Goal: Task Accomplishment & Management: Manage account settings

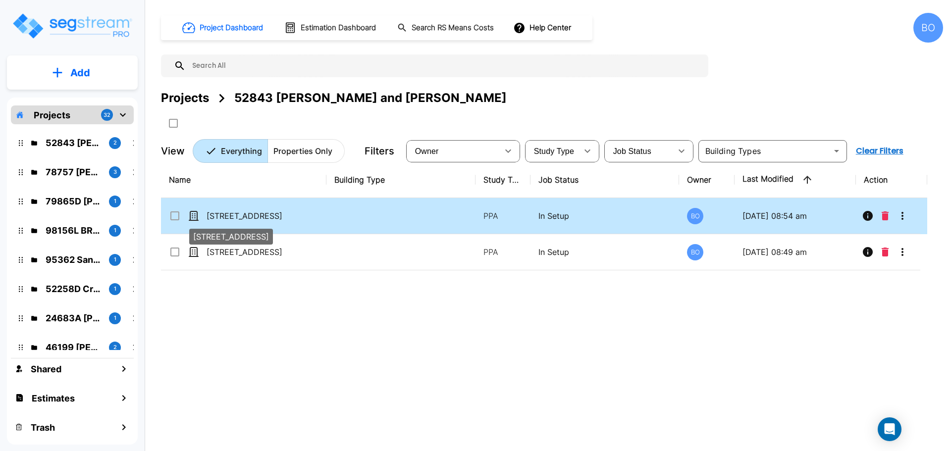
click at [229, 215] on p "[STREET_ADDRESS]" at bounding box center [256, 216] width 99 height 12
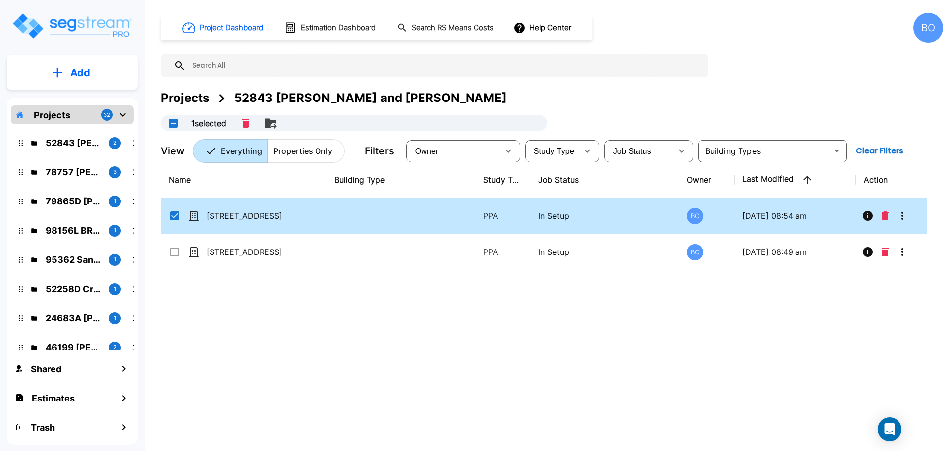
click at [193, 217] on icon at bounding box center [193, 216] width 9 height 9
click at [192, 214] on icon at bounding box center [193, 216] width 9 height 9
click at [215, 217] on p "[STREET_ADDRESS]" at bounding box center [256, 216] width 99 height 12
checkbox input "false"
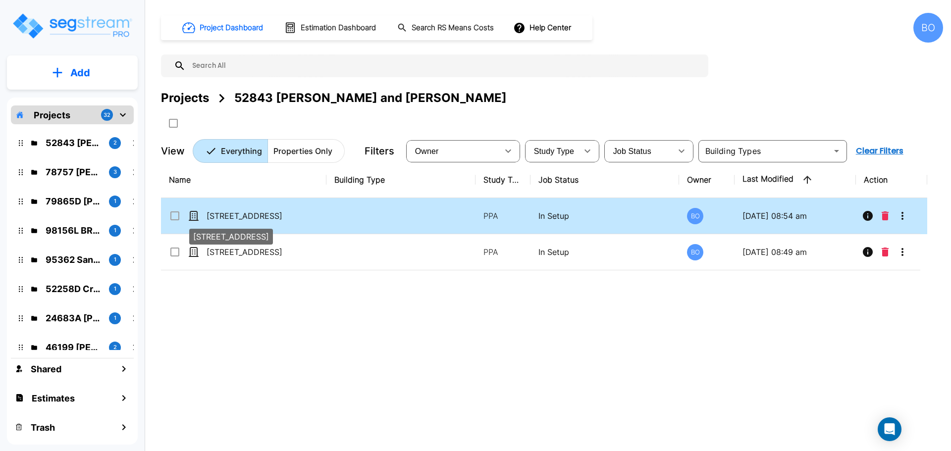
click at [215, 217] on p "[STREET_ADDRESS]" at bounding box center [256, 216] width 99 height 12
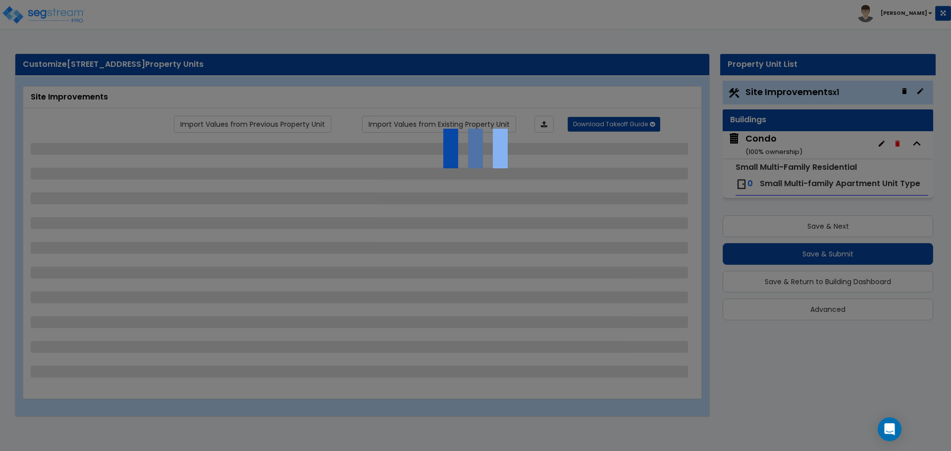
select select "1"
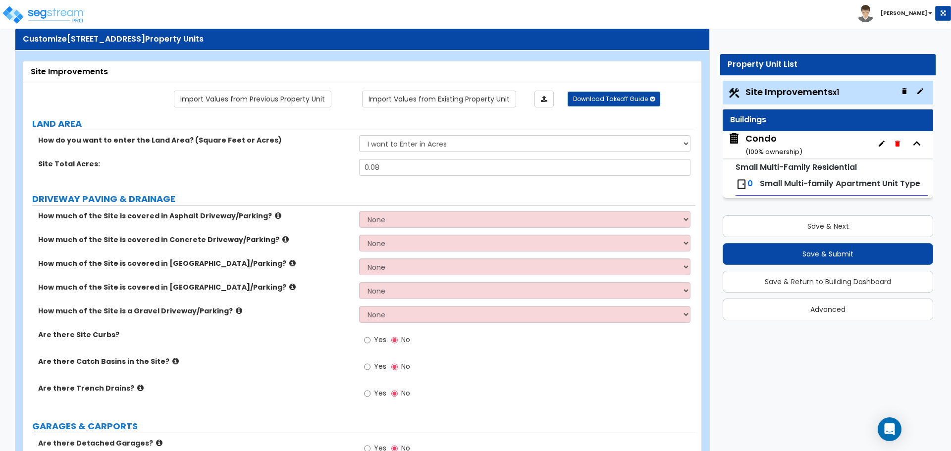
scroll to position [50, 0]
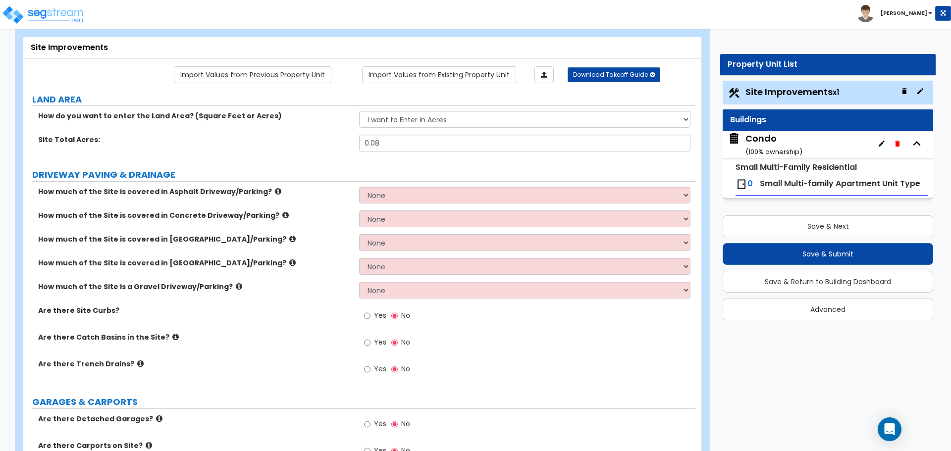
click at [762, 139] on div "Condo ( 100 % ownership)" at bounding box center [774, 144] width 57 height 25
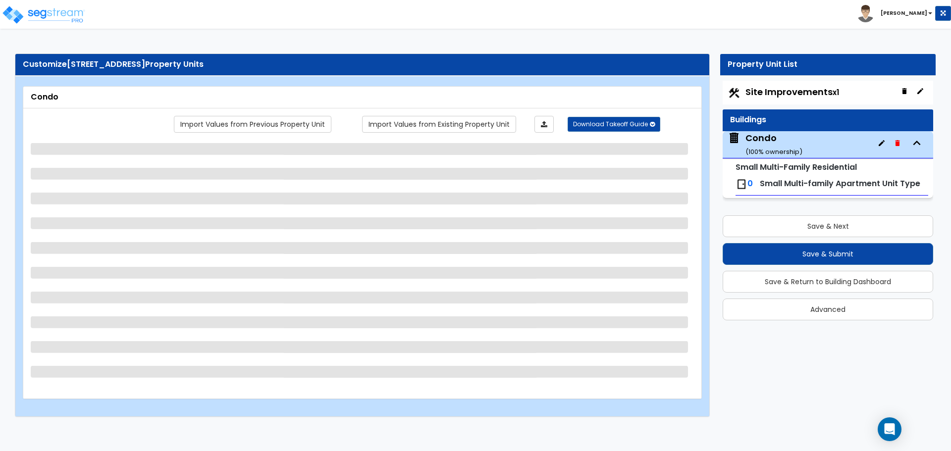
select select "2"
select select "1"
select select "7"
select select "2"
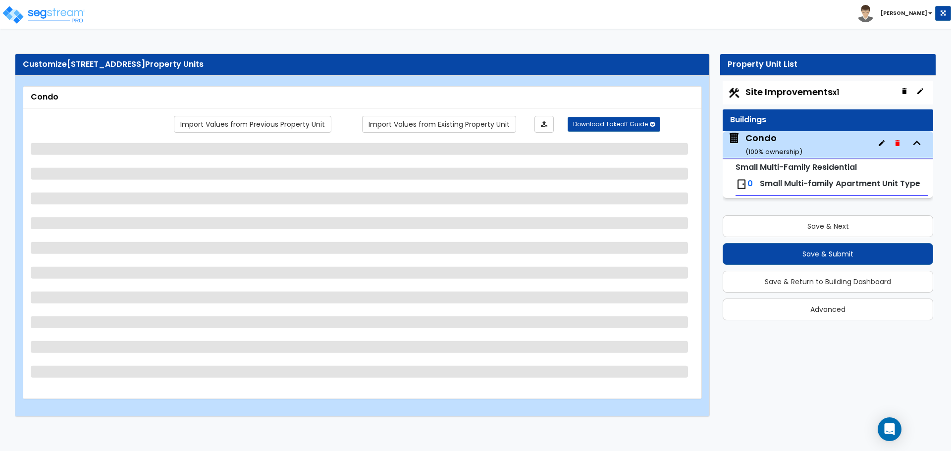
select select "2"
select select "3"
select select "7"
select select "4"
select select "3"
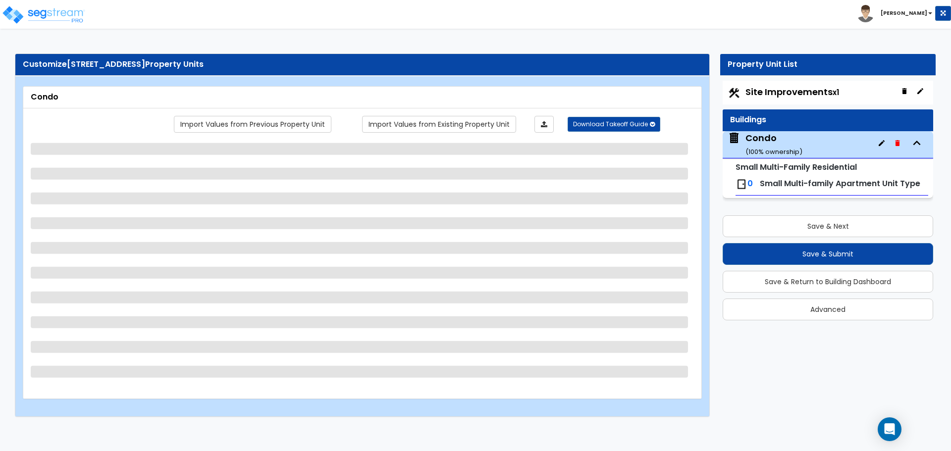
select select "1"
select select "2"
select select "1"
select select "2"
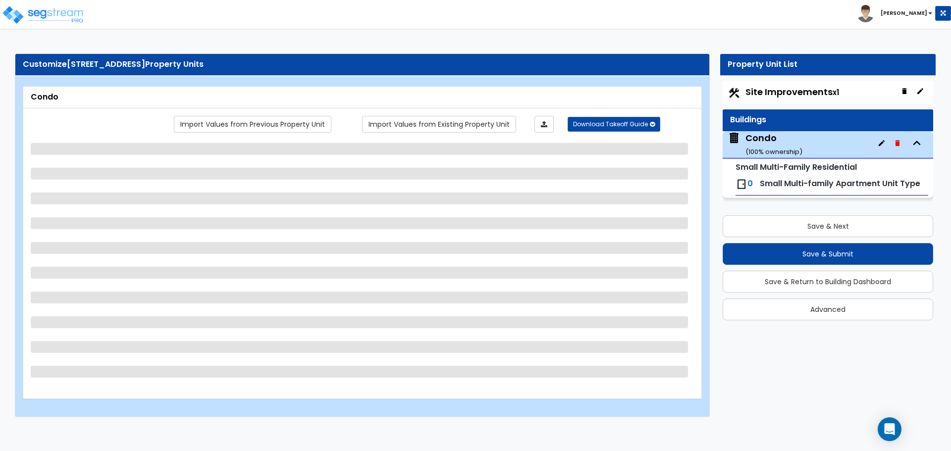
select select "2"
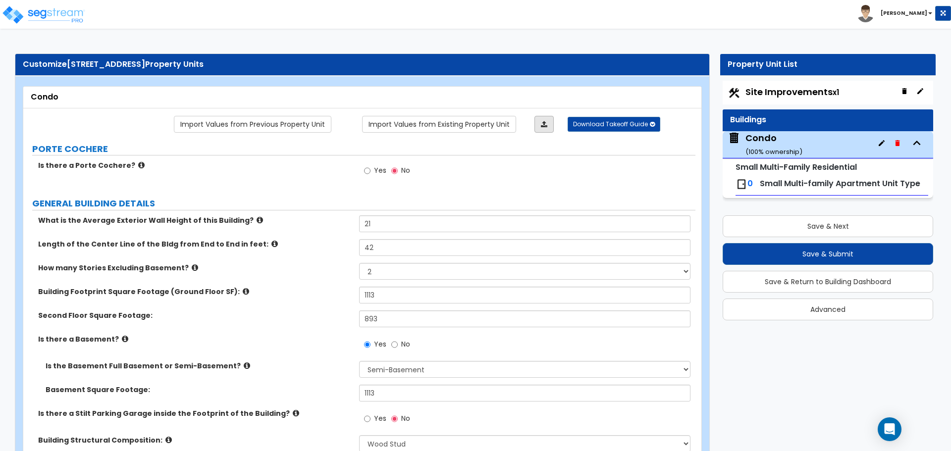
click at [547, 123] on icon at bounding box center [544, 124] width 6 height 7
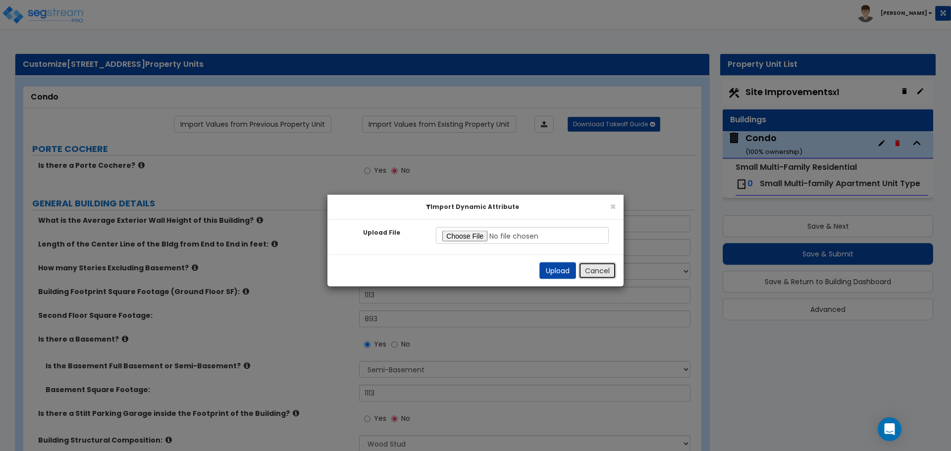
click at [592, 273] on button "Cancel" at bounding box center [598, 270] width 38 height 17
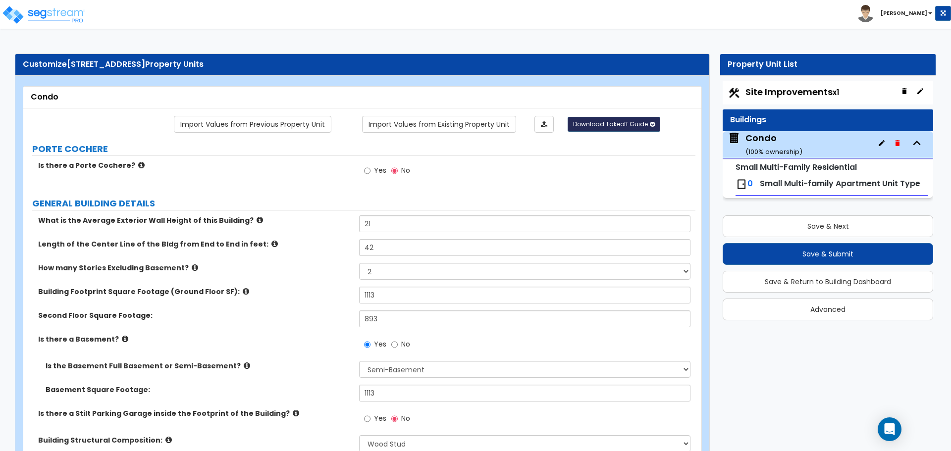
click at [637, 127] on span "Download Takeoff Guide" at bounding box center [610, 124] width 75 height 8
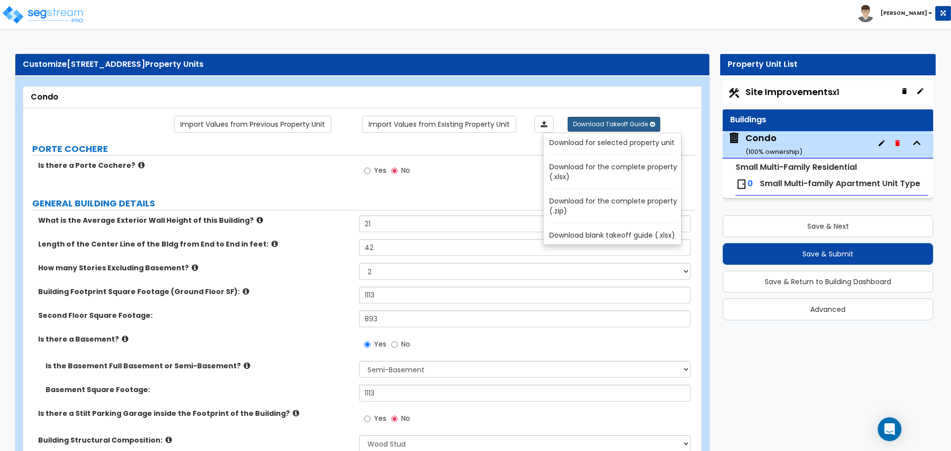
click at [611, 143] on link "Download for selected property unit" at bounding box center [615, 143] width 134 height 14
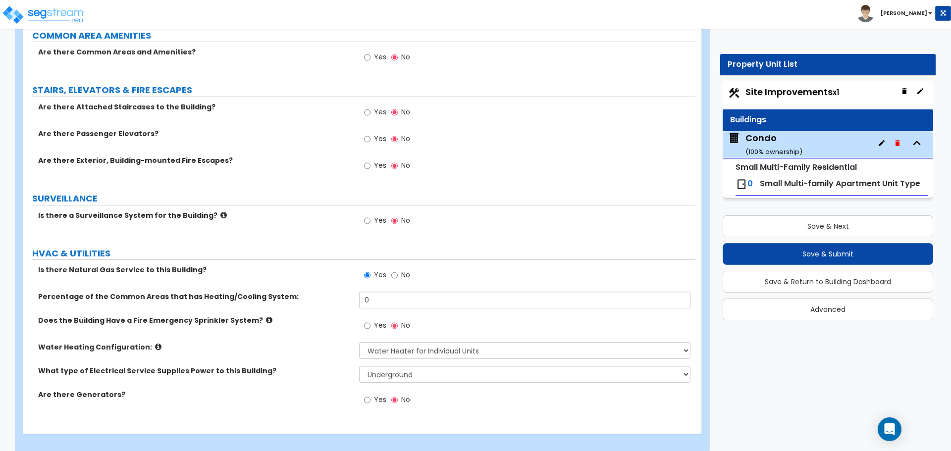
scroll to position [1894, 0]
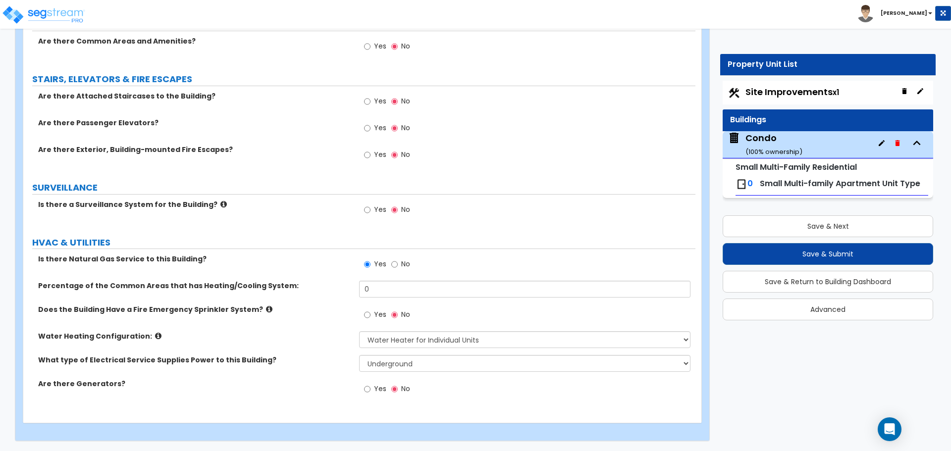
click at [808, 92] on span "Site Improvements x1" at bounding box center [793, 92] width 94 height 12
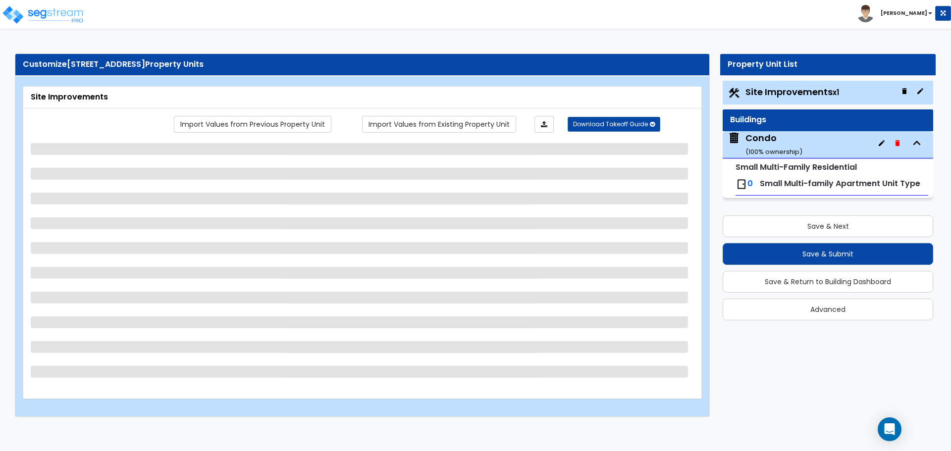
select select "1"
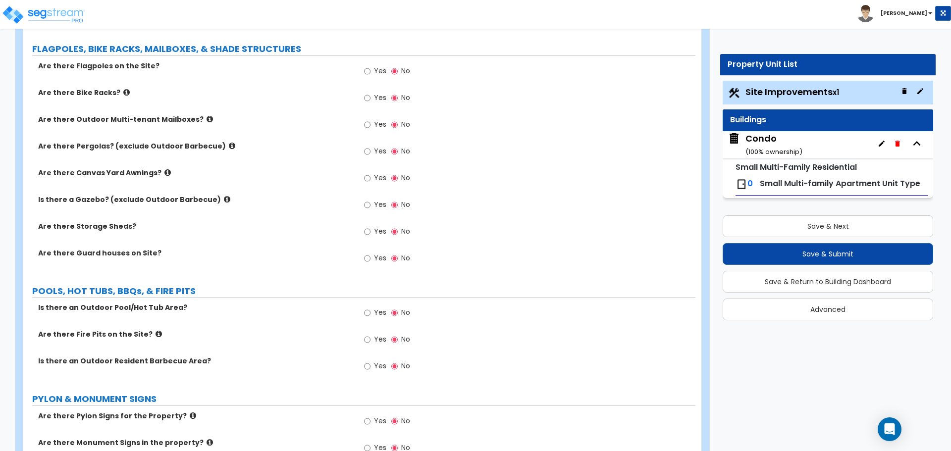
scroll to position [768, 0]
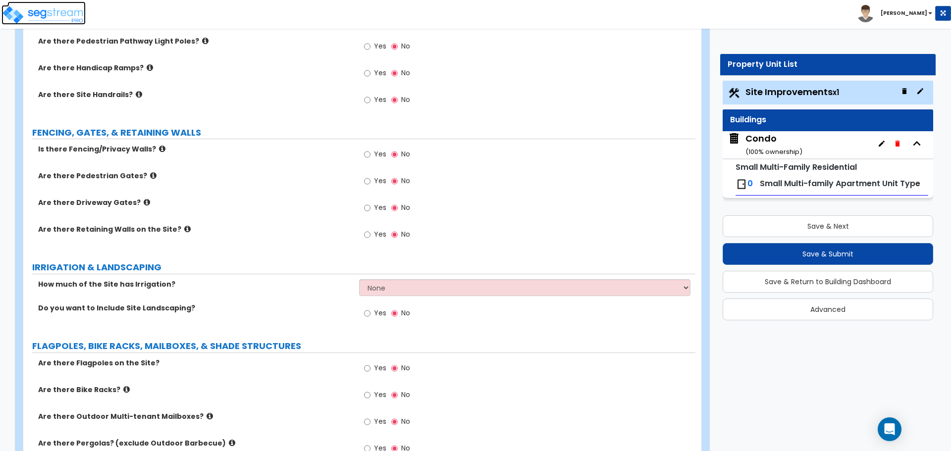
drag, startPoint x: 71, startPoint y: 20, endPoint x: 99, endPoint y: 63, distance: 51.3
click at [71, 20] on img at bounding box center [43, 15] width 84 height 20
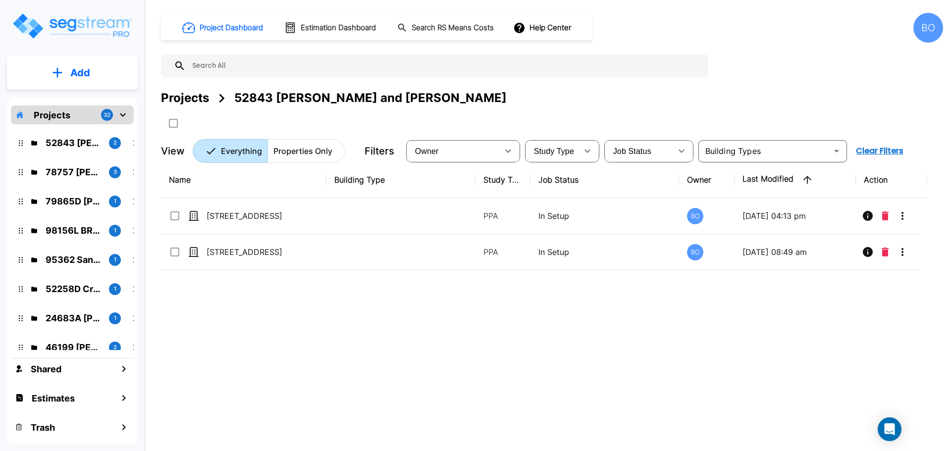
click at [89, 69] on p "Add" at bounding box center [80, 72] width 20 height 15
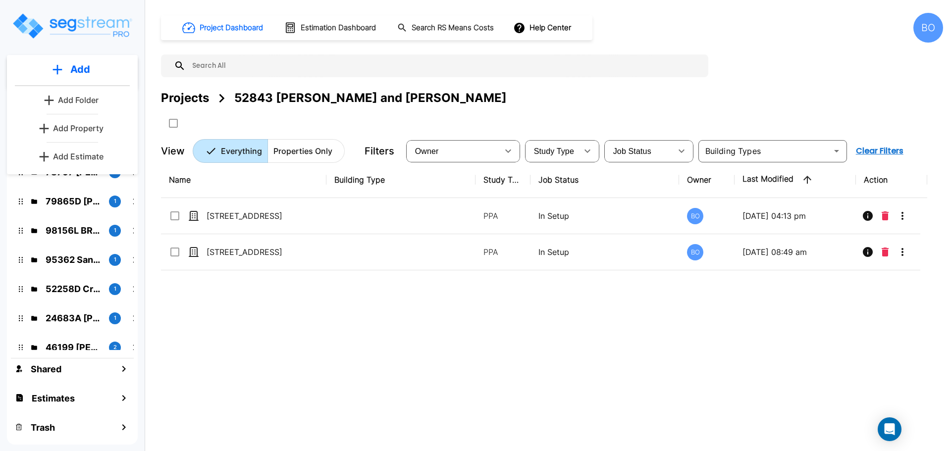
click at [84, 125] on p "Add Property" at bounding box center [78, 128] width 51 height 12
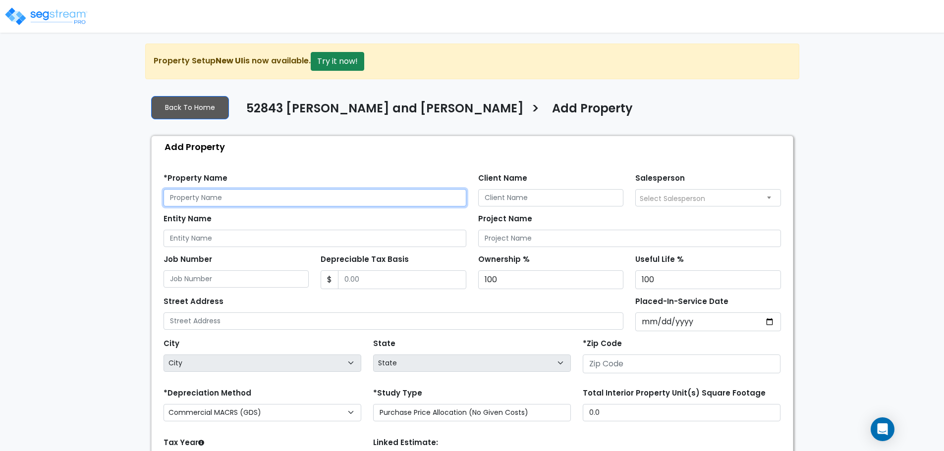
click at [268, 192] on input "text" at bounding box center [315, 197] width 303 height 17
type input "[STREET_ADDRESS] - Townhome"
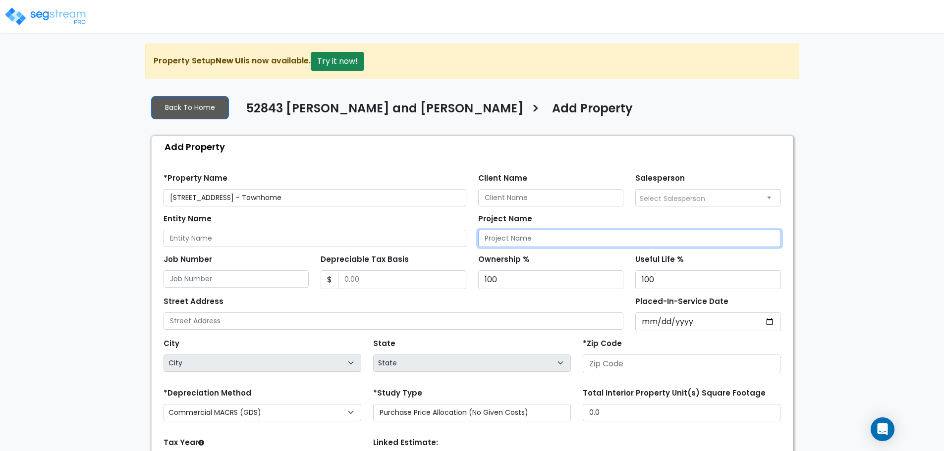
click at [509, 239] on input "Project Name" at bounding box center [629, 238] width 303 height 17
click at [532, 235] on input "Project Name" at bounding box center [629, 238] width 303 height 17
type input "52843"
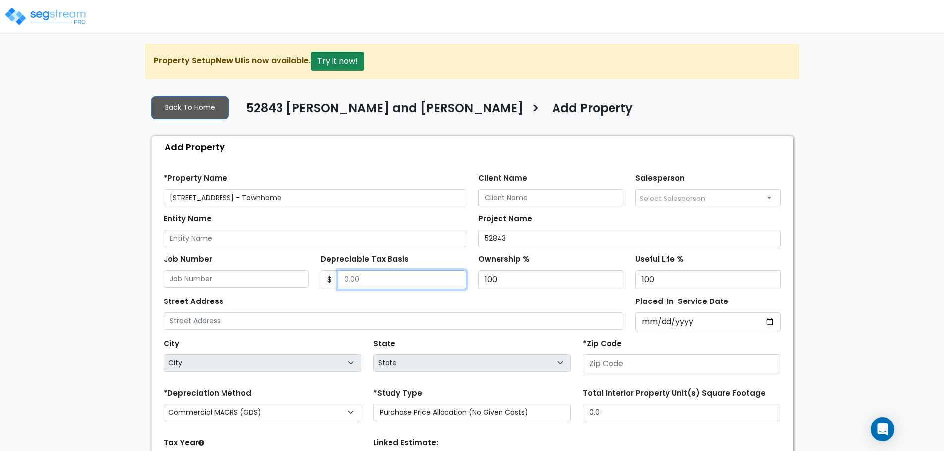
click at [362, 277] on input "Depreciable Tax Basis" at bounding box center [402, 280] width 128 height 19
type input "912,432"
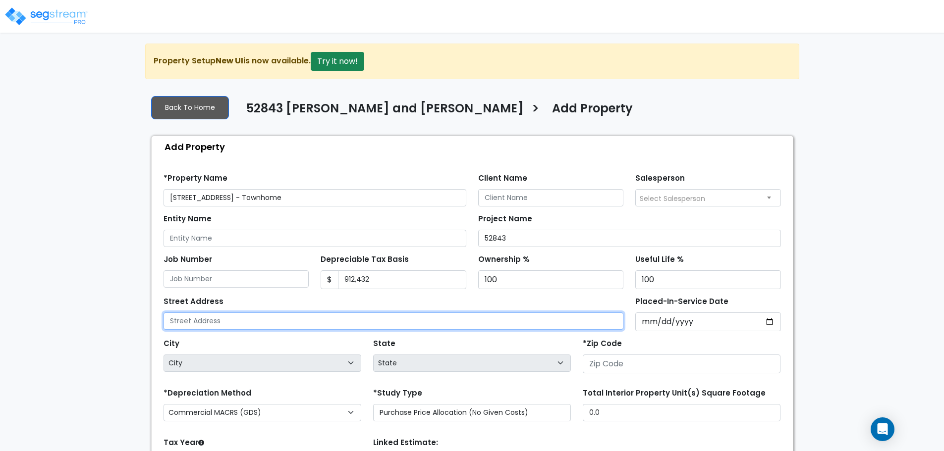
click at [412, 321] on input "text" at bounding box center [394, 321] width 460 height 17
type input "3631 North Huntsman Path C104"
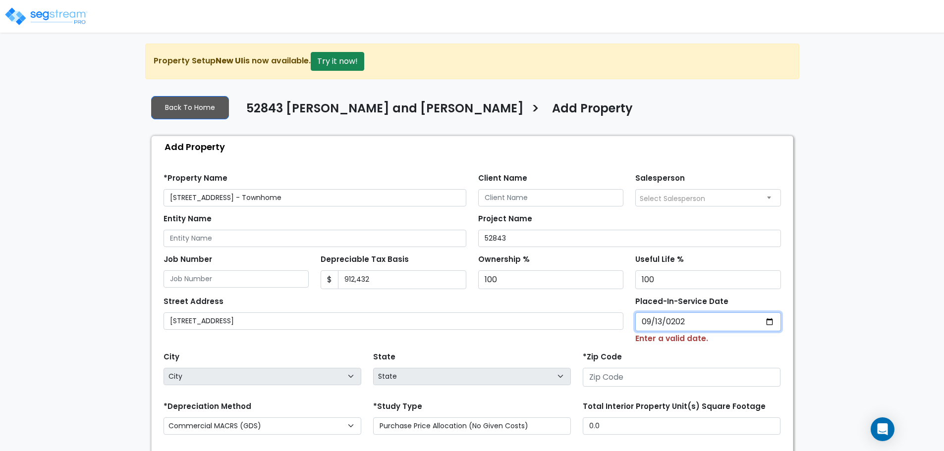
type input "2024-09-13"
select select "2024"
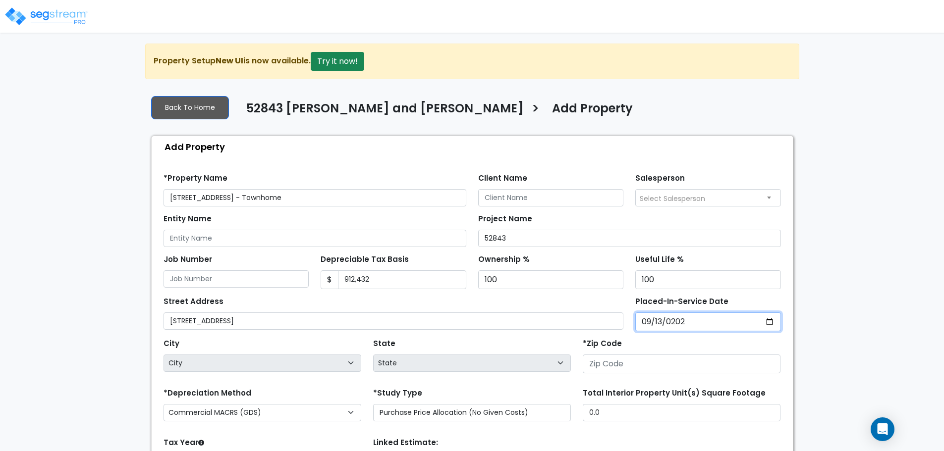
click at [642, 324] on input "2024-09-13" at bounding box center [708, 322] width 146 height 19
type input "2024-12-13"
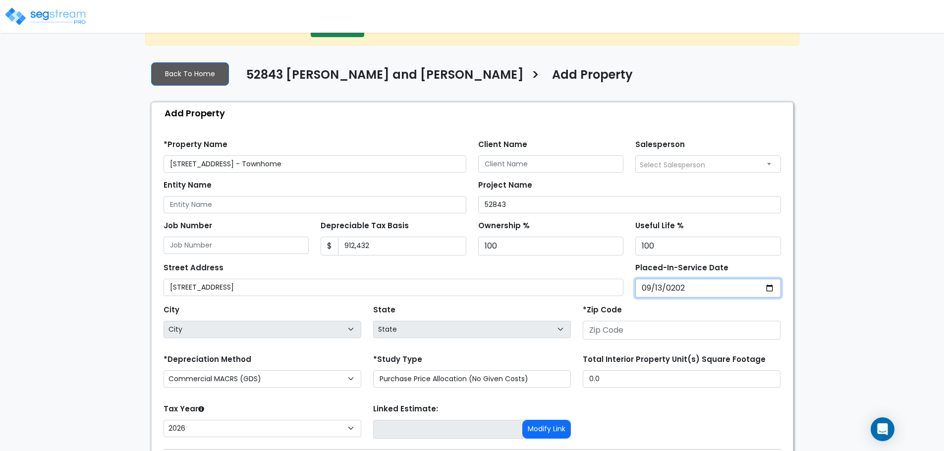
scroll to position [50, 0]
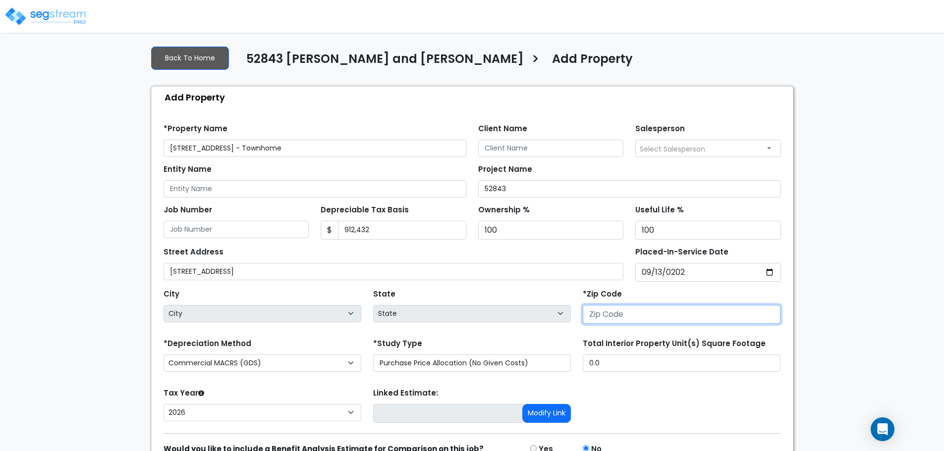
click at [611, 316] on input "number" at bounding box center [682, 314] width 198 height 19
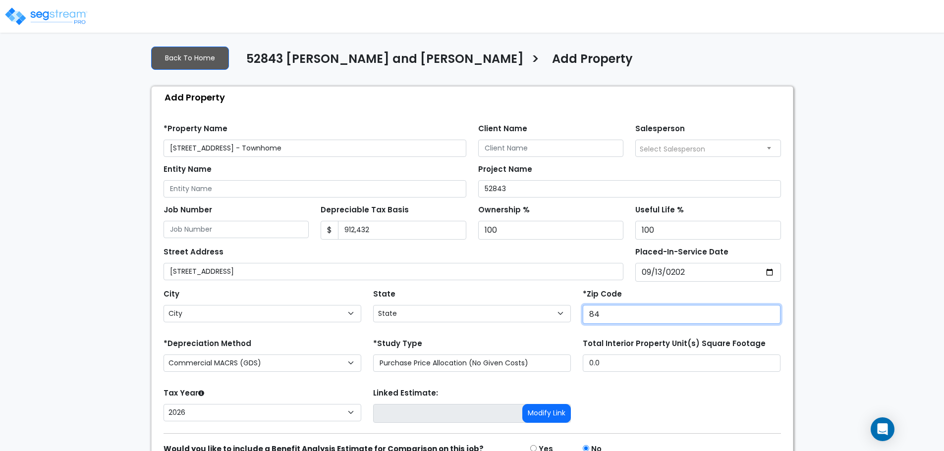
type input "843"
select select "UT"
type input "84310"
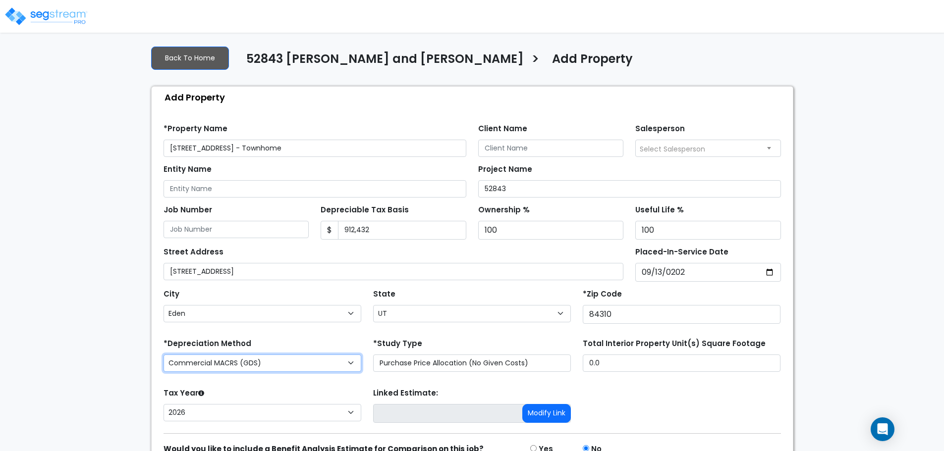
drag, startPoint x: 356, startPoint y: 360, endPoint x: 351, endPoint y: 365, distance: 7.4
click at [356, 360] on select "Commercial MACRS (GDS) Residential Rental MACRS (GDS) Commercial MACRS (GDS) QIP" at bounding box center [263, 363] width 198 height 17
select select "RRM(_14"
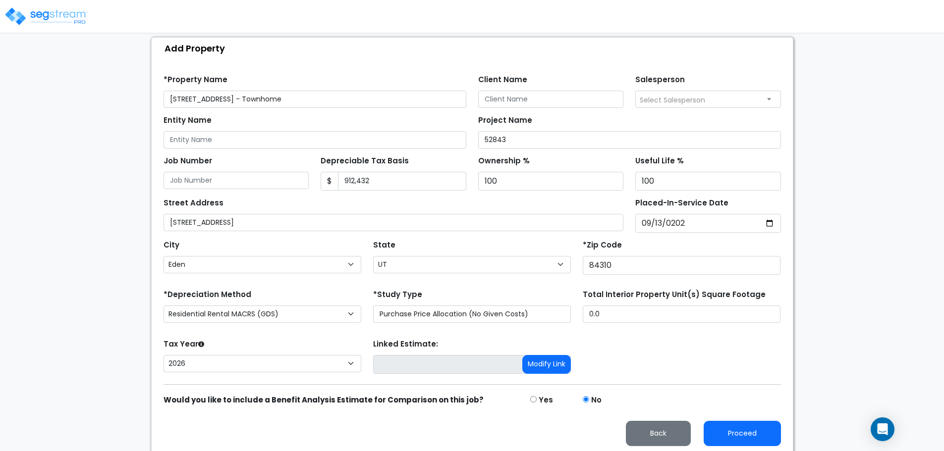
scroll to position [99, 0]
drag, startPoint x: 618, startPoint y: 313, endPoint x: 573, endPoint y: 305, distance: 45.8
click at [573, 305] on div "*Depreciation Method Commercial MACRS (GDS) Residential Rental MACRS (GDS) Comm…" at bounding box center [472, 307] width 629 height 40
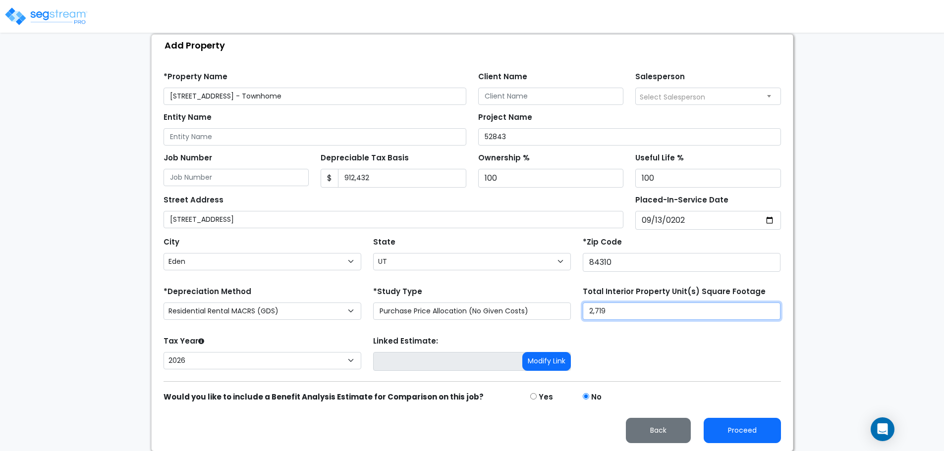
scroll to position [102, 0]
type input "2,719"
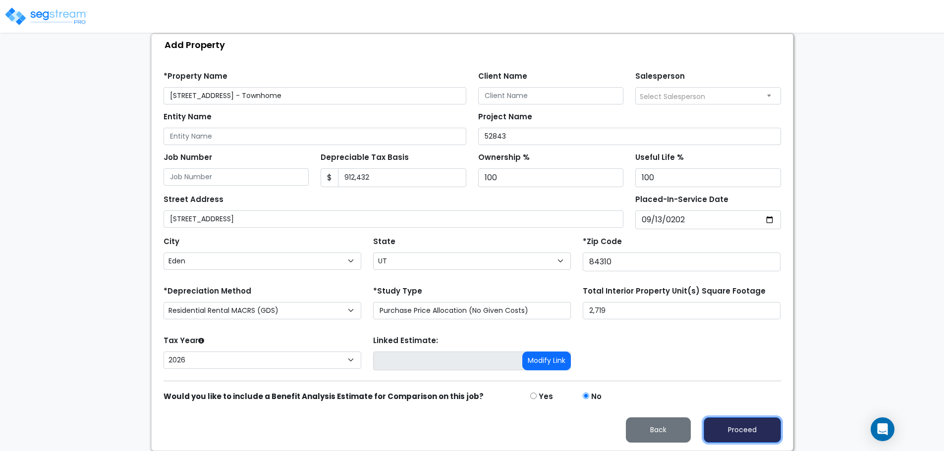
click at [745, 431] on button "Proceed" at bounding box center [742, 430] width 77 height 25
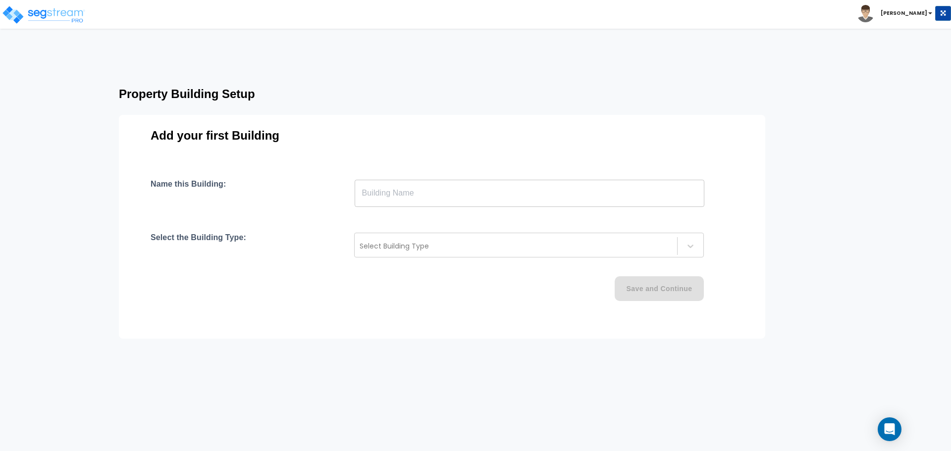
click at [393, 197] on input "text" at bounding box center [530, 193] width 350 height 28
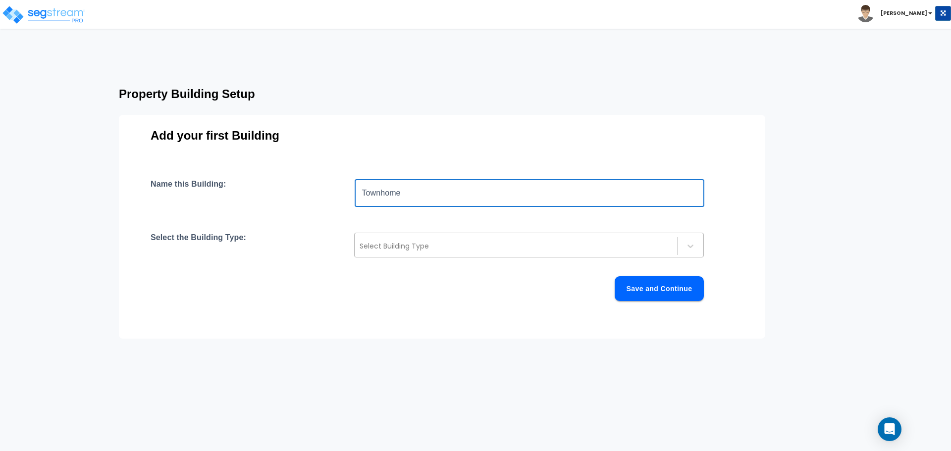
type input "Townhome"
click at [405, 248] on div at bounding box center [516, 246] width 313 height 12
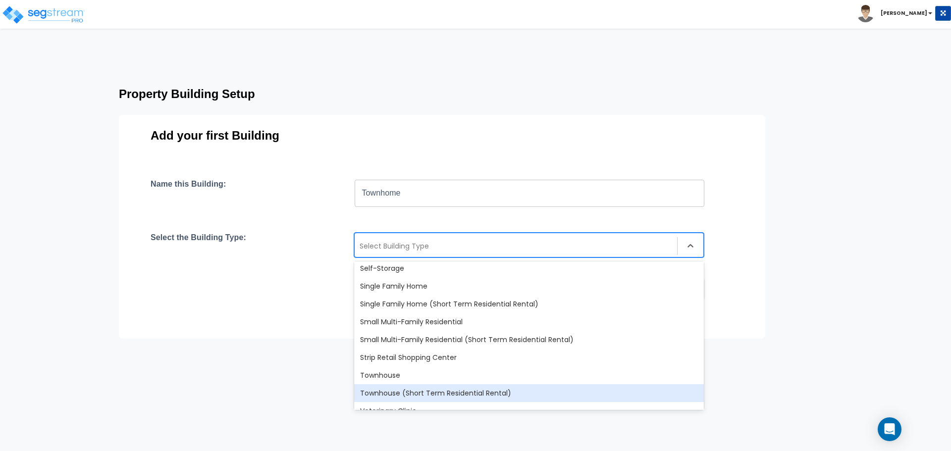
scroll to position [854, 0]
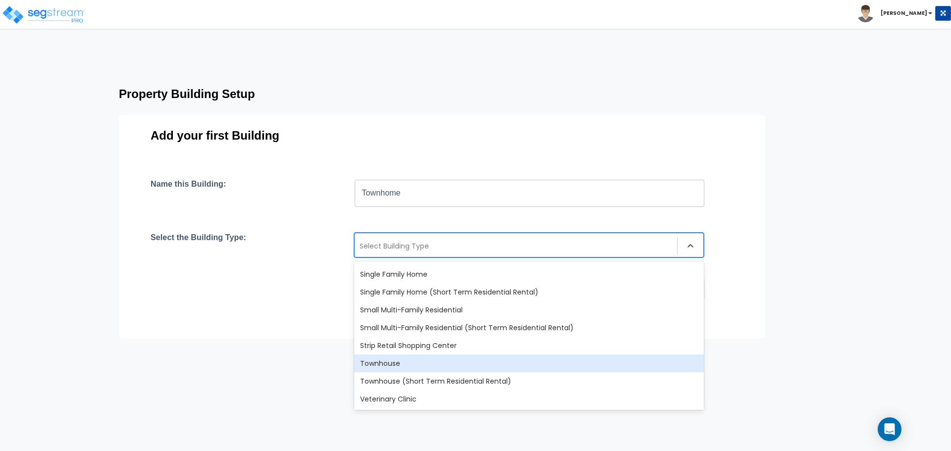
click at [407, 364] on div "Townhouse" at bounding box center [529, 364] width 350 height 18
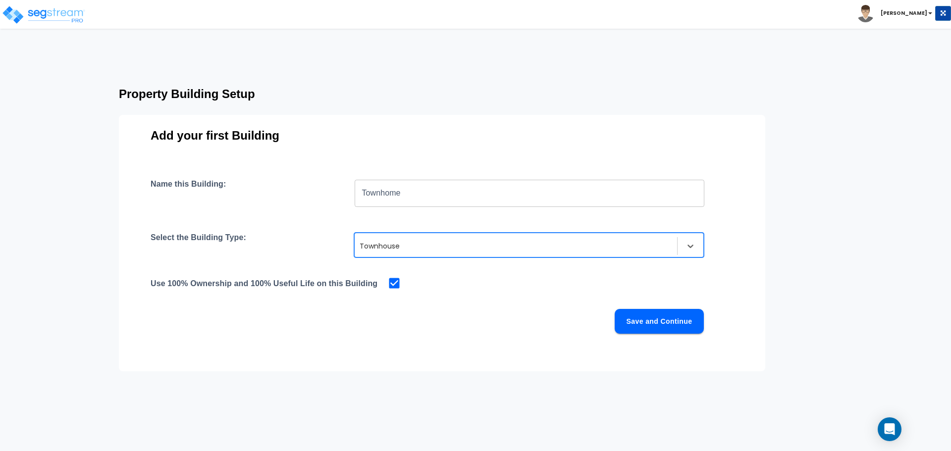
click at [653, 324] on button "Save and Continue" at bounding box center [659, 321] width 89 height 25
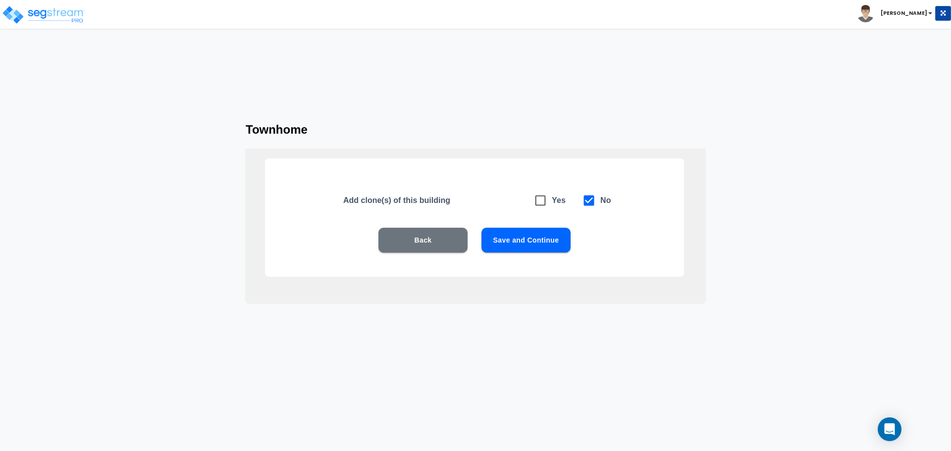
click at [545, 199] on icon at bounding box center [541, 201] width 14 height 14
checkbox input "true"
checkbox input "false"
click at [529, 243] on button "Save and Continue" at bounding box center [526, 240] width 89 height 25
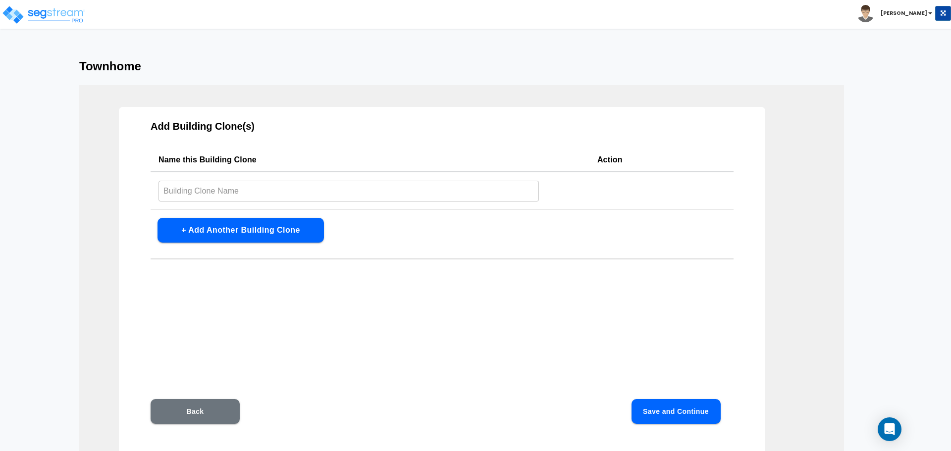
click at [352, 188] on input "text" at bounding box center [349, 190] width 381 height 21
click at [437, 280] on div "Add Building Clone(s) Name this Building Clone Action ​ + Add Another Building …" at bounding box center [442, 280] width 647 height 347
click at [205, 414] on button "Back" at bounding box center [195, 411] width 89 height 25
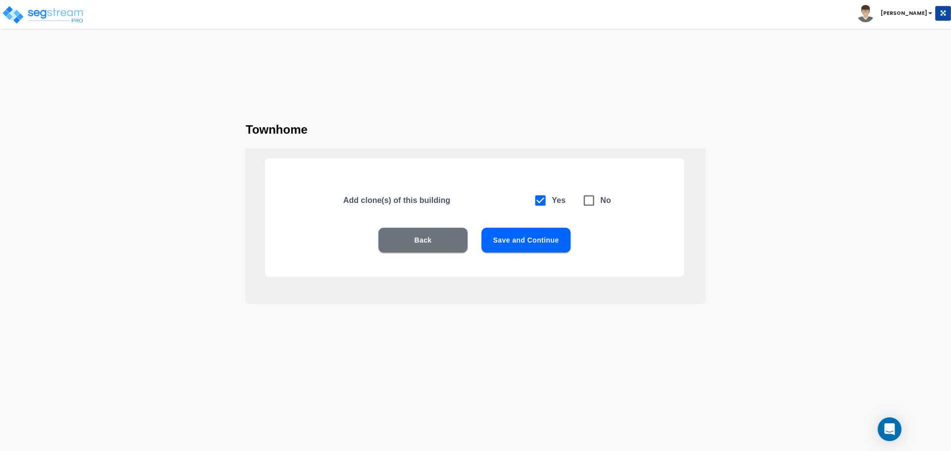
click at [529, 239] on button "Save and Continue" at bounding box center [526, 240] width 89 height 25
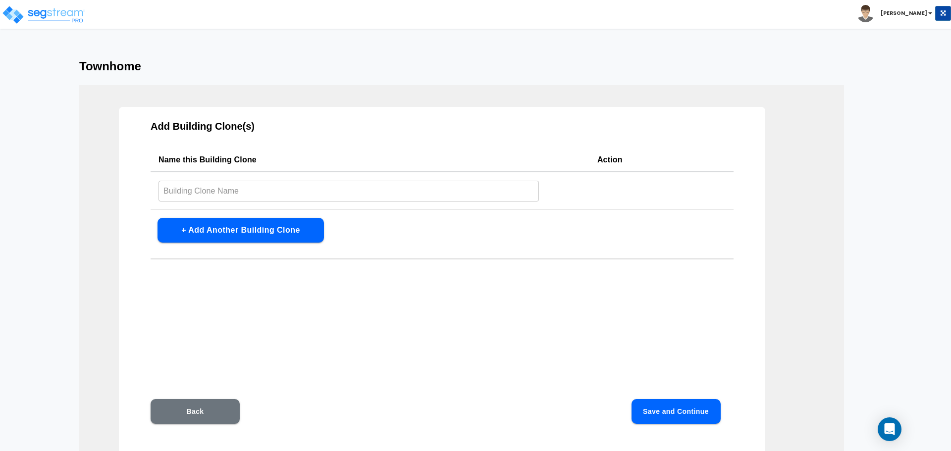
click at [225, 410] on button "Back" at bounding box center [195, 411] width 89 height 25
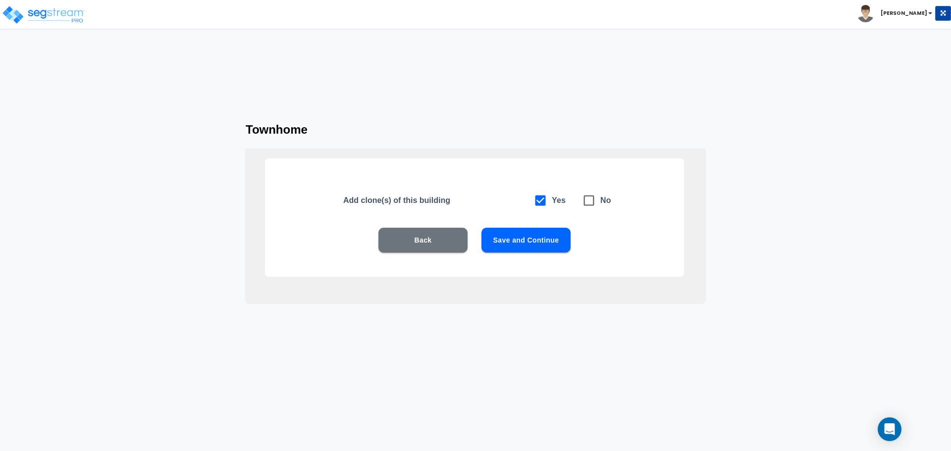
click at [591, 202] on icon at bounding box center [589, 201] width 14 height 14
checkbox input "false"
checkbox input "true"
click at [546, 237] on button "Save and Continue" at bounding box center [526, 240] width 89 height 25
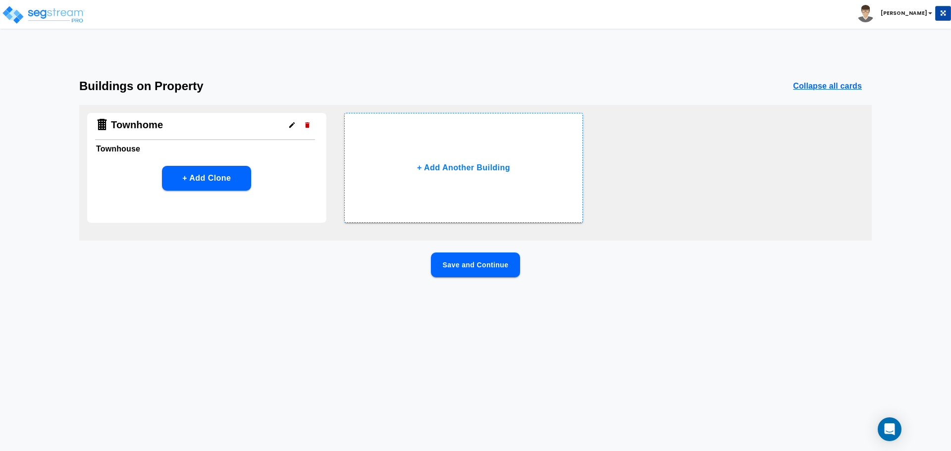
click at [461, 267] on button "Save and Continue" at bounding box center [475, 265] width 89 height 25
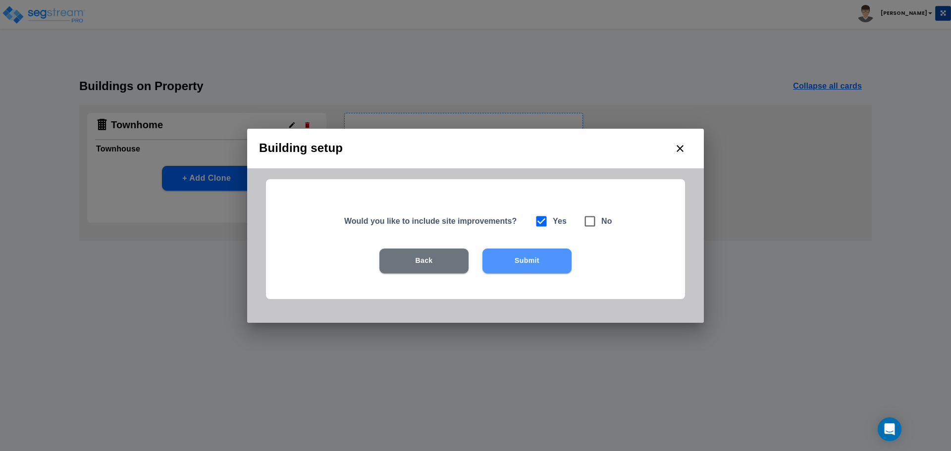
click at [514, 258] on button "Submit" at bounding box center [527, 261] width 89 height 25
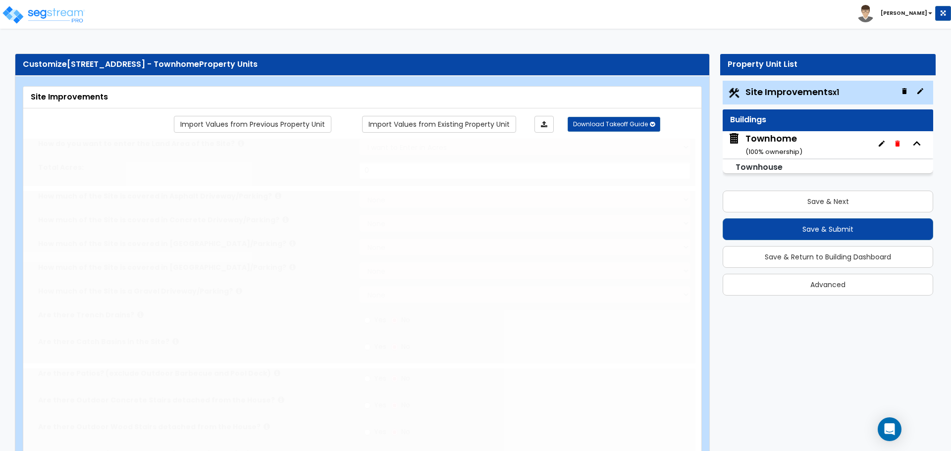
click at [262, 163] on div "How do you want to enter the Land Area of the Site? I want to Enter in Acres I …" at bounding box center [359, 151] width 672 height 24
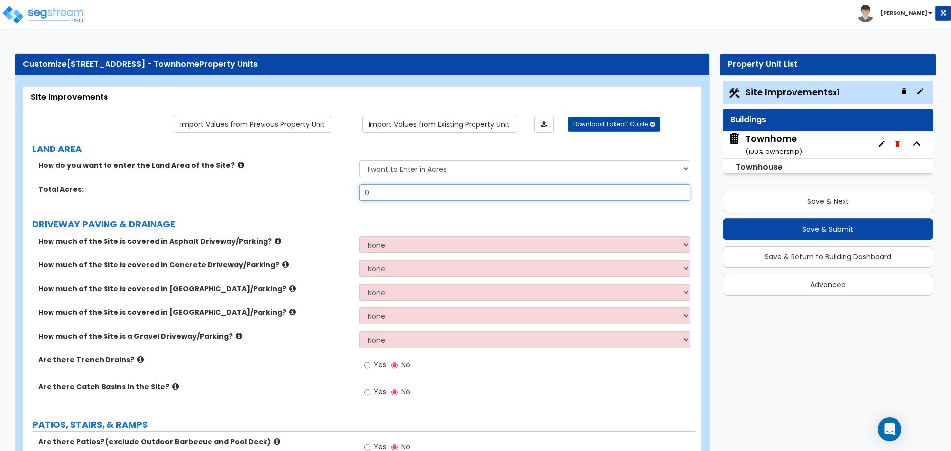
drag, startPoint x: 409, startPoint y: 194, endPoint x: 316, endPoint y: 177, distance: 95.1
click at [316, 177] on div "How do you want to enter the Land Area of the Site? I want to Enter in Acres I …" at bounding box center [360, 185] width 658 height 48
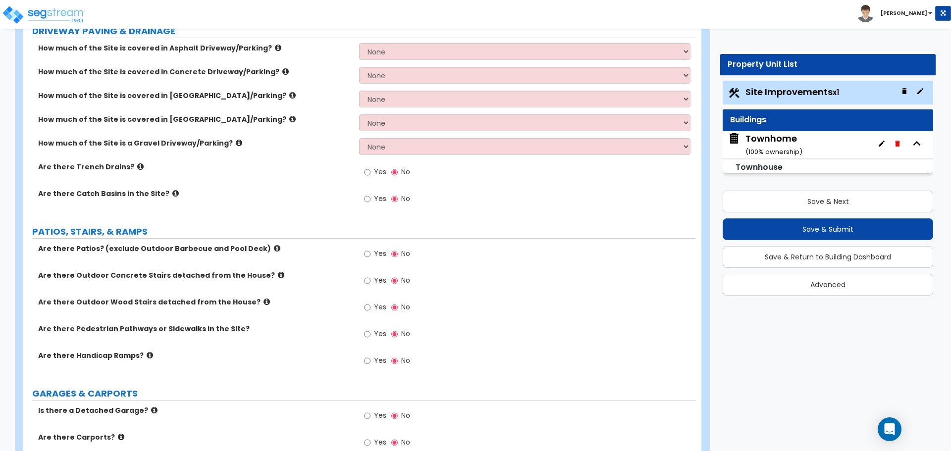
scroll to position [248, 0]
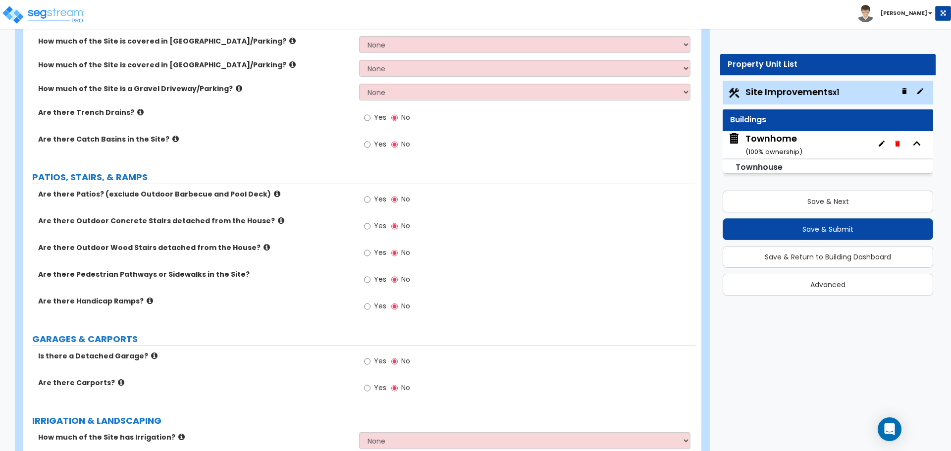
type input ".08"
click at [459, 275] on div "Yes No" at bounding box center [527, 283] width 336 height 27
click at [369, 200] on input "Yes" at bounding box center [367, 199] width 6 height 11
radio input "true"
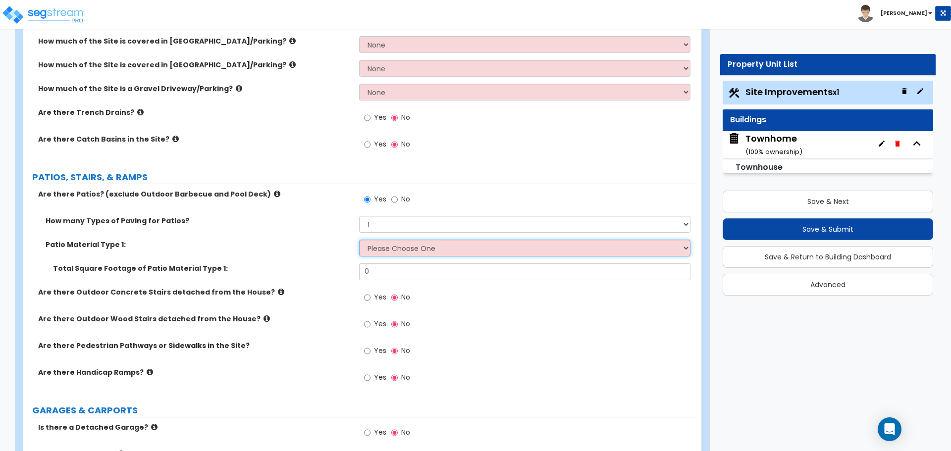
click at [400, 249] on select "Please Choose One Bare Concrete Stamped Concrete Brick Pavers Stone Pavers Tile…" at bounding box center [524, 248] width 331 height 17
select select "1"
click at [359, 240] on select "Please Choose One Bare Concrete Stamped Concrete Brick Pavers Stone Pavers Tile…" at bounding box center [524, 248] width 331 height 17
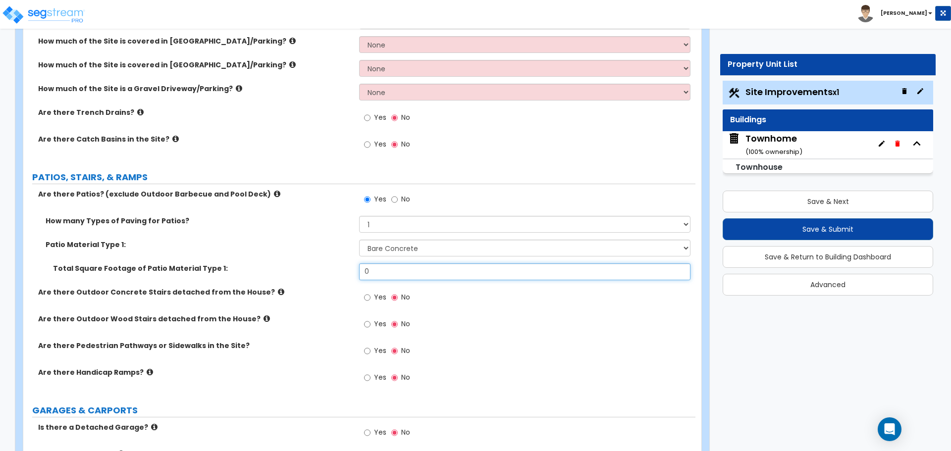
drag, startPoint x: 388, startPoint y: 272, endPoint x: 318, endPoint y: 268, distance: 70.5
click at [318, 268] on div "Total Square Footage of Patio Material Type 1: 0" at bounding box center [359, 276] width 672 height 24
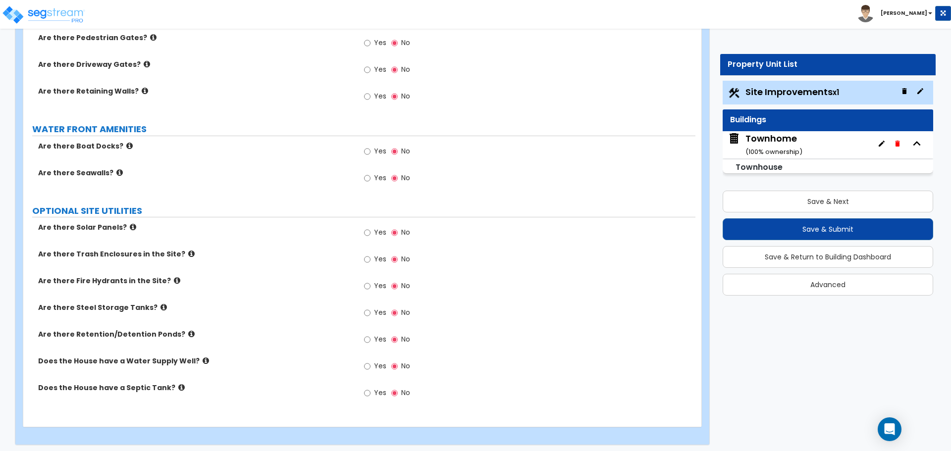
scroll to position [1207, 0]
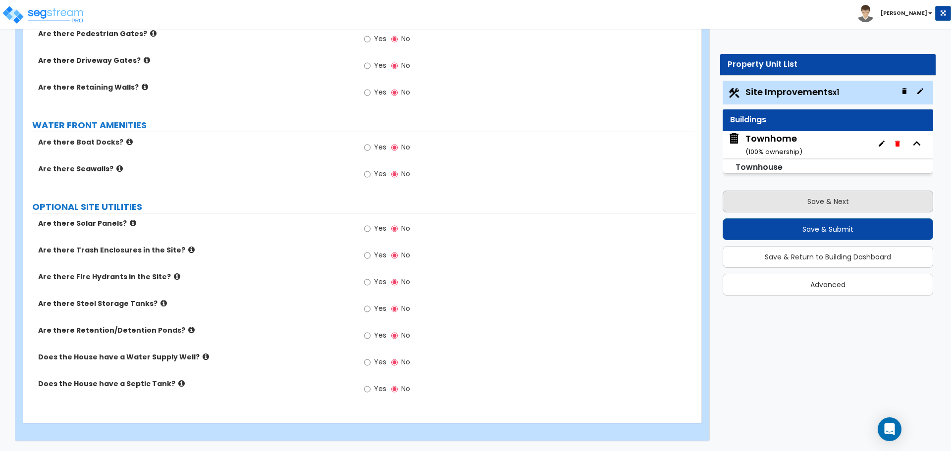
type input "231"
click at [816, 202] on button "Save & Next" at bounding box center [828, 202] width 211 height 22
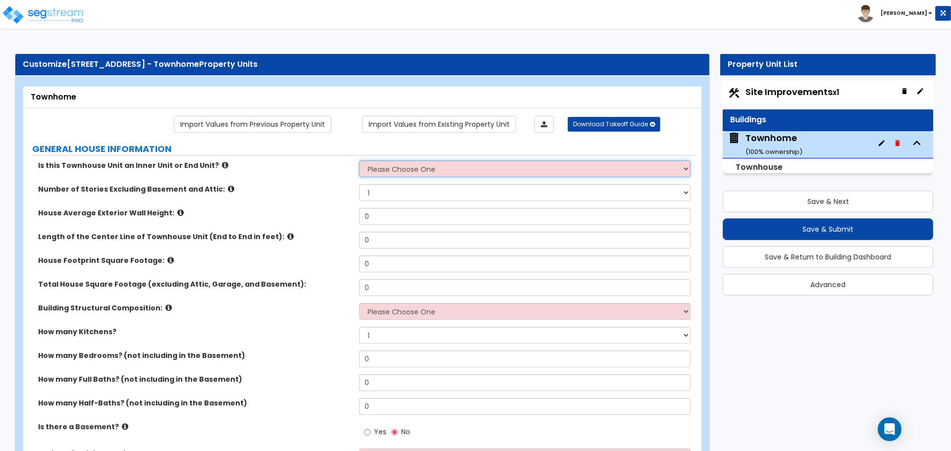
click at [407, 164] on select "Please Choose One Inner Unit End Unit" at bounding box center [524, 169] width 331 height 17
select select "1"
click at [359, 161] on select "Please Choose One Inner Unit End Unit" at bounding box center [524, 169] width 331 height 17
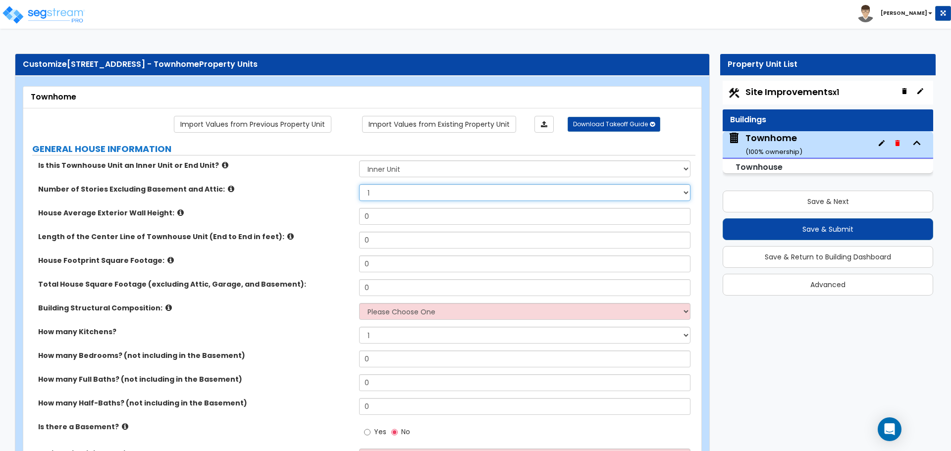
click at [388, 190] on select "1 2 3 4 5" at bounding box center [524, 192] width 331 height 17
select select "2"
click at [359, 184] on select "1 2 3 4 5" at bounding box center [524, 192] width 331 height 17
drag, startPoint x: 374, startPoint y: 217, endPoint x: 339, endPoint y: 204, distance: 37.3
click at [339, 204] on div "Is this Townhouse Unit an Inner Unit or End Unit? Please Choose One Inner Unit …" at bounding box center [360, 317] width 658 height 312
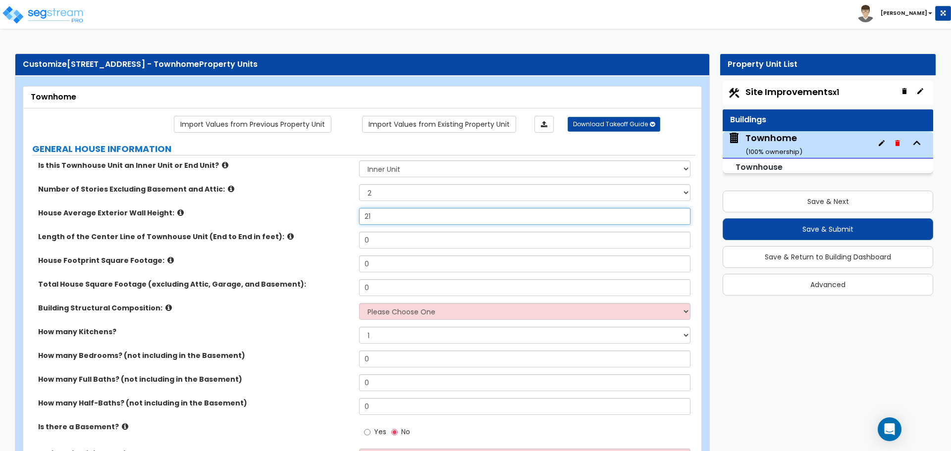
type input "21"
drag, startPoint x: 390, startPoint y: 244, endPoint x: 320, endPoint y: 226, distance: 72.6
click at [320, 226] on div "Is this Townhouse Unit an Inner Unit or End Unit? Please Choose One Inner Unit …" at bounding box center [360, 317] width 658 height 312
type input "42"
drag, startPoint x: 392, startPoint y: 265, endPoint x: 332, endPoint y: 252, distance: 61.8
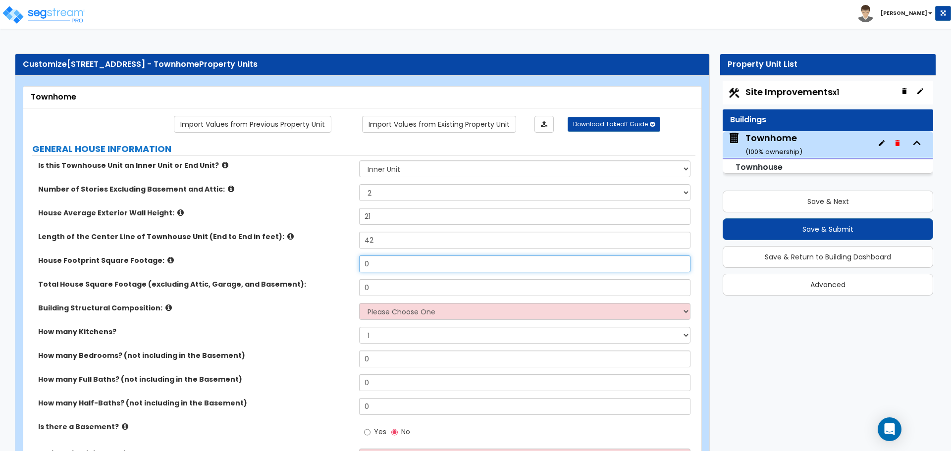
click at [332, 252] on div "Is this Townhouse Unit an Inner Unit or End Unit? Please Choose One Inner Unit …" at bounding box center [360, 317] width 658 height 312
type input "1,113"
drag, startPoint x: 377, startPoint y: 287, endPoint x: 339, endPoint y: 273, distance: 40.5
click at [339, 273] on div "Is this Townhouse Unit an Inner Unit or End Unit? Please Choose One Inner Unit …" at bounding box center [360, 317] width 658 height 312
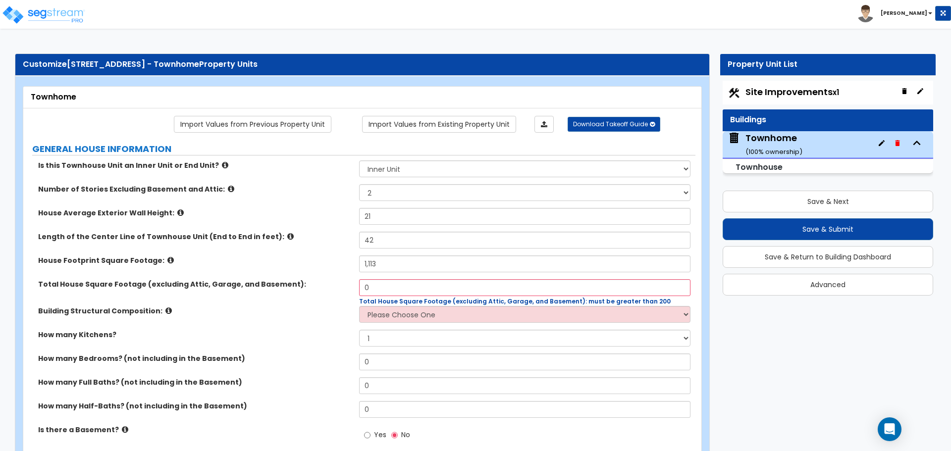
click at [528, 72] on div "Customize 3631 N Huntsman Path - Townhome Property Units" at bounding box center [362, 65] width 694 height 22
click at [327, 286] on div "Total House Square Footage (excluding Attic, Garage, and Basement): 0 Total Hou…" at bounding box center [359, 292] width 672 height 27
type input "1,606"
click at [382, 313] on select "Please Choose One Reinforced Concrete Structural Steel Brick Masonry CMU Masonr…" at bounding box center [524, 314] width 331 height 17
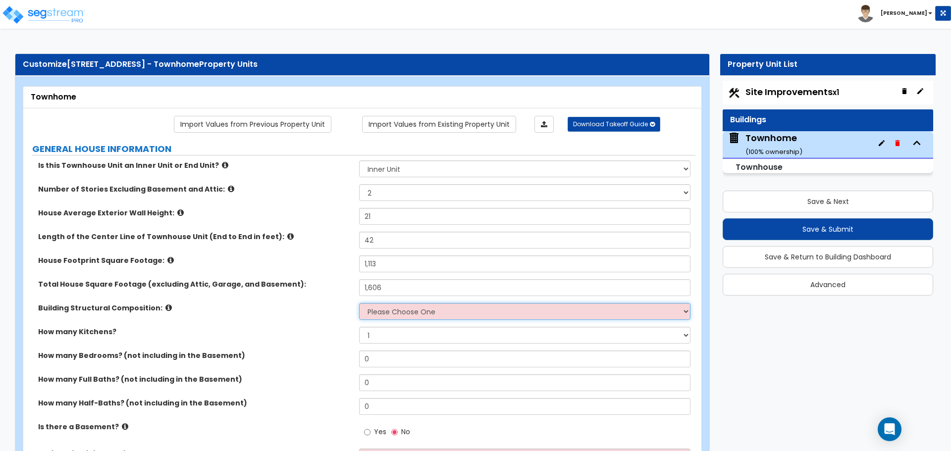
select select "7"
click at [359, 303] on select "Please Choose One Reinforced Concrete Structural Steel Brick Masonry CMU Masonr…" at bounding box center [524, 311] width 331 height 17
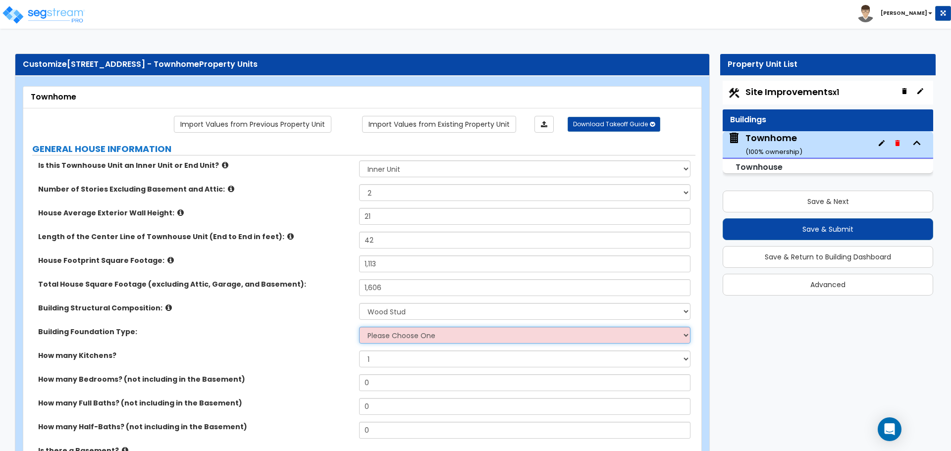
click at [382, 335] on select "Please Choose One Spread Ftg, Col, & Beam FDN Slab on Grade" at bounding box center [524, 335] width 331 height 17
select select "2"
click at [359, 327] on select "Please Choose One Spread Ftg, Col, & Beam FDN Slab on Grade" at bounding box center [524, 335] width 331 height 17
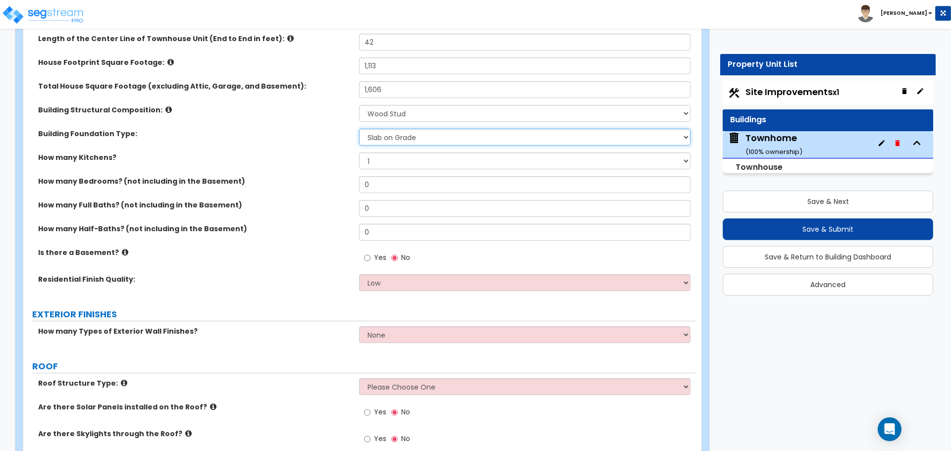
scroll to position [149, 0]
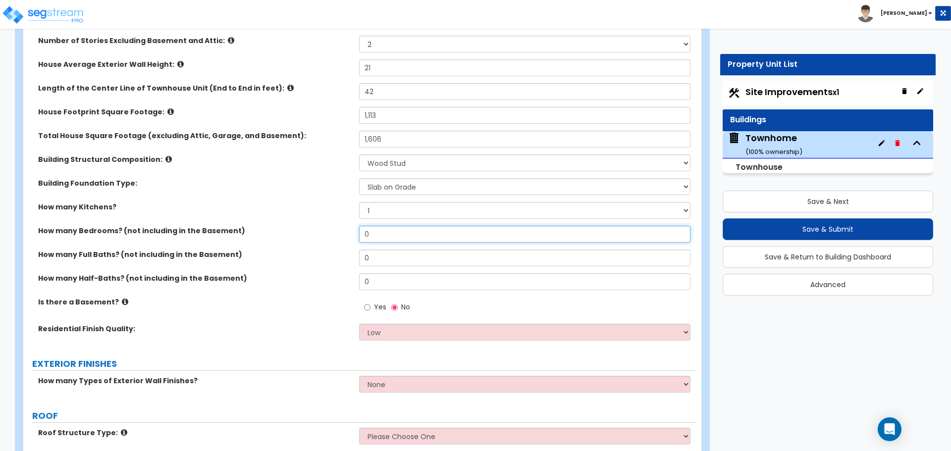
drag, startPoint x: 382, startPoint y: 238, endPoint x: 282, endPoint y: 208, distance: 104.6
click at [282, 208] on div "Is this Townhouse Unit an Inner Unit or End Unit? Please Choose One Inner Unit …" at bounding box center [360, 180] width 658 height 336
type input "4"
drag, startPoint x: 395, startPoint y: 257, endPoint x: 317, endPoint y: 236, distance: 80.9
click at [317, 236] on div "Is this Townhouse Unit an Inner Unit or End Unit? Please Choose One Inner Unit …" at bounding box center [360, 180] width 658 height 336
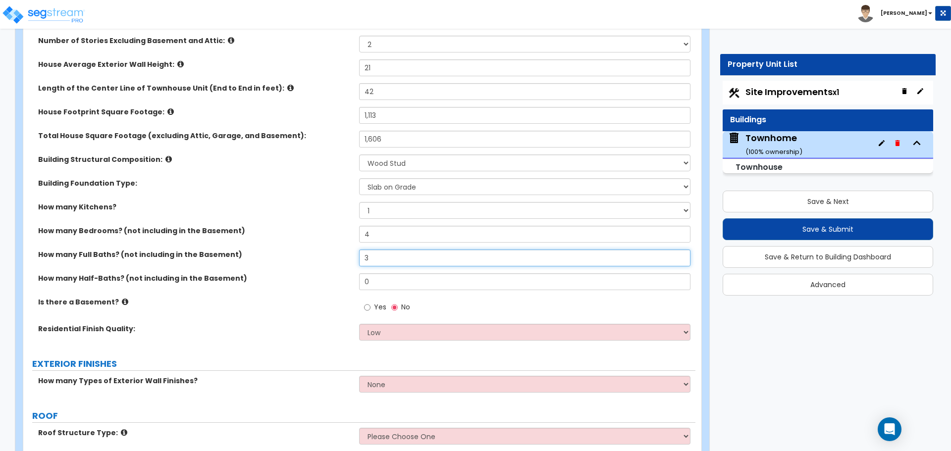
type input "3"
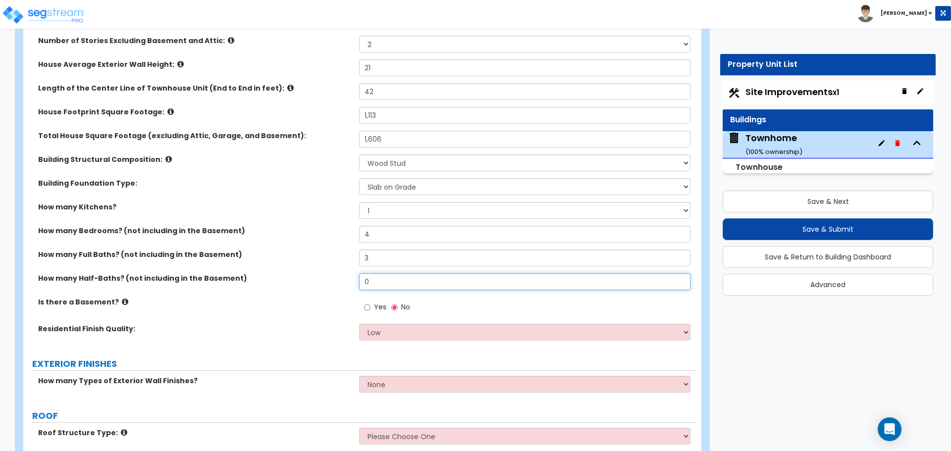
drag, startPoint x: 377, startPoint y: 284, endPoint x: 330, endPoint y: 264, distance: 51.1
click at [330, 264] on div "Is this Townhouse Unit an Inner Unit or End Unit? Please Choose One Inner Unit …" at bounding box center [360, 180] width 658 height 336
type input "1"
click at [366, 305] on input "Yes" at bounding box center [367, 307] width 6 height 11
radio input "true"
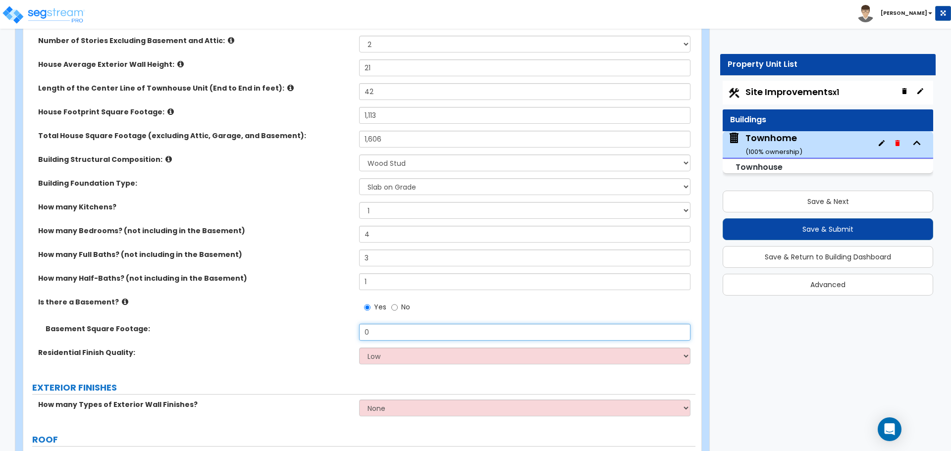
drag, startPoint x: 382, startPoint y: 331, endPoint x: 306, endPoint y: 313, distance: 78.3
click at [306, 313] on div "Is this Townhouse Unit an Inner Unit or End Unit? Please Choose One Inner Unit …" at bounding box center [360, 192] width 658 height 360
type input "1,113"
click at [392, 353] on select "Low Average High" at bounding box center [524, 356] width 331 height 17
select select "1"
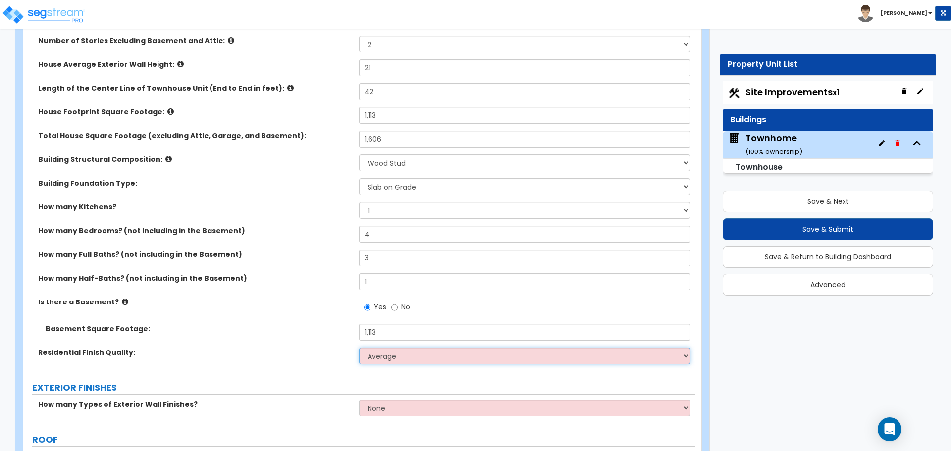
click at [359, 348] on select "Low Average High" at bounding box center [524, 356] width 331 height 17
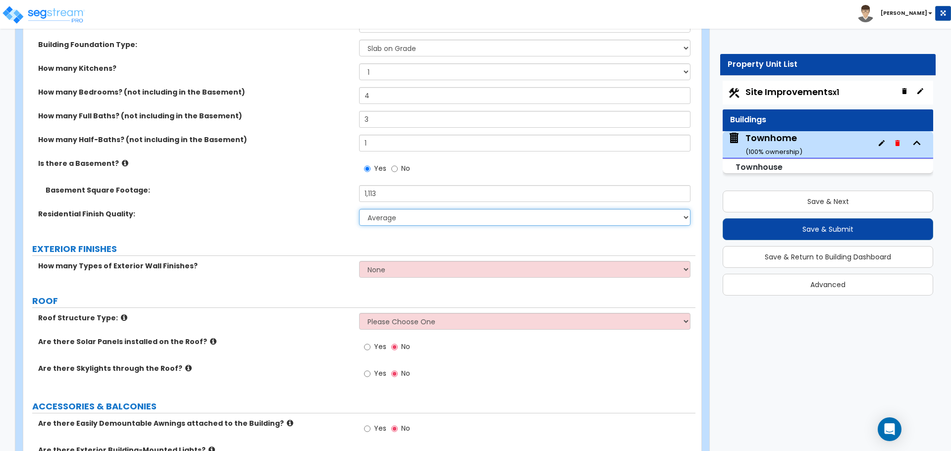
scroll to position [297, 0]
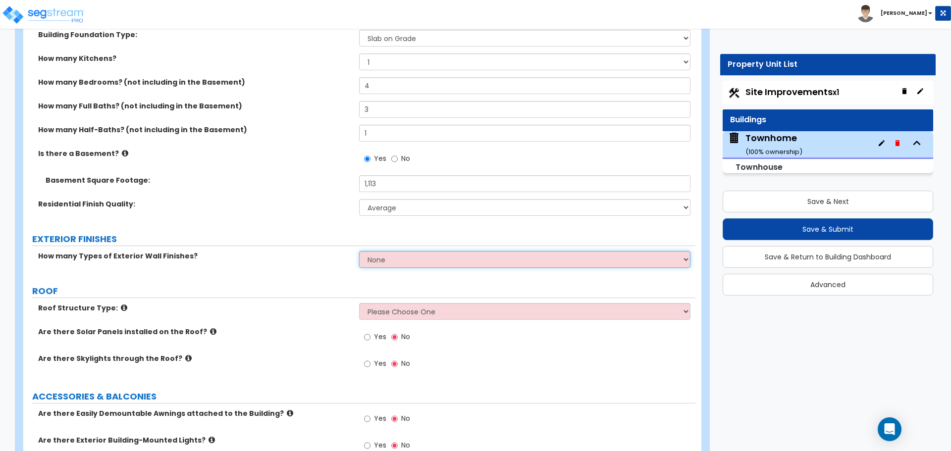
click at [389, 263] on select "None 1 2 3" at bounding box center [524, 259] width 331 height 17
select select "3"
click at [359, 251] on select "None 1 2 3" at bounding box center [524, 259] width 331 height 17
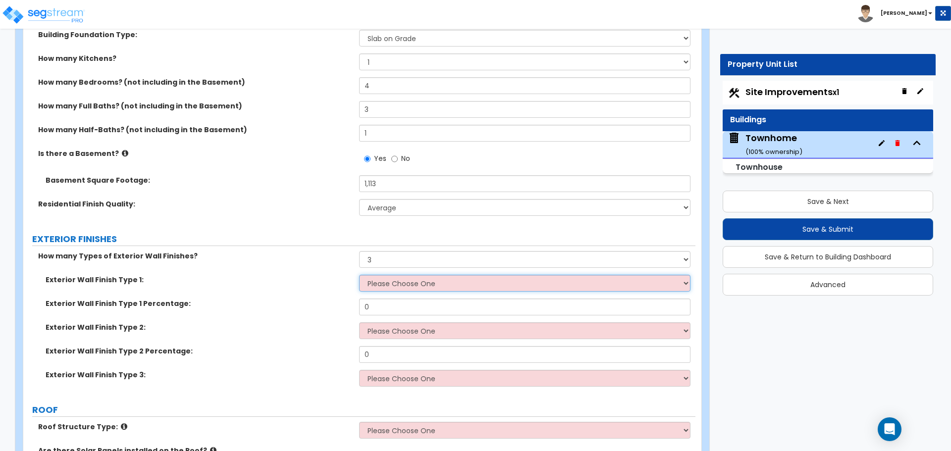
click at [392, 285] on select "Please Choose One No Finish/Shared Wall No Wall Brick Veneer Stone Veneer Wood …" at bounding box center [524, 283] width 331 height 17
select select "7"
click at [359, 275] on select "Please Choose One No Finish/Shared Wall No Wall Brick Veneer Stone Veneer Wood …" at bounding box center [524, 283] width 331 height 17
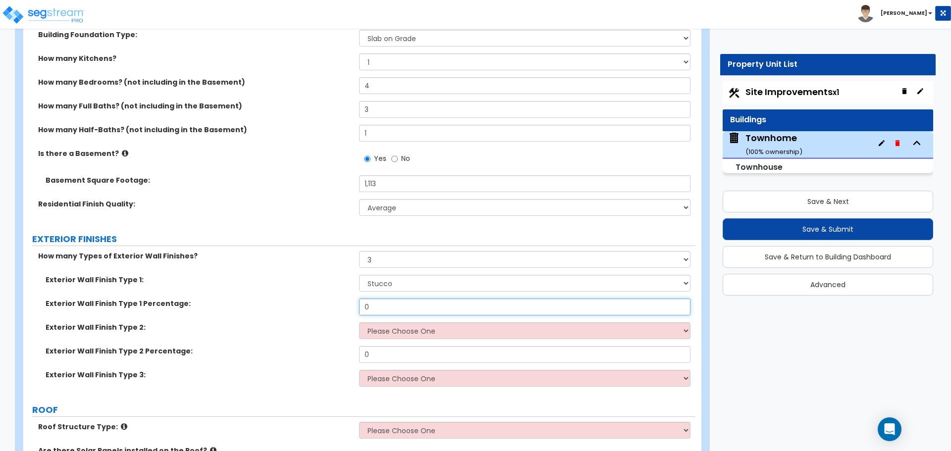
drag, startPoint x: 386, startPoint y: 306, endPoint x: 298, endPoint y: 300, distance: 88.4
click at [298, 300] on div "Exterior Wall Finish Type 1 Percentage: 0" at bounding box center [359, 311] width 672 height 24
type input "60"
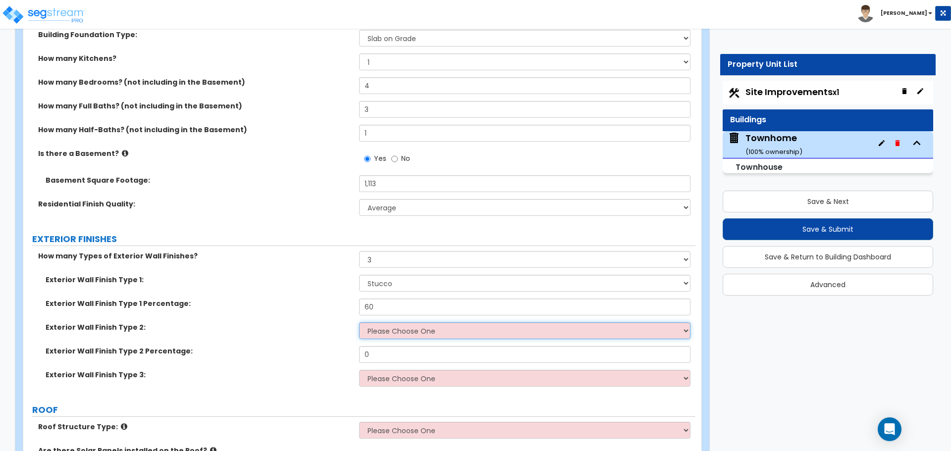
click at [404, 331] on select "Please Choose One No Finish/Shared Wall No Wall Brick Veneer Stone Veneer Wood …" at bounding box center [524, 331] width 331 height 17
click at [388, 334] on select "Please Choose One No Finish/Shared Wall No Wall Brick Veneer Stone Veneer Wood …" at bounding box center [524, 331] width 331 height 17
select select "4"
click at [359, 323] on select "Please Choose One No Finish/Shared Wall No Wall Brick Veneer Stone Veneer Wood …" at bounding box center [524, 331] width 331 height 17
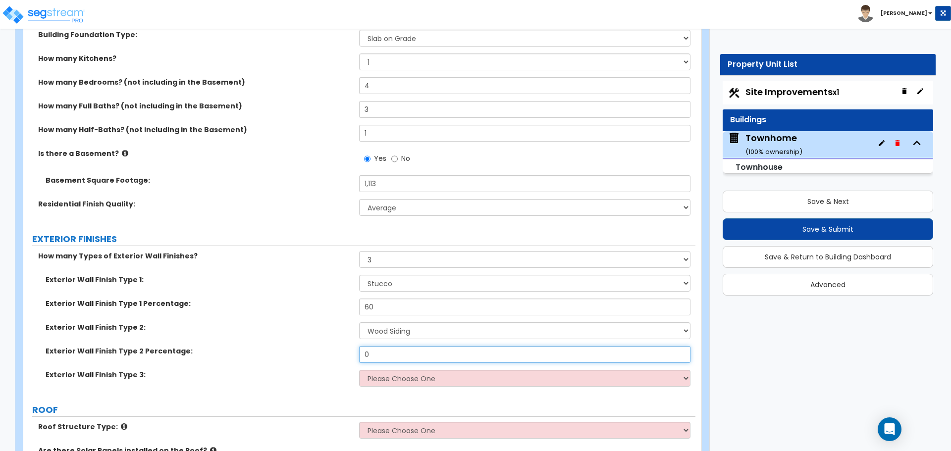
drag, startPoint x: 388, startPoint y: 351, endPoint x: 283, endPoint y: 339, distance: 104.7
click at [283, 339] on div "Exterior Wall Finish Type 1: Please Choose One No Finish/Shared Wall No Wall Br…" at bounding box center [360, 334] width 658 height 119
type input "25"
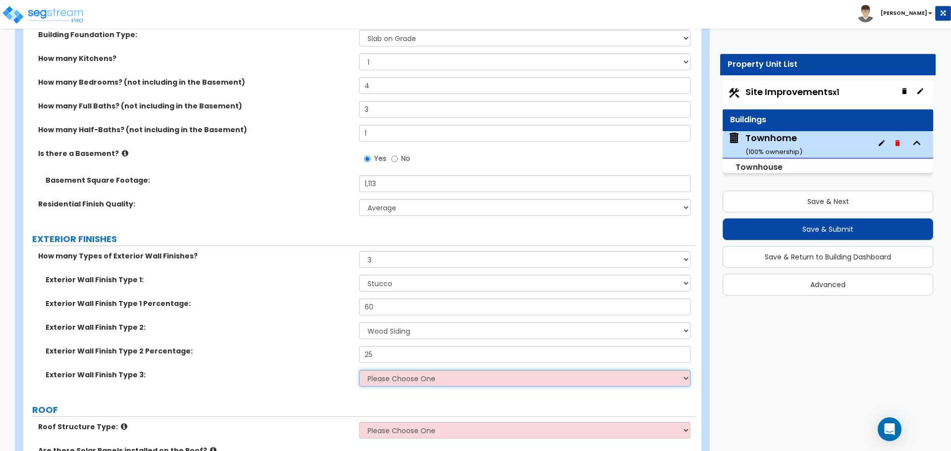
click at [399, 382] on select "Please Choose One No Finish/Shared Wall No Wall Brick Veneer Stone Veneer Wood …" at bounding box center [524, 378] width 331 height 17
select select "3"
click at [359, 370] on select "Please Choose One No Finish/Shared Wall No Wall Brick Veneer Stone Veneer Wood …" at bounding box center [524, 378] width 331 height 17
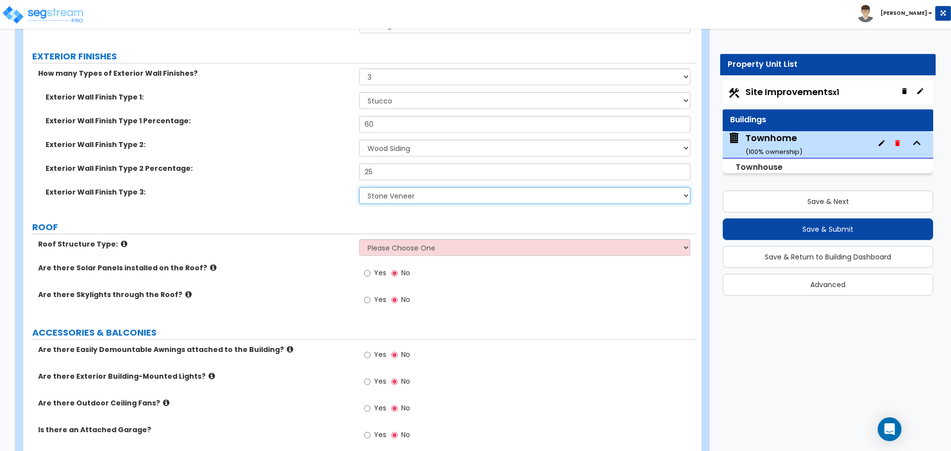
scroll to position [496, 0]
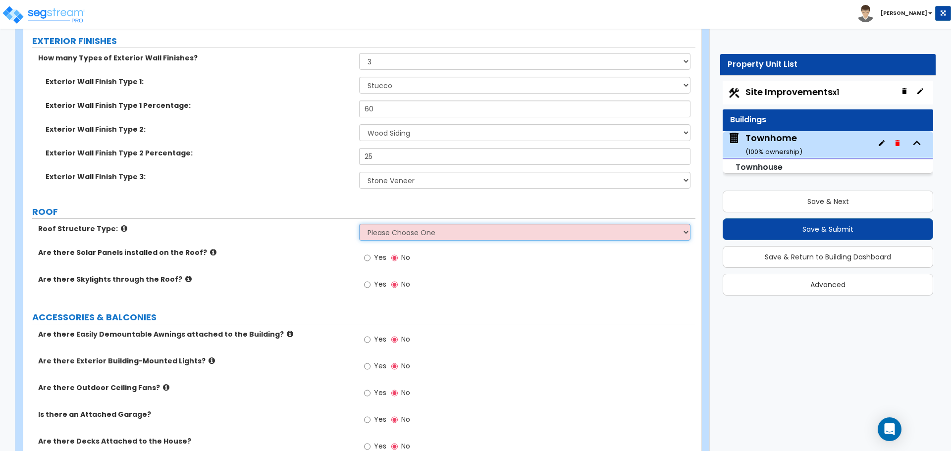
click at [403, 235] on select "Please Choose One Gable Roof Flat Roof Hybrid Gable & Flat Roof" at bounding box center [524, 232] width 331 height 17
select select "1"
click at [359, 224] on select "Please Choose One Gable Roof Flat Roof Hybrid Gable & Flat Roof" at bounding box center [524, 232] width 331 height 17
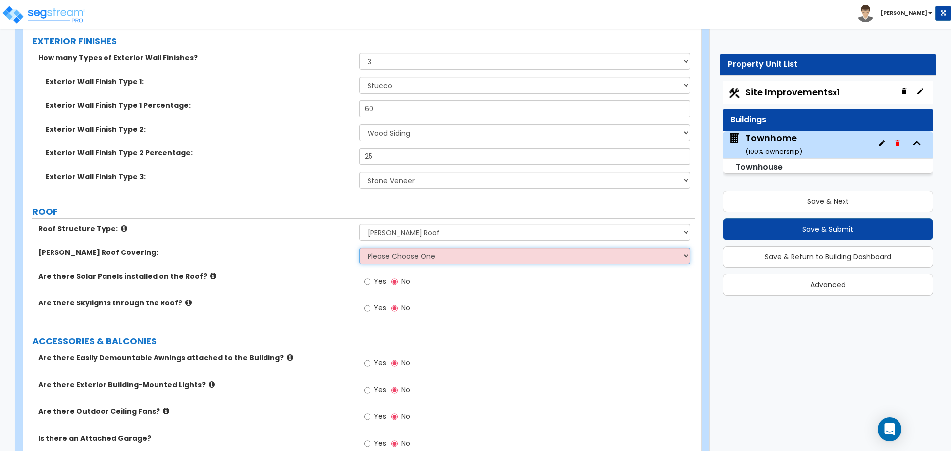
click at [393, 258] on select "Please Choose One Asphalt Shingle Clay Tile Wood Shingle Metal Shingle Standing…" at bounding box center [524, 256] width 331 height 17
select select "1"
click at [359, 248] on select "Please Choose One Asphalt Shingle Clay Tile Wood Shingle Metal Shingle Standing…" at bounding box center [524, 256] width 331 height 17
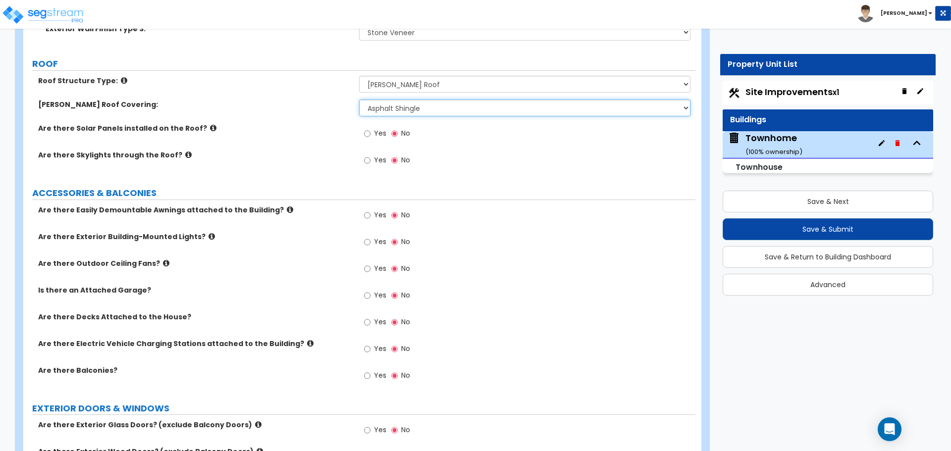
scroll to position [644, 0]
click at [368, 240] on input "Yes" at bounding box center [367, 241] width 6 height 11
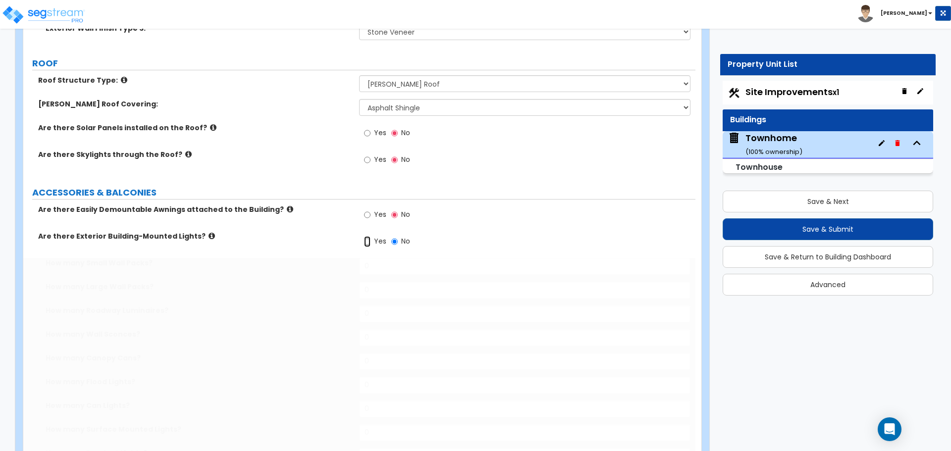
radio input "true"
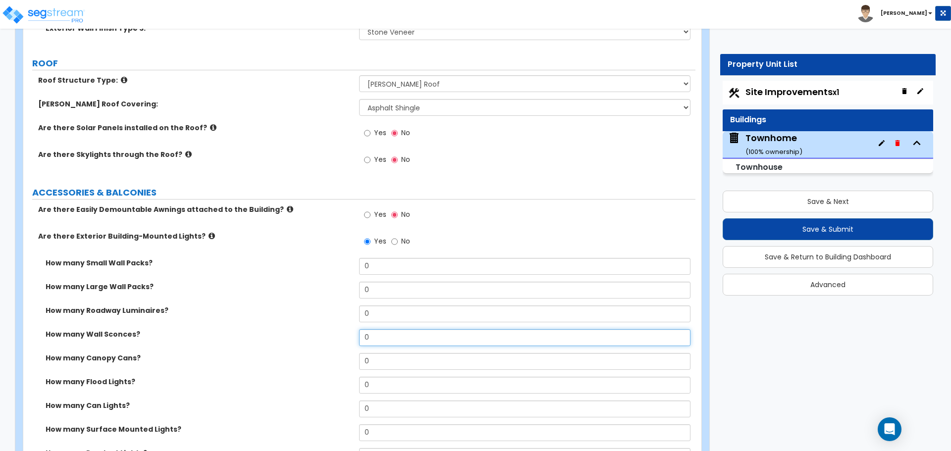
drag, startPoint x: 394, startPoint y: 338, endPoint x: 324, endPoint y: 328, distance: 71.1
click at [324, 328] on div "How many Small Wall Packs? 0 How many Large Wall Packs? 0 How many Roadway Lumi…" at bounding box center [360, 365] width 658 height 214
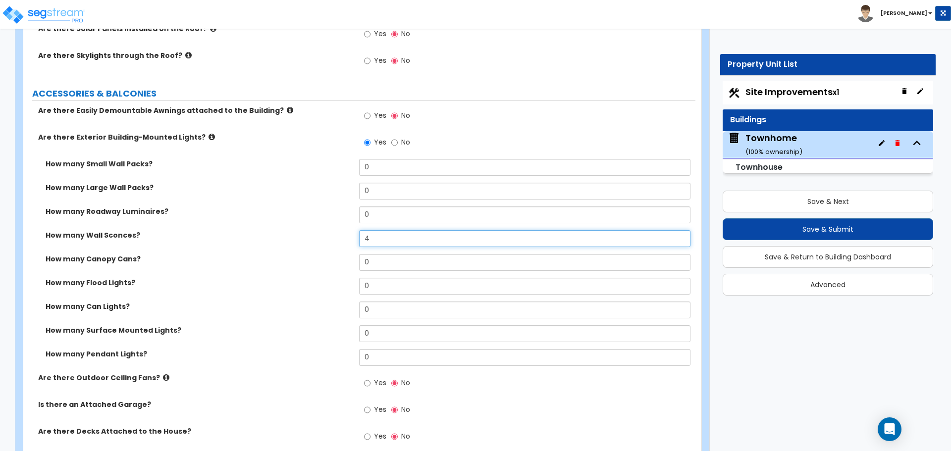
scroll to position [793, 0]
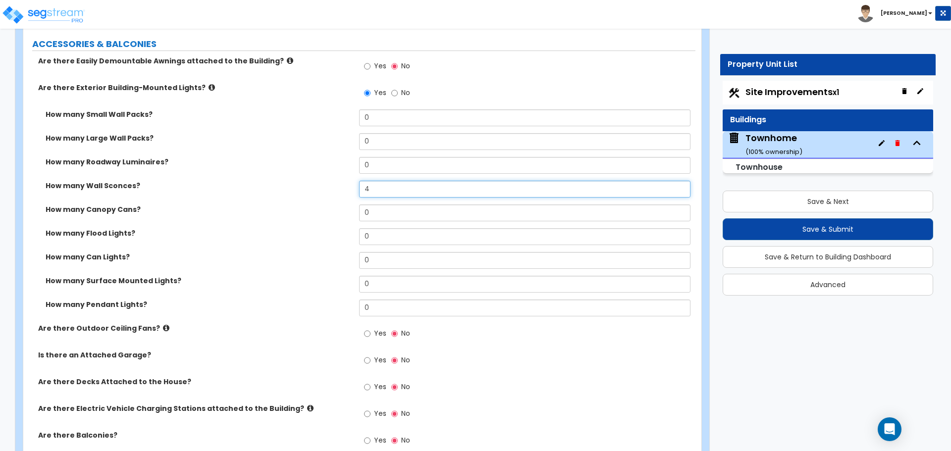
type input "4"
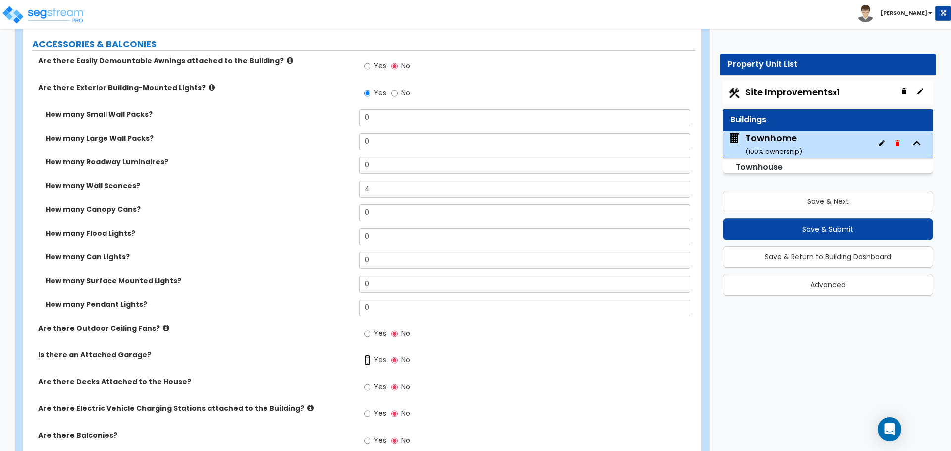
click at [366, 362] on input "Yes" at bounding box center [367, 360] width 6 height 11
radio input "true"
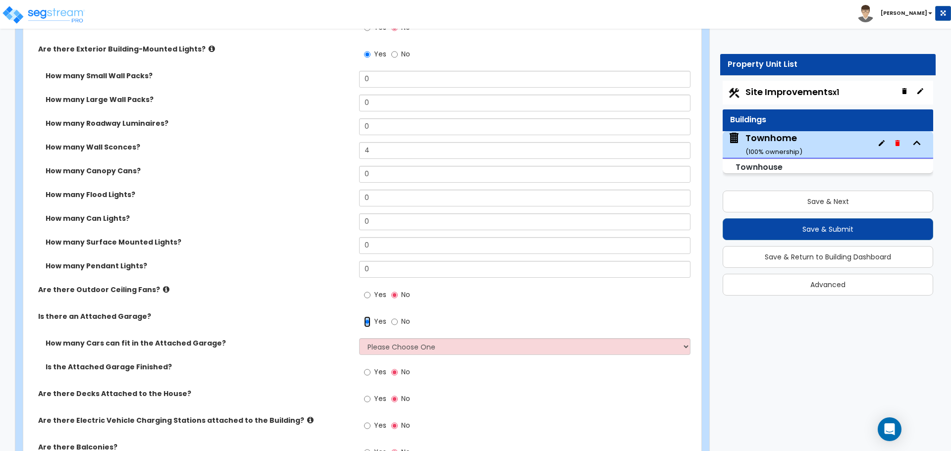
scroll to position [842, 0]
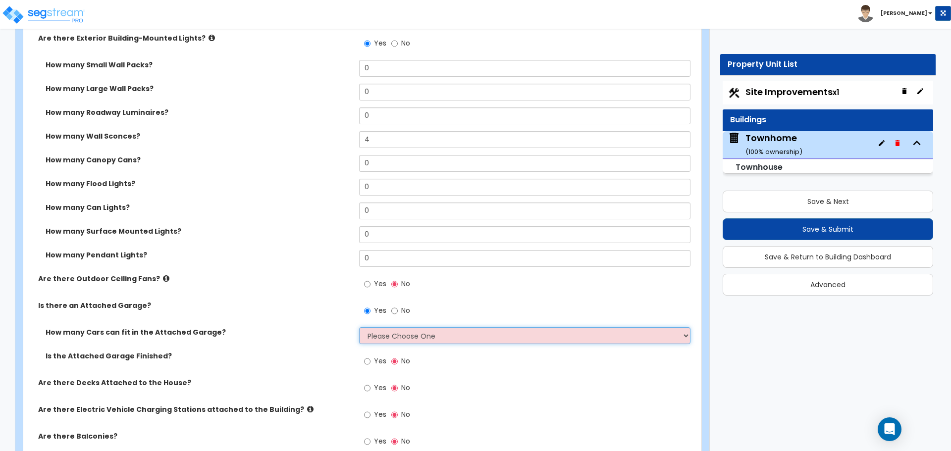
click at [400, 335] on select "Please Choose One 1 2 3 4 5" at bounding box center [524, 336] width 331 height 17
select select "2"
click at [359, 328] on select "Please Choose One 1 2 3 4 5" at bounding box center [524, 336] width 331 height 17
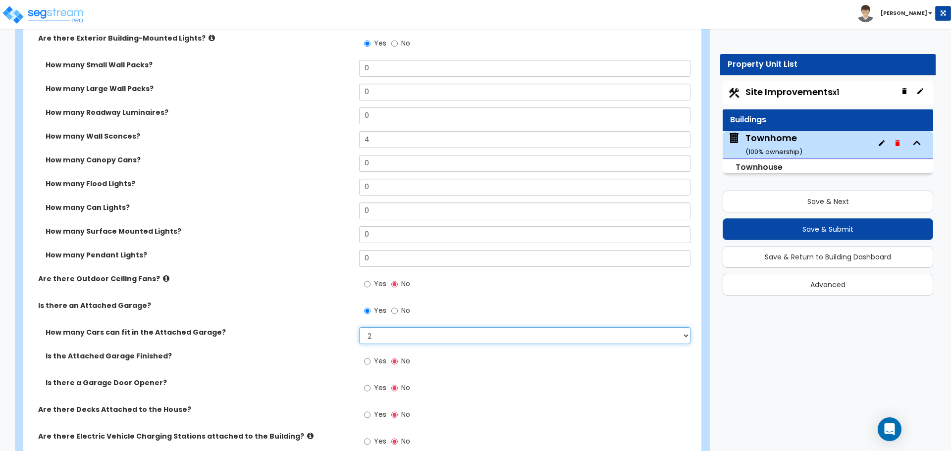
scroll to position [892, 0]
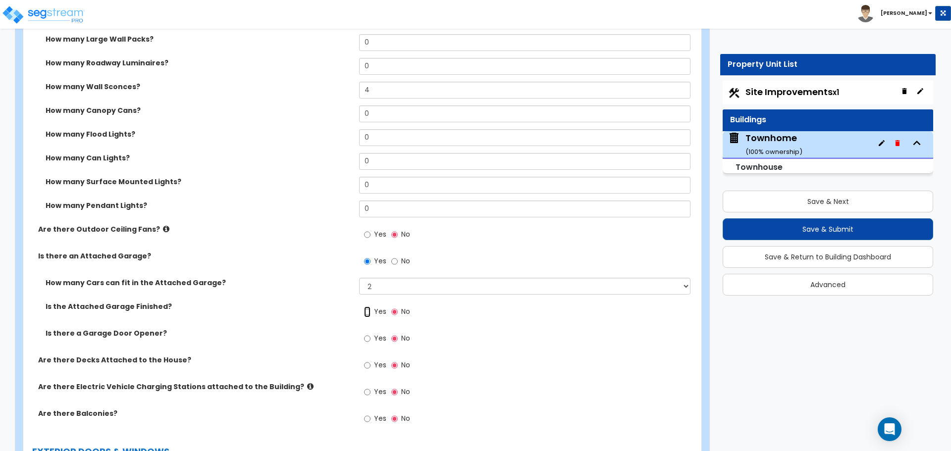
click at [366, 311] on input "Yes" at bounding box center [367, 312] width 6 height 11
radio input "true"
click at [368, 339] on input "Yes" at bounding box center [367, 338] width 6 height 11
radio input "true"
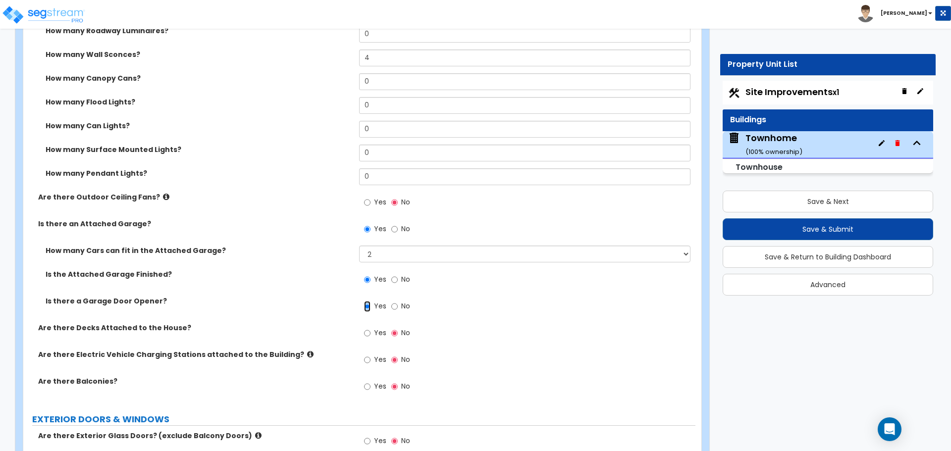
scroll to position [942, 0]
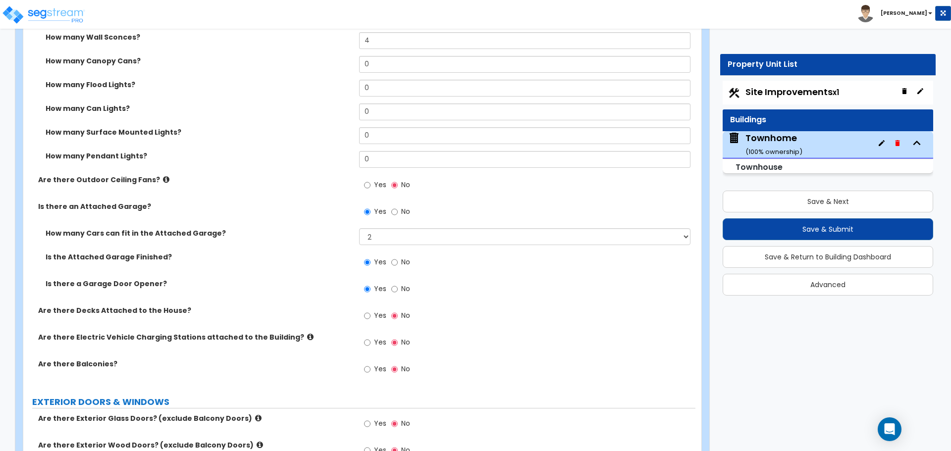
click at [371, 367] on label "Yes" at bounding box center [375, 370] width 22 height 17
click at [371, 367] on input "Yes" at bounding box center [367, 369] width 6 height 11
radio input "true"
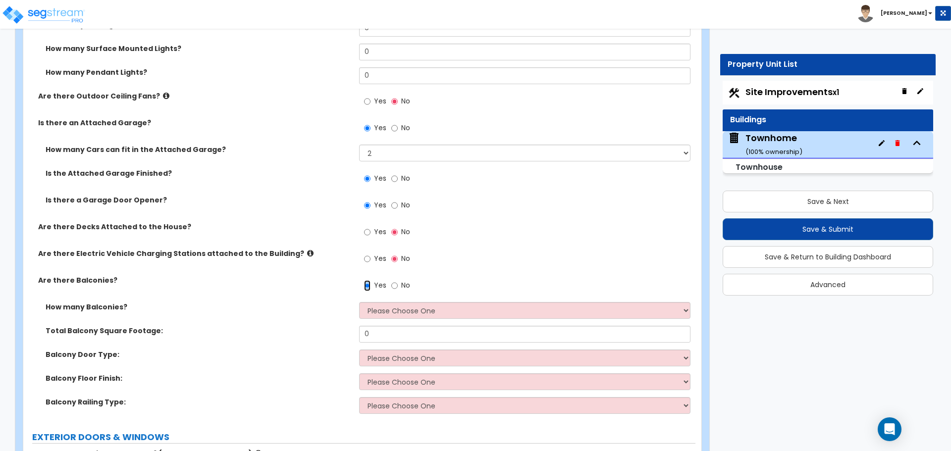
scroll to position [1041, 0]
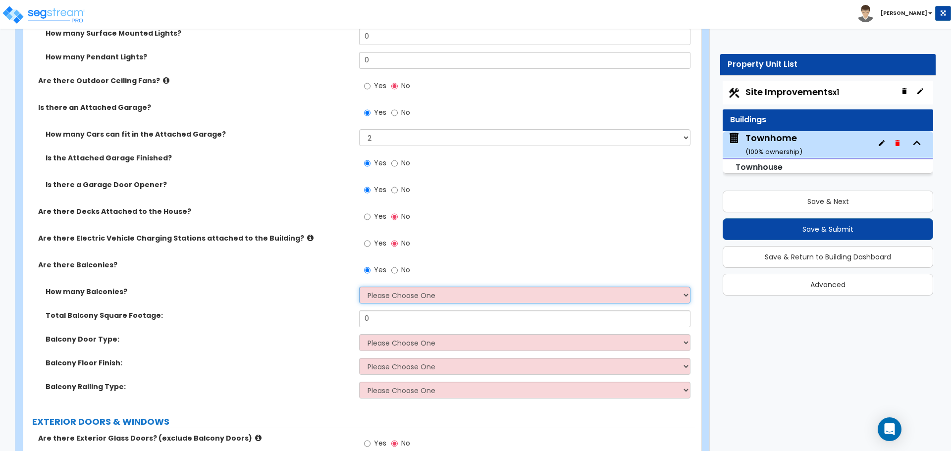
click at [415, 291] on select "Please Choose One 1 2 3 4 5" at bounding box center [524, 295] width 331 height 17
select select "1"
click at [359, 287] on select "Please Choose One 1 2 3 4 5" at bounding box center [524, 295] width 331 height 17
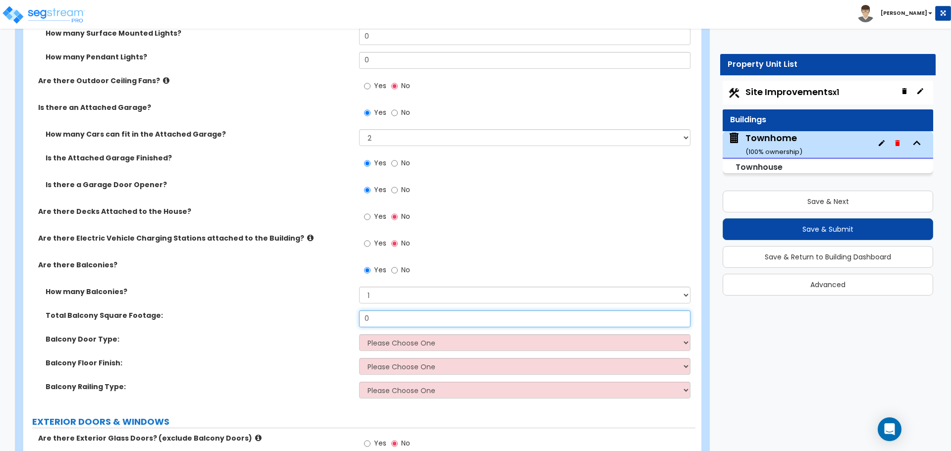
drag, startPoint x: 352, startPoint y: 314, endPoint x: 325, endPoint y: 310, distance: 27.5
click at [326, 311] on div "Total Balcony Square Footage: 0" at bounding box center [359, 323] width 672 height 24
type input "60"
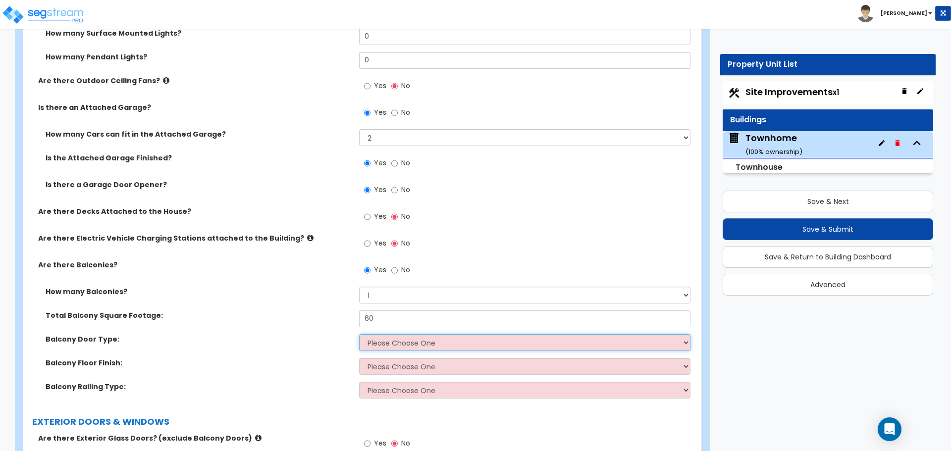
click at [398, 344] on select "Please Choose One Single Hinged Doors Double Hinged Doors Sliding Glass Doors" at bounding box center [524, 342] width 331 height 17
select select "2"
click at [359, 334] on select "Please Choose One Single Hinged Doors Double Hinged Doors Sliding Glass Doors" at bounding box center [524, 342] width 331 height 17
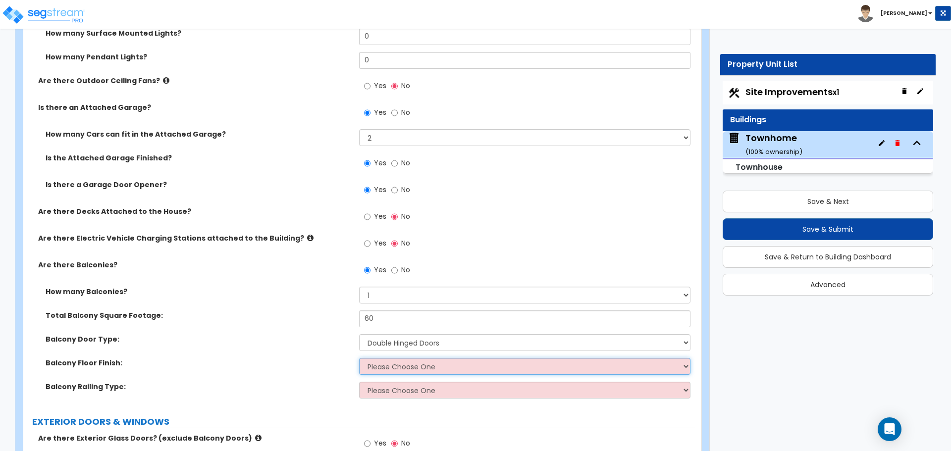
click at [389, 369] on select "Please Choose One Concrete Flooring Tile Flooring Resilient Laminate Flooring P…" at bounding box center [524, 366] width 331 height 17
select select "5"
click at [359, 358] on select "Please Choose One Concrete Flooring Tile Flooring Resilient Laminate Flooring P…" at bounding box center [524, 366] width 331 height 17
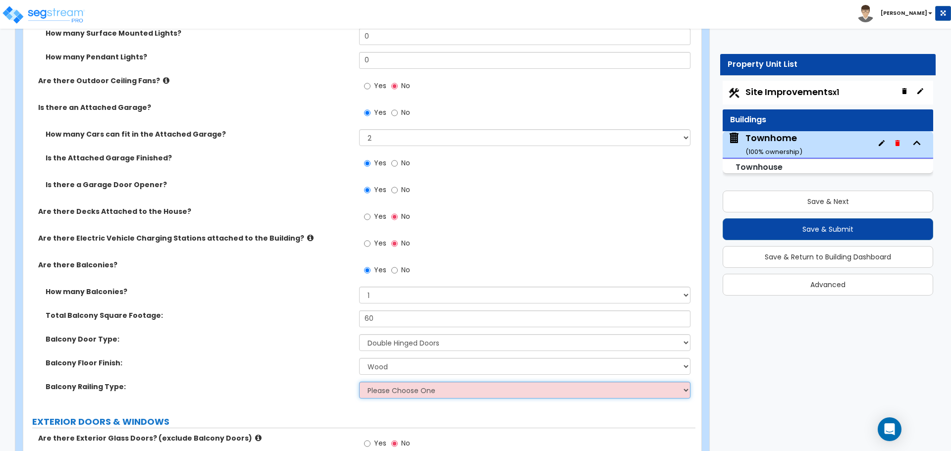
click at [401, 390] on select "Please Choose One Steel Aluminum Wood Glass and Metal Wrought Iron" at bounding box center [524, 390] width 331 height 17
select select "1"
click at [359, 382] on select "Please Choose One Steel Aluminum Wood Glass and Metal Wrought Iron" at bounding box center [524, 390] width 331 height 17
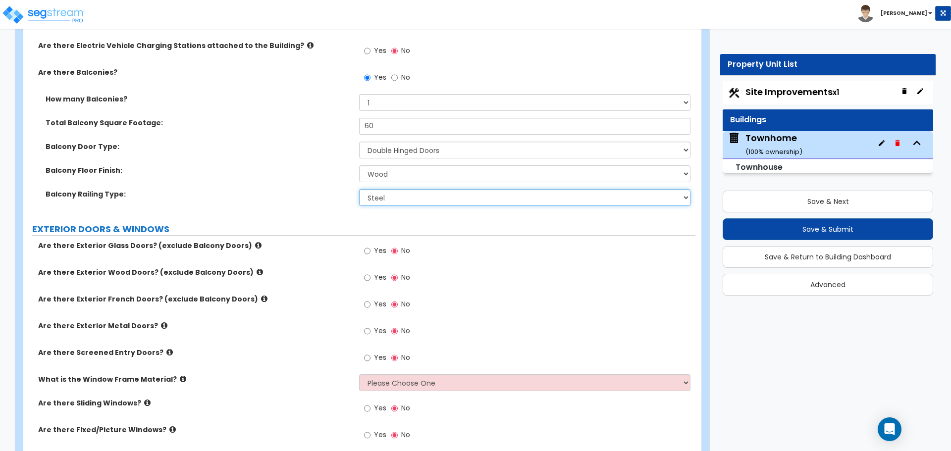
scroll to position [1239, 0]
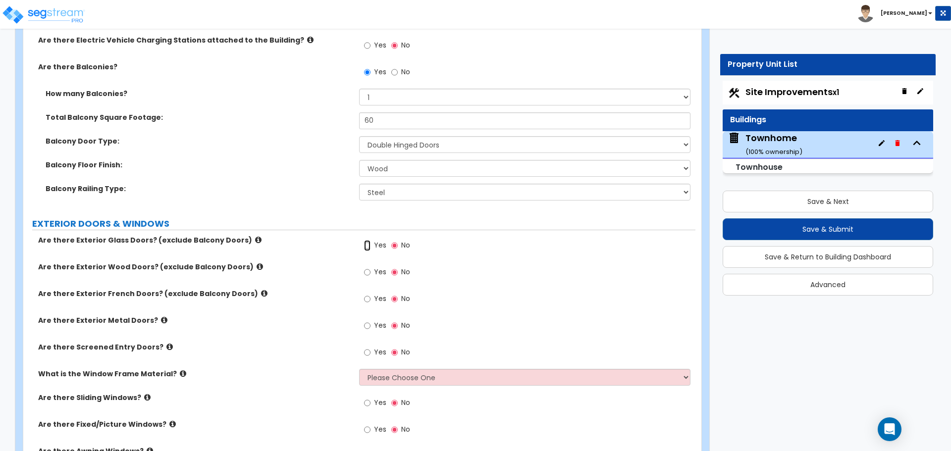
click at [365, 245] on input "Yes" at bounding box center [367, 245] width 6 height 11
radio input "true"
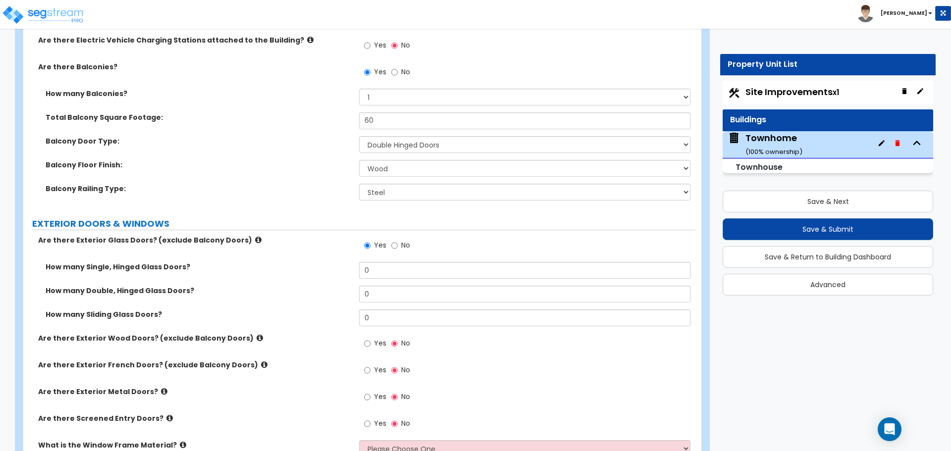
drag, startPoint x: 385, startPoint y: 285, endPoint x: 338, endPoint y: 285, distance: 46.6
click at [338, 285] on div "How many Single, Hinged Glass Doors? 0" at bounding box center [359, 274] width 672 height 24
drag, startPoint x: 355, startPoint y: 290, endPoint x: 337, endPoint y: 290, distance: 17.8
click at [338, 290] on div "How many Double, Hinged Glass Doors? 0" at bounding box center [359, 298] width 672 height 24
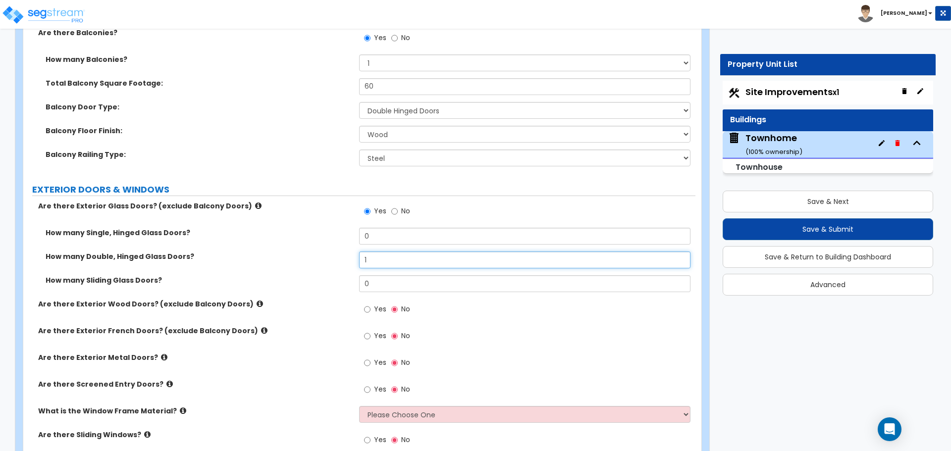
scroll to position [1288, 0]
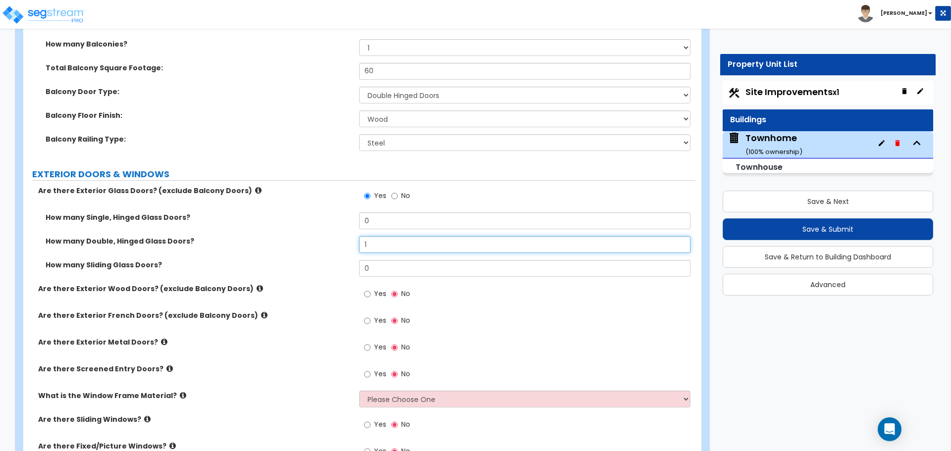
type input "1"
click at [368, 349] on input "Yes" at bounding box center [367, 347] width 6 height 11
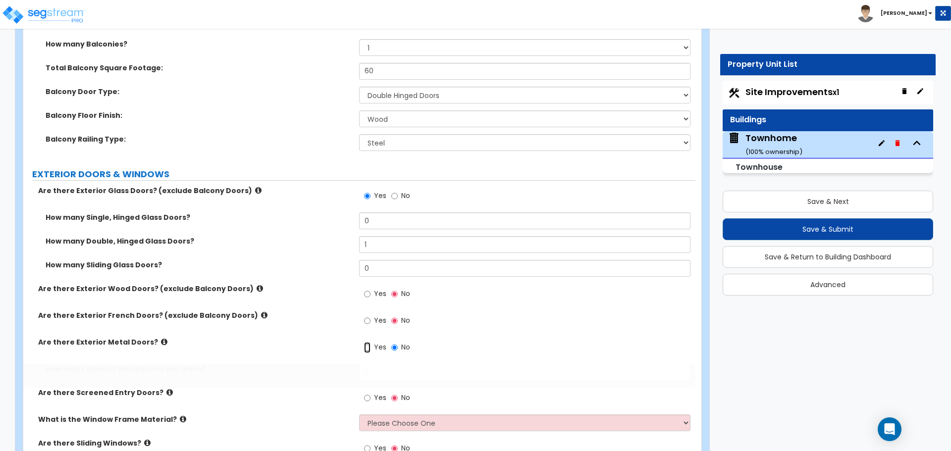
radio input "true"
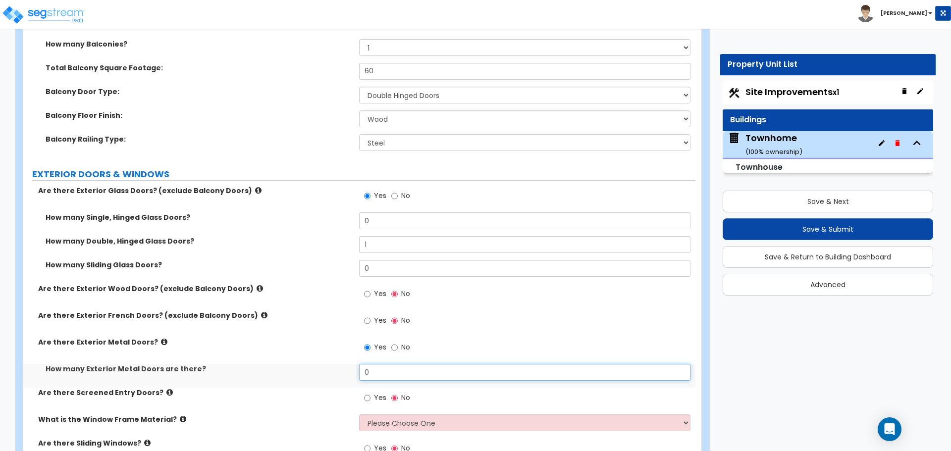
click at [402, 372] on input "0" at bounding box center [524, 372] width 331 height 17
drag, startPoint x: 400, startPoint y: 369, endPoint x: 319, endPoint y: 354, distance: 83.1
click at [319, 354] on div "Are there Exterior Glass Doors? (exclude Balcony Doors) Yes No How many Single,…" at bounding box center [360, 379] width 658 height 387
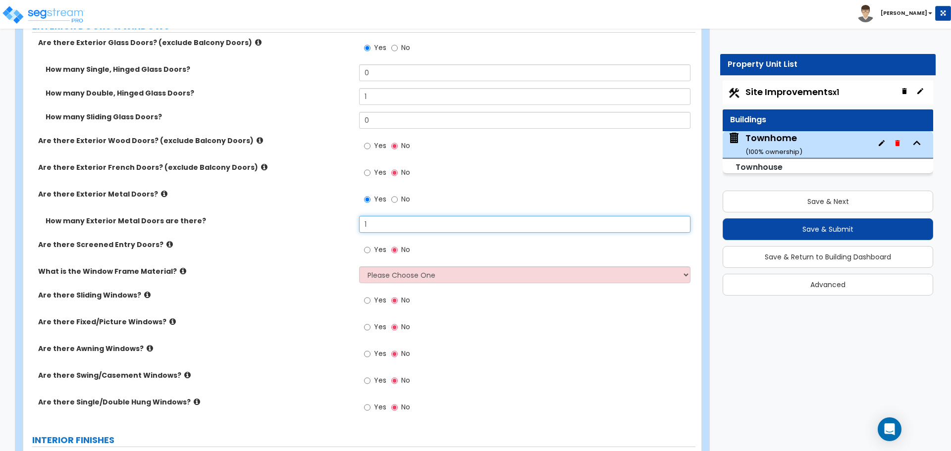
scroll to position [1437, 0]
type input "1"
click at [388, 276] on select "Please Choose One Vinyl Aluminum Wood" at bounding box center [524, 274] width 331 height 17
select select "2"
click at [359, 266] on select "Please Choose One Vinyl Aluminum Wood" at bounding box center [524, 274] width 331 height 17
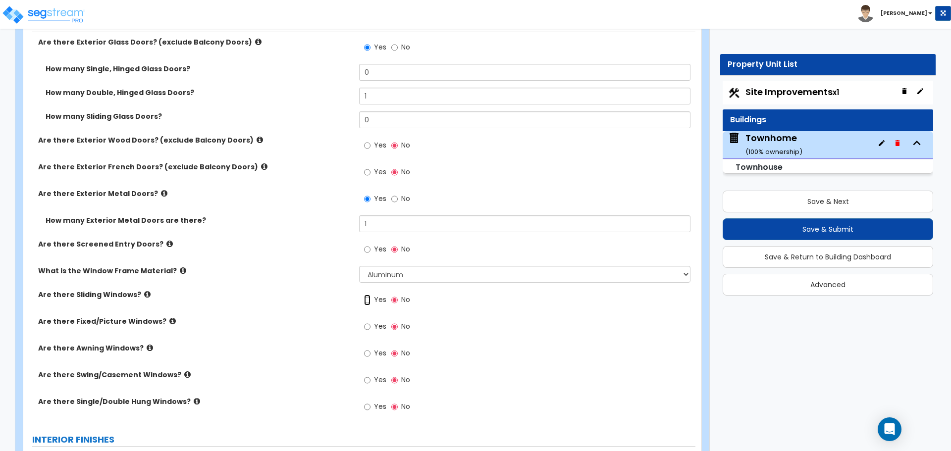
click at [366, 300] on input "Yes" at bounding box center [367, 300] width 6 height 11
radio input "true"
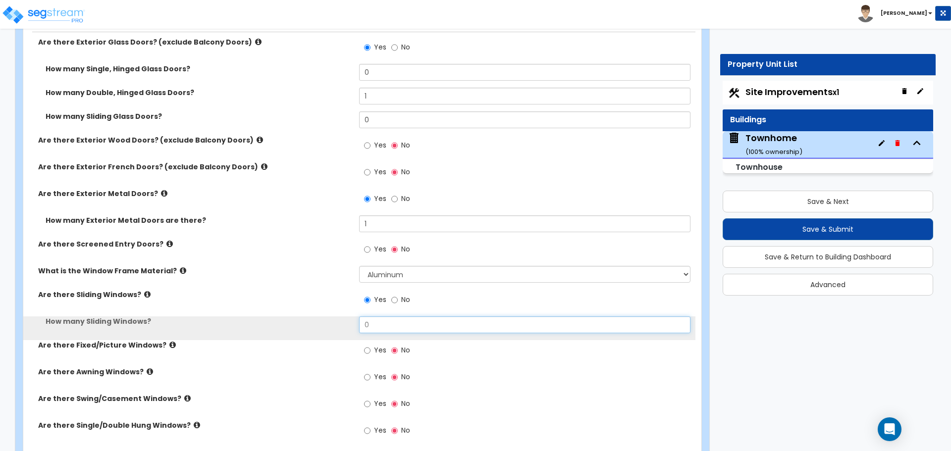
drag, startPoint x: 381, startPoint y: 328, endPoint x: 342, endPoint y: 318, distance: 39.8
click at [342, 318] on div "How many Sliding Windows? 0" at bounding box center [359, 329] width 672 height 24
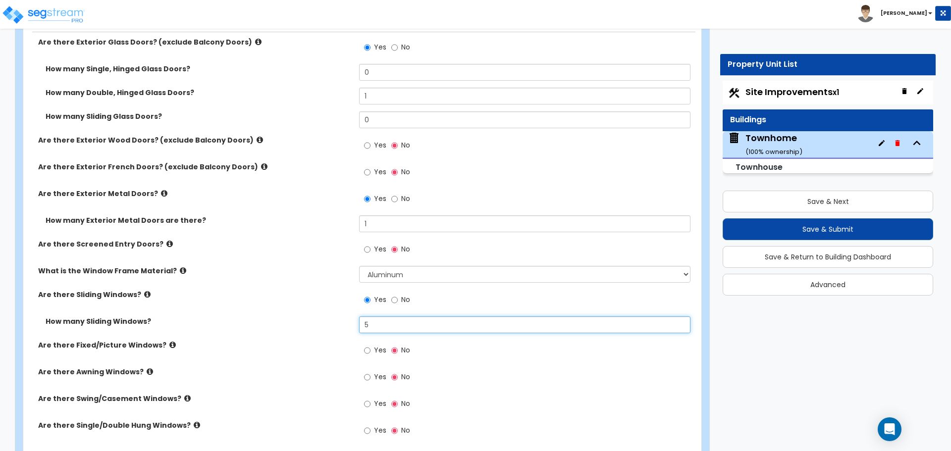
type input "5"
click at [368, 351] on input "Yes" at bounding box center [367, 350] width 6 height 11
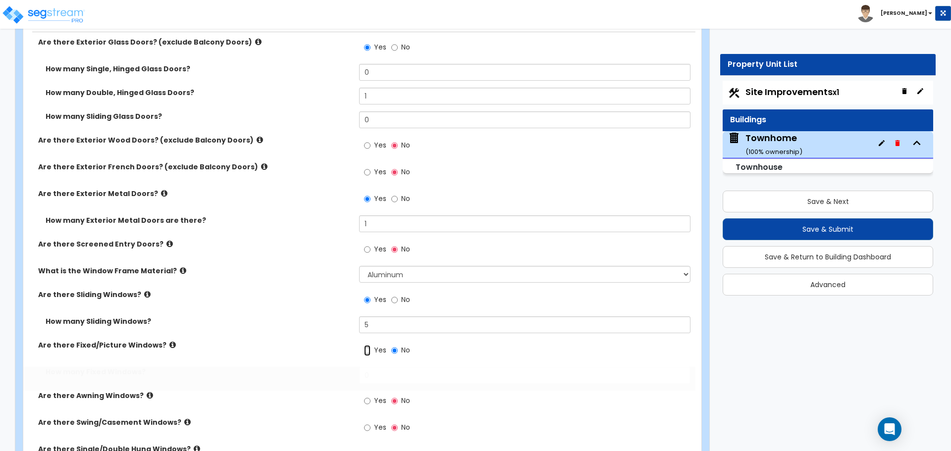
radio input "true"
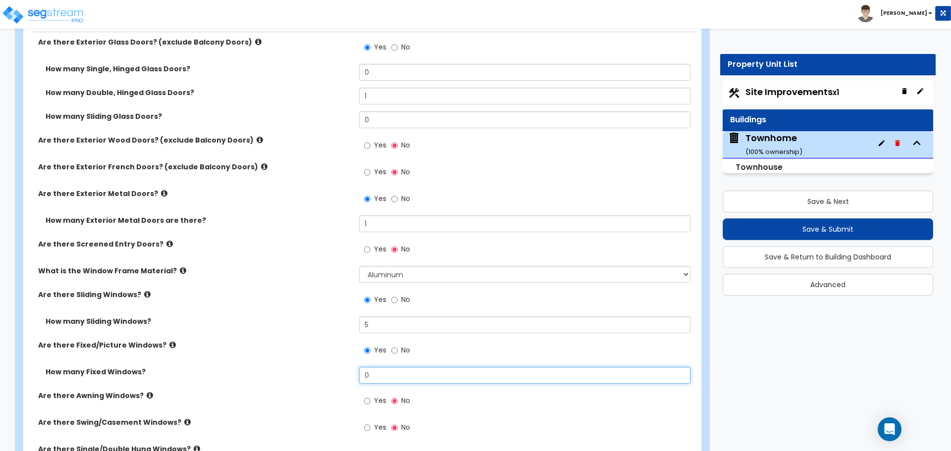
drag, startPoint x: 378, startPoint y: 375, endPoint x: 331, endPoint y: 367, distance: 48.1
click at [331, 367] on div "How many Fixed Windows? 0" at bounding box center [359, 379] width 672 height 24
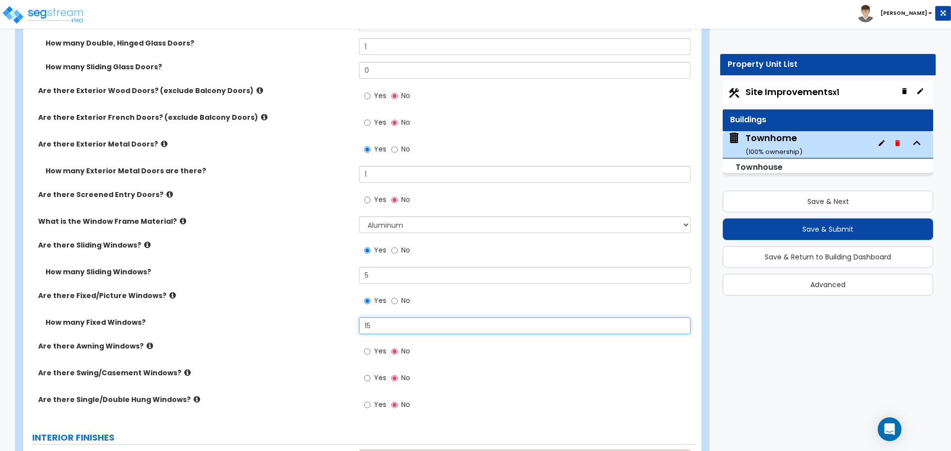
scroll to position [1536, 0]
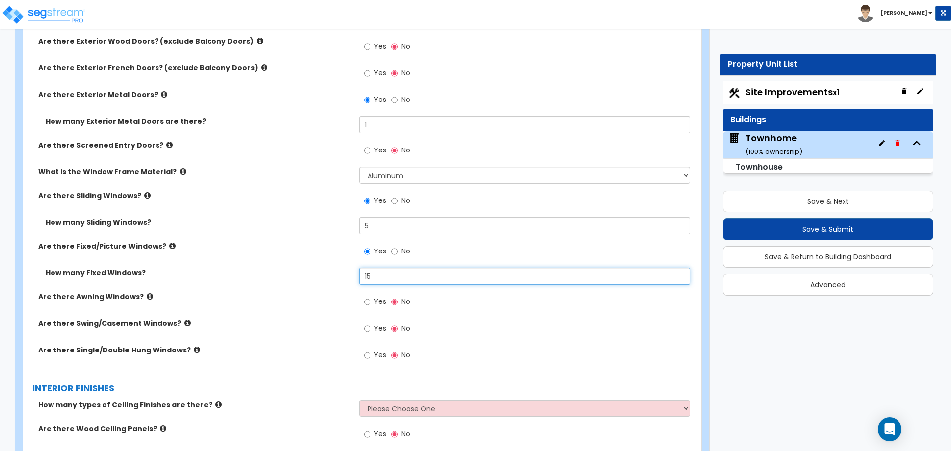
type input "15"
click at [370, 357] on input "Yes" at bounding box center [367, 355] width 6 height 11
radio input "true"
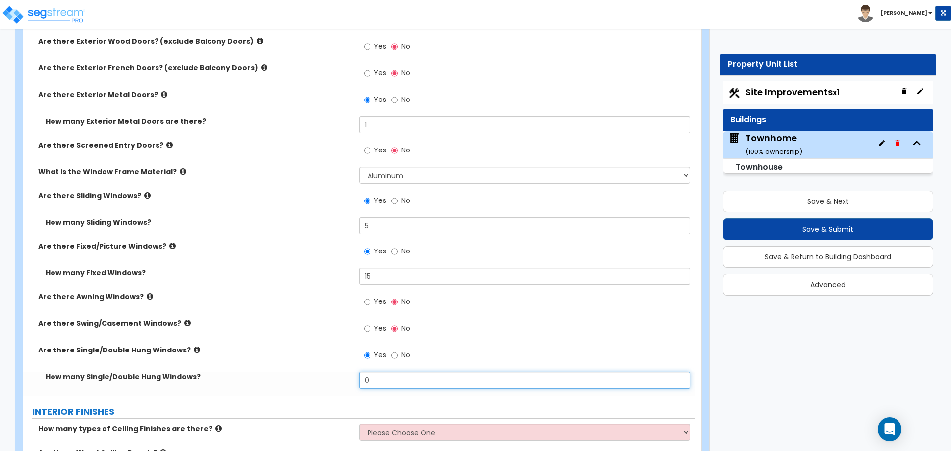
drag, startPoint x: 354, startPoint y: 377, endPoint x: 339, endPoint y: 376, distance: 15.4
click at [339, 376] on div "How many Single/Double Hung Windows? 0" at bounding box center [359, 384] width 672 height 24
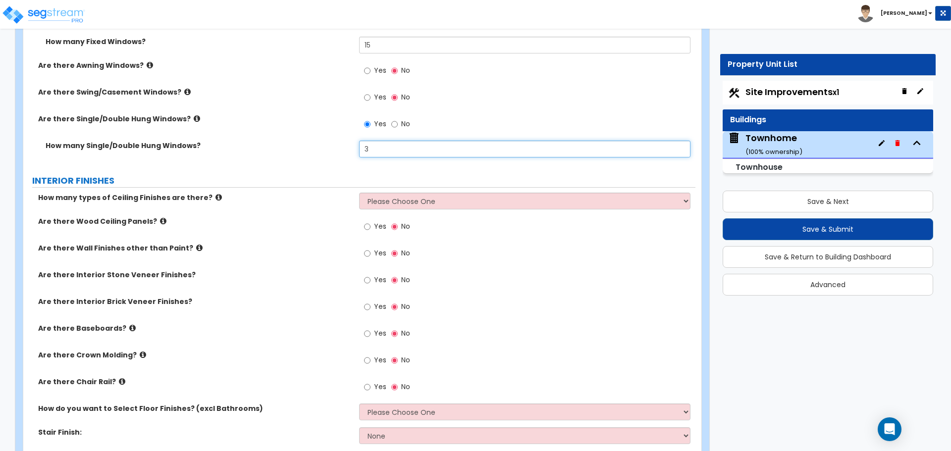
scroll to position [1784, 0]
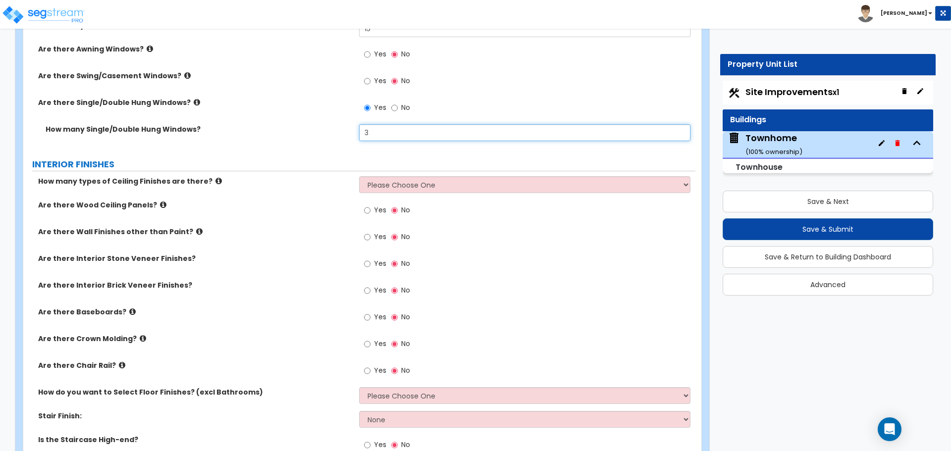
type input "3"
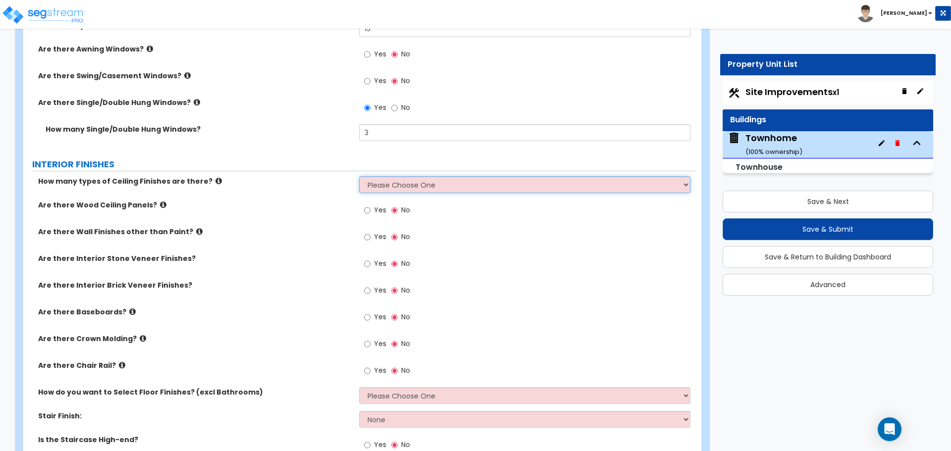
click at [409, 184] on select "Please Choose One 1 2 3" at bounding box center [524, 184] width 331 height 17
select select "1"
click at [359, 176] on select "Please Choose One 1 2 3" at bounding box center [524, 184] width 331 height 17
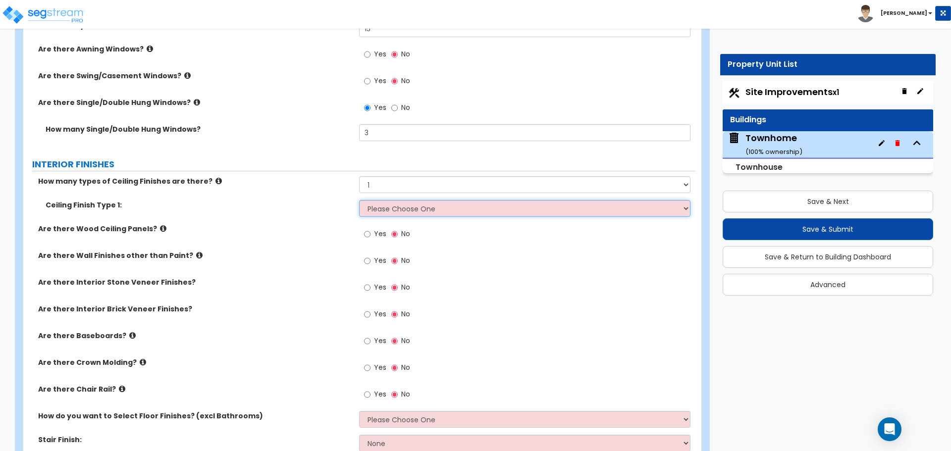
click at [396, 208] on select "Please Choose One Drop Ceiling Drywall Ceiling Open Ceiling" at bounding box center [524, 208] width 331 height 17
select select "2"
click at [359, 200] on select "Please Choose One Drop Ceiling Drywall Ceiling Open Ceiling" at bounding box center [524, 208] width 331 height 17
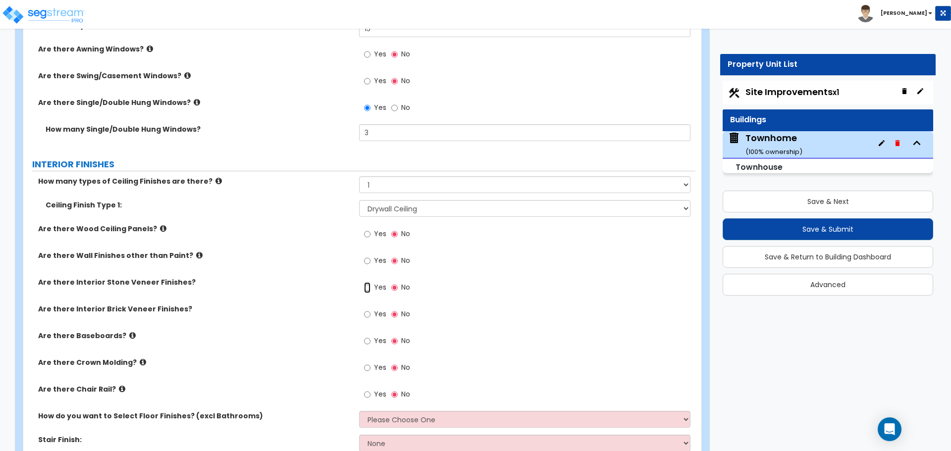
click at [367, 289] on input "Yes" at bounding box center [367, 287] width 6 height 11
radio input "true"
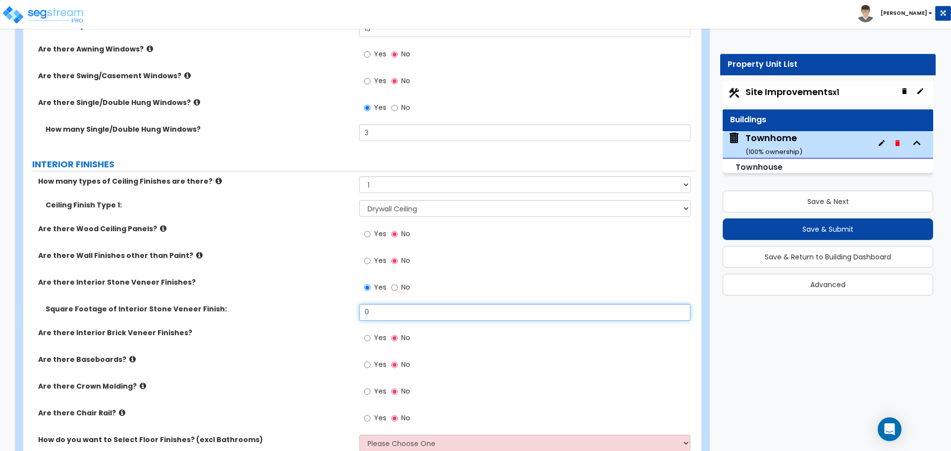
drag, startPoint x: 387, startPoint y: 316, endPoint x: 325, endPoint y: 307, distance: 62.2
click at [328, 308] on div "Square Footage of Interior Stone Veneer Finish: 0" at bounding box center [359, 316] width 672 height 24
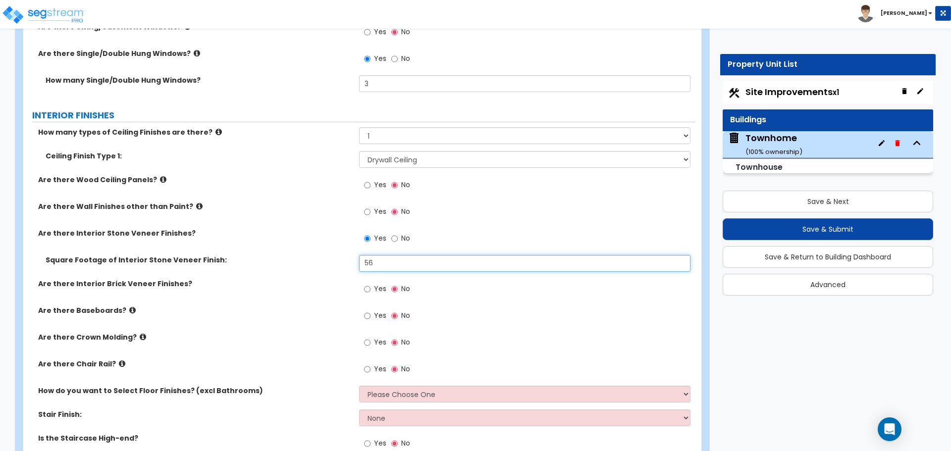
scroll to position [1833, 0]
type input "56"
click at [367, 315] on input "Yes" at bounding box center [367, 315] width 6 height 11
radio input "true"
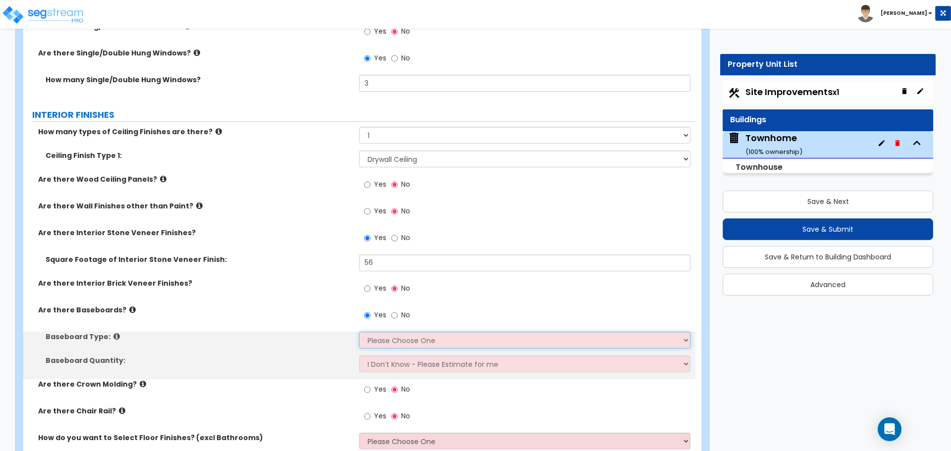
click at [394, 342] on select "Please Choose One Wood Vinyl Carpet Tile" at bounding box center [524, 340] width 331 height 17
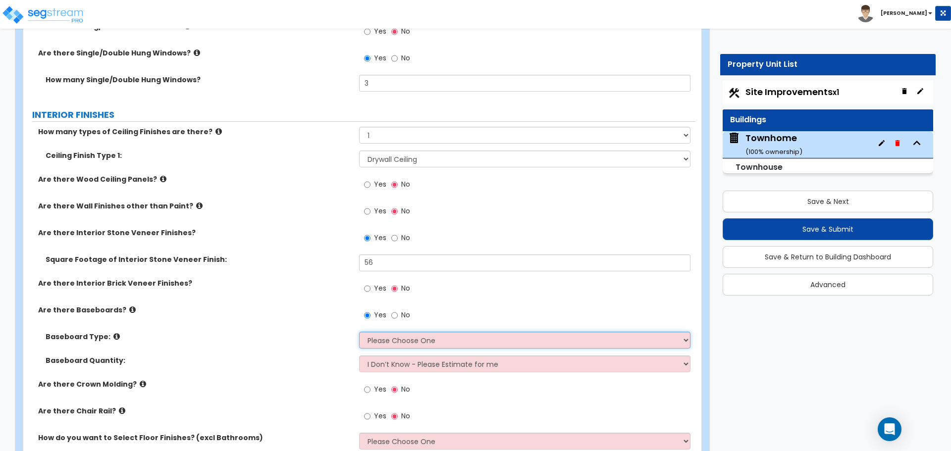
select select "1"
click at [359, 332] on select "Please Choose One Wood Vinyl Carpet Tile" at bounding box center [524, 340] width 331 height 17
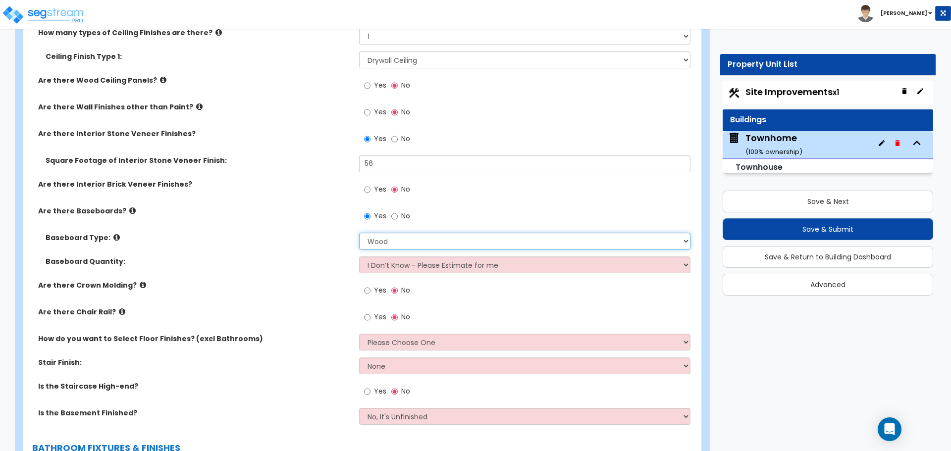
scroll to position [1982, 0]
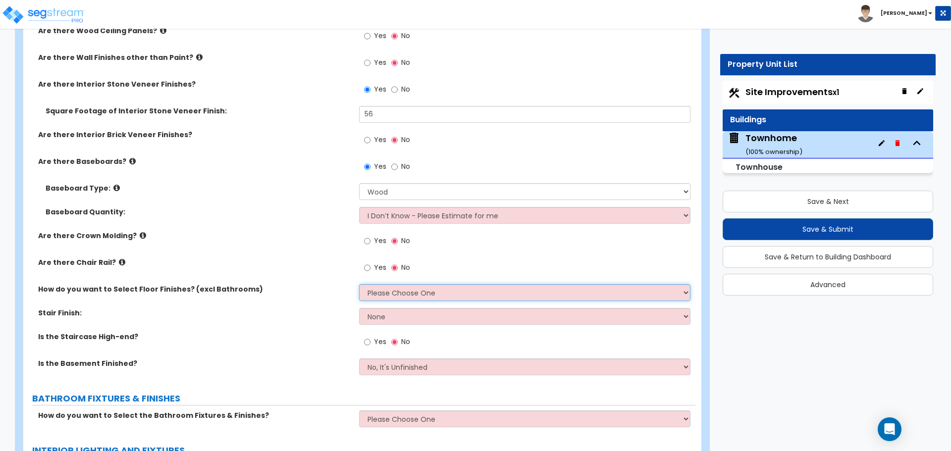
click at [387, 293] on select "Please Choose One I want to Select Floor Finishes for the Areas of the House I …" at bounding box center [524, 292] width 331 height 17
select select "1"
click at [359, 284] on select "Please Choose One I want to Select Floor Finishes for the Areas of the House I …" at bounding box center [524, 292] width 331 height 17
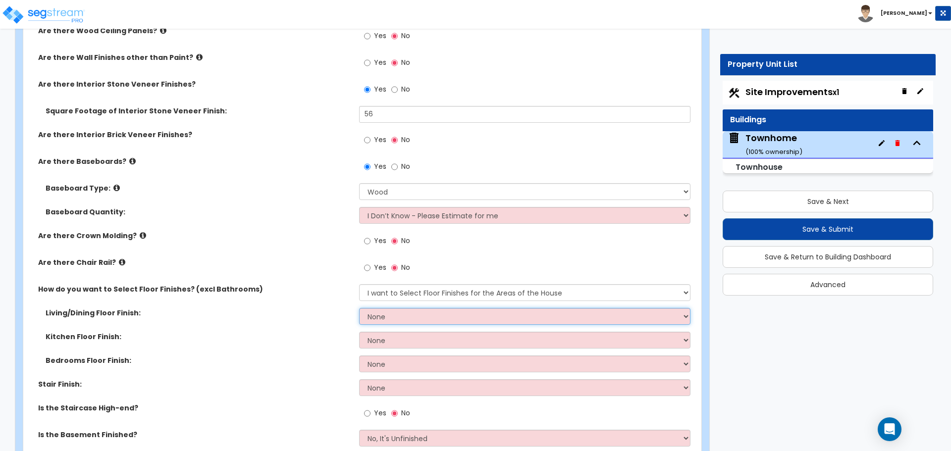
click at [392, 315] on select "None Tile Flooring Hardwood Flooring Resilient Laminate Flooring VCT Flooring S…" at bounding box center [524, 316] width 331 height 17
select select "1"
click at [359, 308] on select "None Tile Flooring Hardwood Flooring Resilient Laminate Flooring VCT Flooring S…" at bounding box center [524, 316] width 331 height 17
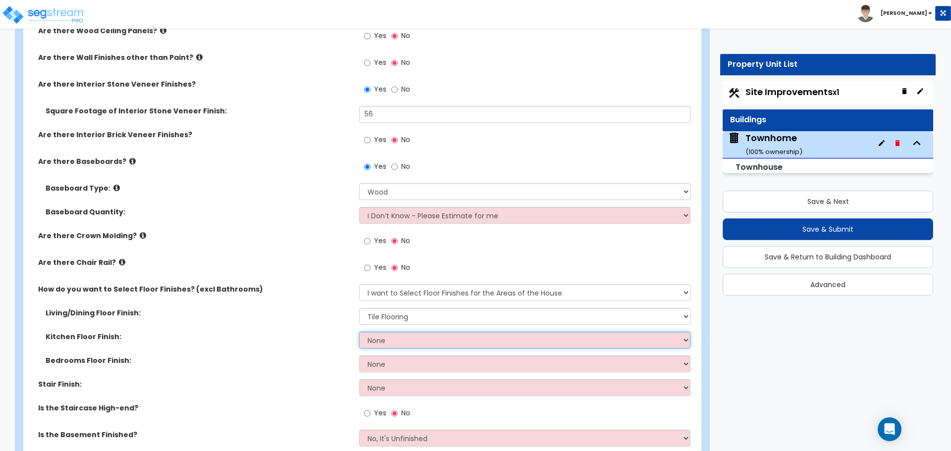
click at [392, 343] on select "None Tile Flooring Hardwood Flooring Resilient Laminate Flooring VCT Flooring S…" at bounding box center [524, 340] width 331 height 17
select select "1"
click at [359, 332] on select "None Tile Flooring Hardwood Flooring Resilient Laminate Flooring VCT Flooring S…" at bounding box center [524, 340] width 331 height 17
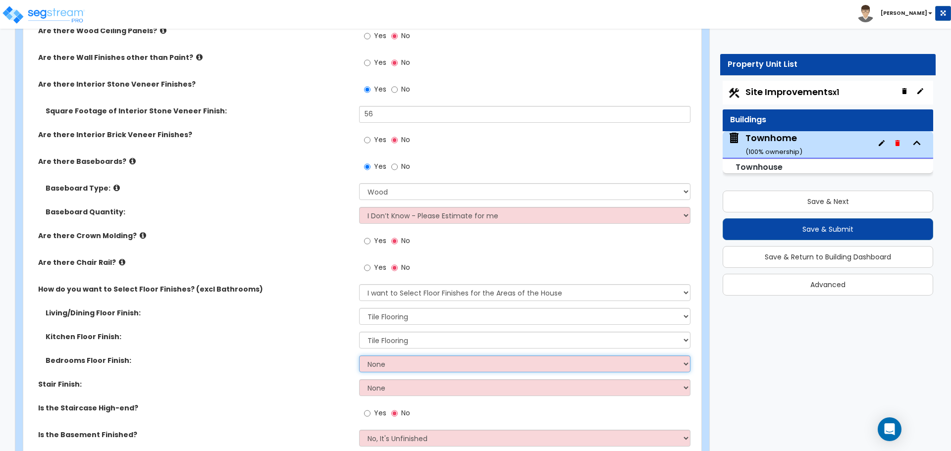
click at [388, 361] on select "None Tile Flooring Hardwood Flooring Resilient Laminate Flooring VCT Flooring S…" at bounding box center [524, 364] width 331 height 17
select select "5"
click at [359, 356] on select "None Tile Flooring Hardwood Flooring Resilient Laminate Flooring VCT Flooring S…" at bounding box center [524, 364] width 331 height 17
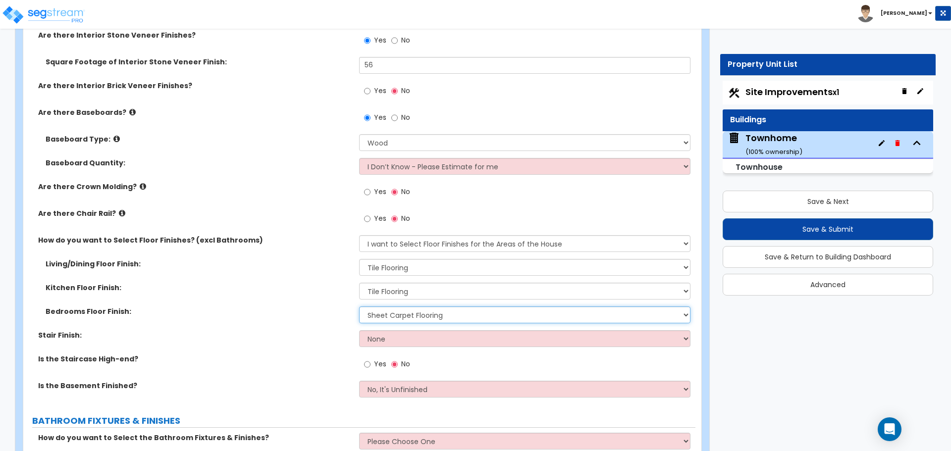
scroll to position [2032, 0]
click at [397, 337] on select "None Tile Wood Laminate VCT Sheet Carpet Sheet Vinyl Carpet Tile" at bounding box center [524, 338] width 331 height 17
select select "5"
click at [359, 330] on select "None Tile Wood Laminate VCT Sheet Carpet Sheet Vinyl Carpet Tile" at bounding box center [524, 338] width 331 height 17
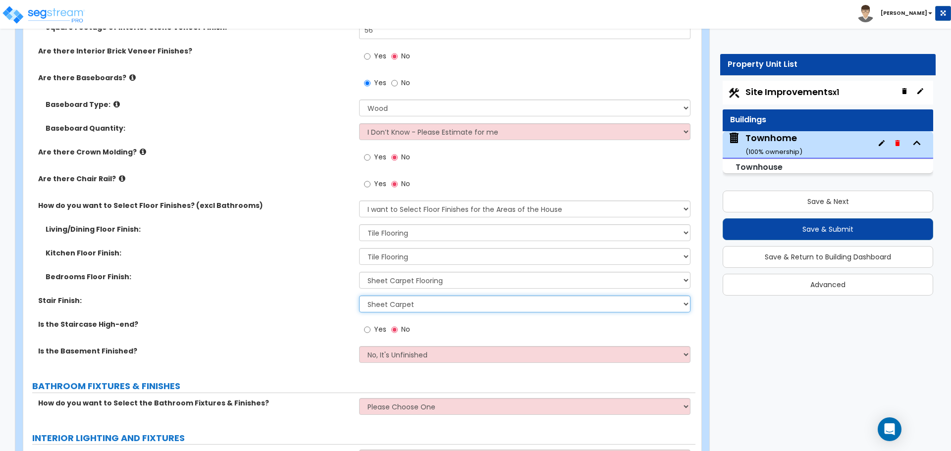
scroll to position [2081, 0]
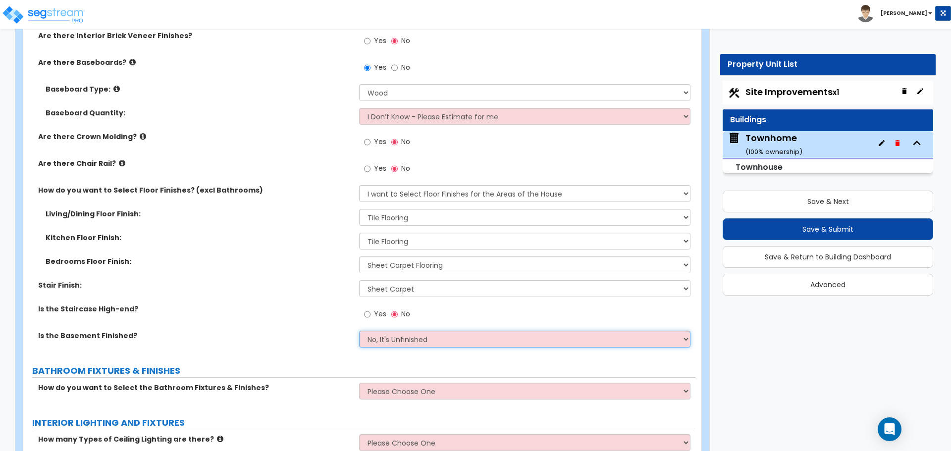
click at [405, 334] on select "No, It's Unfinished Yes, It's Finished" at bounding box center [524, 339] width 331 height 17
select select "1"
click at [359, 331] on select "No, It's Unfinished Yes, It's Finished" at bounding box center [524, 339] width 331 height 17
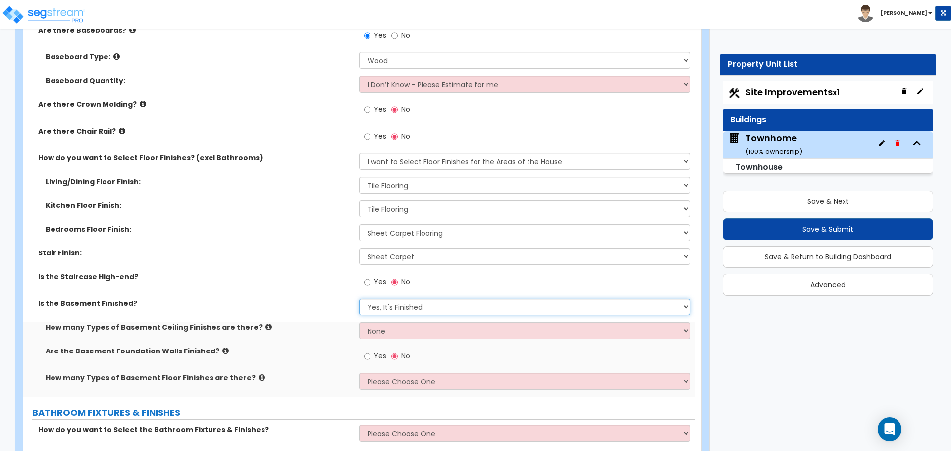
scroll to position [2202, 0]
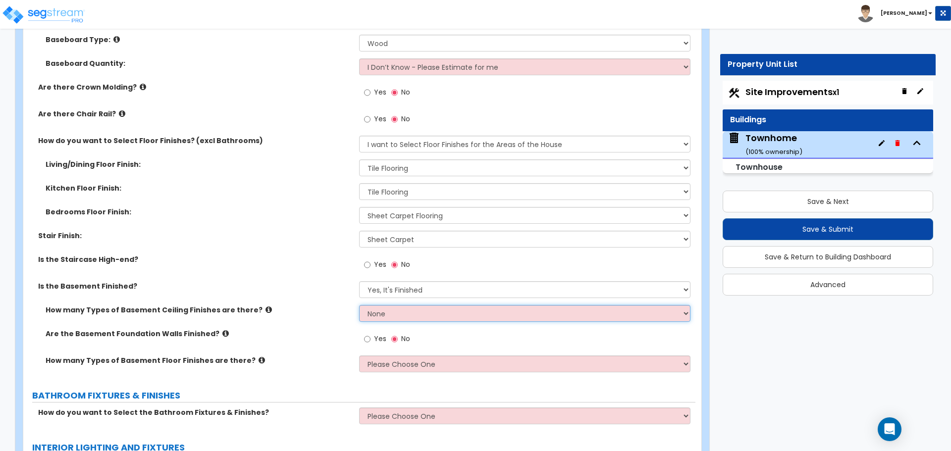
click at [381, 315] on select "None 1 2 3" at bounding box center [524, 313] width 331 height 17
select select "1"
click at [359, 305] on select "None 1 2 3" at bounding box center [524, 313] width 331 height 17
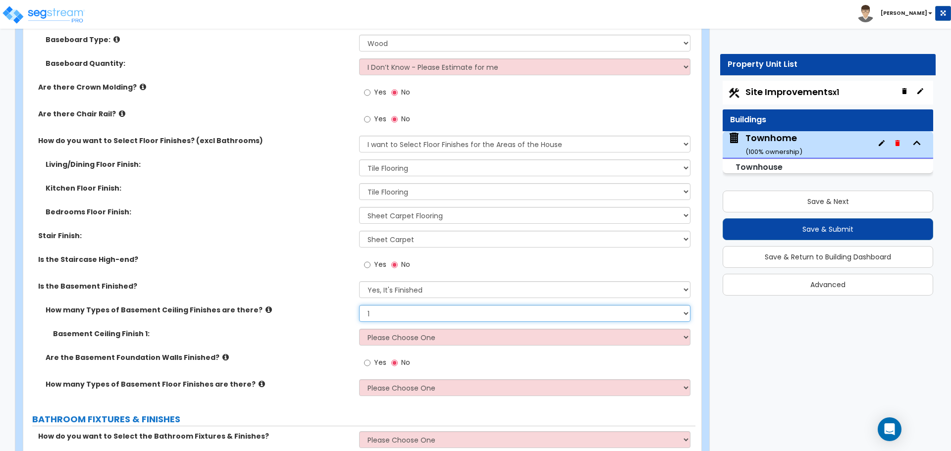
scroll to position [2252, 0]
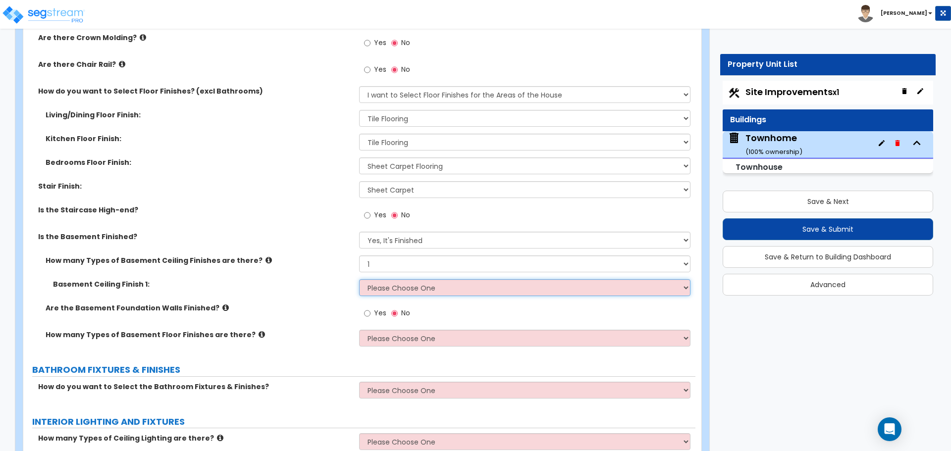
click at [405, 289] on select "Please Choose One Drop Ceiling Open Ceiling Drywall Ceiling" at bounding box center [524, 287] width 331 height 17
select select "3"
click at [359, 279] on select "Please Choose One Drop Ceiling Open Ceiling Drywall Ceiling" at bounding box center [524, 287] width 331 height 17
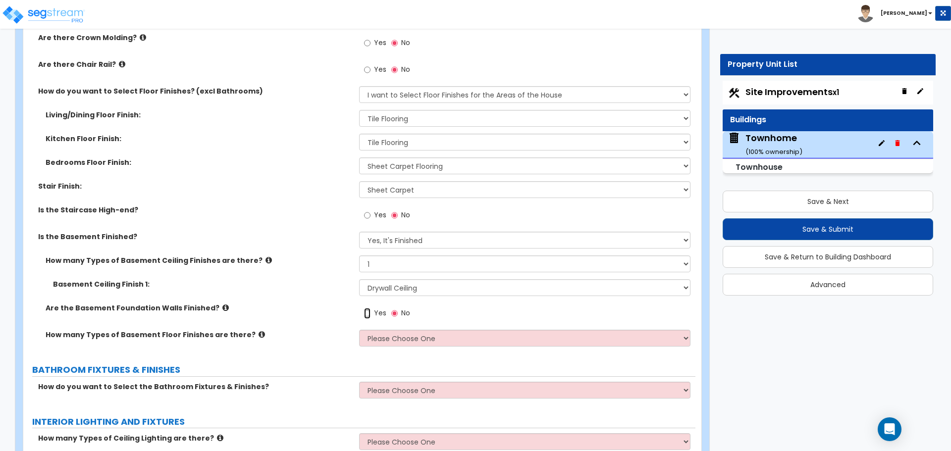
drag, startPoint x: 368, startPoint y: 313, endPoint x: 371, endPoint y: 329, distance: 16.0
click at [368, 313] on input "Yes" at bounding box center [367, 313] width 6 height 11
radio input "true"
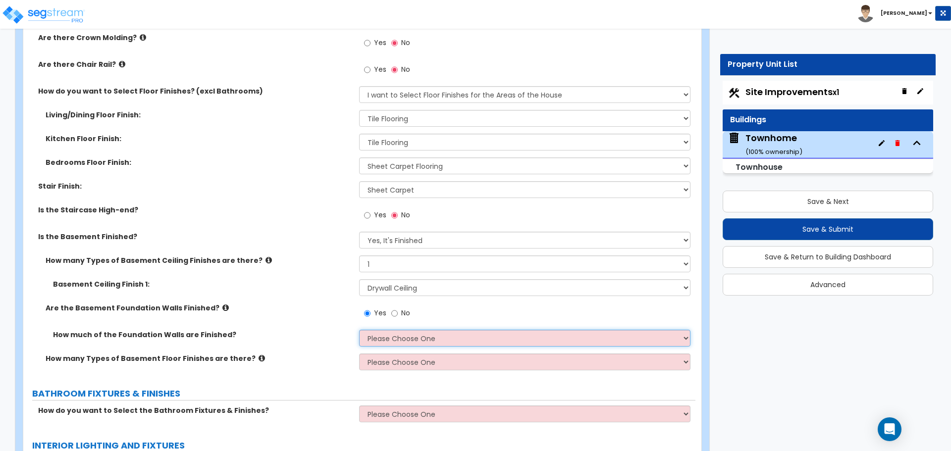
click at [395, 341] on select "Please Choose One Enter Percentage Enter Square Footage" at bounding box center [524, 338] width 331 height 17
select select "1"
click at [359, 330] on select "Please Choose One Enter Percentage Enter Square Footage" at bounding box center [524, 338] width 331 height 17
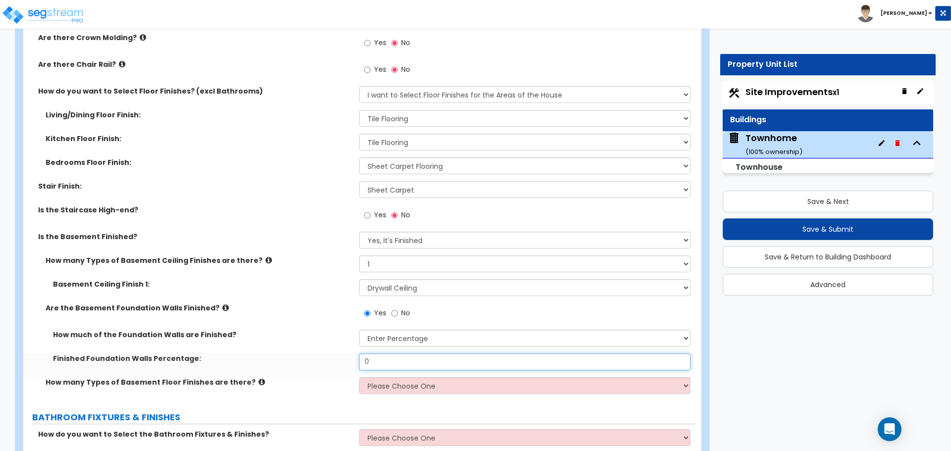
drag, startPoint x: 396, startPoint y: 357, endPoint x: 327, endPoint y: 355, distance: 69.9
click at [327, 355] on div "Finished Foundation Walls Percentage: 0" at bounding box center [359, 366] width 672 height 24
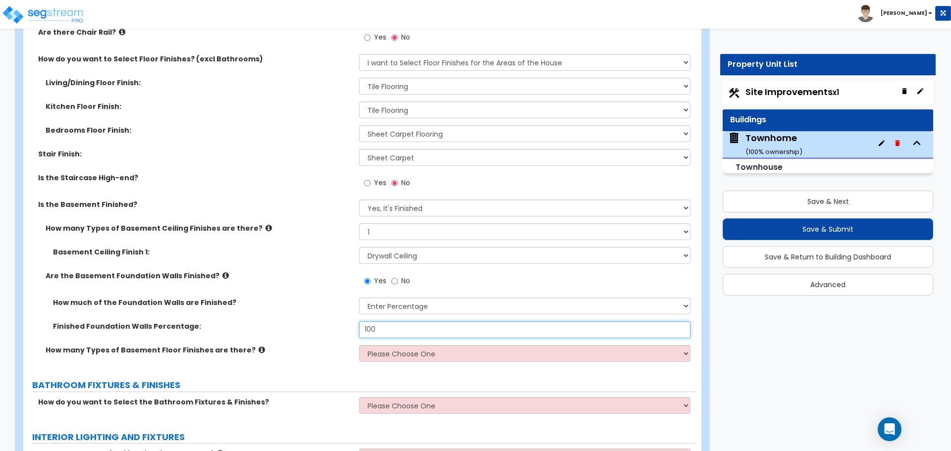
scroll to position [2301, 0]
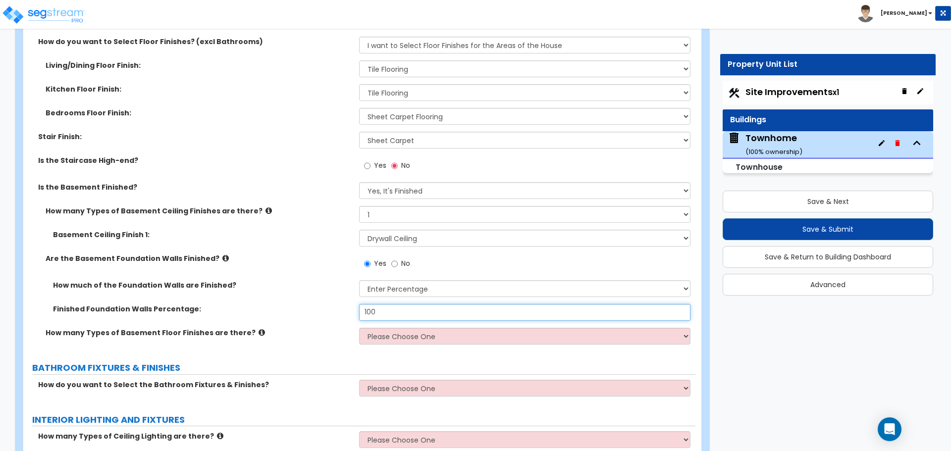
type input "100"
click at [385, 338] on select "Please Choose One 1 2 3" at bounding box center [524, 336] width 331 height 17
select select "1"
click at [359, 328] on select "Please Choose One 1 2 3" at bounding box center [524, 336] width 331 height 17
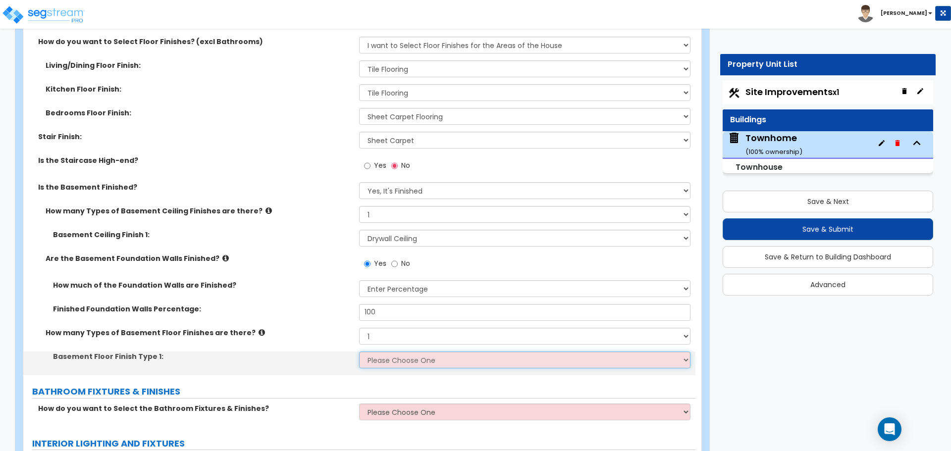
click at [377, 363] on select "Please Choose One Tile Wood Laminate VCT Sheet Carpet Sheet Vinyl Carpet Tile" at bounding box center [524, 360] width 331 height 17
select select "5"
click at [359, 352] on select "Please Choose One Tile Wood Laminate VCT Sheet Carpet Sheet Vinyl Carpet Tile" at bounding box center [524, 360] width 331 height 17
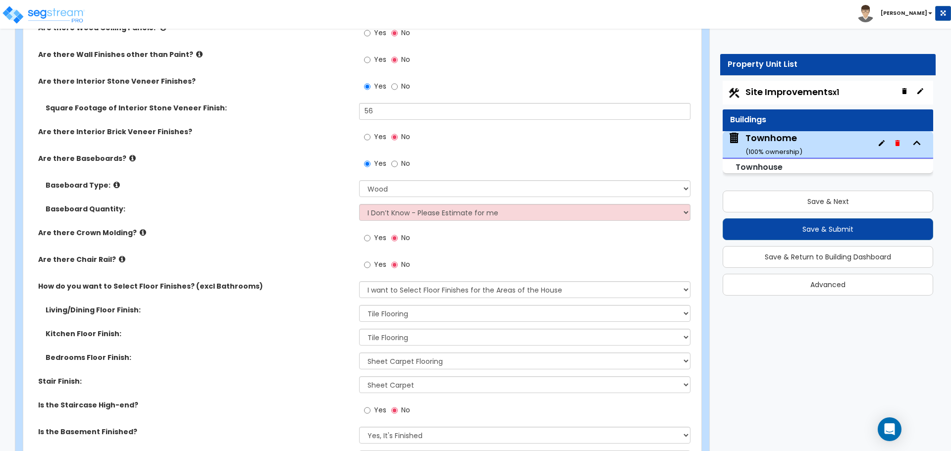
scroll to position [2053, 0]
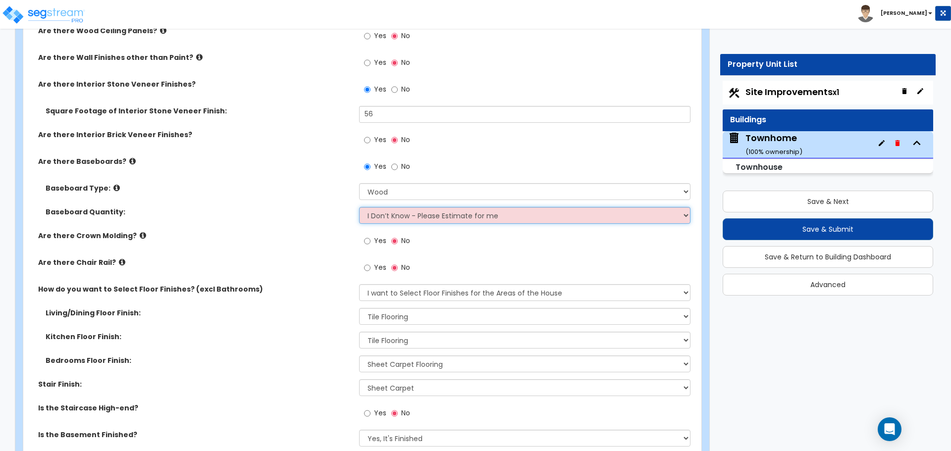
click at [439, 216] on select "I Don’t Know - Please Estimate for me I want to Enter the Linear Footage" at bounding box center [524, 215] width 331 height 17
click at [359, 207] on select "I Don’t Know - Please Estimate for me I want to Enter the Linear Footage" at bounding box center [524, 215] width 331 height 17
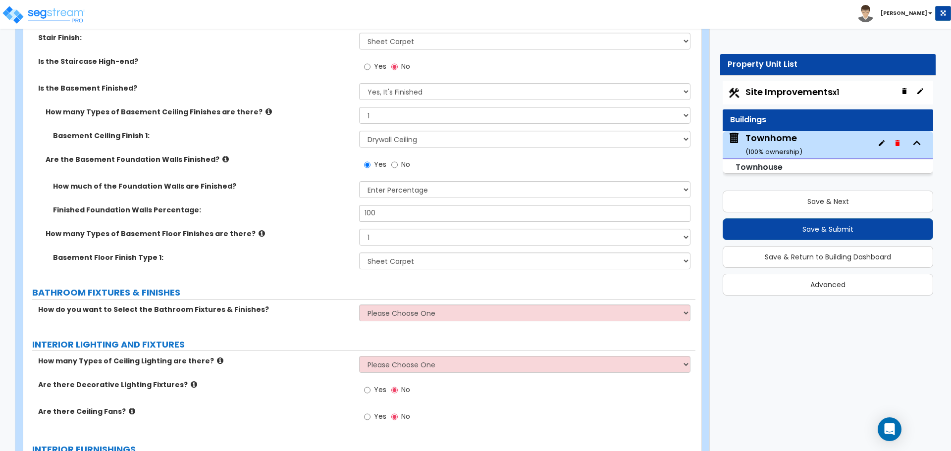
scroll to position [2450, 0]
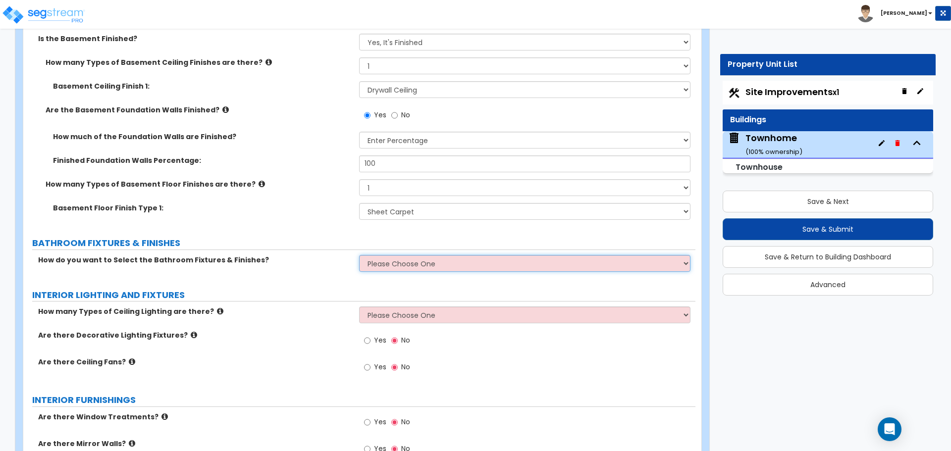
click at [390, 264] on select "Please Choose One I want to Select Fixtures and Finishes only for one Bath and …" at bounding box center [524, 263] width 331 height 17
select select "2"
click at [359, 255] on select "Please Choose One I want to Select Fixtures and Finishes only for one Bath and …" at bounding box center [524, 263] width 331 height 17
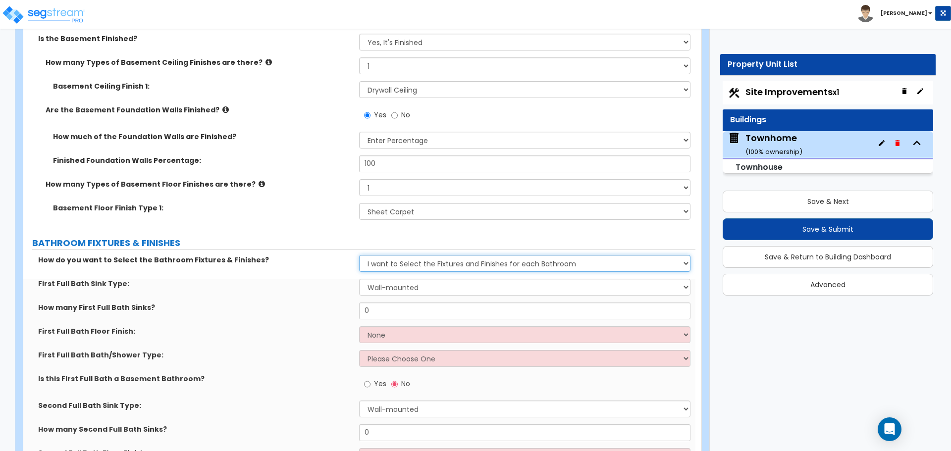
scroll to position [2499, 0]
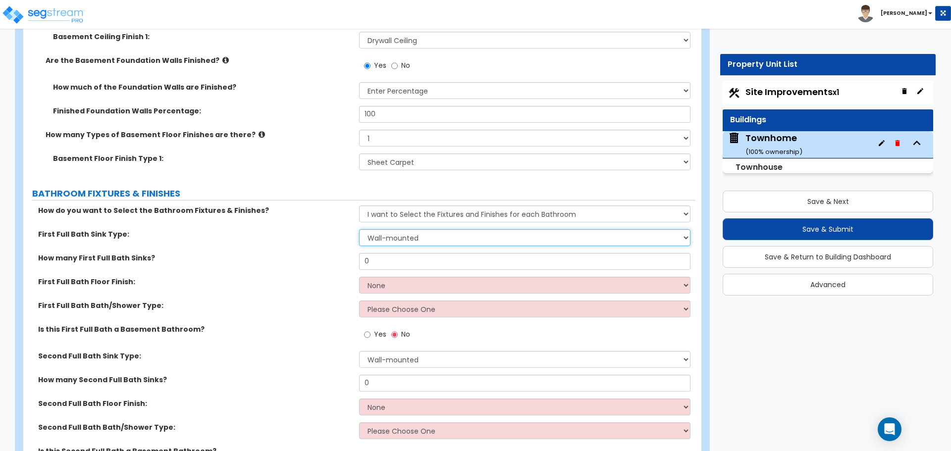
drag, startPoint x: 415, startPoint y: 242, endPoint x: 423, endPoint y: 243, distance: 7.9
click at [415, 242] on select "Wall-mounted Pedestal-mounted Vanity-mounted" at bounding box center [524, 237] width 331 height 17
select select "3"
click at [359, 229] on select "Wall-mounted Pedestal-mounted Vanity-mounted" at bounding box center [524, 237] width 331 height 17
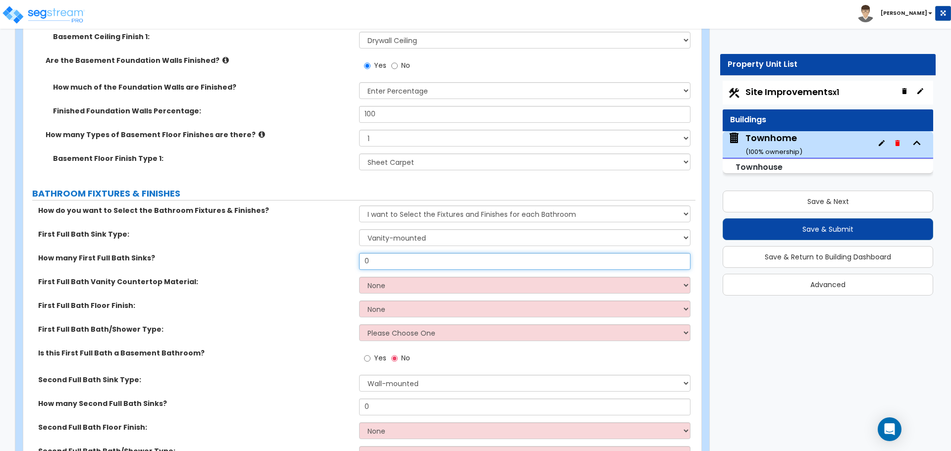
drag, startPoint x: 412, startPoint y: 263, endPoint x: 329, endPoint y: 240, distance: 85.8
type input "1"
click at [401, 282] on select "None Plastic Laminate Solid Surface Stone Quartz Marble Tile Wood Stainless Ste…" at bounding box center [524, 285] width 331 height 17
select select "6"
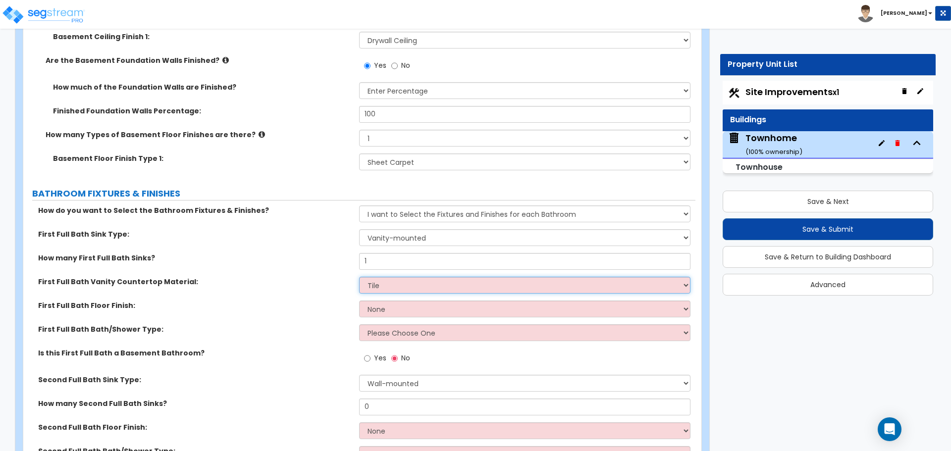
click at [359, 277] on select "None Plastic Laminate Solid Surface Stone Quartz Marble Tile Wood Stainless Ste…" at bounding box center [524, 285] width 331 height 17
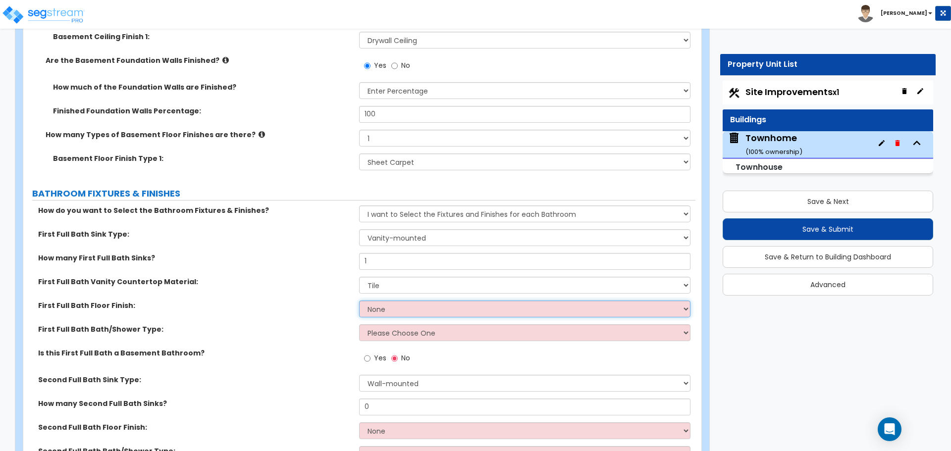
click at [401, 310] on select "None Tile Flooring Hardwood Flooring Resilient Laminate Flooring VCT Flooring S…" at bounding box center [524, 309] width 331 height 17
select select "1"
click at [359, 301] on select "None Tile Flooring Hardwood Flooring Resilient Laminate Flooring VCT Flooring S…" at bounding box center [524, 309] width 331 height 17
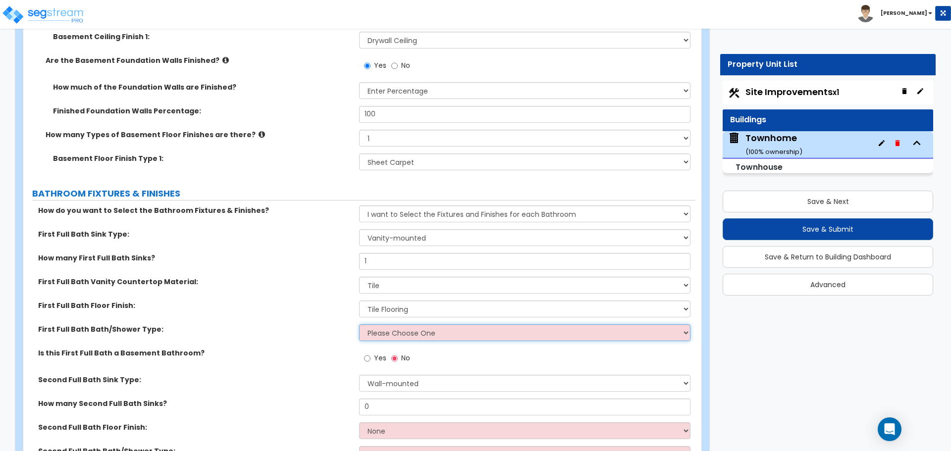
click at [395, 333] on select "Please Choose One Standalone Shower Bathtub - Shower Combo" at bounding box center [524, 333] width 331 height 17
select select "2"
click at [359, 325] on select "Please Choose One Standalone Shower Bathtub - Shower Combo" at bounding box center [524, 333] width 331 height 17
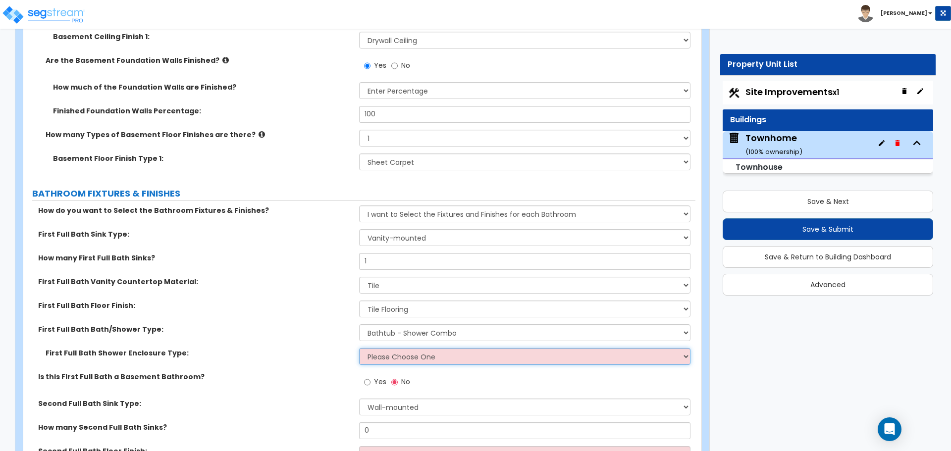
click at [401, 359] on select "Please Choose One Curtain & Rod Glass Sliding Doors Glass Hinged Doors" at bounding box center [524, 356] width 331 height 17
select select "1"
click at [359, 348] on select "Please Choose One Curtain & Rod Glass Sliding Doors Glass Hinged Doors" at bounding box center [524, 356] width 331 height 17
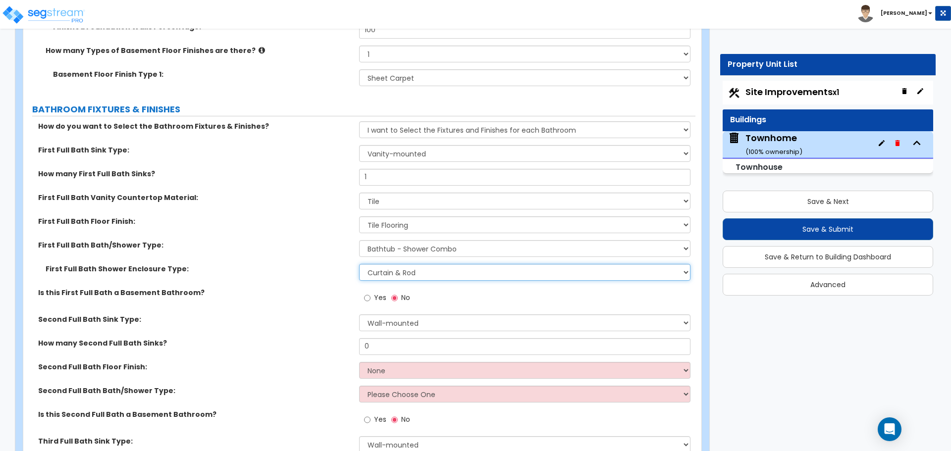
scroll to position [2599, 0]
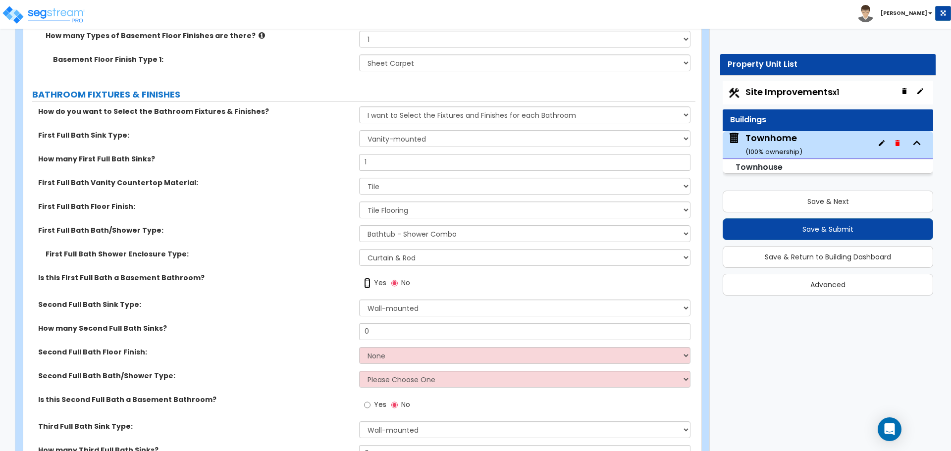
click at [370, 284] on input "Yes" at bounding box center [367, 283] width 6 height 11
radio input "true"
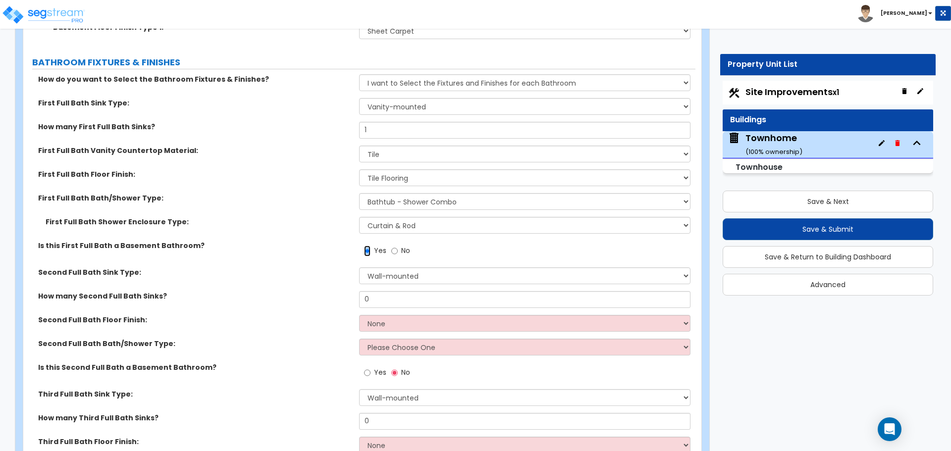
scroll to position [2648, 0]
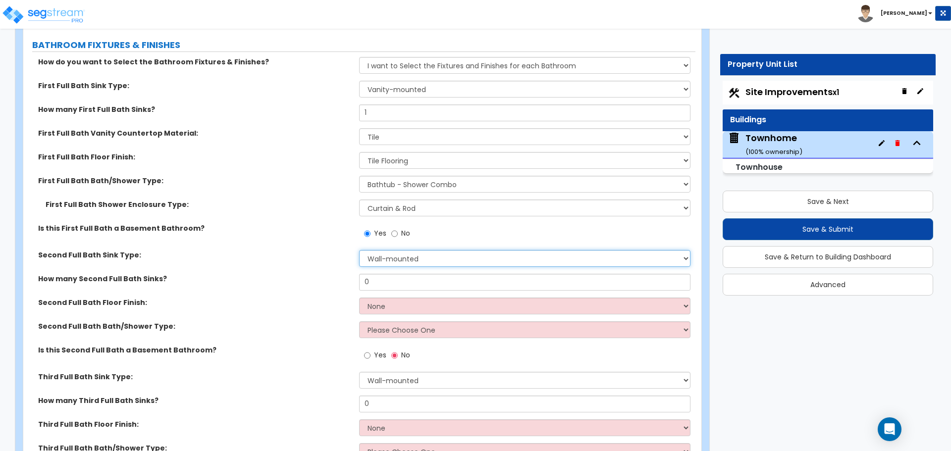
click at [405, 260] on select "Wall-mounted Pedestal-mounted Vanity-mounted" at bounding box center [524, 258] width 331 height 17
select select "3"
click at [359, 250] on select "Wall-mounted Pedestal-mounted Vanity-mounted" at bounding box center [524, 258] width 331 height 17
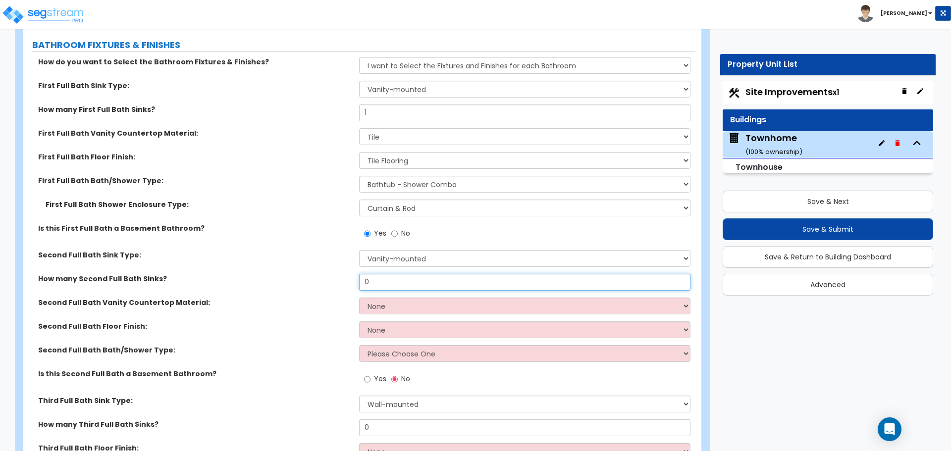
drag, startPoint x: 397, startPoint y: 278, endPoint x: 336, endPoint y: 272, distance: 61.2
click at [336, 272] on div "How do you want to Select the Bathroom Fixtures & Finishes? Please Choose One I…" at bounding box center [360, 336] width 658 height 559
type input "1"
click at [394, 309] on select "None Plastic Laminate Solid Surface Stone Quartz Marble Tile Wood Stainless Ste…" at bounding box center [524, 306] width 331 height 17
select select "6"
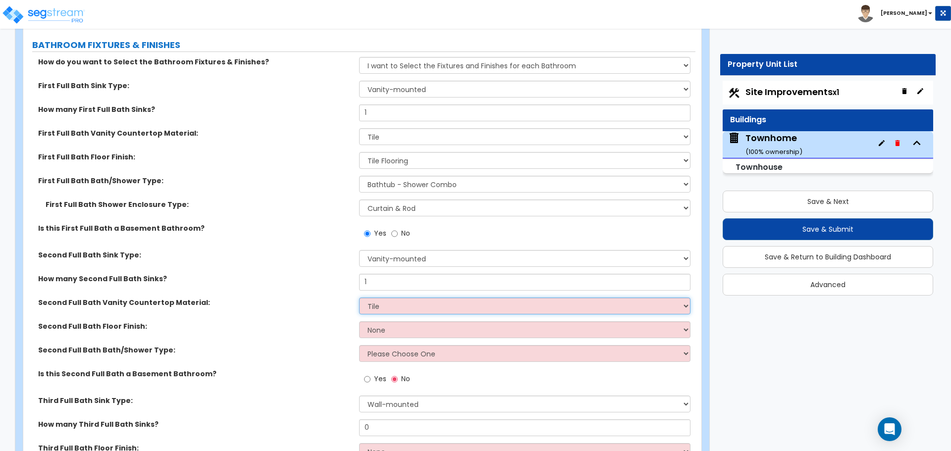
click at [359, 298] on select "None Plastic Laminate Solid Surface Stone Quartz Marble Tile Wood Stainless Ste…" at bounding box center [524, 306] width 331 height 17
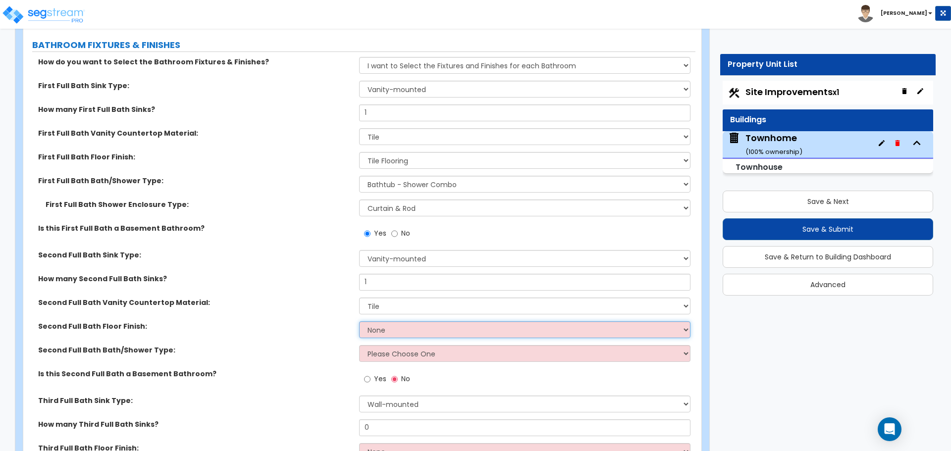
click at [390, 328] on select "None Tile Flooring Hardwood Flooring Resilient Laminate Flooring VCT Flooring S…" at bounding box center [524, 330] width 331 height 17
select select "1"
click at [359, 322] on select "None Tile Flooring Hardwood Flooring Resilient Laminate Flooring VCT Flooring S…" at bounding box center [524, 330] width 331 height 17
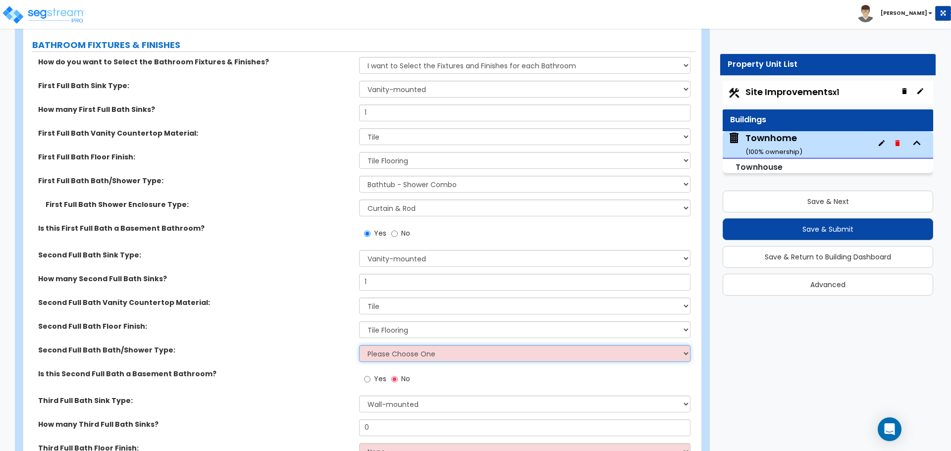
click at [397, 355] on select "Please Choose One Standalone Shower Bathtub - Shower Combo" at bounding box center [524, 353] width 331 height 17
select select "2"
click at [359, 345] on select "Please Choose One Standalone Shower Bathtub - Shower Combo" at bounding box center [524, 353] width 331 height 17
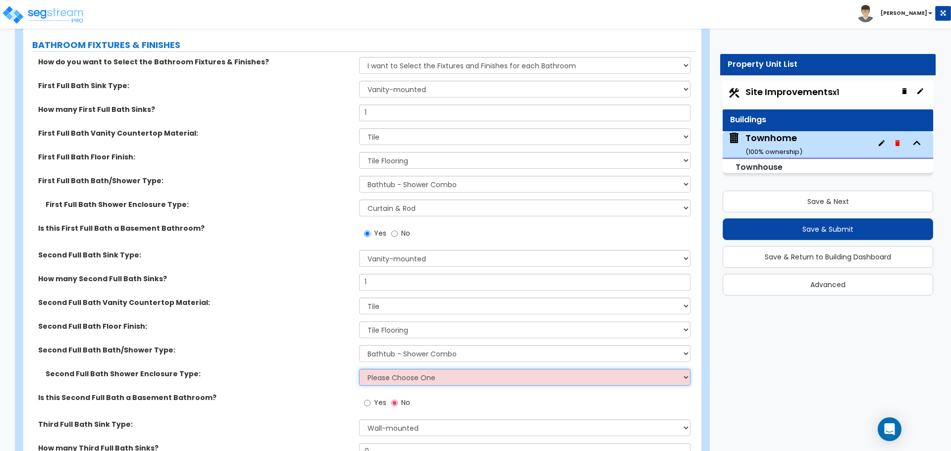
click at [404, 376] on select "Please Choose One Curtain & Rod Glass Sliding Doors Glass Hinged Doors" at bounding box center [524, 377] width 331 height 17
select select "1"
click at [359, 369] on select "Please Choose One Curtain & Rod Glass Sliding Doors Glass Hinged Doors" at bounding box center [524, 377] width 331 height 17
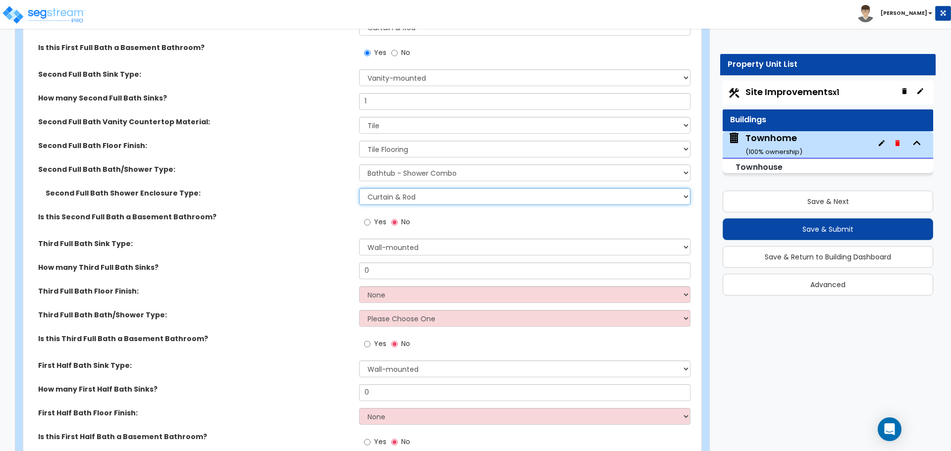
scroll to position [2846, 0]
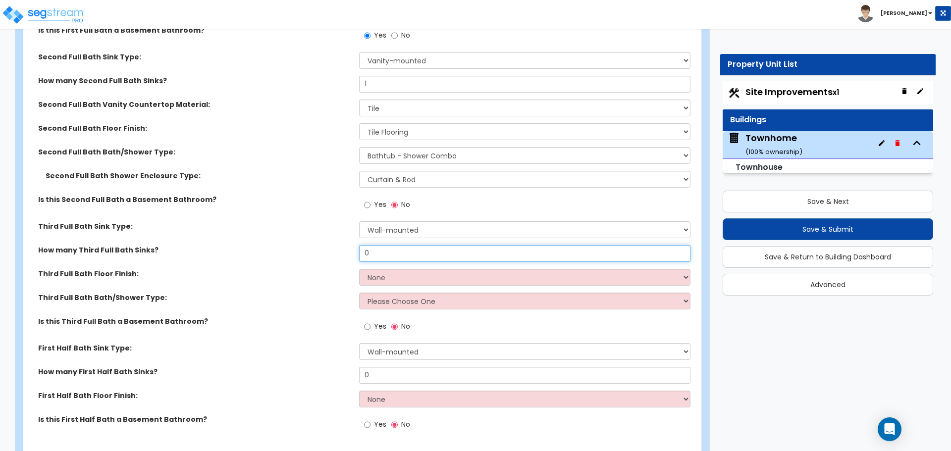
click at [391, 254] on input "0" at bounding box center [524, 253] width 331 height 17
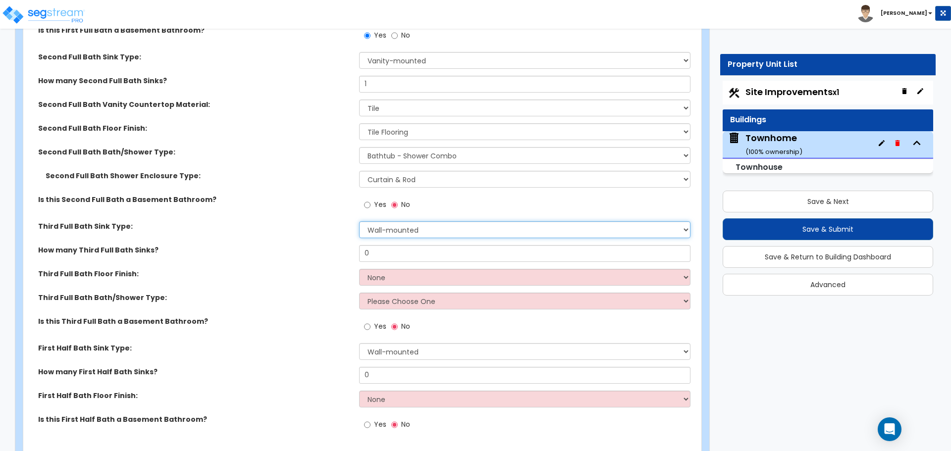
click at [408, 228] on select "Wall-mounted Pedestal-mounted Vanity-mounted" at bounding box center [524, 230] width 331 height 17
select select "3"
click at [359, 222] on select "Wall-mounted Pedestal-mounted Vanity-mounted" at bounding box center [524, 230] width 331 height 17
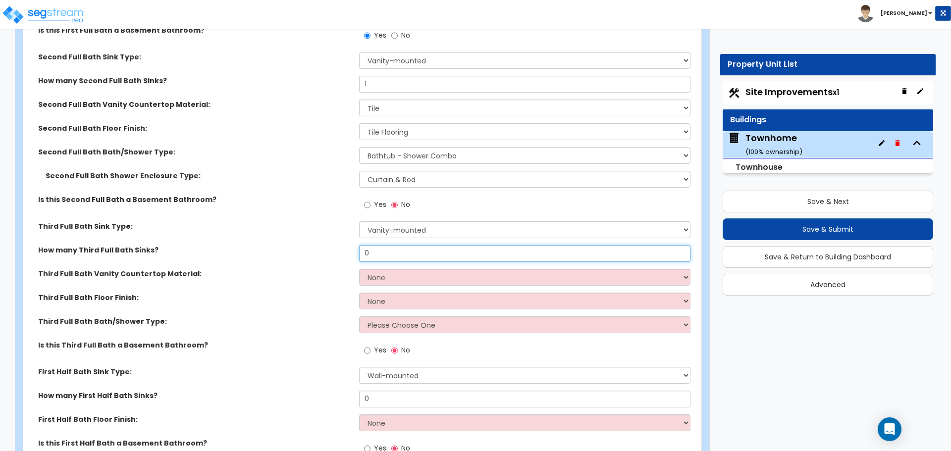
click at [355, 243] on div "How do you want to Select the Bathroom Fixtures & Finishes? Please Choose One I…" at bounding box center [360, 162] width 658 height 607
type input "2"
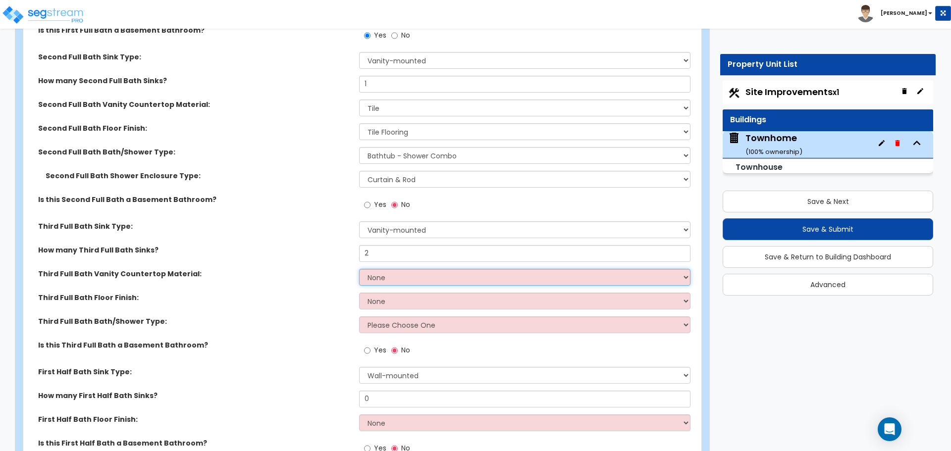
click at [382, 273] on select "None Plastic Laminate Solid Surface Stone Quartz Marble Tile Wood Stainless Ste…" at bounding box center [524, 277] width 331 height 17
select select "6"
click at [359, 269] on select "None Plastic Laminate Solid Surface Stone Quartz Marble Tile Wood Stainless Ste…" at bounding box center [524, 277] width 331 height 17
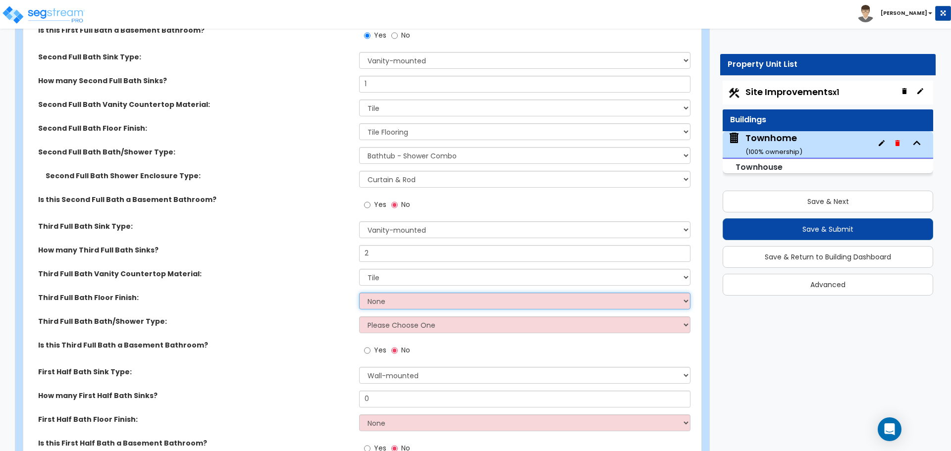
click at [381, 306] on select "None Tile Flooring Hardwood Flooring Resilient Laminate Flooring VCT Flooring S…" at bounding box center [524, 301] width 331 height 17
select select "1"
click at [359, 293] on select "None Tile Flooring Hardwood Flooring Resilient Laminate Flooring VCT Flooring S…" at bounding box center [524, 301] width 331 height 17
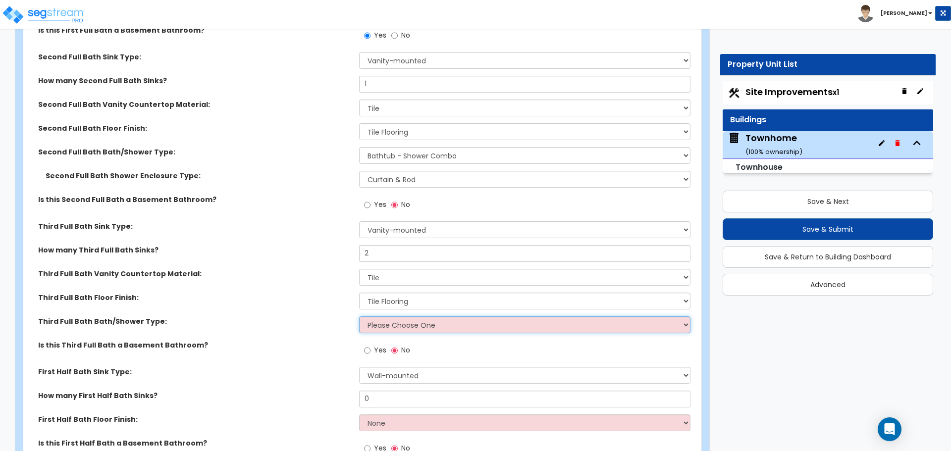
click at [381, 327] on select "Please Choose One Standalone Shower Bathtub - Shower Combo" at bounding box center [524, 325] width 331 height 17
select select "1"
click at [359, 317] on select "Please Choose One Standalone Shower Bathtub - Shower Combo" at bounding box center [524, 325] width 331 height 17
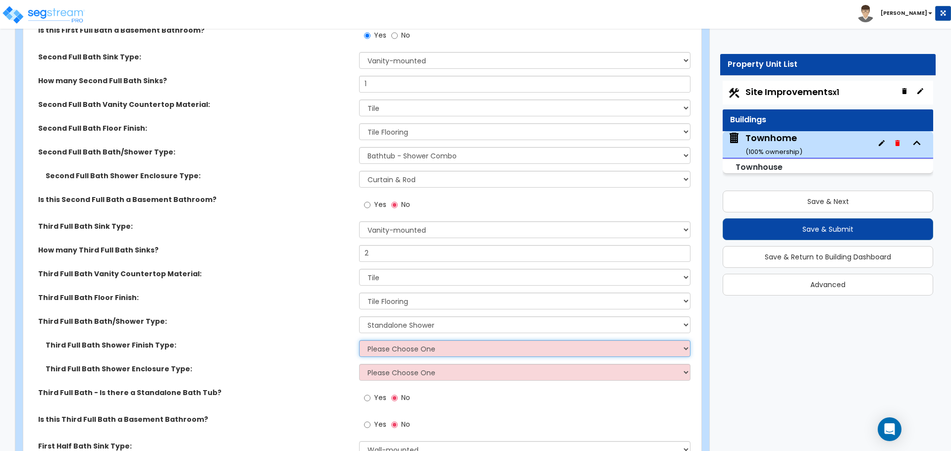
click at [388, 350] on select "Please Choose One Plastic Tile Stone" at bounding box center [524, 348] width 331 height 17
select select "2"
click at [359, 340] on select "Please Choose One Plastic Tile Stone" at bounding box center [524, 348] width 331 height 17
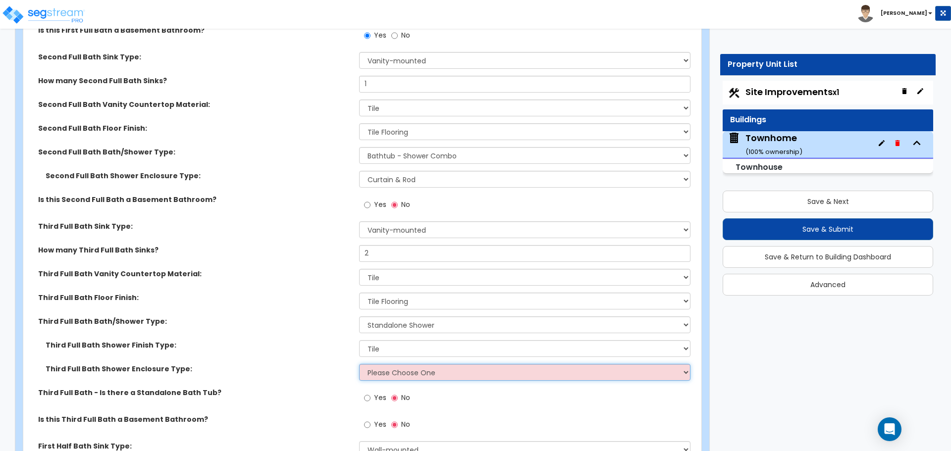
click at [402, 374] on select "Please Choose One Curtain & Rod Glass Sliding Doors Glass Hinged Doors" at bounding box center [524, 372] width 331 height 17
select select "3"
click at [359, 364] on select "Please Choose One Curtain & Rod Glass Sliding Doors Glass Hinged Doors" at bounding box center [524, 372] width 331 height 17
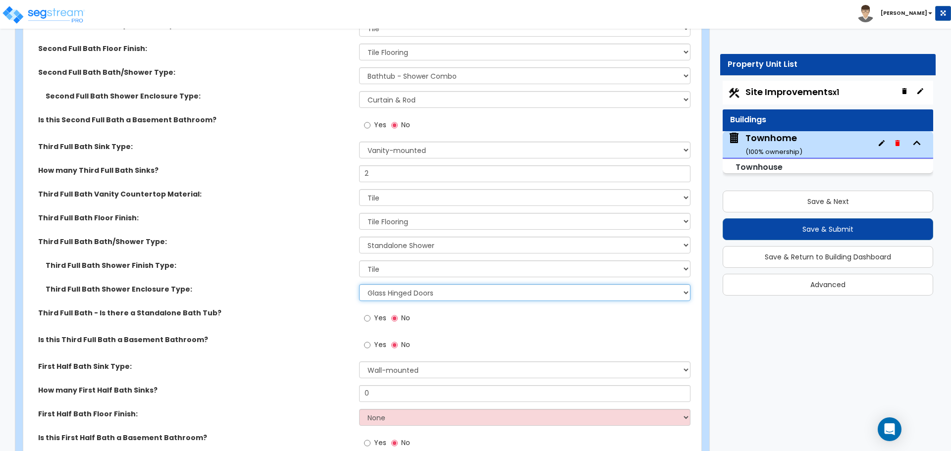
scroll to position [2945, 0]
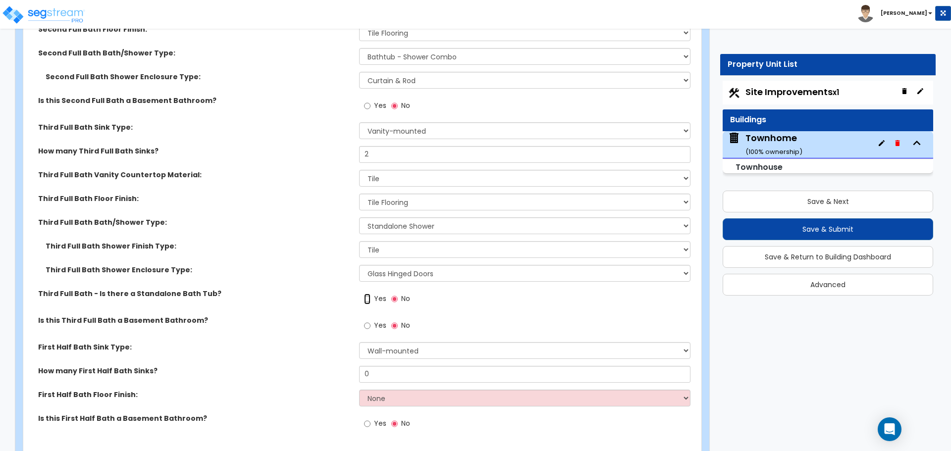
click at [366, 302] on input "Yes" at bounding box center [367, 299] width 6 height 11
radio input "true"
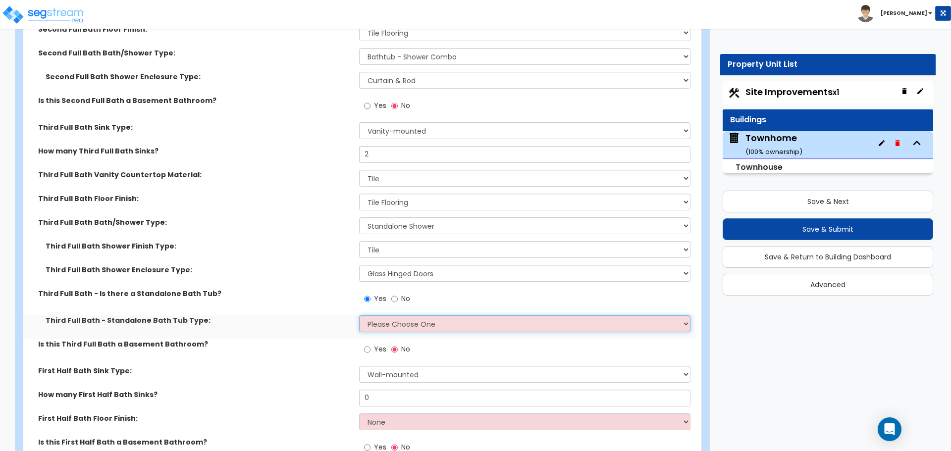
click at [382, 325] on select "Please Choose One Freestanding Bathtub Recessed Bathtub Walk-in Bathtub" at bounding box center [524, 324] width 331 height 17
select select "2"
click at [359, 316] on select "Please Choose One Freestanding Bathtub Recessed Bathtub Walk-in Bathtub" at bounding box center [524, 324] width 331 height 17
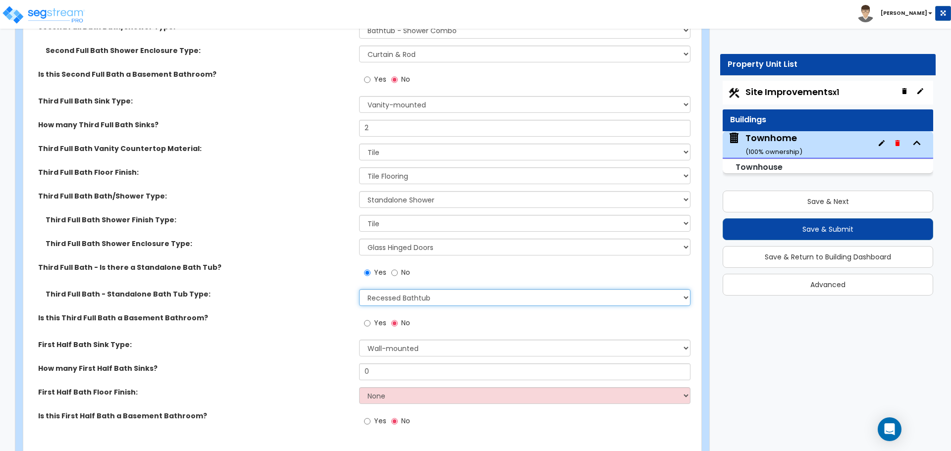
scroll to position [2995, 0]
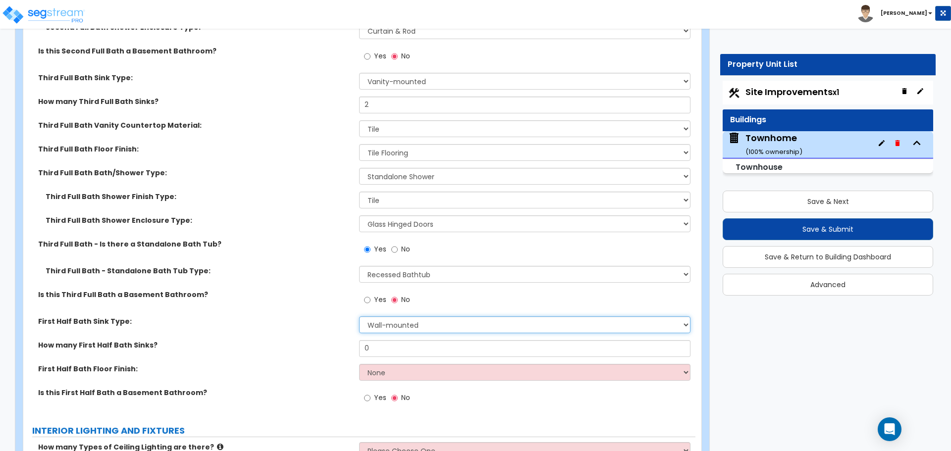
click at [397, 327] on select "Wall-mounted Pedestal-mounted Vanity-mounted" at bounding box center [524, 325] width 331 height 17
select select "2"
click at [359, 317] on select "Wall-mounted Pedestal-mounted Vanity-mounted" at bounding box center [524, 325] width 331 height 17
drag, startPoint x: 388, startPoint y: 347, endPoint x: 339, endPoint y: 340, distance: 49.1
click at [339, 341] on div "How many First Half Bath Sinks? 0" at bounding box center [359, 352] width 672 height 24
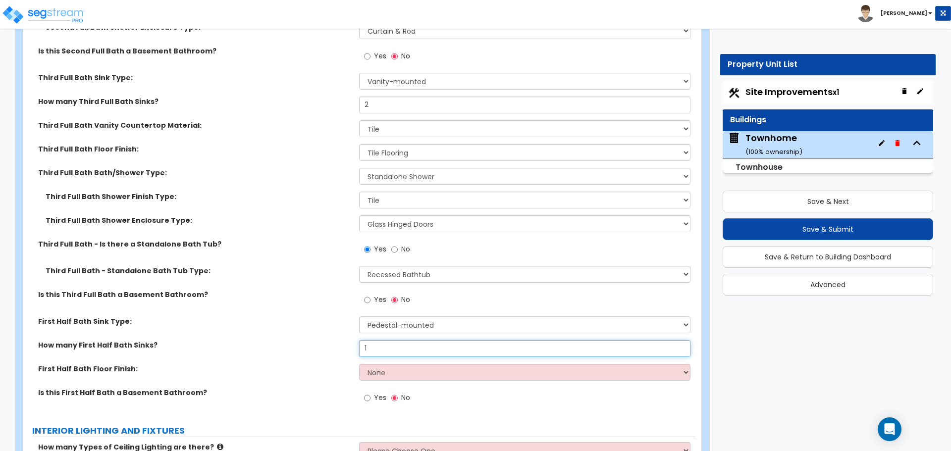
type input "1"
click at [388, 369] on select "None Tile Flooring Hardwood Flooring Resilient Laminate Flooring VCT Flooring S…" at bounding box center [524, 372] width 331 height 17
select select "1"
click at [359, 364] on select "None Tile Flooring Hardwood Flooring Resilient Laminate Flooring VCT Flooring S…" at bounding box center [524, 372] width 331 height 17
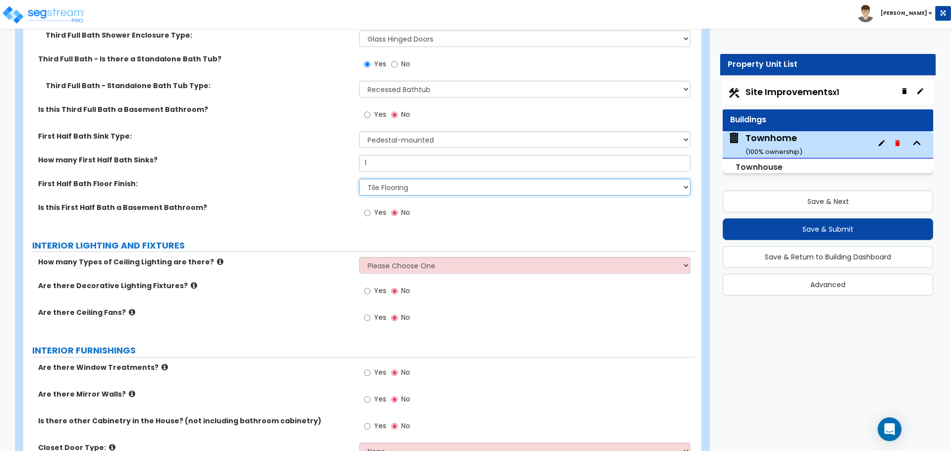
scroll to position [3193, 0]
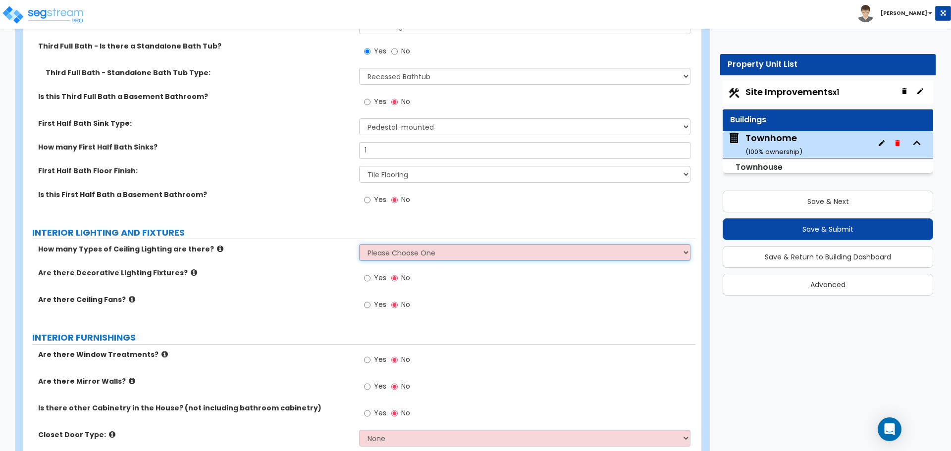
click at [395, 259] on select "Please Choose One 1 2 3" at bounding box center [524, 252] width 331 height 17
select select "2"
click at [359, 244] on select "Please Choose One 1 2 3" at bounding box center [524, 252] width 331 height 17
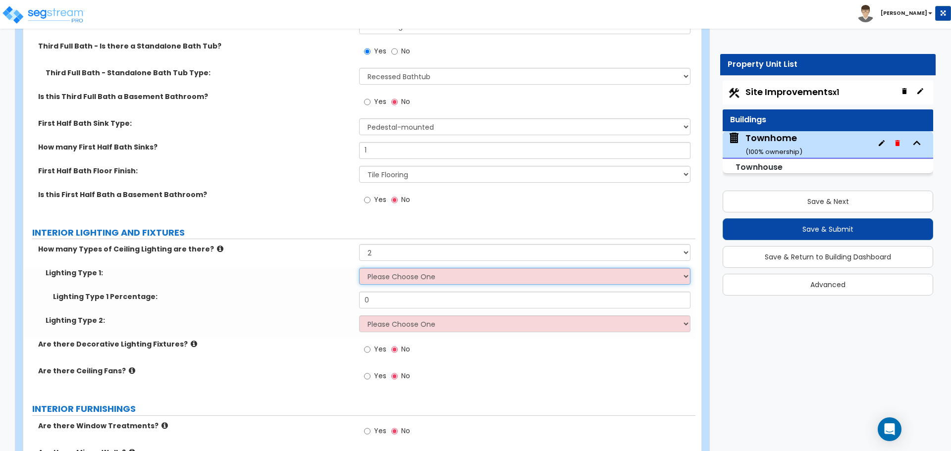
click at [383, 277] on select "Please Choose One LED Surface-Mounted LED Recessed Fluorescent Surface-Mounted …" at bounding box center [524, 276] width 331 height 17
select select "5"
click at [359, 268] on select "Please Choose One LED Surface-Mounted LED Recessed Fluorescent Surface-Mounted …" at bounding box center [524, 276] width 331 height 17
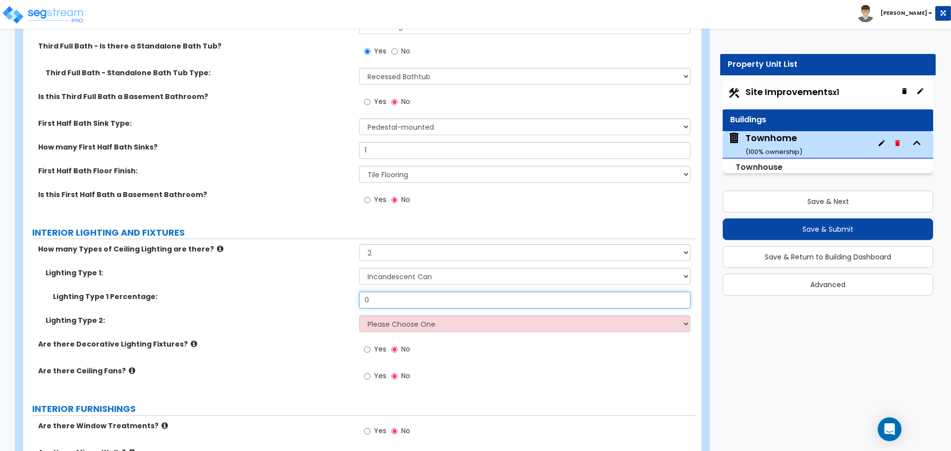
drag, startPoint x: 379, startPoint y: 293, endPoint x: 335, endPoint y: 289, distance: 43.3
click at [335, 289] on div "Lighting Type 1: Please Choose One LED Surface-Mounted LED Recessed Fluorescent…" at bounding box center [360, 303] width 658 height 71
type input "70"
click at [407, 322] on select "Please Choose One LED Surface-Mounted LED Recessed Fluorescent Surface-Mounted …" at bounding box center [524, 324] width 331 height 17
select select "1"
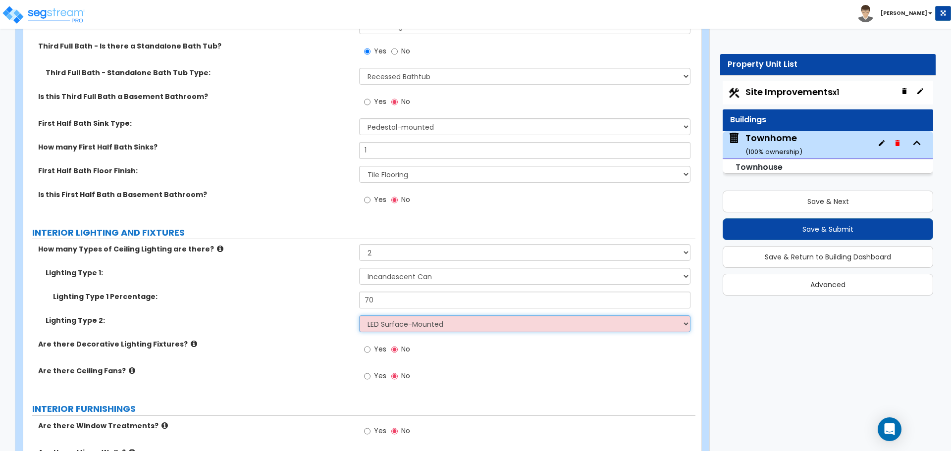
click at [359, 316] on select "Please Choose One LED Surface-Mounted LED Recessed Fluorescent Surface-Mounted …" at bounding box center [524, 324] width 331 height 17
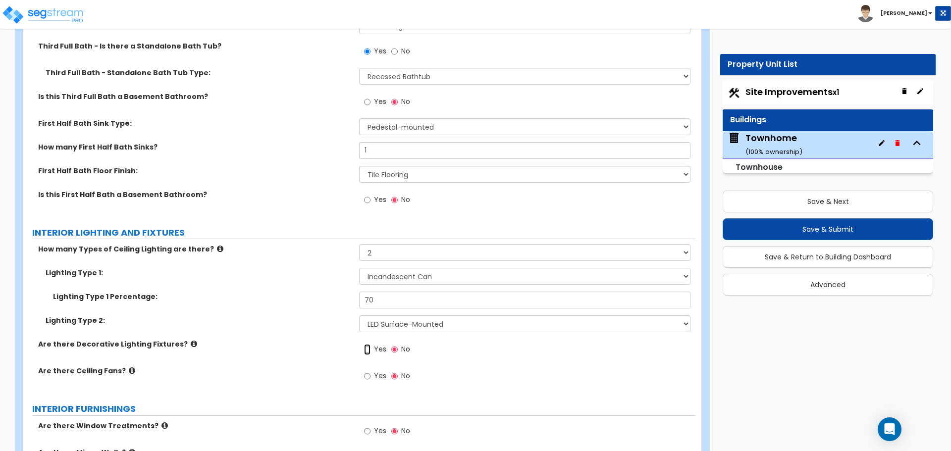
click at [365, 349] on input "Yes" at bounding box center [367, 349] width 6 height 11
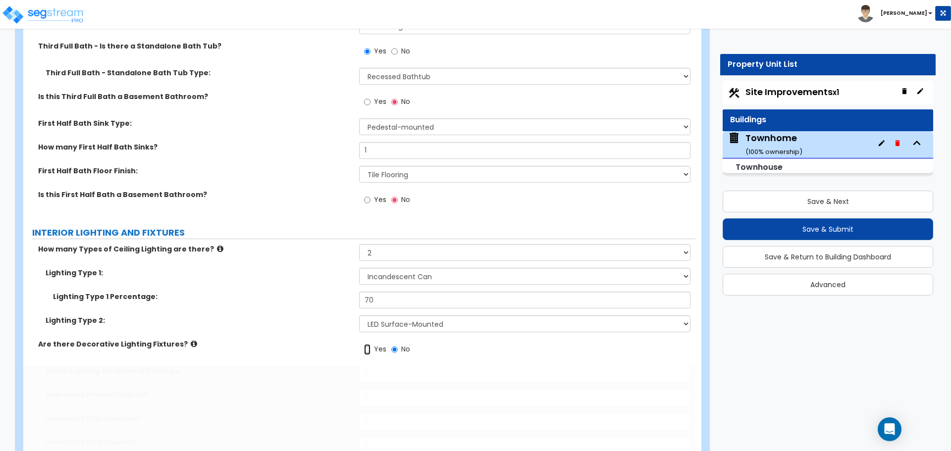
radio input "true"
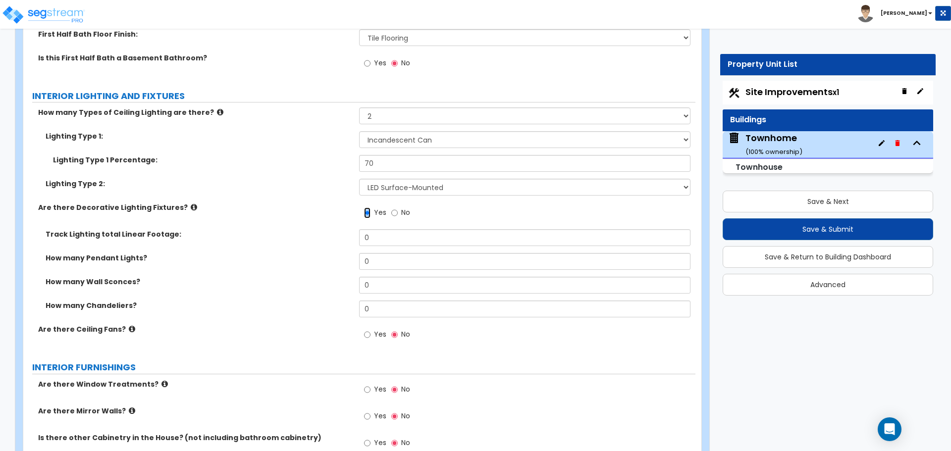
scroll to position [3342, 0]
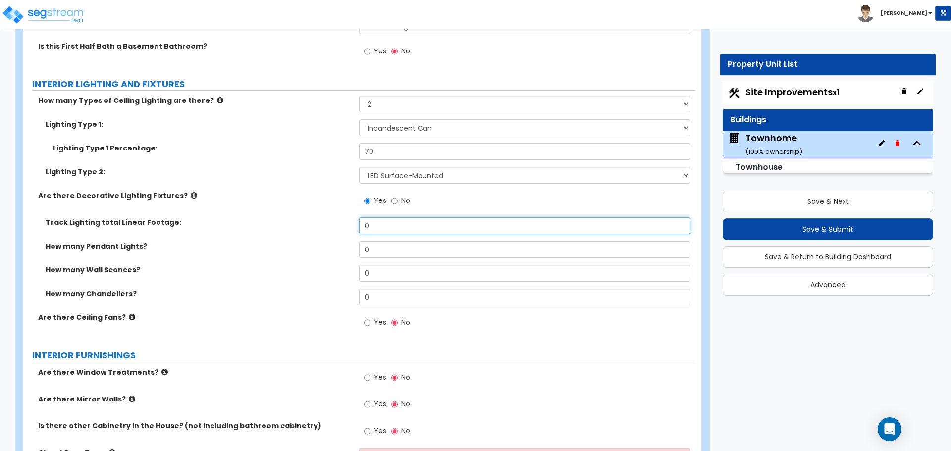
drag, startPoint x: 384, startPoint y: 225, endPoint x: 339, endPoint y: 206, distance: 48.4
click at [339, 206] on div "How many Types of Ceiling Lighting are there? Please Choose One 1 2 3 Lighting …" at bounding box center [360, 218] width 658 height 244
type input "5"
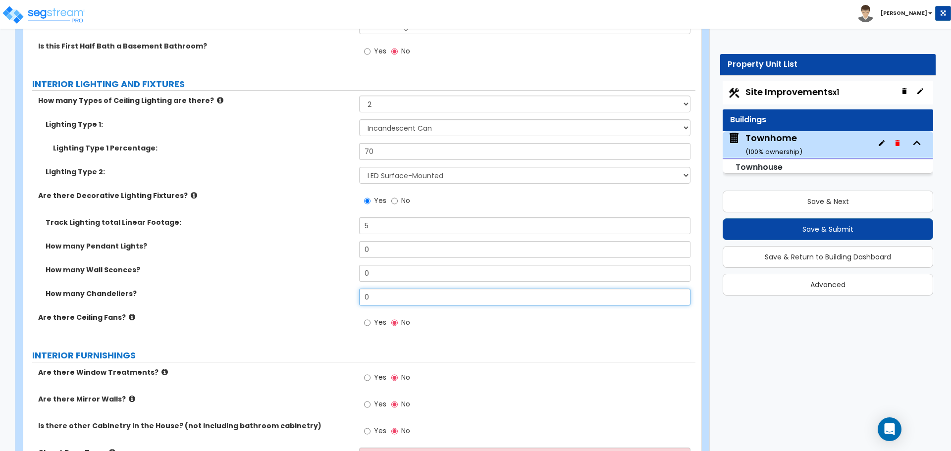
drag, startPoint x: 382, startPoint y: 293, endPoint x: 344, endPoint y: 293, distance: 38.2
click at [344, 293] on div "How many Chandeliers? 0" at bounding box center [359, 301] width 672 height 24
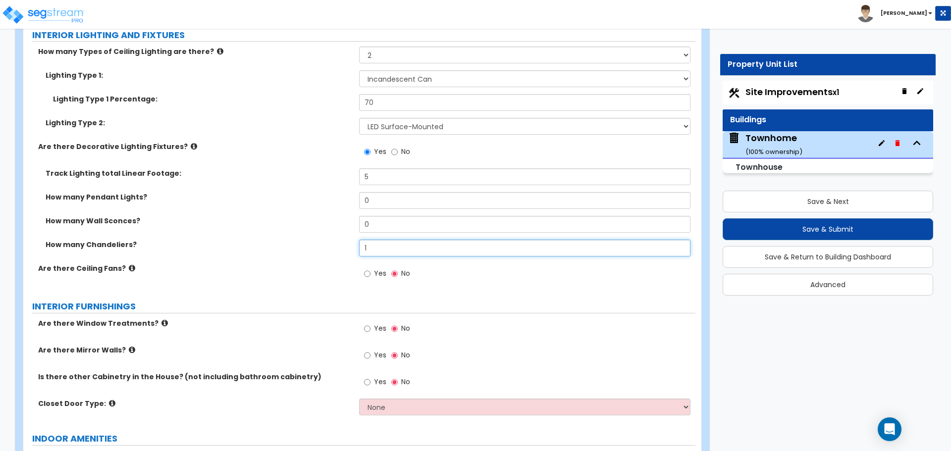
scroll to position [3391, 0]
type input "1"
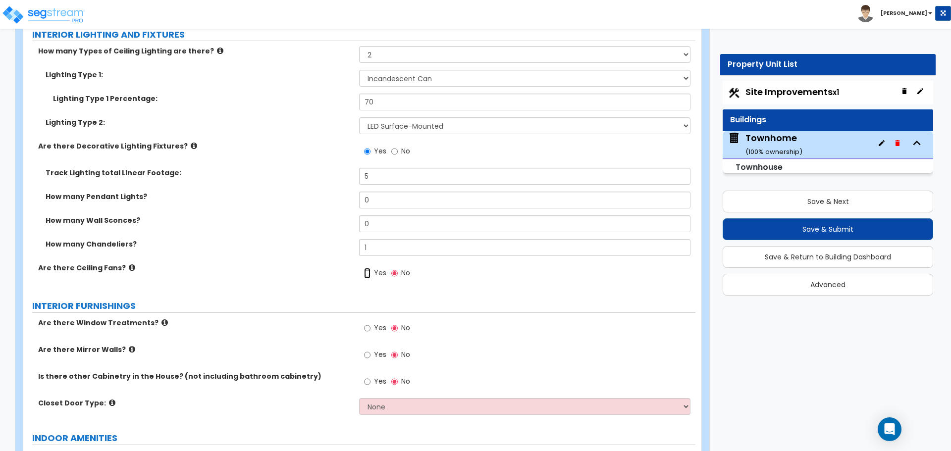
click at [367, 272] on input "Yes" at bounding box center [367, 273] width 6 height 11
radio input "true"
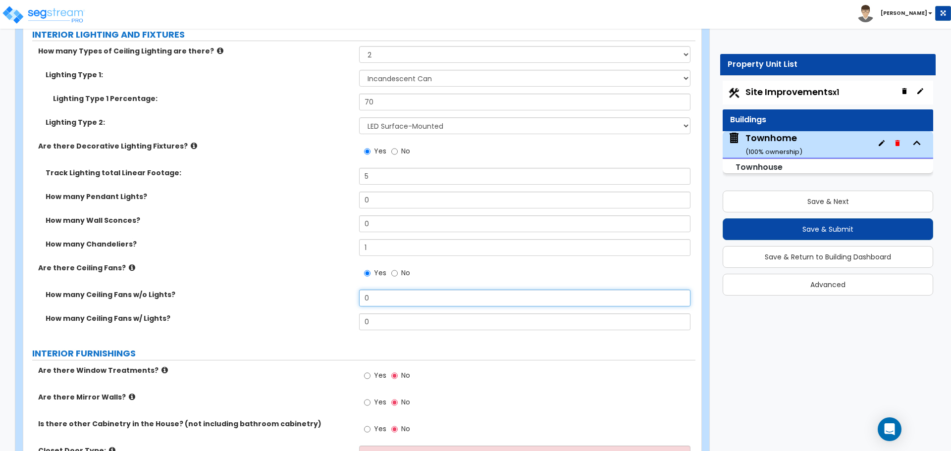
drag, startPoint x: 386, startPoint y: 302, endPoint x: 336, endPoint y: 298, distance: 49.2
click at [336, 298] on div "How many Ceiling Fans w/o Lights? 0" at bounding box center [359, 302] width 672 height 24
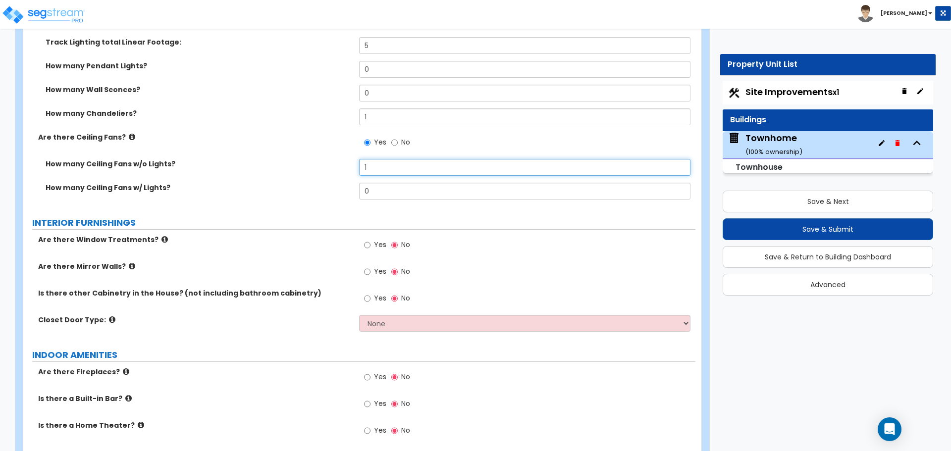
scroll to position [3540, 0]
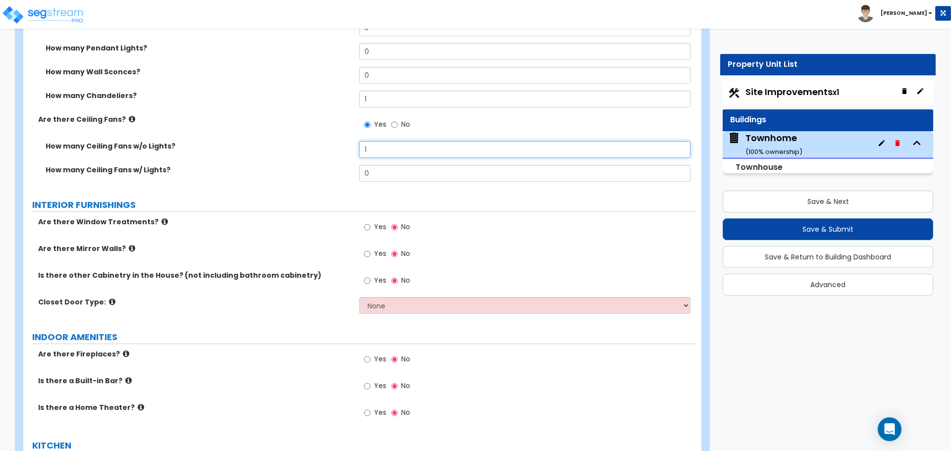
type input "1"
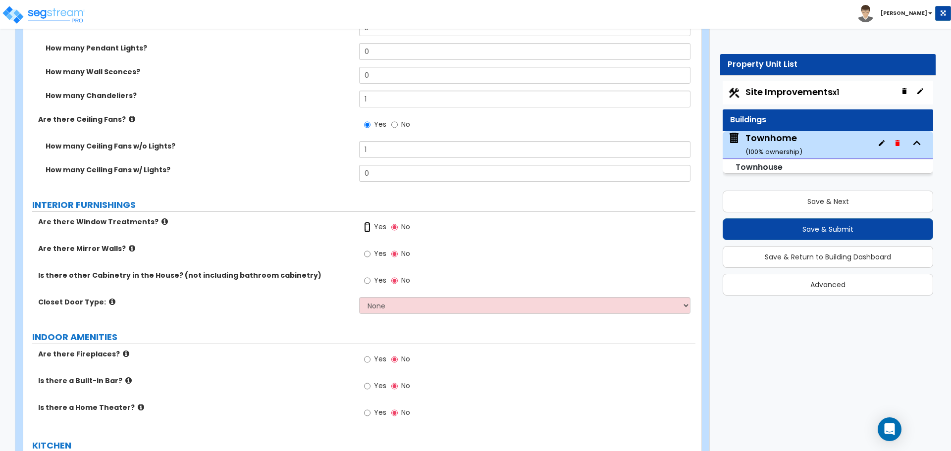
click at [369, 227] on input "Yes" at bounding box center [367, 227] width 6 height 11
radio input "true"
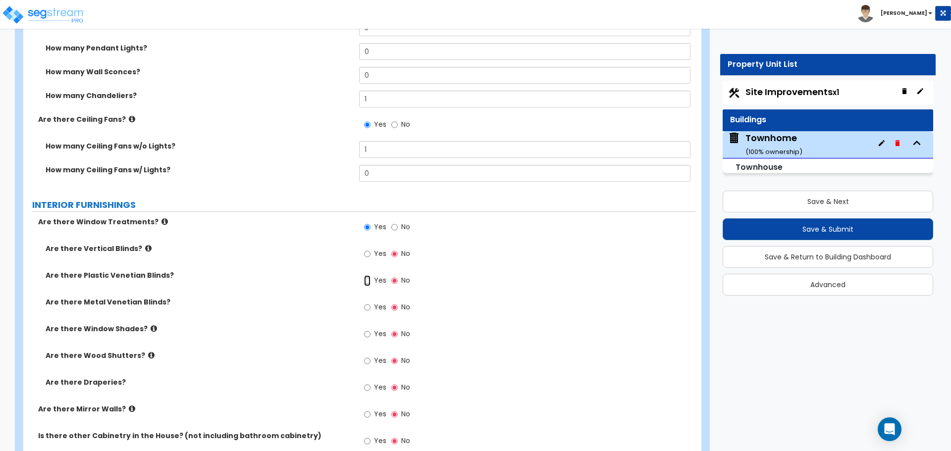
click at [369, 281] on input "Yes" at bounding box center [367, 281] width 6 height 11
radio input "true"
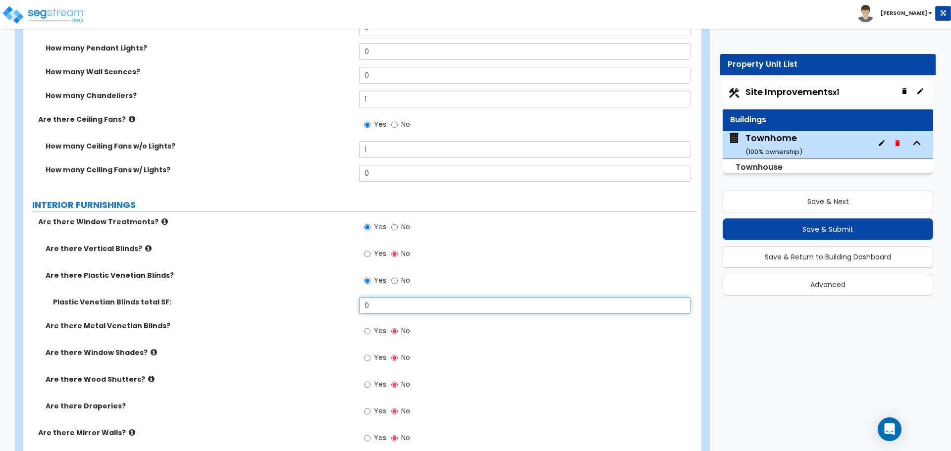
drag, startPoint x: 392, startPoint y: 307, endPoint x: 341, endPoint y: 301, distance: 51.4
click at [341, 301] on div "Plastic Venetian Blinds total SF: 0" at bounding box center [359, 309] width 672 height 24
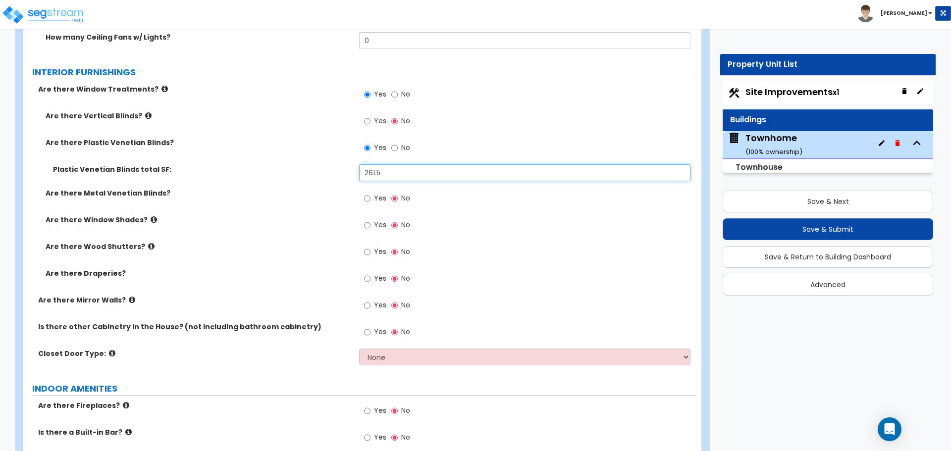
scroll to position [3689, 0]
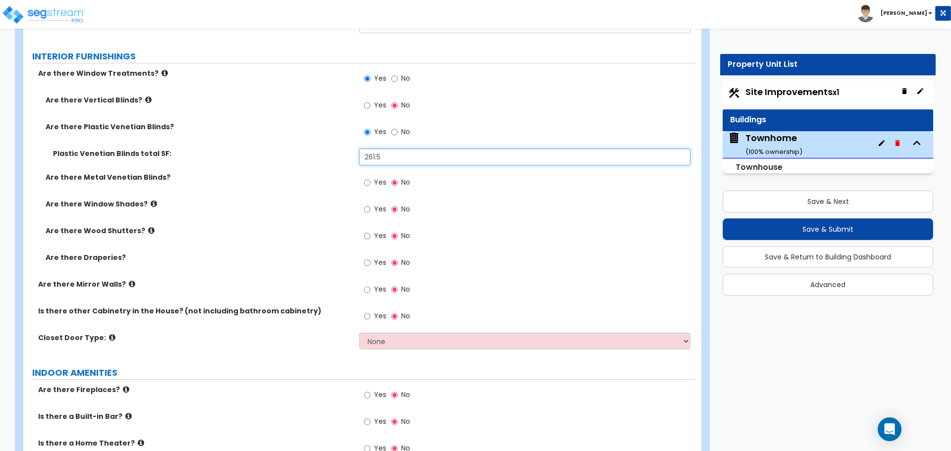
type input "261.5"
click at [370, 290] on input "Yes" at bounding box center [367, 289] width 6 height 11
radio input "true"
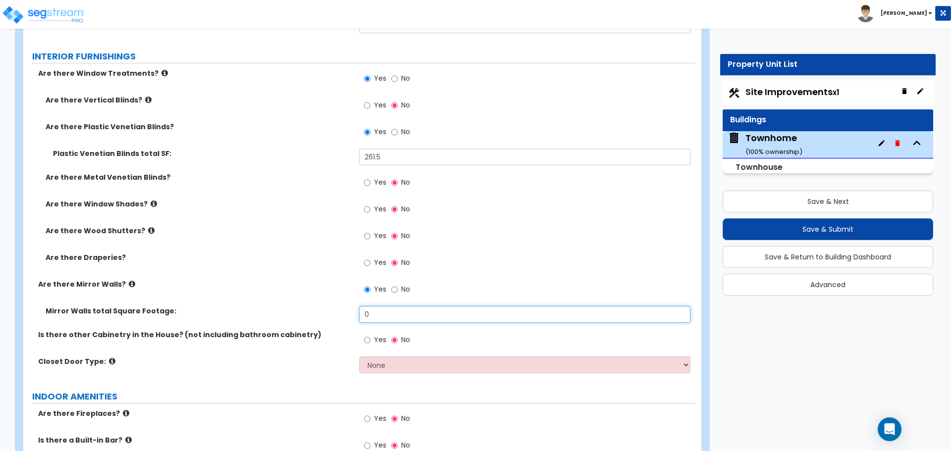
drag, startPoint x: 397, startPoint y: 310, endPoint x: 335, endPoint y: 308, distance: 62.5
click at [335, 308] on div "Mirror Walls total Square Footage: 0" at bounding box center [359, 318] width 672 height 24
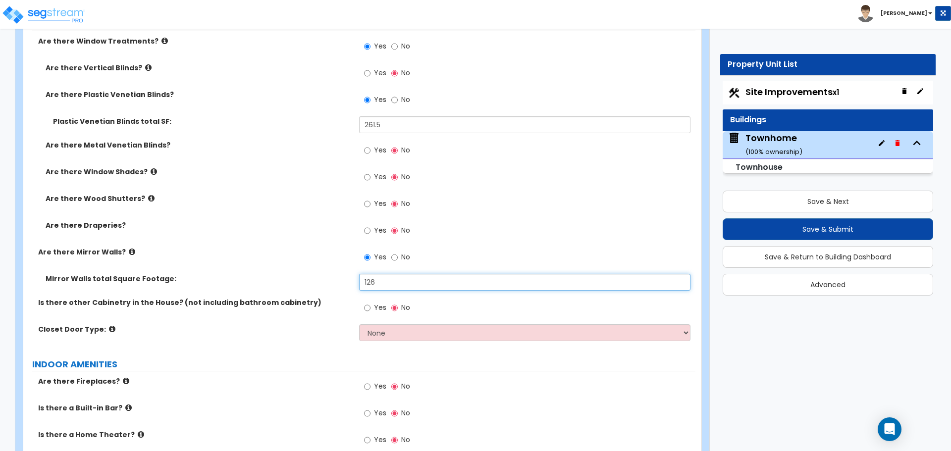
scroll to position [3738, 0]
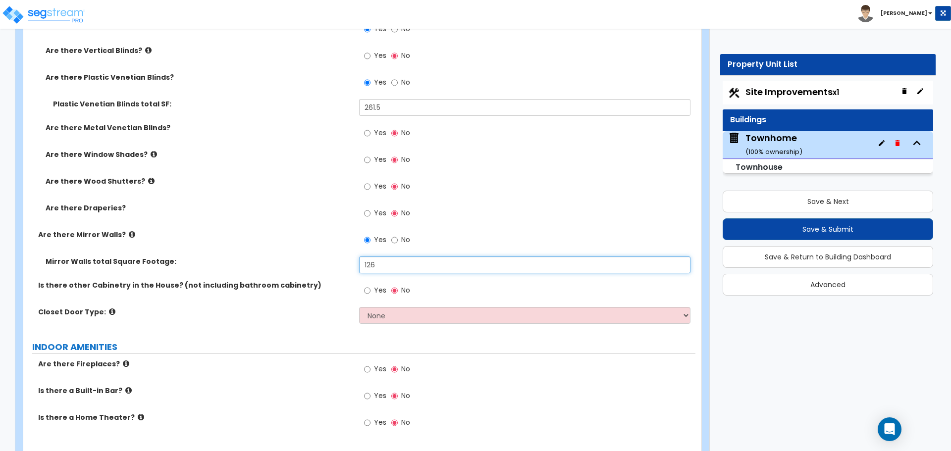
type input "126"
click at [403, 319] on select "None Bi-fold Louvered Doors Bi-fold Panel Doors Sliding Doors Hinged Wood Door" at bounding box center [524, 315] width 331 height 17
select select "2"
click at [359, 307] on select "None Bi-fold Louvered Doors Bi-fold Panel Doors Sliding Doors Hinged Wood Door" at bounding box center [524, 315] width 331 height 17
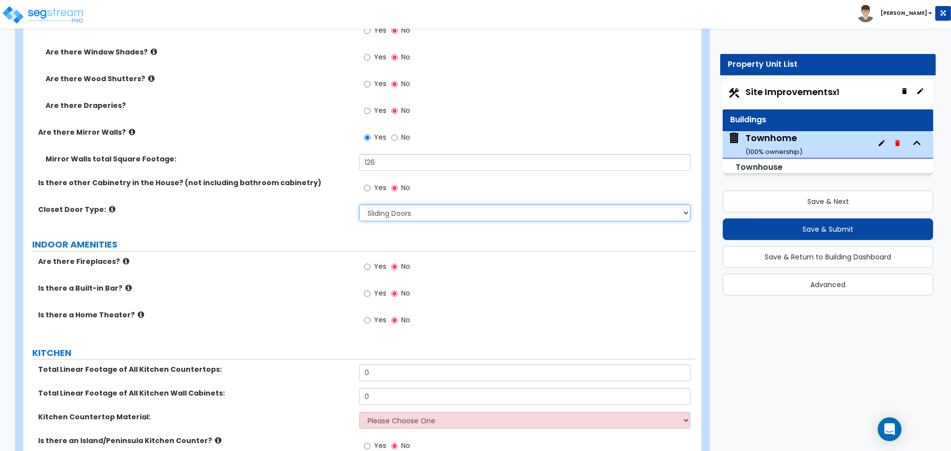
scroll to position [3887, 0]
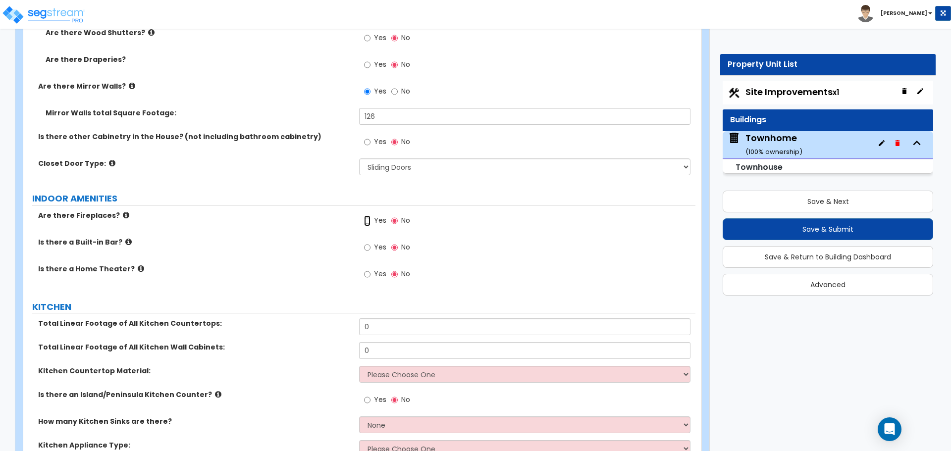
click at [367, 224] on input "Yes" at bounding box center [367, 221] width 6 height 11
radio input "true"
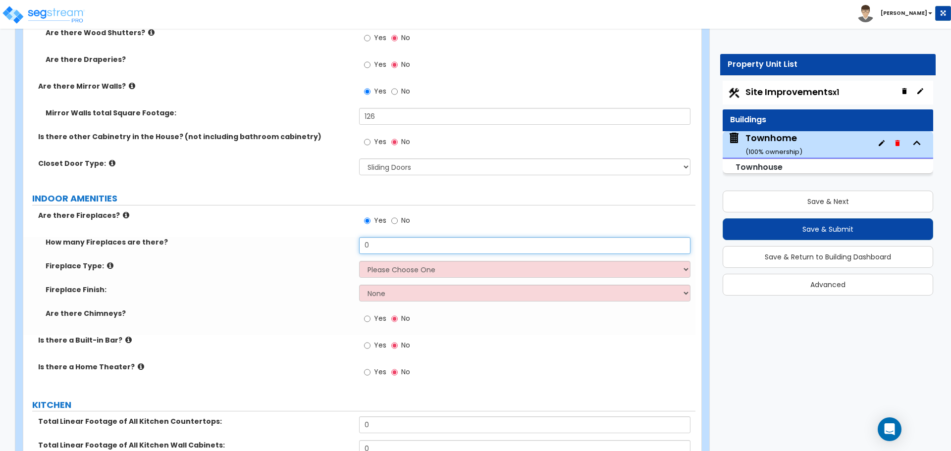
drag, startPoint x: 391, startPoint y: 247, endPoint x: 312, endPoint y: 230, distance: 81.5
click at [312, 230] on div "Are there Fireplaces? Yes No How many Fireplaces are there? 0 Fireplace Type: P…" at bounding box center [360, 300] width 658 height 178
type input "3"
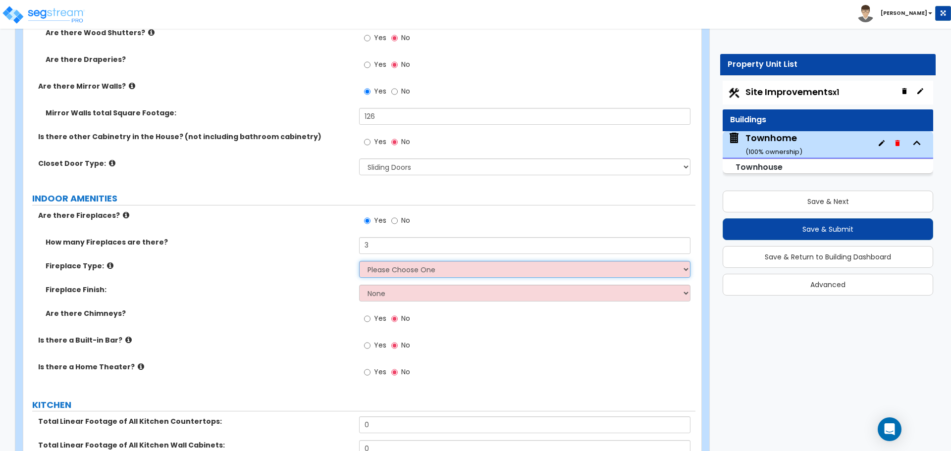
click at [375, 265] on select "Please Choose One Built-in Electric Fireplace Built-in Gas Fireplace Built-in W…" at bounding box center [524, 269] width 331 height 17
select select "2"
click at [359, 261] on select "Please Choose One Built-in Electric Fireplace Built-in Gas Fireplace Built-in W…" at bounding box center [524, 269] width 331 height 17
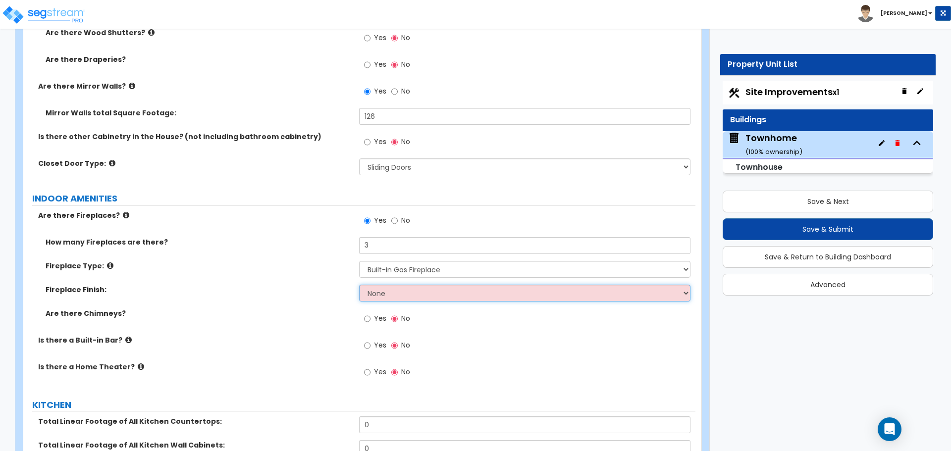
click at [377, 295] on select "None Brick Stone Tile Painted Molding" at bounding box center [524, 293] width 331 height 17
select select "2"
click at [359, 285] on select "None Brick Stone Tile Painted Molding" at bounding box center [524, 293] width 331 height 17
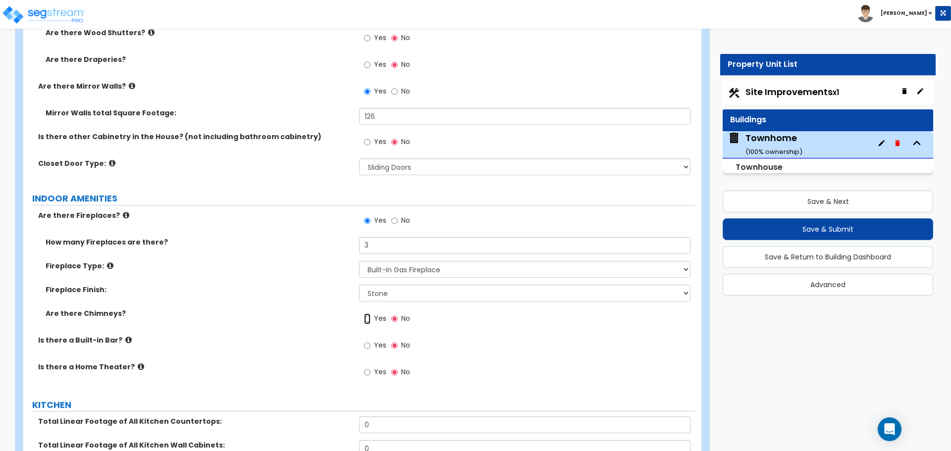
click at [367, 318] on input "Yes" at bounding box center [367, 319] width 6 height 11
radio input "true"
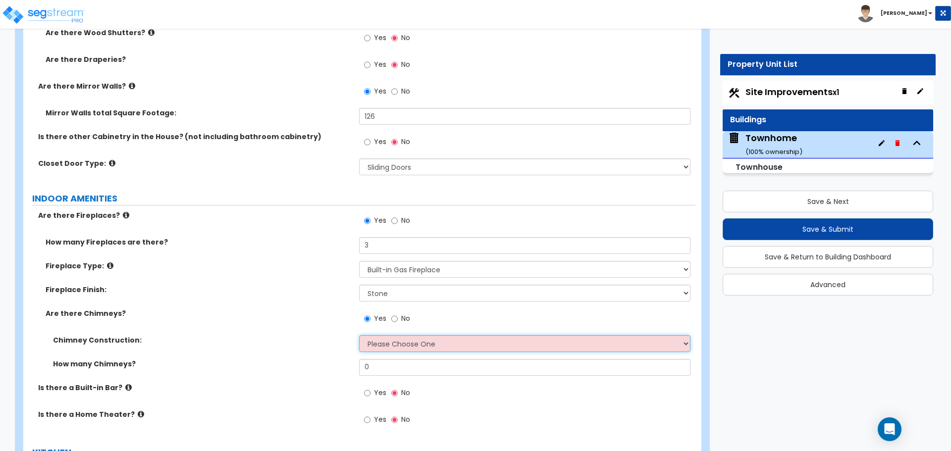
click at [407, 342] on select "Please Choose One Brick Construction Cinder Block Construction Stone Constructi…" at bounding box center [524, 343] width 331 height 17
select select "3"
click at [359, 335] on select "Please Choose One Brick Construction Cinder Block Construction Stone Constructi…" at bounding box center [524, 343] width 331 height 17
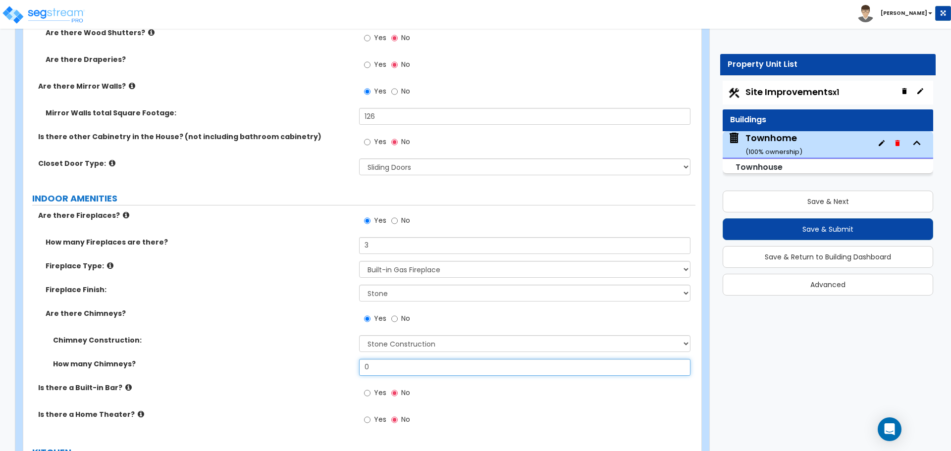
drag, startPoint x: 388, startPoint y: 370, endPoint x: 336, endPoint y: 360, distance: 53.5
click at [336, 360] on div "How many Chimneys? 0" at bounding box center [359, 371] width 672 height 24
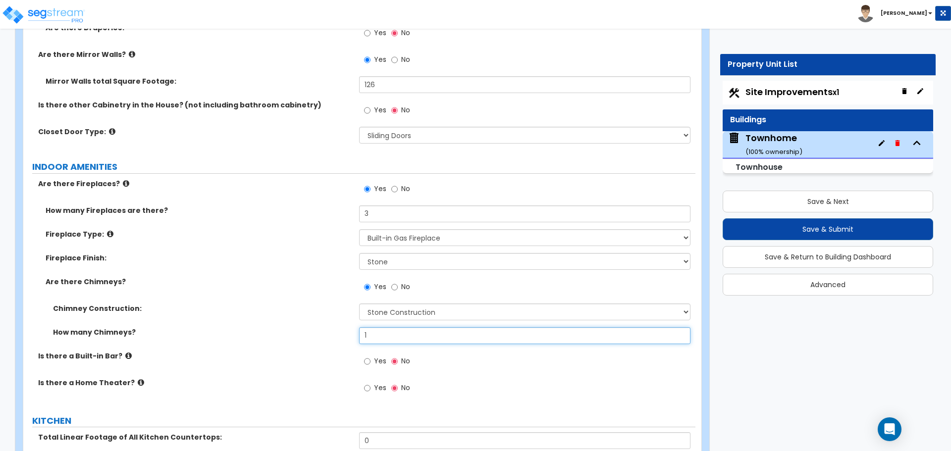
scroll to position [3937, 0]
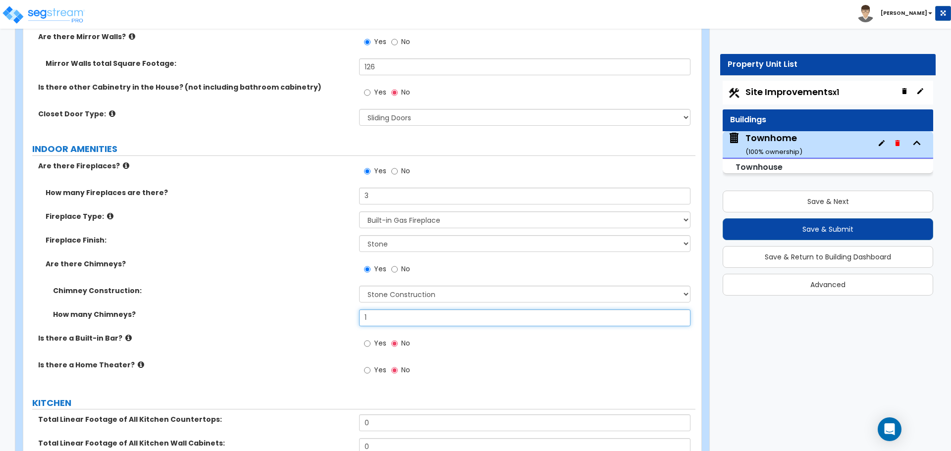
type input "1"
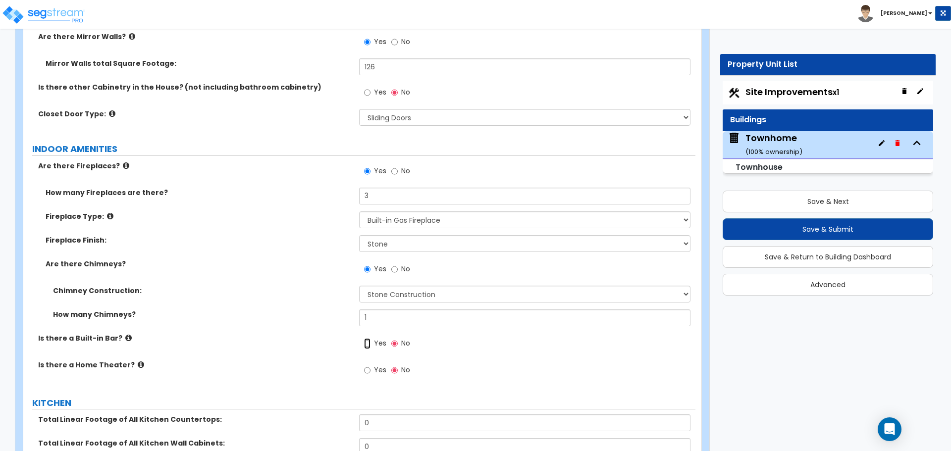
click at [369, 344] on input "Yes" at bounding box center [367, 343] width 6 height 11
radio input "true"
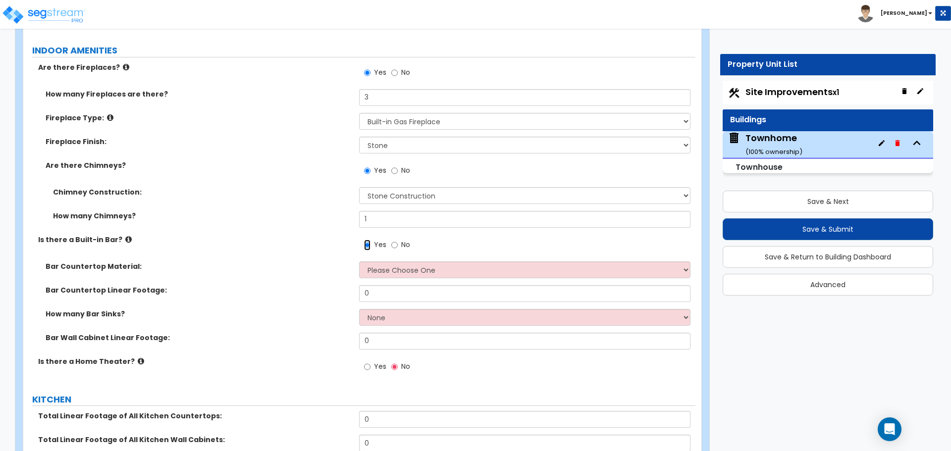
scroll to position [4036, 0]
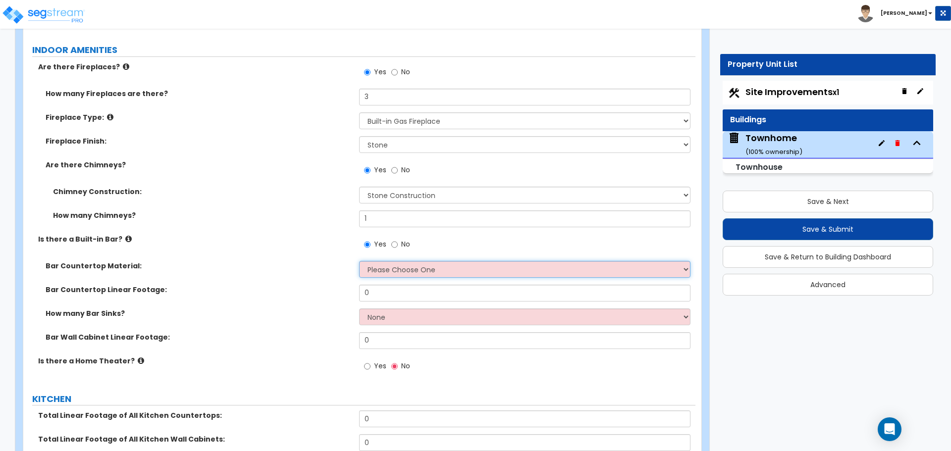
click at [390, 270] on select "Please Choose One Plastic Laminate Solid Surface Stone Quartz Marble Tile Wood …" at bounding box center [524, 269] width 331 height 17
select select "6"
click at [359, 261] on select "Please Choose One Plastic Laminate Solid Surface Stone Quartz Marble Tile Wood …" at bounding box center [524, 269] width 331 height 17
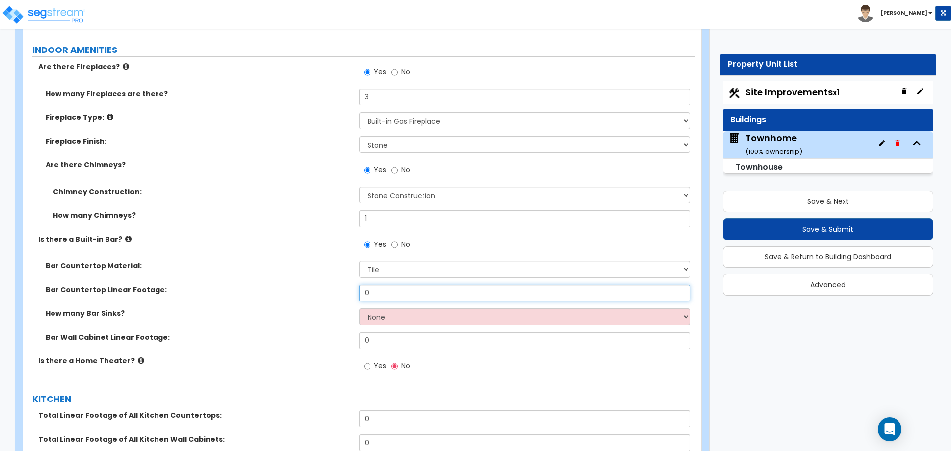
drag, startPoint x: 398, startPoint y: 291, endPoint x: 336, endPoint y: 279, distance: 63.5
click at [336, 279] on div "Bar Countertop Material: Please Choose One Plastic Laminate Solid Surface Stone…" at bounding box center [360, 308] width 658 height 95
type input "10"
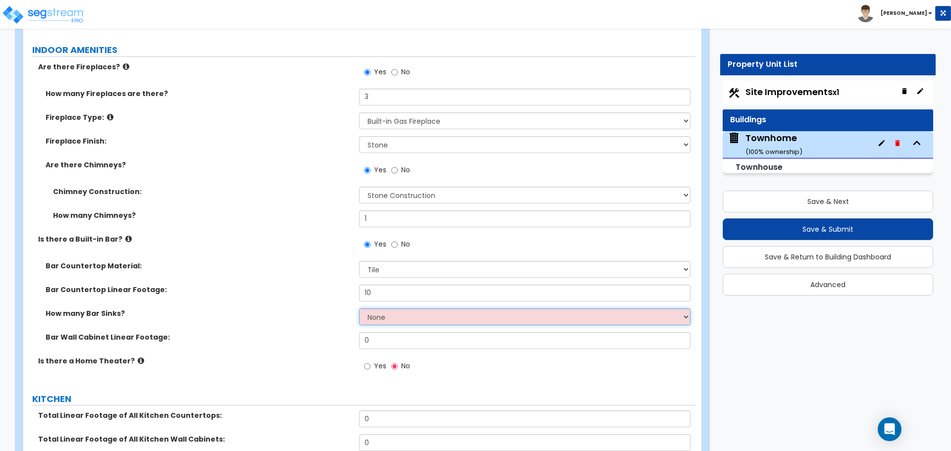
click at [406, 317] on select "None 1 2 3" at bounding box center [524, 317] width 331 height 17
select select "2"
click at [359, 309] on select "None 1 2 3" at bounding box center [524, 317] width 331 height 17
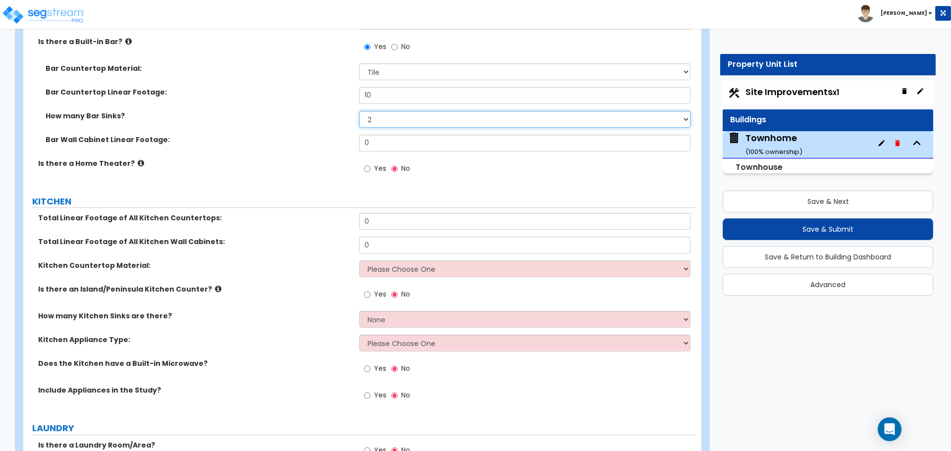
scroll to position [4234, 0]
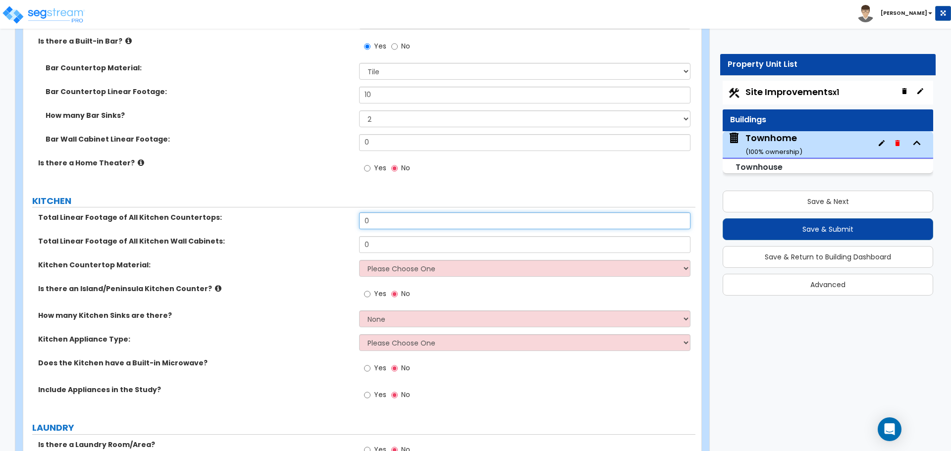
drag, startPoint x: 419, startPoint y: 219, endPoint x: 337, endPoint y: 208, distance: 82.0
type input "14"
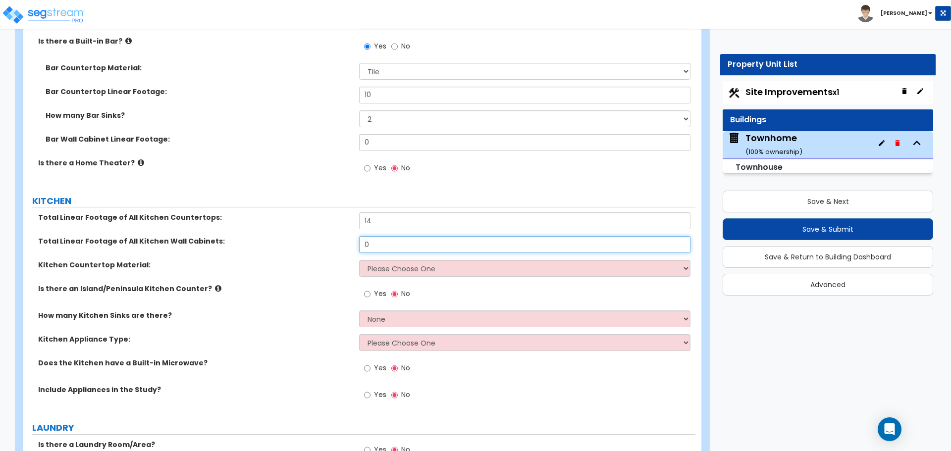
drag, startPoint x: 382, startPoint y: 244, endPoint x: 334, endPoint y: 237, distance: 48.1
click at [334, 237] on div "Total Linear Footage of All Kitchen Wall Cabinets: 0" at bounding box center [359, 248] width 672 height 24
type input "9"
click at [393, 271] on select "Please Choose One Plastic Laminate Solid Surface Stone Quartz Marble Tile Wood …" at bounding box center [524, 268] width 331 height 17
select select "6"
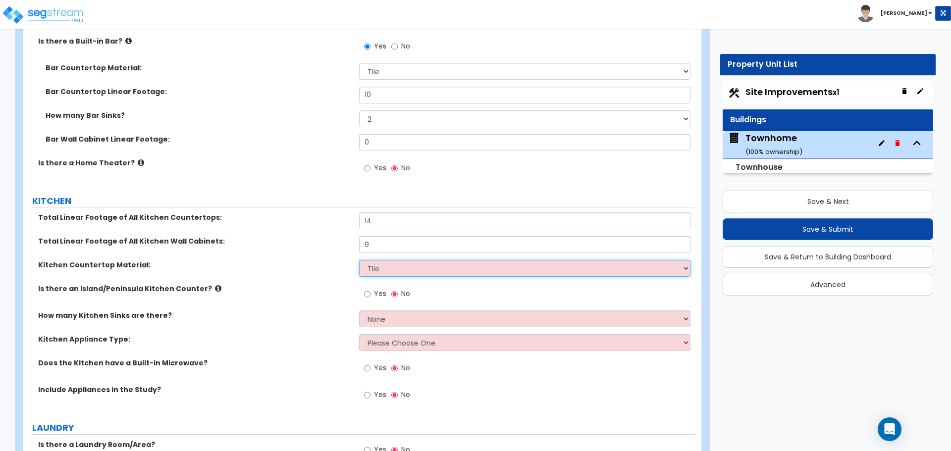
click at [359, 260] on select "Please Choose One Plastic Laminate Solid Surface Stone Quartz Marble Tile Wood …" at bounding box center [524, 268] width 331 height 17
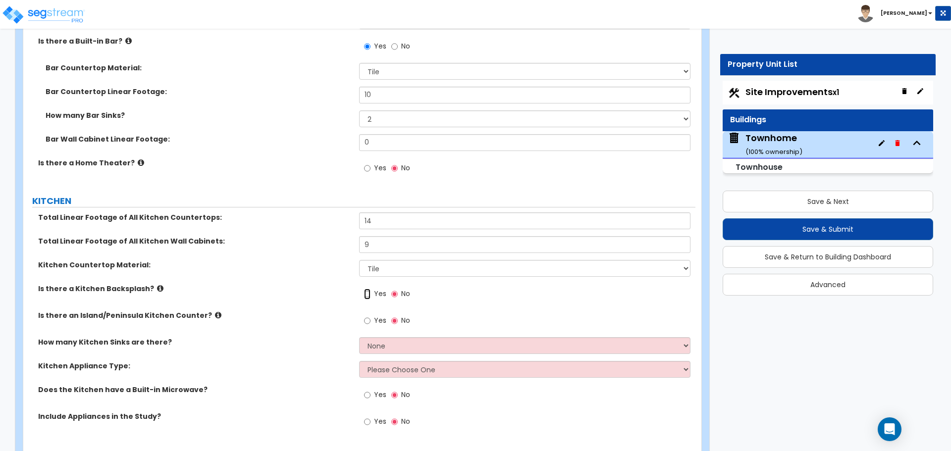
click at [370, 292] on input "Yes" at bounding box center [367, 294] width 6 height 11
radio input "true"
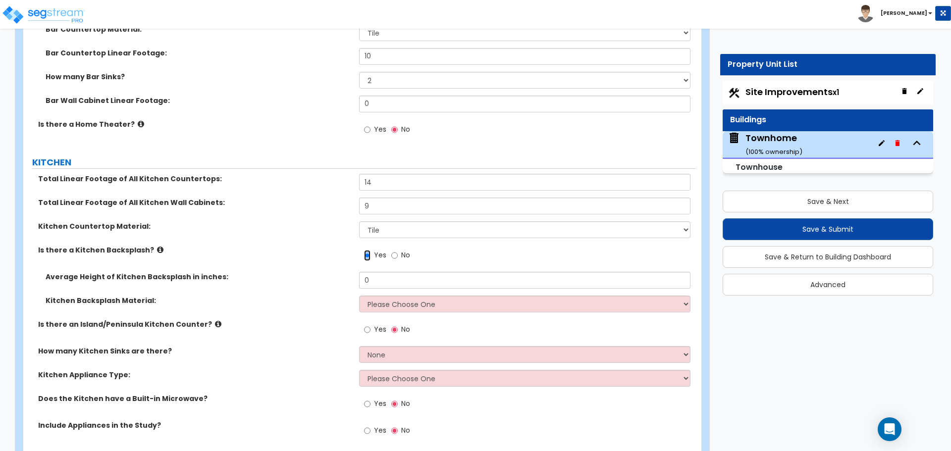
scroll to position [4283, 0]
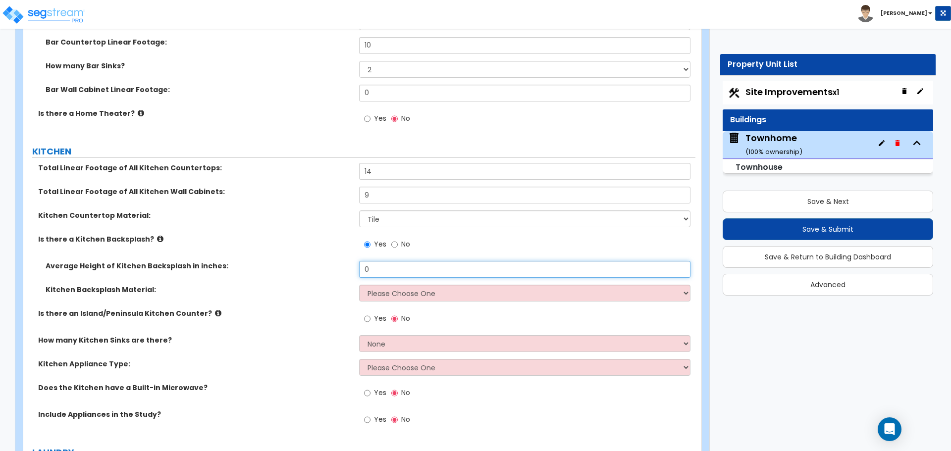
drag, startPoint x: 390, startPoint y: 267, endPoint x: 337, endPoint y: 261, distance: 53.3
click at [336, 261] on div "Average Height of Kitchen Backsplash in inches: 0" at bounding box center [359, 273] width 672 height 24
type input "18"
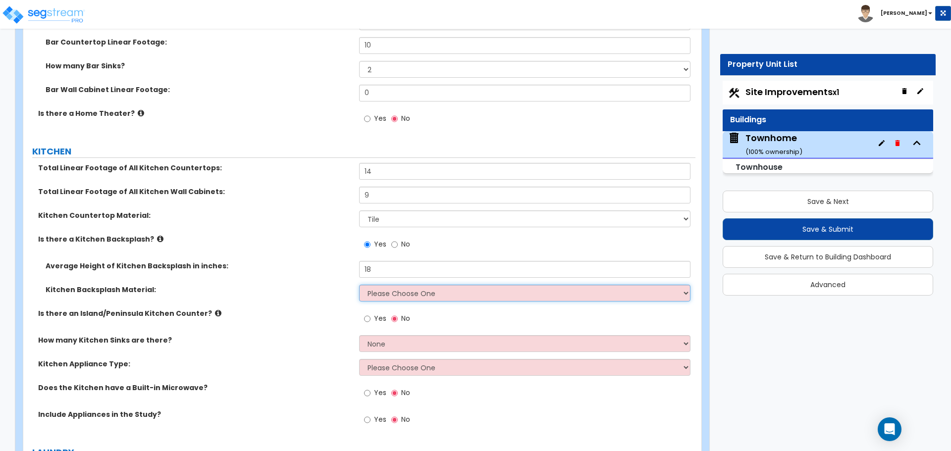
click at [397, 294] on select "Please Choose One Plastic Laminate Solid Surface Stone Quartz Tile Stainless St…" at bounding box center [524, 293] width 331 height 17
select select "3"
click at [359, 285] on select "Please Choose One Plastic Laminate Solid Surface Stone Quartz Tile Stainless St…" at bounding box center [524, 293] width 331 height 17
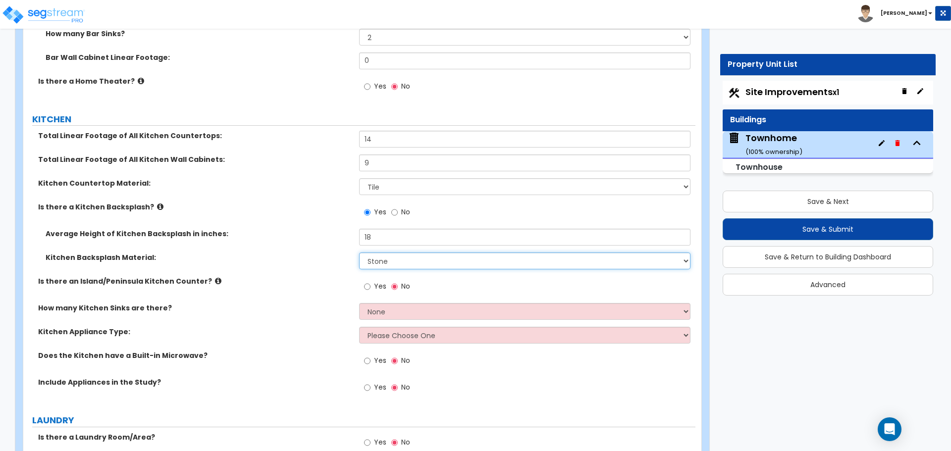
scroll to position [4333, 0]
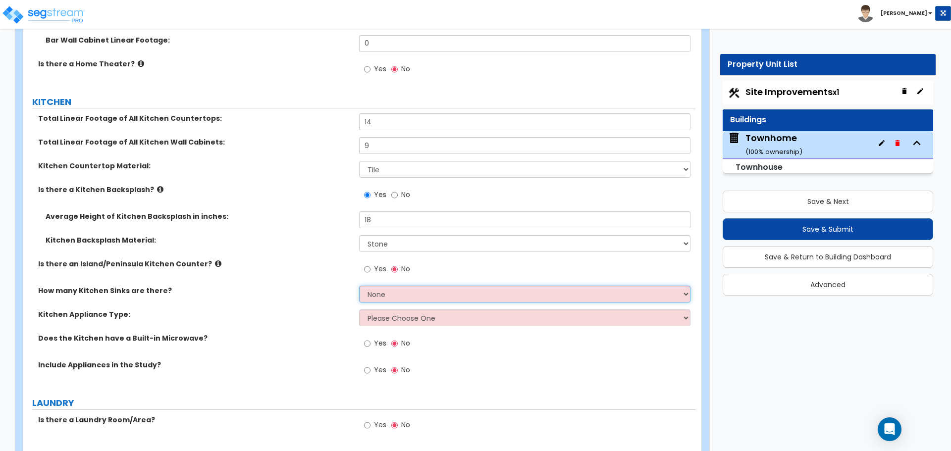
click at [392, 298] on select "None 1 2 3" at bounding box center [524, 294] width 331 height 17
select select "1"
click at [359, 286] on select "None 1 2 3" at bounding box center [524, 294] width 331 height 17
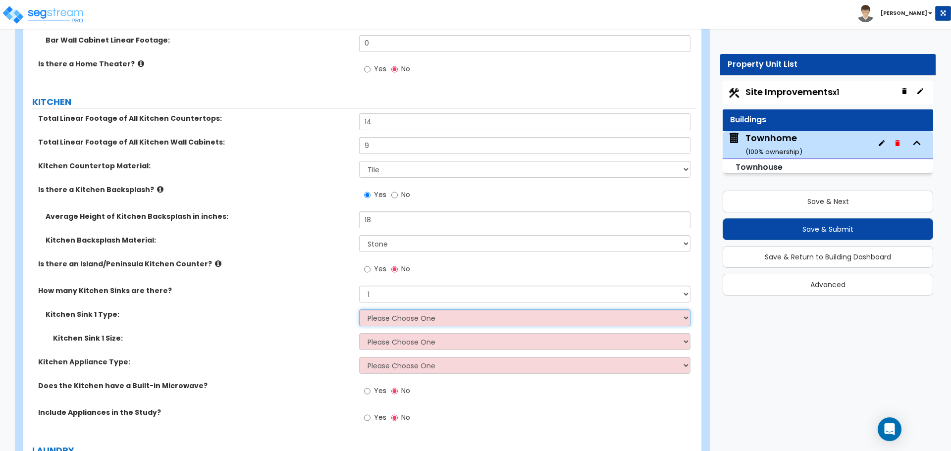
click at [407, 317] on select "Please Choose One Stainless Steel Porcelain Enamel Cast Iron Granite Composite" at bounding box center [524, 318] width 331 height 17
select select "2"
click at [359, 310] on select "Please Choose One Stainless Steel Porcelain Enamel Cast Iron Granite Composite" at bounding box center [524, 318] width 331 height 17
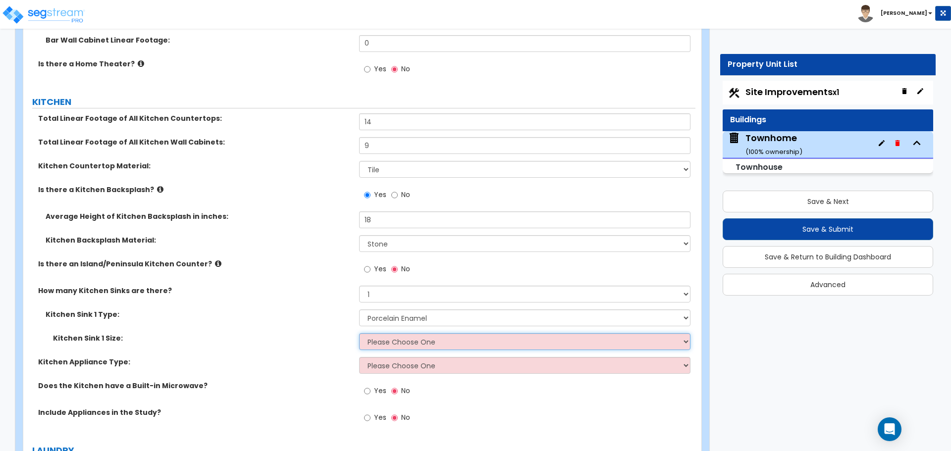
click at [401, 341] on select "Please Choose One Single Sink Double Sink" at bounding box center [524, 341] width 331 height 17
select select "2"
click at [359, 333] on select "Please Choose One Single Sink Double Sink" at bounding box center [524, 341] width 331 height 17
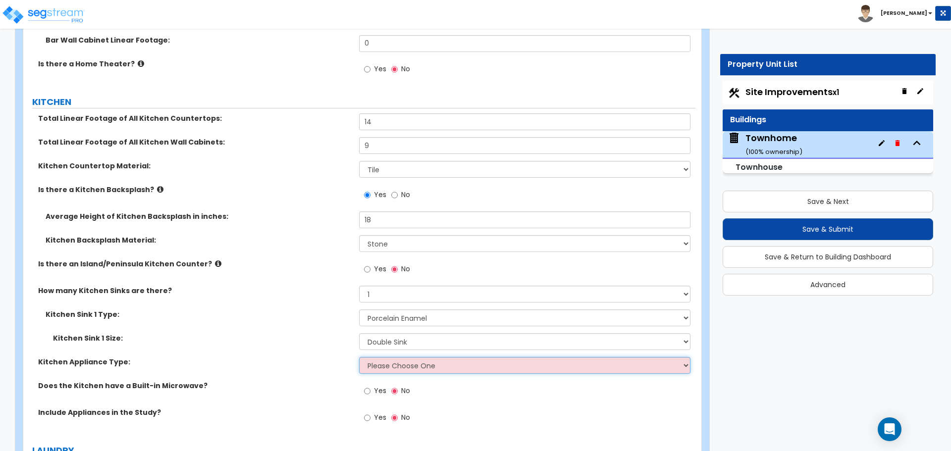
click at [388, 367] on select "Please Choose One Gas Electric" at bounding box center [524, 365] width 331 height 17
select select "1"
click at [359, 357] on select "Please Choose One Gas Electric" at bounding box center [524, 365] width 331 height 17
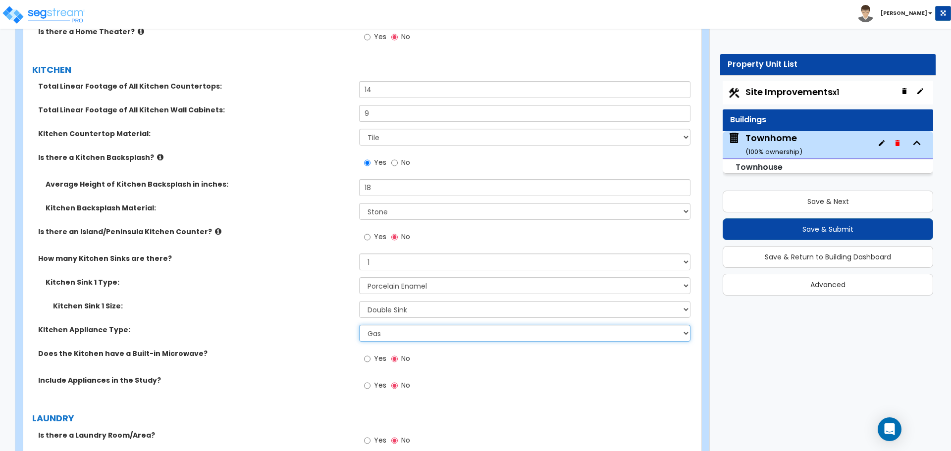
scroll to position [4383, 0]
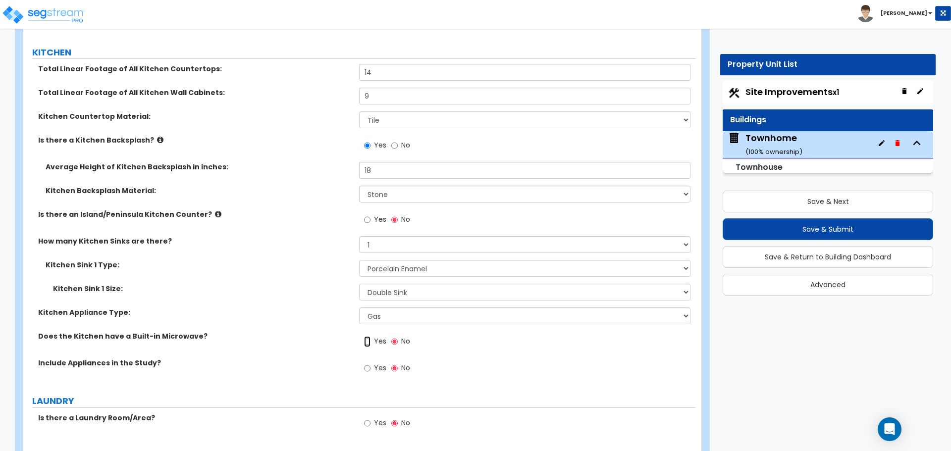
click at [367, 340] on input "Yes" at bounding box center [367, 341] width 6 height 11
radio input "true"
click at [367, 368] on input "Yes" at bounding box center [367, 368] width 6 height 11
radio input "true"
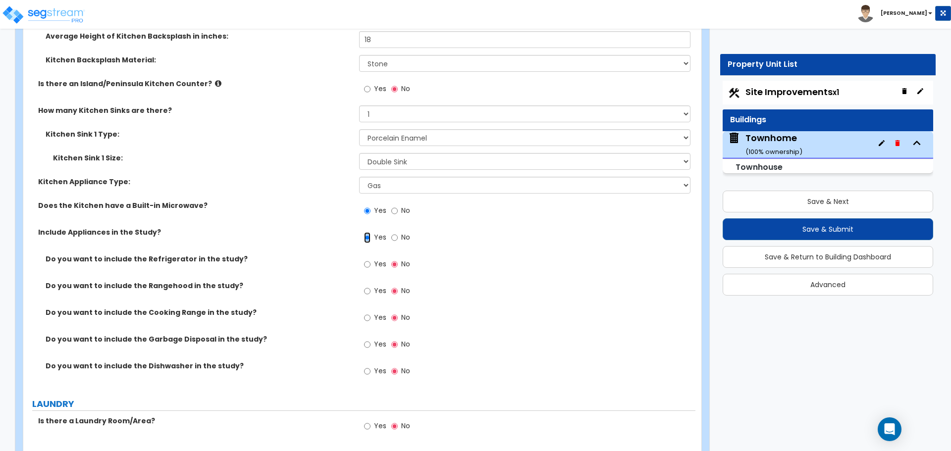
scroll to position [4531, 0]
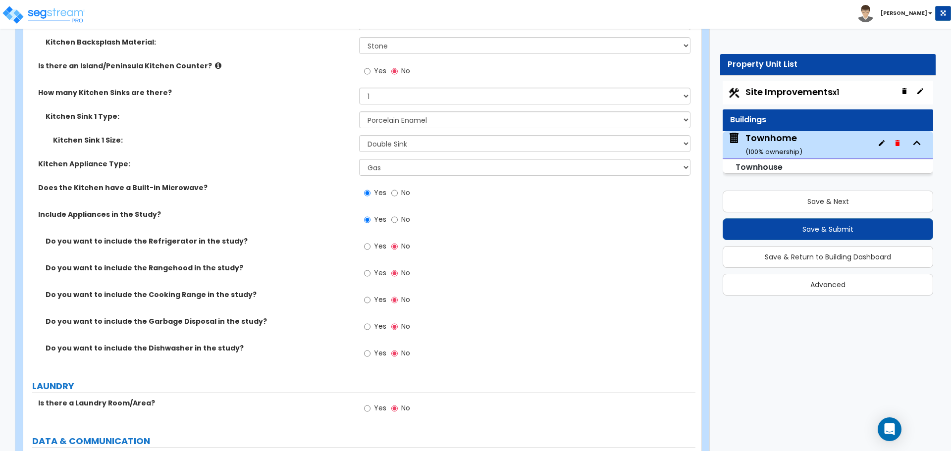
click at [371, 245] on label "Yes" at bounding box center [375, 247] width 22 height 17
click at [371, 245] on input "Yes" at bounding box center [367, 246] width 6 height 11
radio input "true"
click at [369, 273] on input "Yes" at bounding box center [367, 273] width 6 height 11
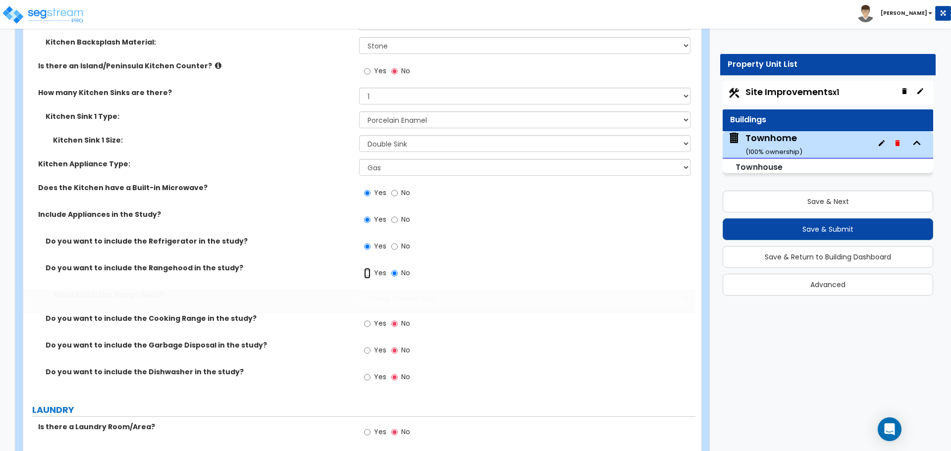
radio input "true"
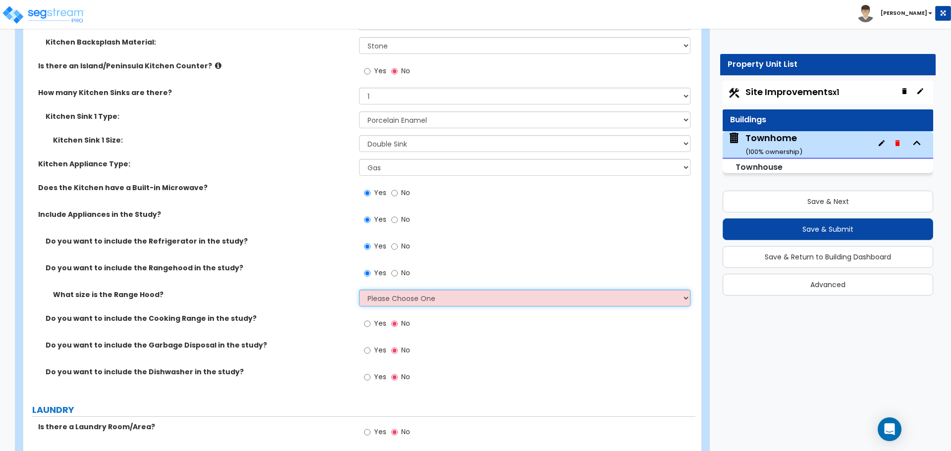
click at [377, 299] on select "Please Choose One Normal - 30" Wide - 42"" at bounding box center [524, 298] width 331 height 17
select select "1"
click at [359, 290] on select "Please Choose One Normal - 30" Wide - 42"" at bounding box center [524, 298] width 331 height 17
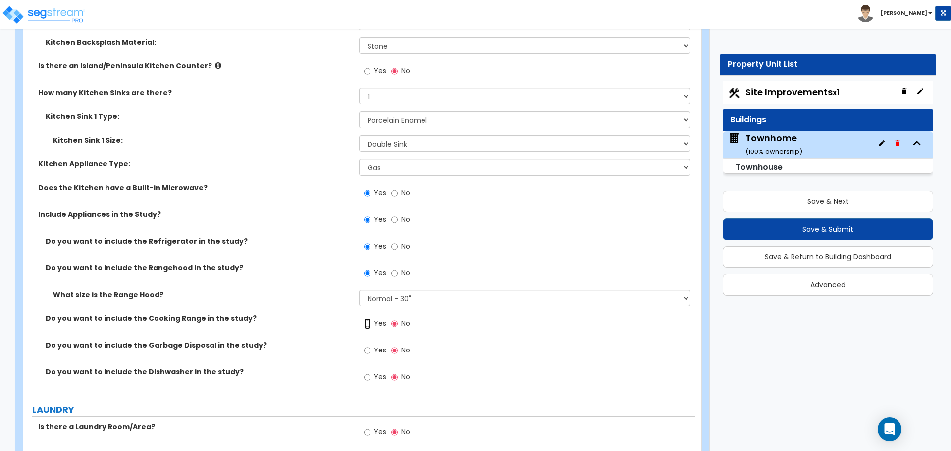
click at [369, 324] on input "Yes" at bounding box center [367, 324] width 6 height 11
radio input "true"
click at [369, 349] on input "Yes" at bounding box center [367, 350] width 6 height 11
radio input "true"
drag, startPoint x: 368, startPoint y: 380, endPoint x: 388, endPoint y: 372, distance: 21.3
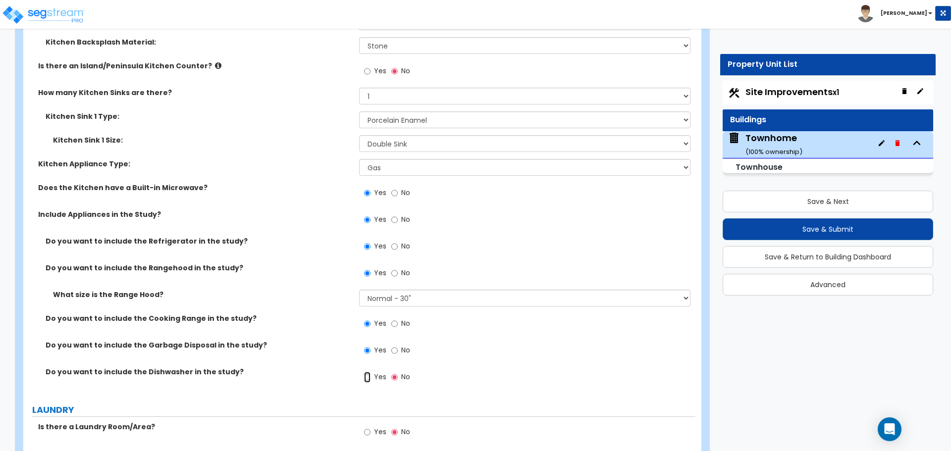
click at [368, 379] on input "Yes" at bounding box center [367, 377] width 6 height 11
radio input "true"
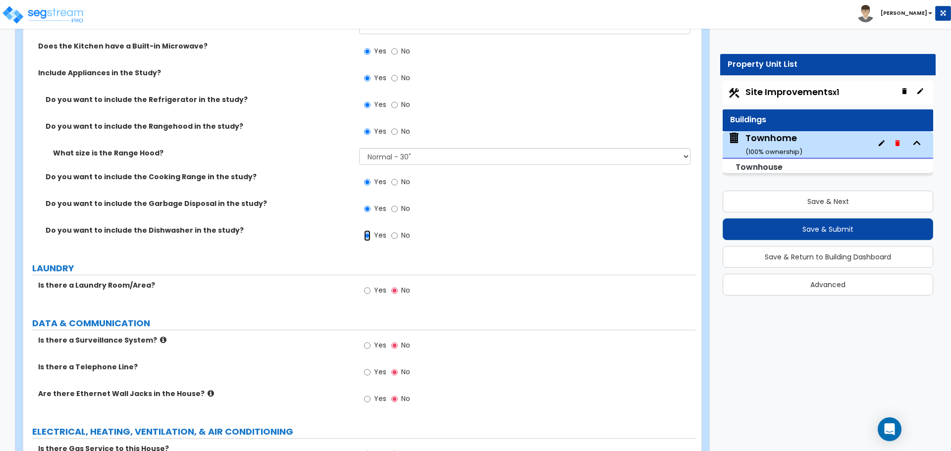
scroll to position [4680, 0]
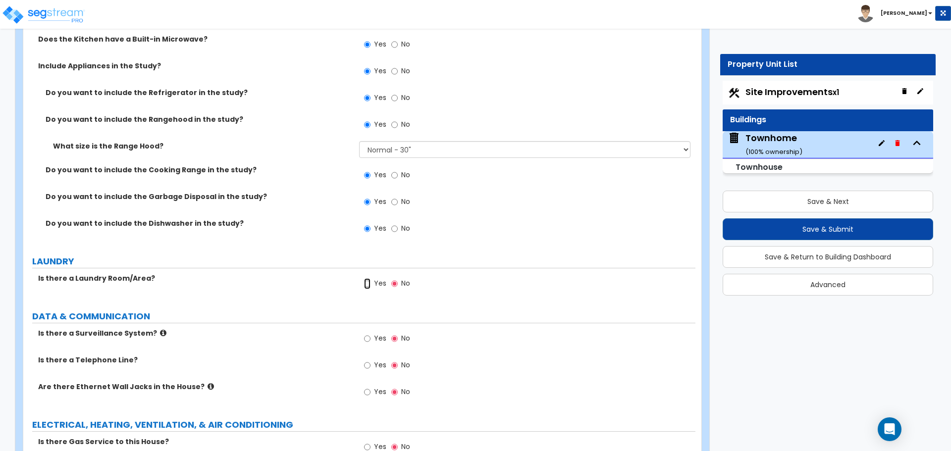
click at [368, 283] on input "Yes" at bounding box center [367, 283] width 6 height 11
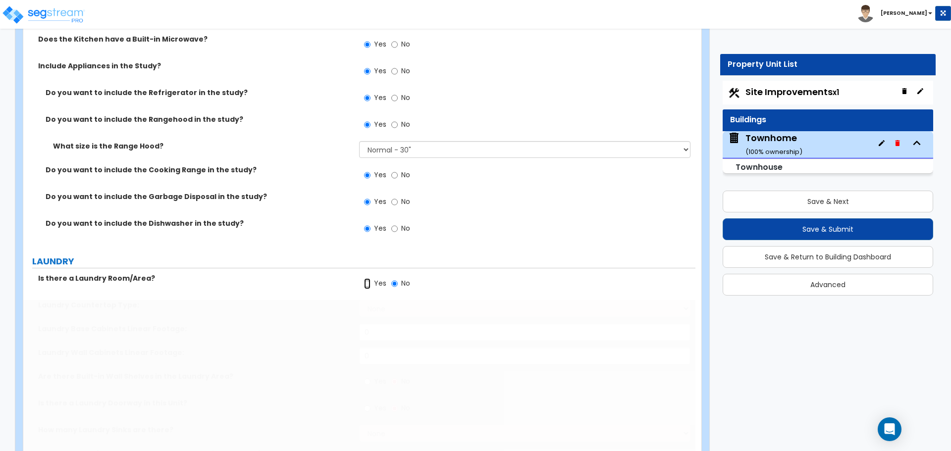
radio input "true"
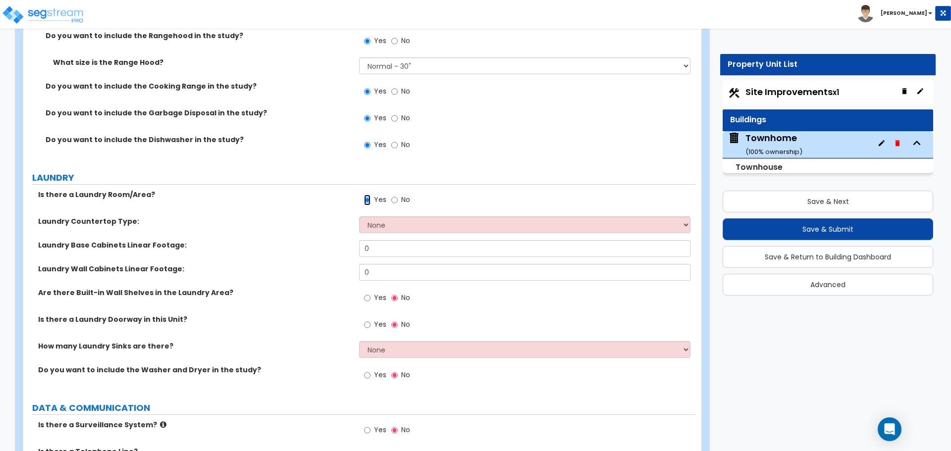
scroll to position [4779, 0]
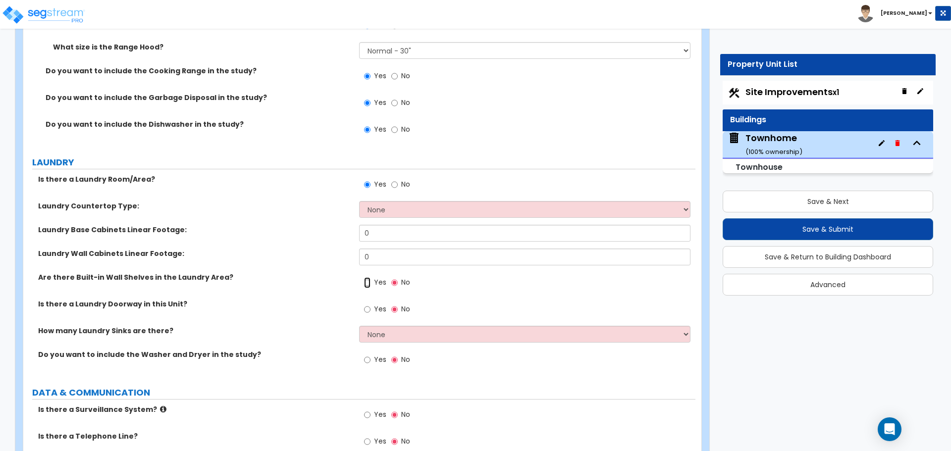
click at [368, 282] on input "Yes" at bounding box center [367, 282] width 6 height 11
radio input "true"
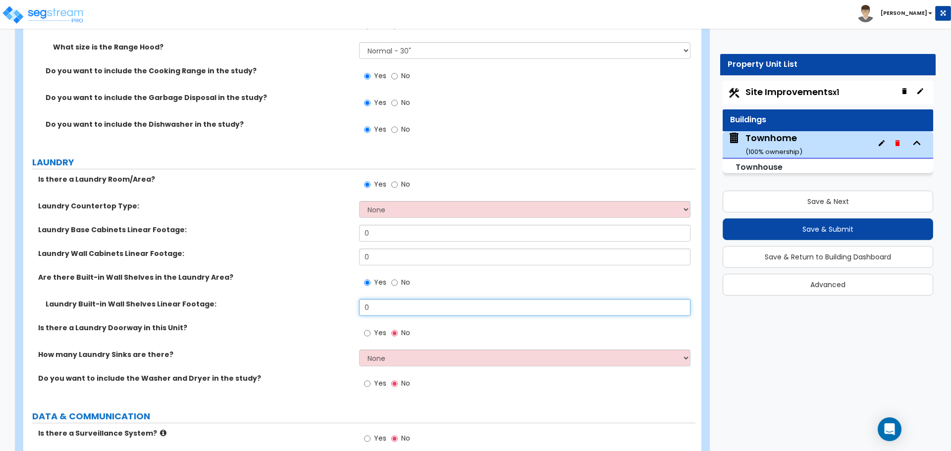
drag, startPoint x: 391, startPoint y: 306, endPoint x: 330, endPoint y: 298, distance: 62.0
click at [331, 300] on div "Laundry Built-in Wall Shelves Linear Footage: 0" at bounding box center [359, 311] width 672 height 24
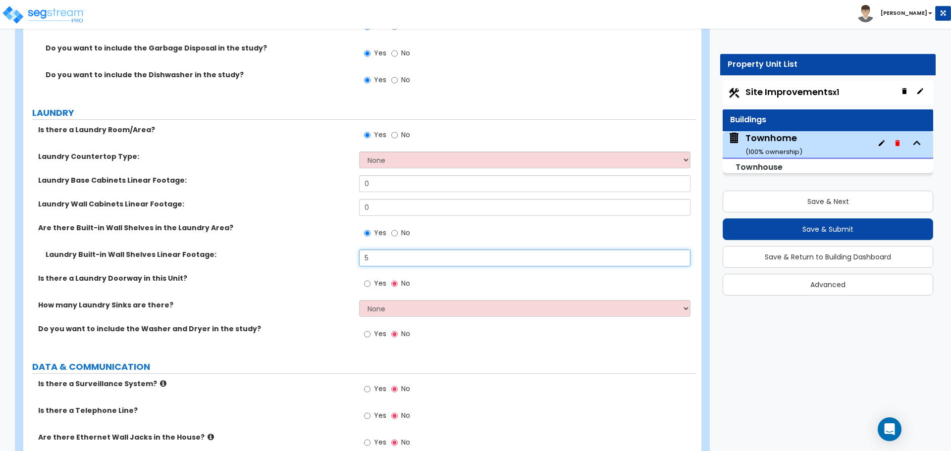
type input "5"
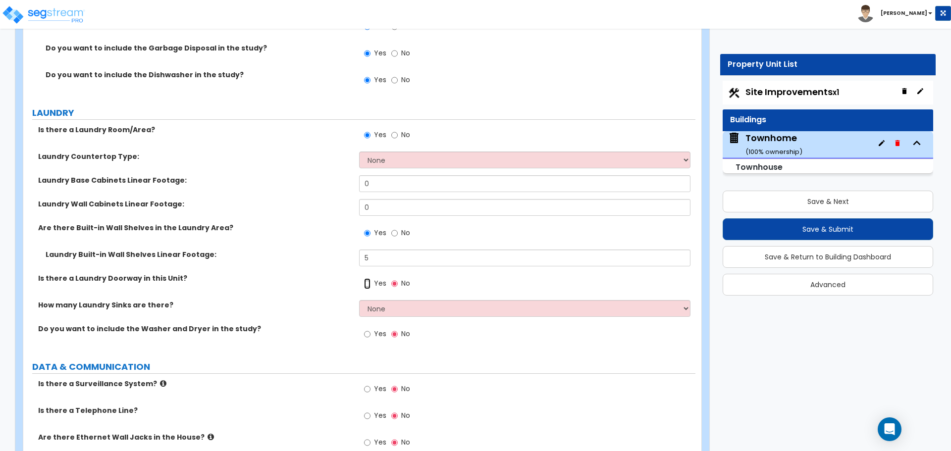
click at [365, 280] on input "Yes" at bounding box center [367, 283] width 6 height 11
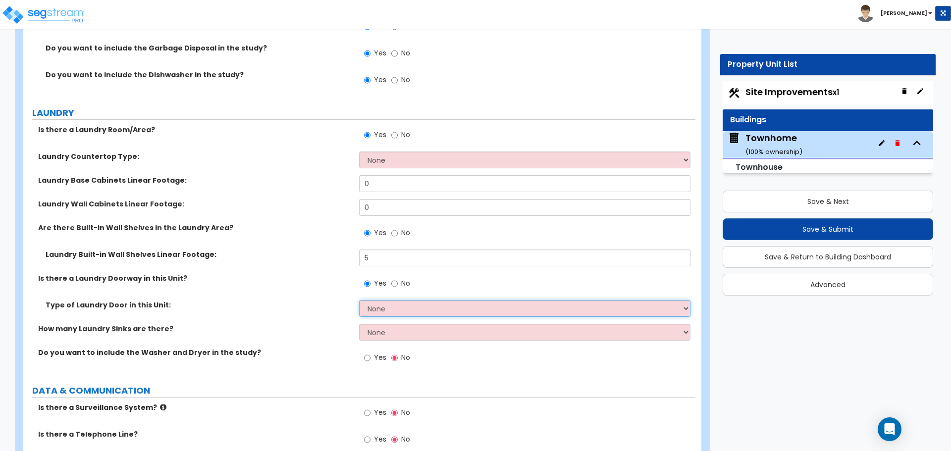
click at [392, 309] on select "None Bi-Fold Louvered Paneled Wood Passage" at bounding box center [524, 308] width 331 height 17
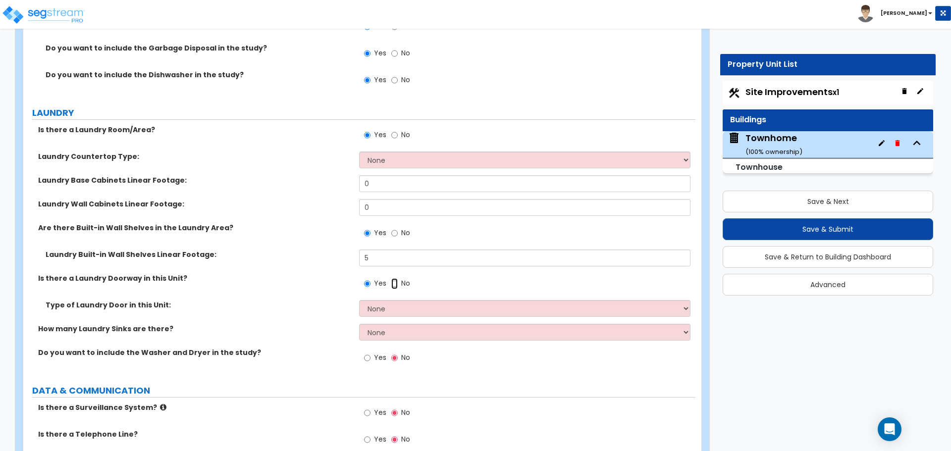
click at [396, 283] on input "No" at bounding box center [394, 283] width 6 height 11
radio input "false"
radio input "true"
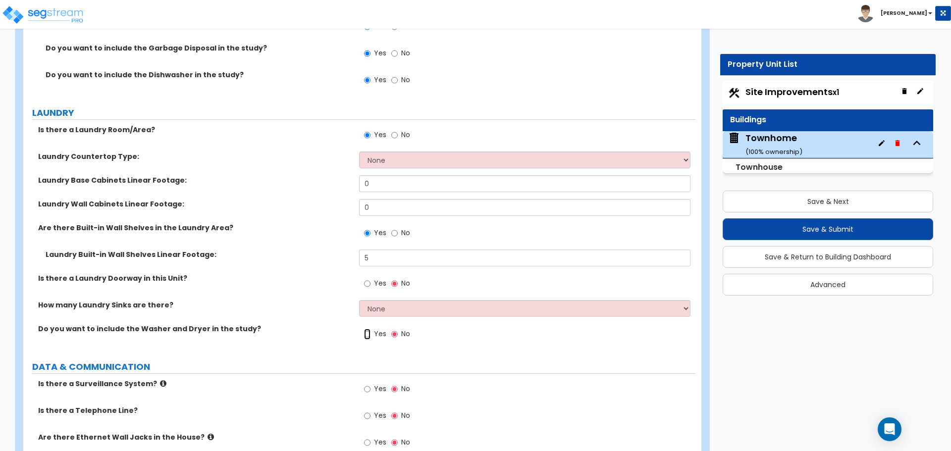
click at [368, 334] on input "Yes" at bounding box center [367, 334] width 6 height 11
radio input "true"
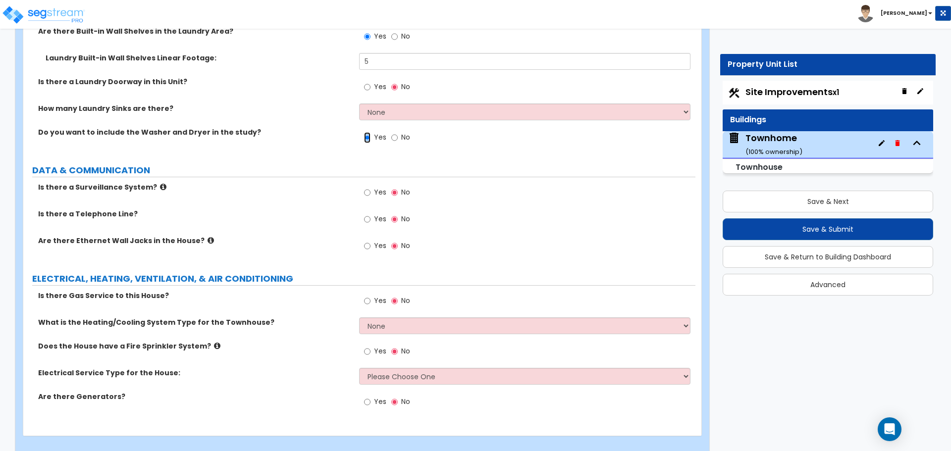
scroll to position [5027, 0]
click at [371, 218] on label "Yes" at bounding box center [375, 219] width 22 height 17
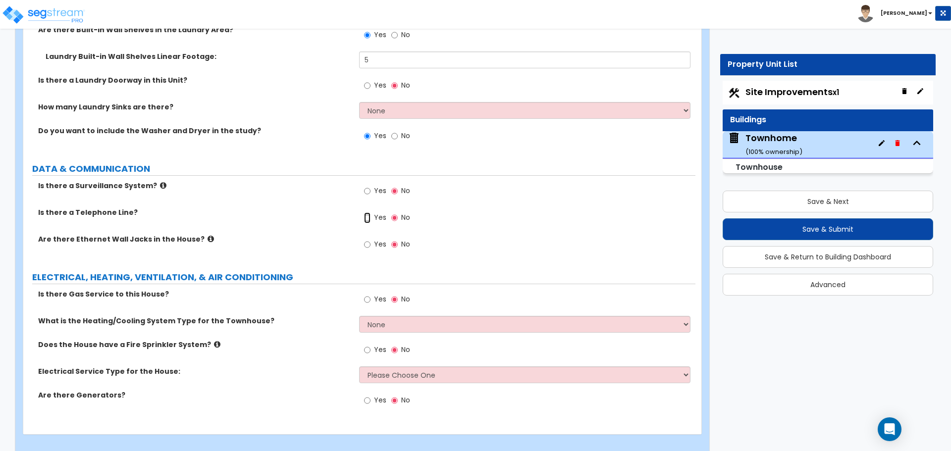
click at [371, 218] on input "Yes" at bounding box center [367, 218] width 6 height 11
radio input "true"
click at [367, 242] on input "Yes" at bounding box center [367, 244] width 6 height 11
radio input "true"
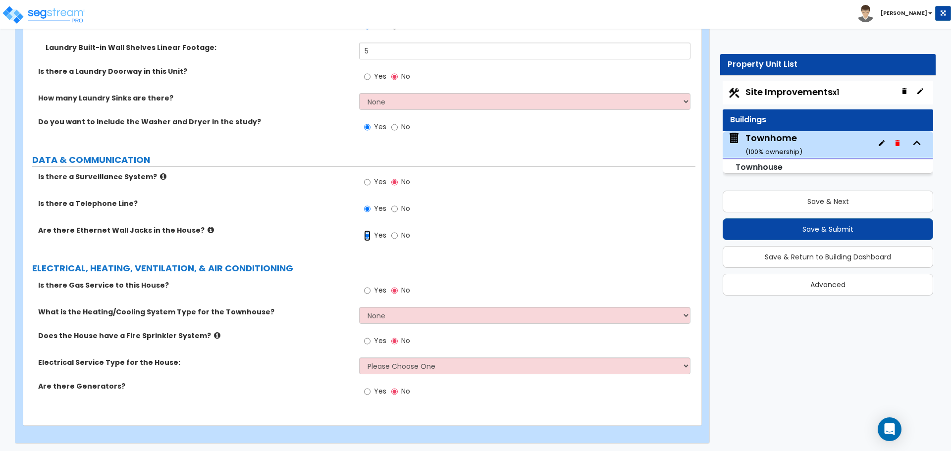
scroll to position [5038, 0]
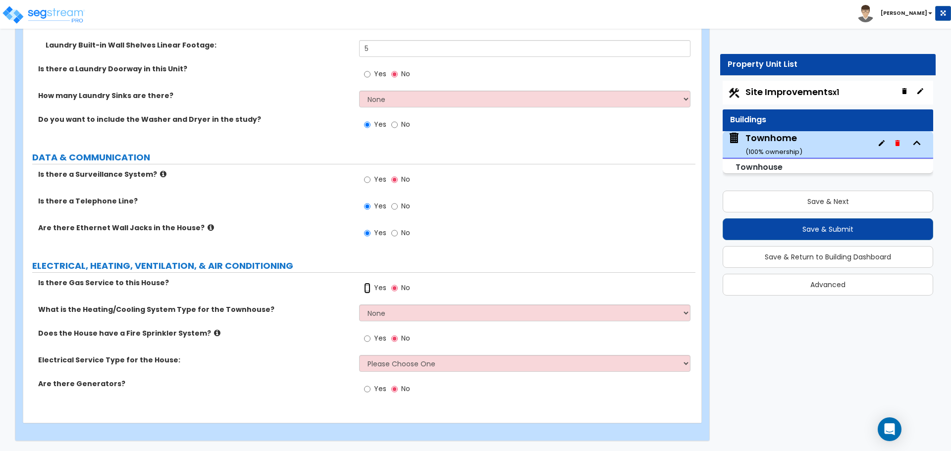
click at [370, 287] on input "Yes" at bounding box center [367, 288] width 6 height 11
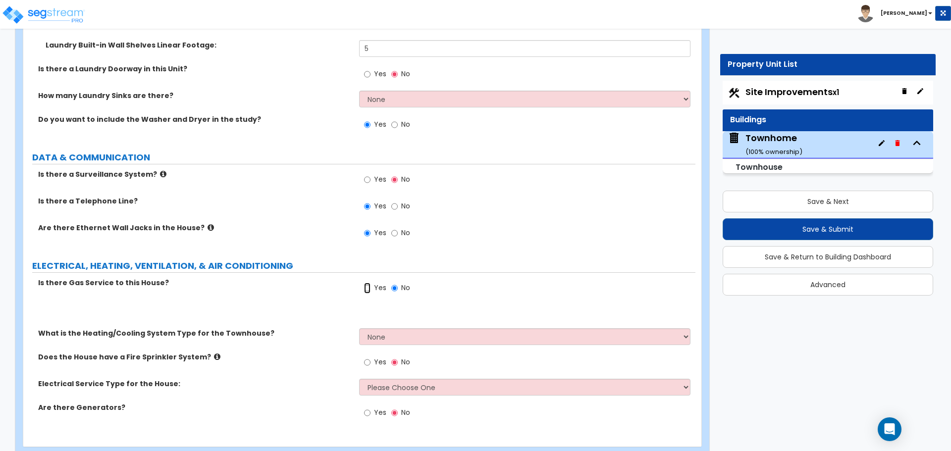
radio input "true"
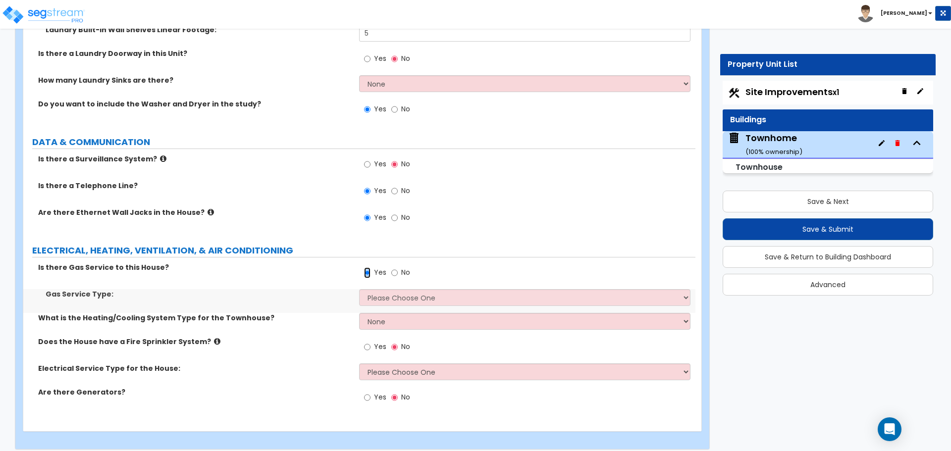
scroll to position [5062, 0]
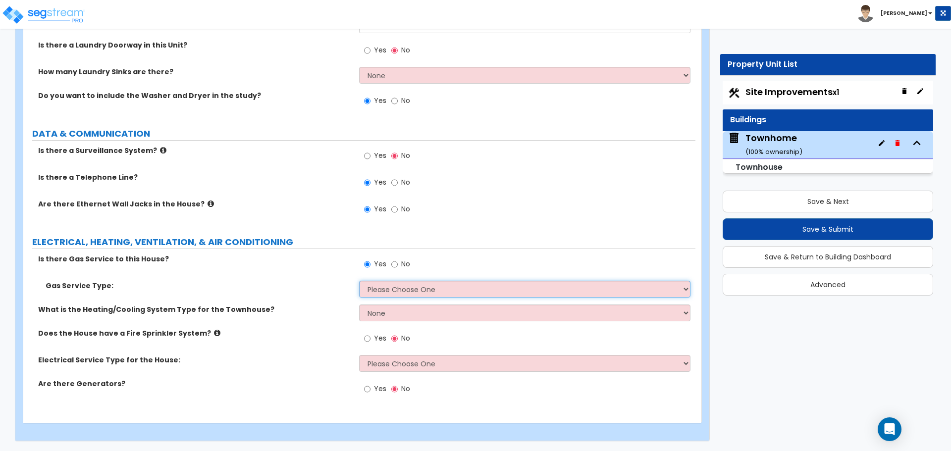
click at [408, 293] on select "Please Choose One Natural Gas Service Propane Tank On-site" at bounding box center [524, 289] width 331 height 17
select select "1"
click at [359, 281] on select "Please Choose One Natural Gas Service Propane Tank On-site" at bounding box center [524, 289] width 331 height 17
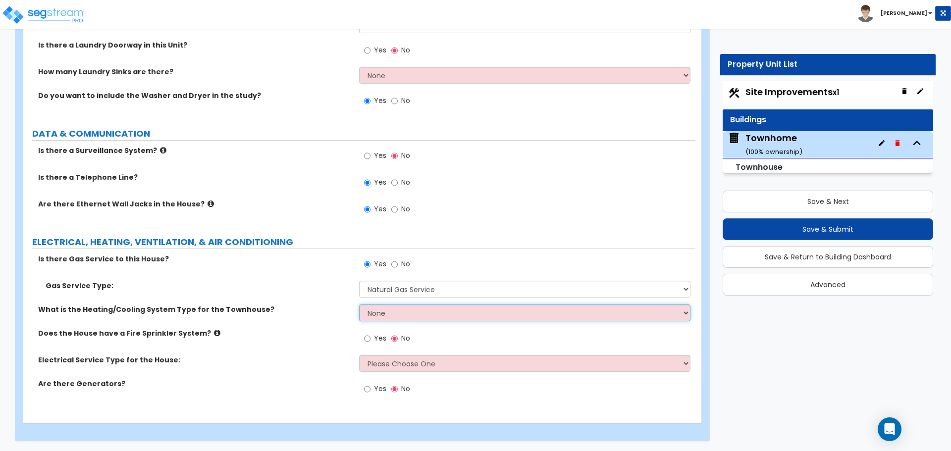
click at [397, 312] on select "None Heat Only Centralized Heating & Cooling Thru Wall Air Conditioners Mini Sp…" at bounding box center [524, 313] width 331 height 17
select select "2"
click at [359, 305] on select "None Heat Only Centralized Heating & Cooling Thru Wall Air Conditioners Mini Sp…" at bounding box center [524, 313] width 331 height 17
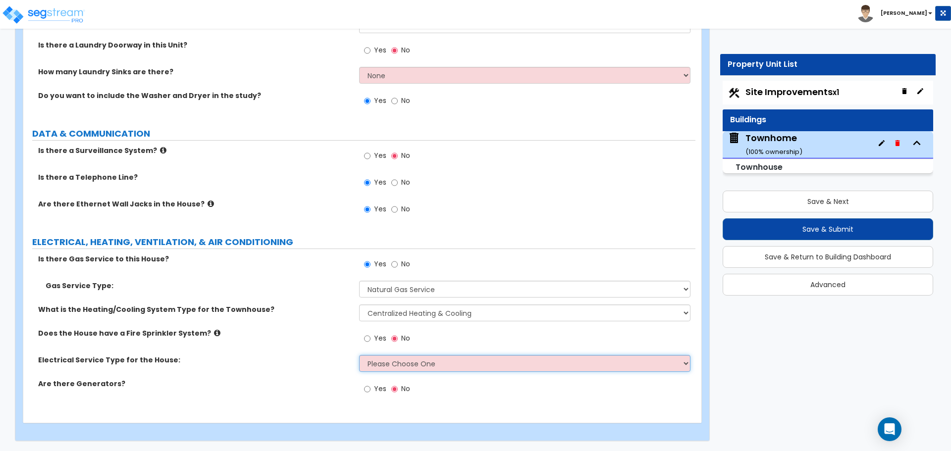
click at [398, 361] on select "Please Choose One Overhead Underground" at bounding box center [524, 363] width 331 height 17
select select "2"
click at [359, 355] on select "Please Choose One Overhead Underground" at bounding box center [524, 363] width 331 height 17
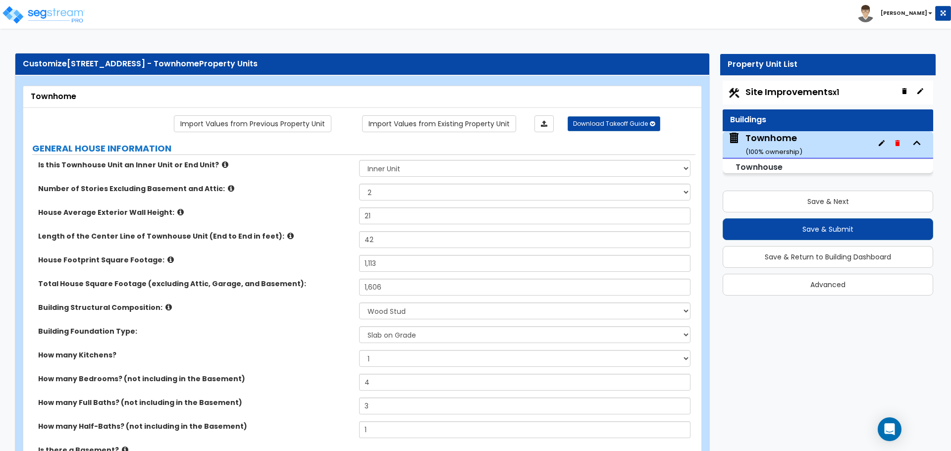
scroll to position [0, 0]
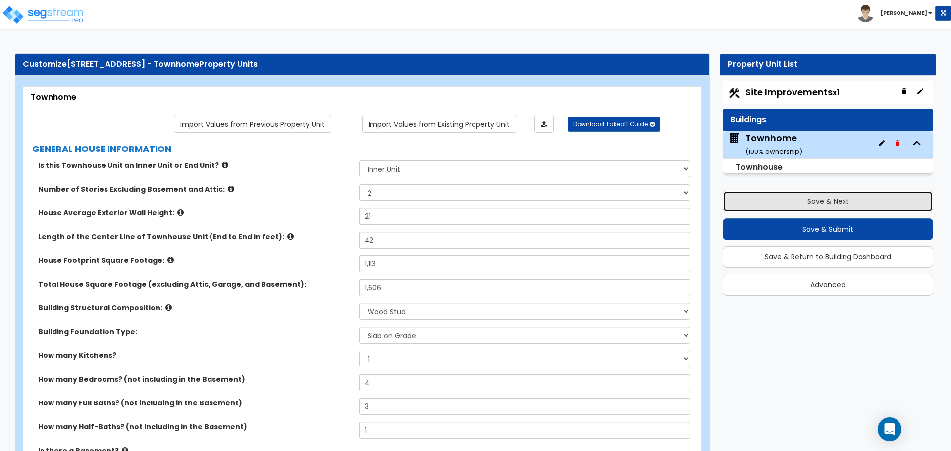
click at [837, 204] on button "Save & Next" at bounding box center [828, 202] width 211 height 22
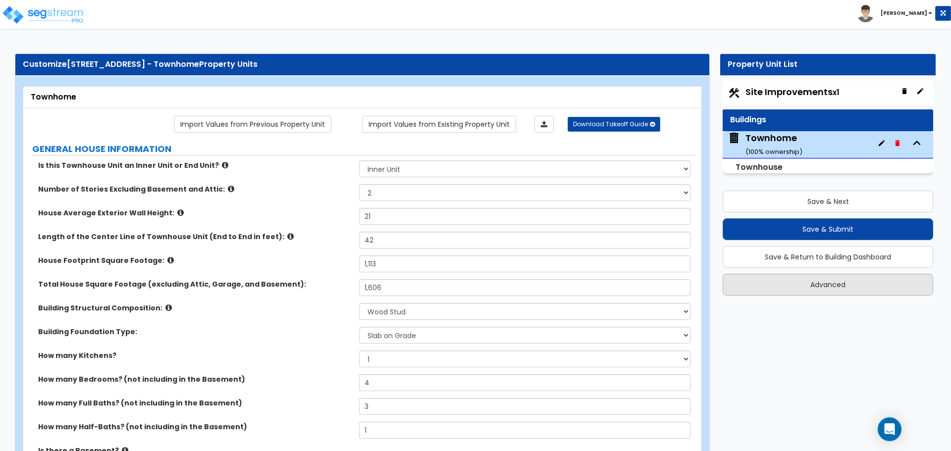
select select "1"
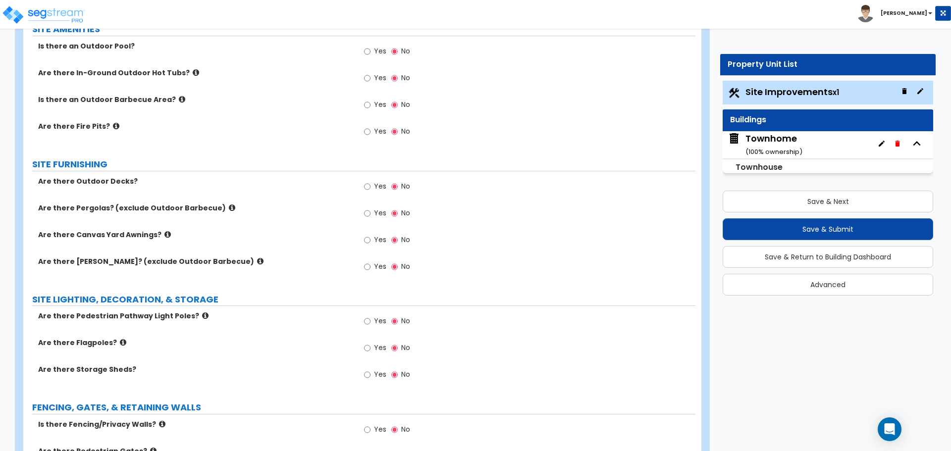
scroll to position [793, 0]
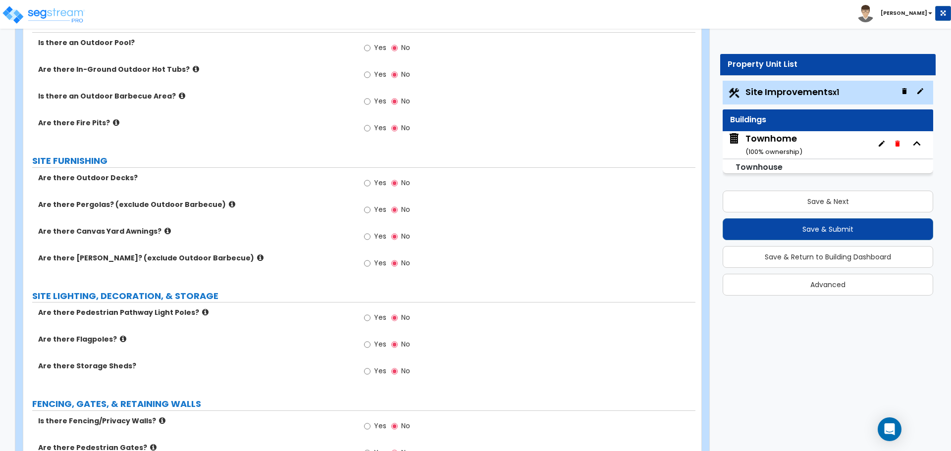
click at [831, 178] on div "Site Improvements x1 Buildings Townhome ( 100 % ownership) Townhouse" at bounding box center [828, 130] width 211 height 98
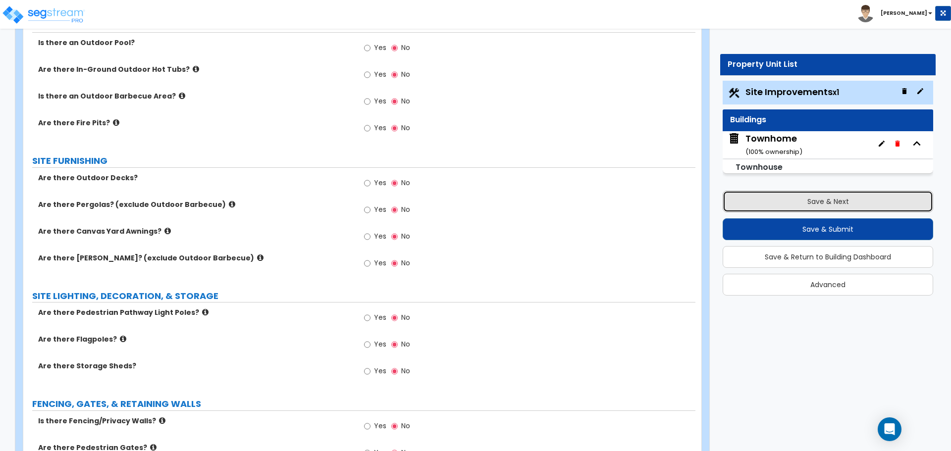
click at [822, 201] on button "Save & Next" at bounding box center [828, 202] width 211 height 22
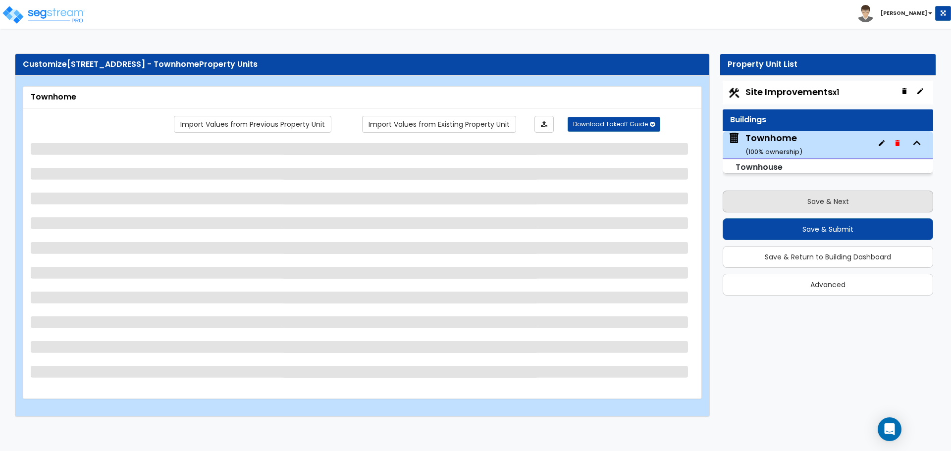
scroll to position [0, 0]
select select "1"
select select "2"
select select "7"
select select "2"
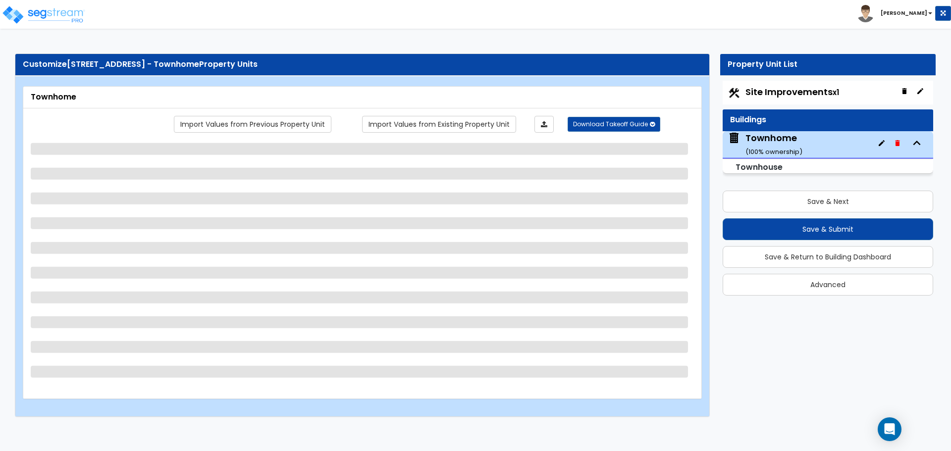
select select "1"
select select "3"
select select "7"
select select "4"
select select "3"
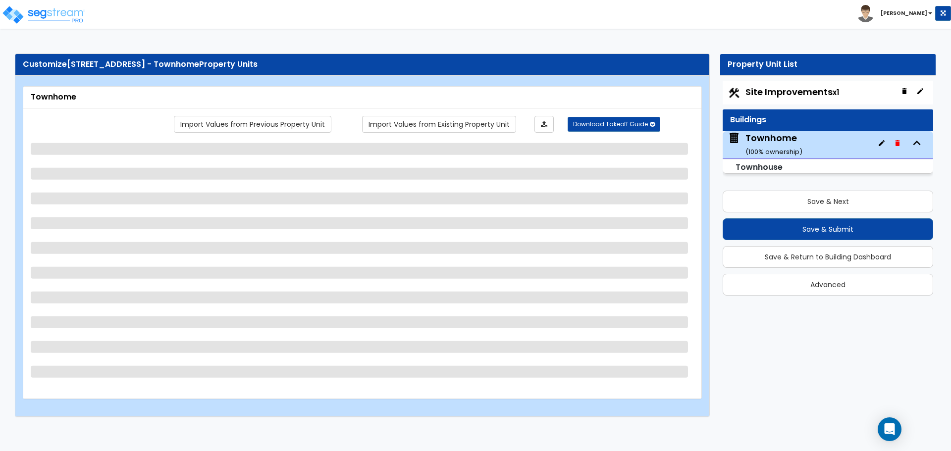
select select "1"
select select "2"
select select "1"
select select "2"
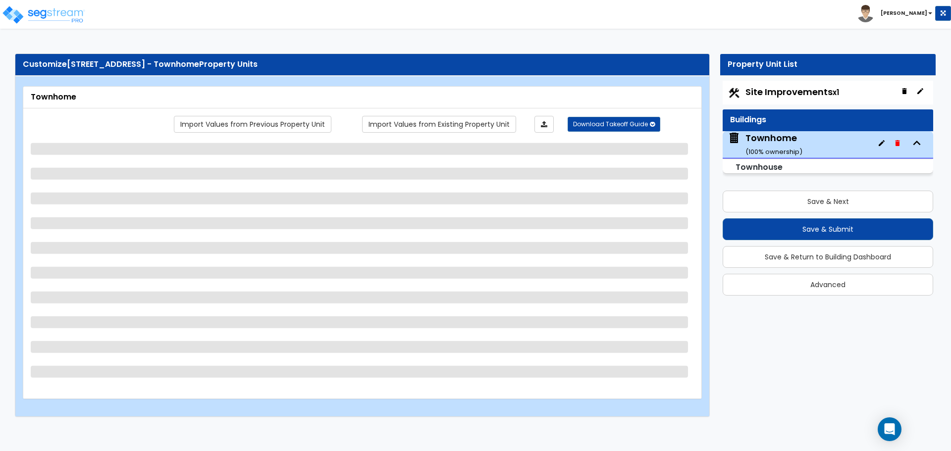
select select "5"
select select "1"
select select "2"
select select "1"
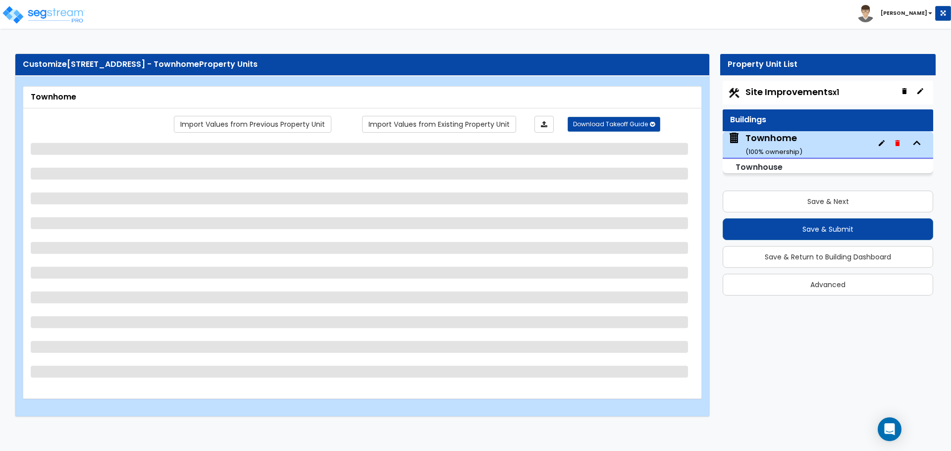
select select "1"
select select "5"
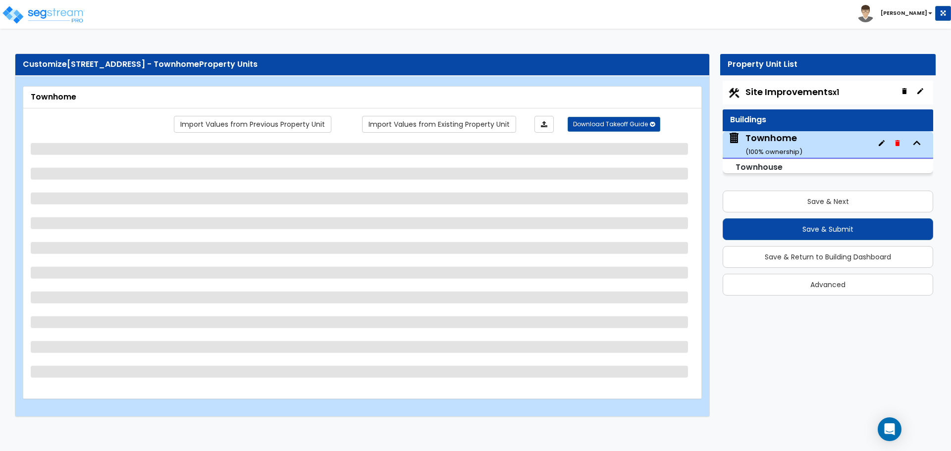
select select "1"
select select "3"
select select "1"
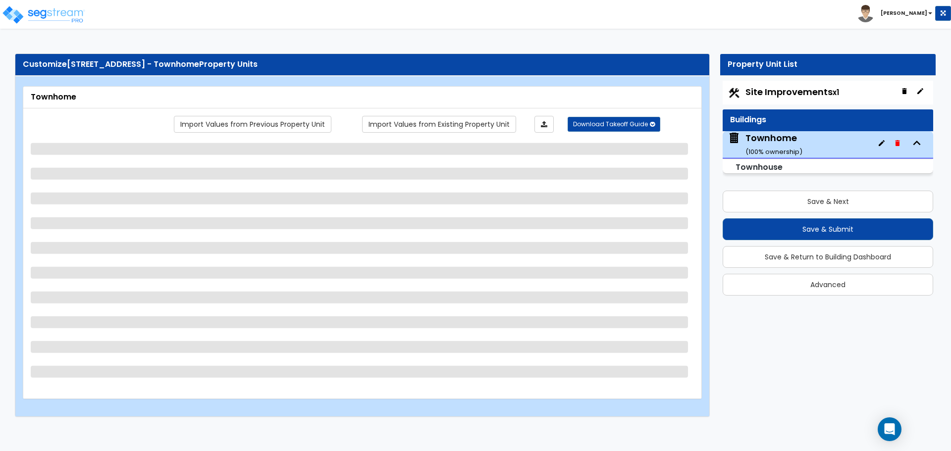
select select "5"
select select "2"
select select "3"
select select "6"
select select "1"
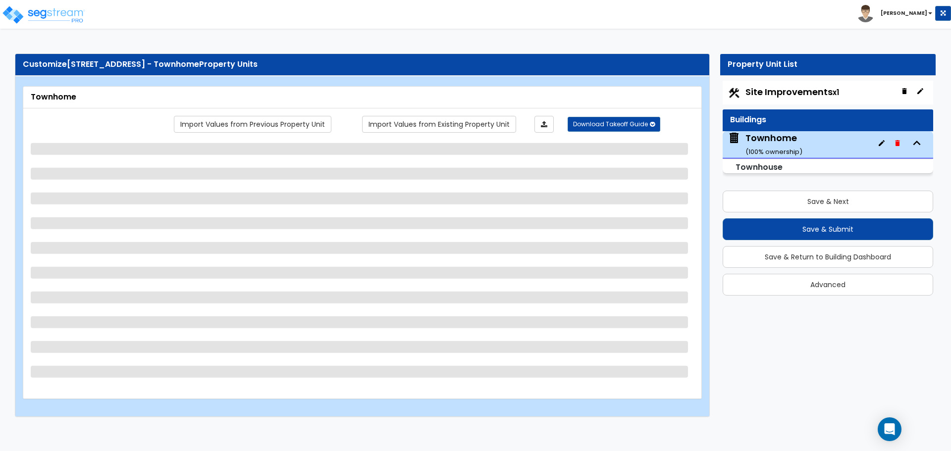
select select "2"
select select "1"
select select "3"
select select "6"
select select "1"
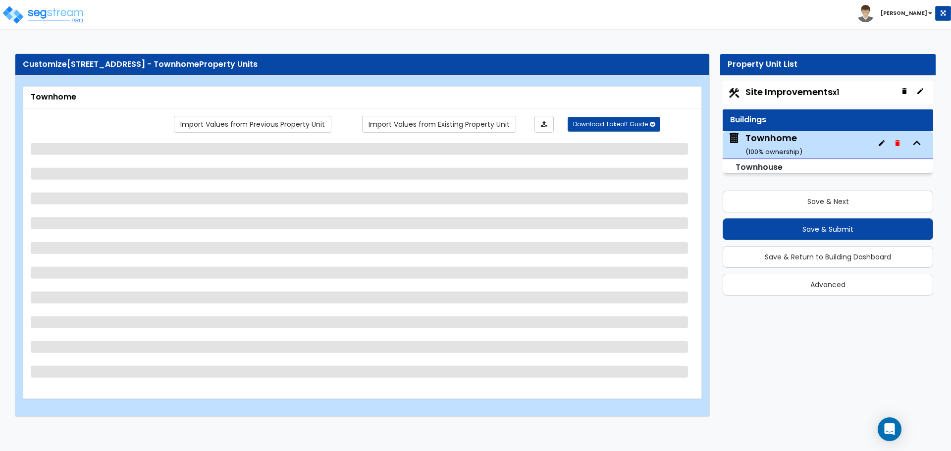
select select "2"
select select "1"
select select "3"
select select "6"
select select "1"
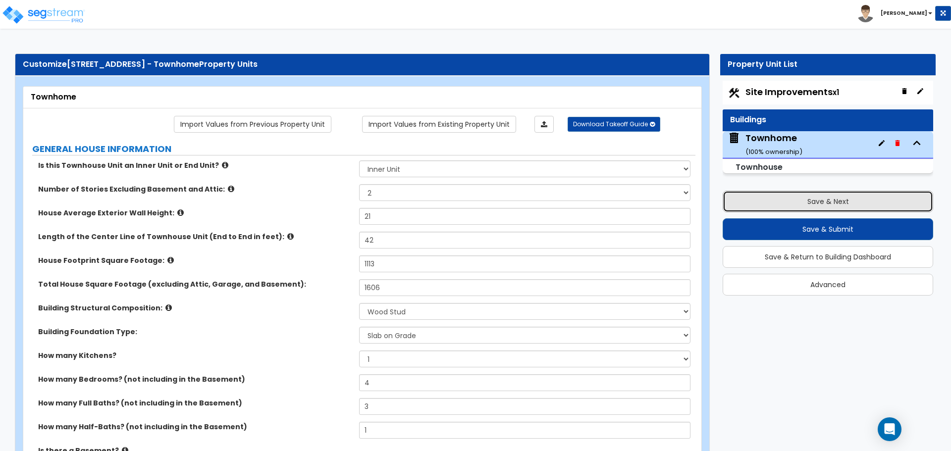
click at [802, 204] on button "Save & Next" at bounding box center [828, 202] width 211 height 22
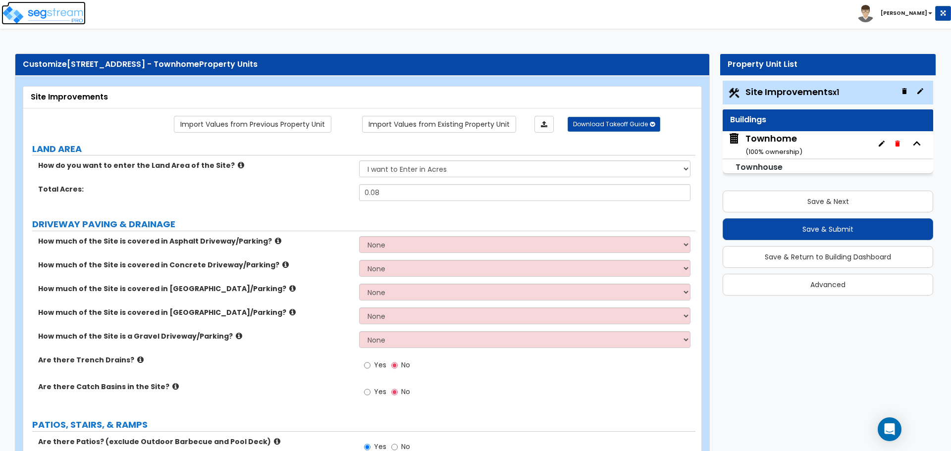
click at [40, 17] on img at bounding box center [43, 15] width 84 height 20
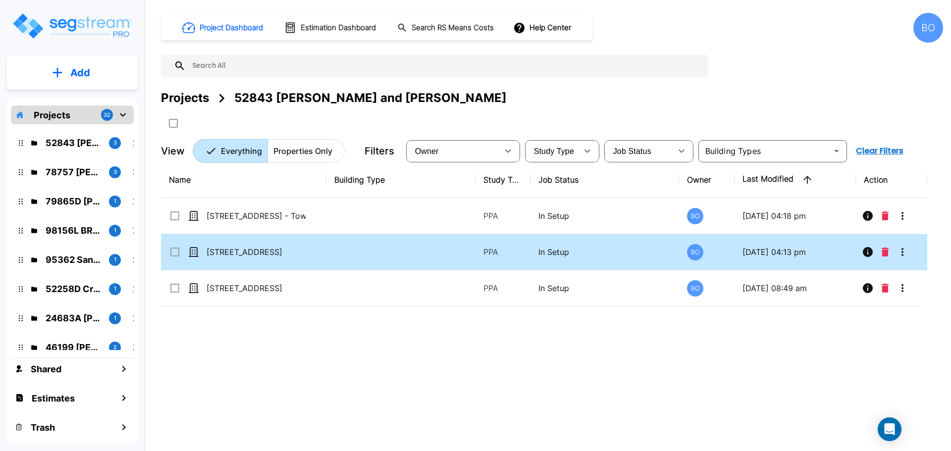
click at [191, 250] on icon at bounding box center [194, 252] width 10 height 10
click at [195, 250] on icon at bounding box center [193, 252] width 9 height 9
checkbox input "false"
click at [195, 250] on icon at bounding box center [193, 252] width 9 height 9
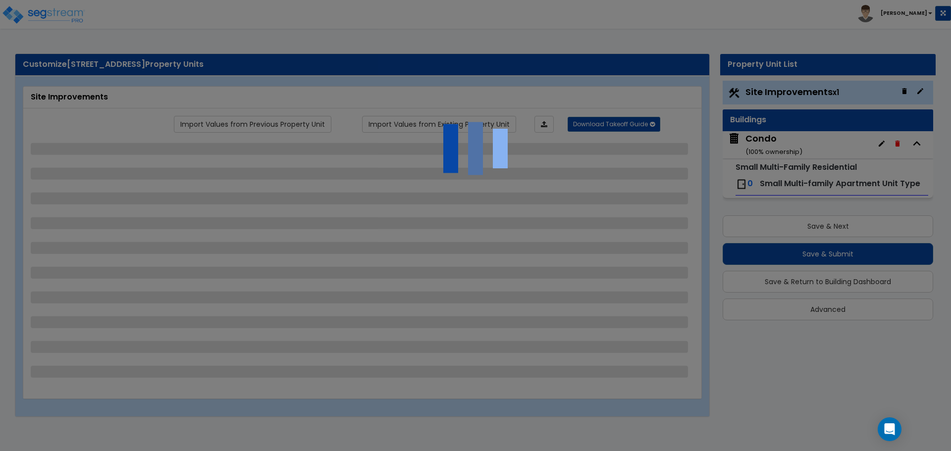
select select "1"
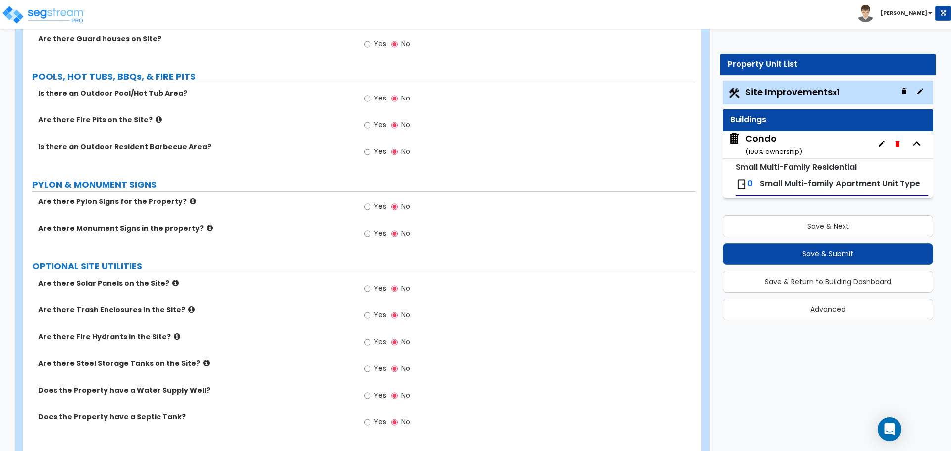
scroll to position [1288, 0]
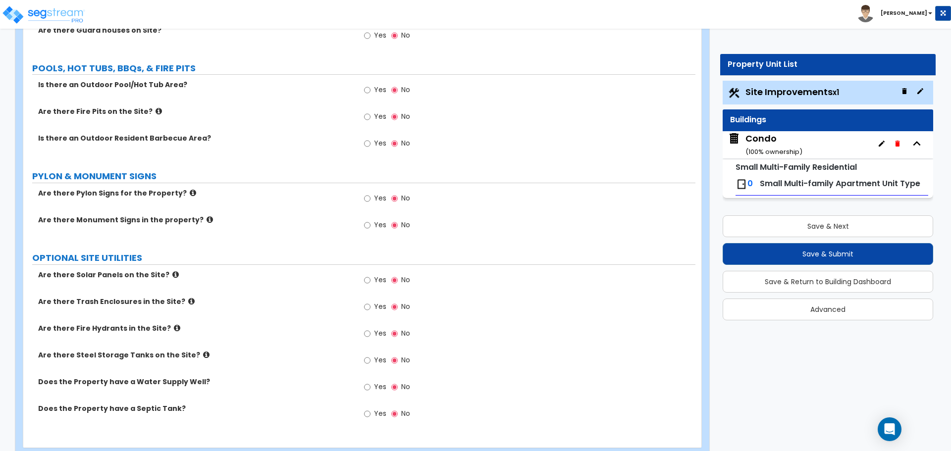
click at [767, 143] on div "Condo ( 100 % ownership)" at bounding box center [774, 144] width 57 height 25
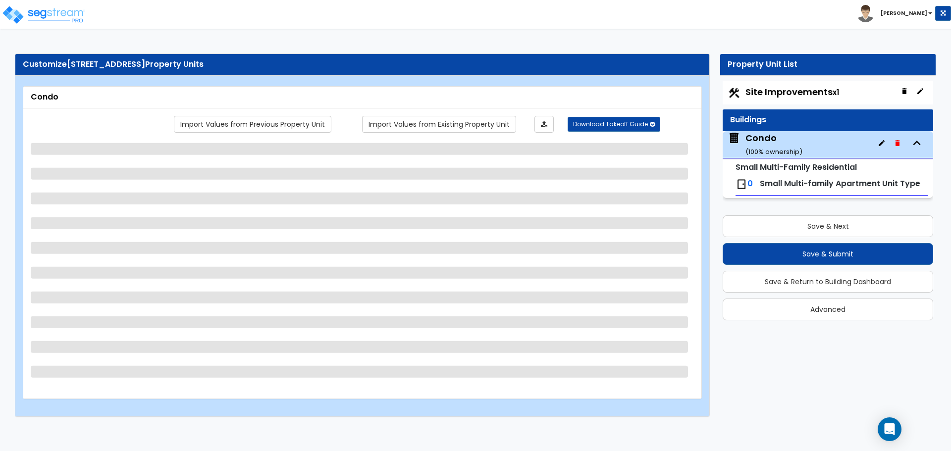
scroll to position [0, 0]
select select "2"
select select "1"
select select "7"
select select "2"
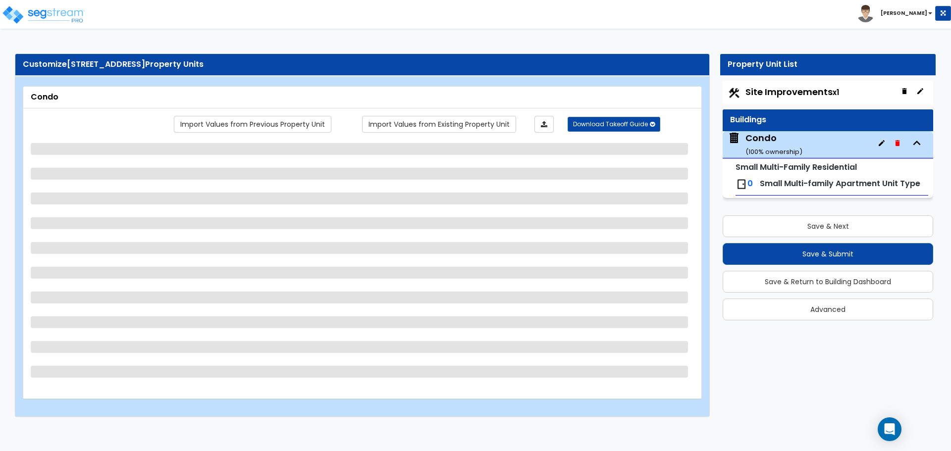
select select "2"
select select "3"
select select "7"
select select "4"
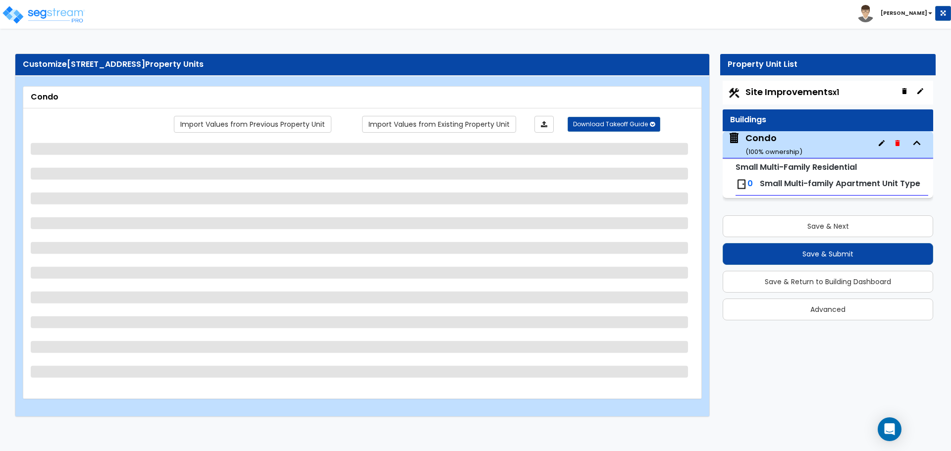
select select "3"
select select "1"
select select "2"
select select "1"
select select "2"
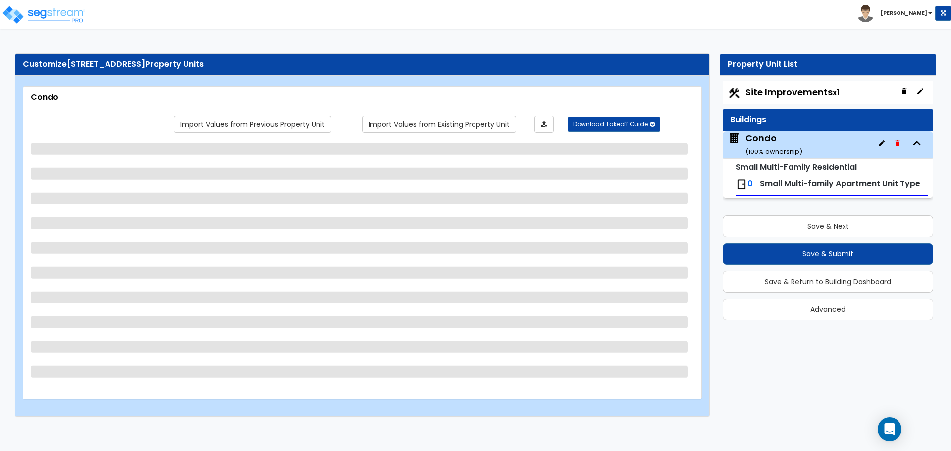
select select "2"
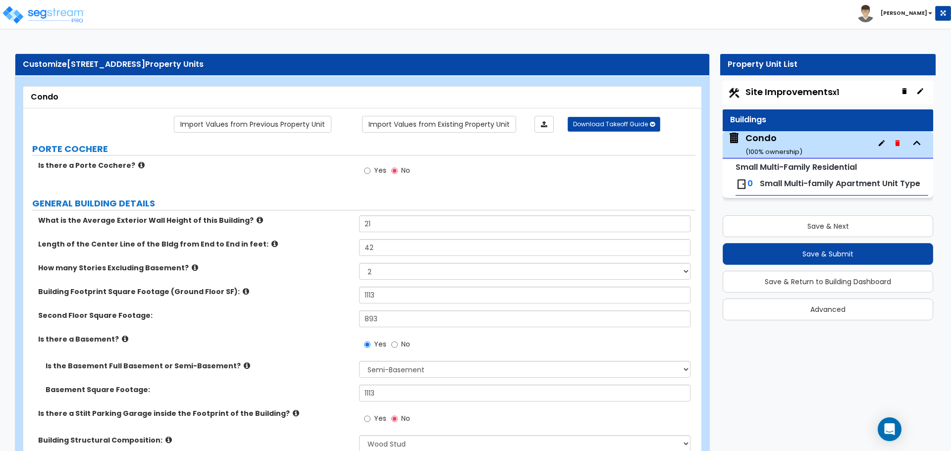
click at [806, 191] on div "0 Small Multi-family Apartment Unit Type" at bounding box center [832, 184] width 193 height 22
click at [800, 183] on span "Small Multi-family Apartment Unit Type" at bounding box center [840, 183] width 161 height 11
click at [748, 184] on span "0" at bounding box center [750, 183] width 5 height 11
click at [742, 182] on img at bounding box center [742, 184] width 12 height 12
click at [783, 164] on small "Small Multi-Family Residential" at bounding box center [796, 167] width 121 height 11
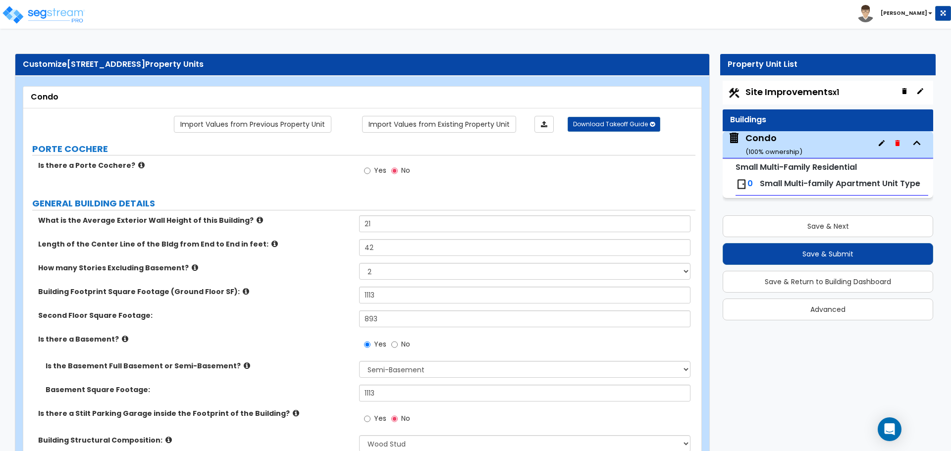
click at [784, 170] on small "Small Multi-Family Residential" at bounding box center [796, 167] width 121 height 11
click at [785, 162] on small "Small Multi-Family Residential" at bounding box center [796, 167] width 121 height 11
click at [776, 181] on span "Small Multi-family Apartment Unit Type" at bounding box center [840, 183] width 161 height 11
click at [745, 188] on img at bounding box center [742, 184] width 12 height 12
click at [742, 184] on img at bounding box center [742, 184] width 12 height 12
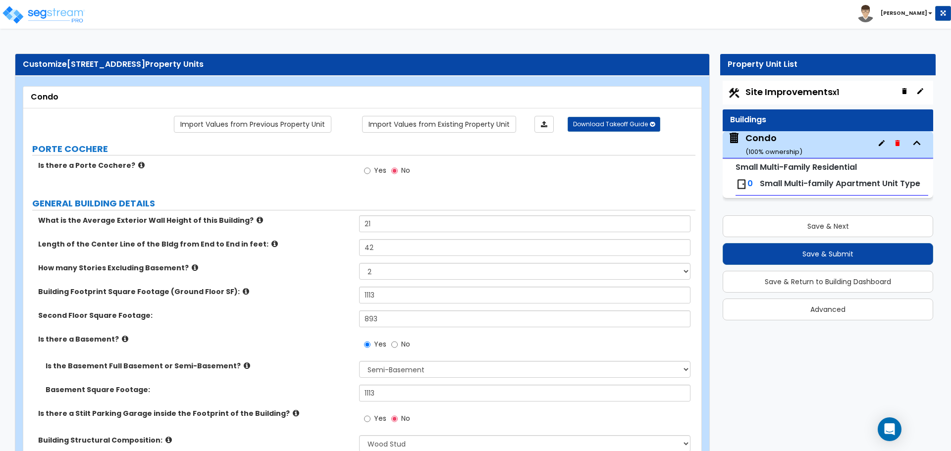
click at [742, 184] on img at bounding box center [742, 184] width 12 height 12
drag, startPoint x: 56, startPoint y: 10, endPoint x: 79, endPoint y: 24, distance: 26.7
click at [56, 10] on img at bounding box center [43, 15] width 84 height 20
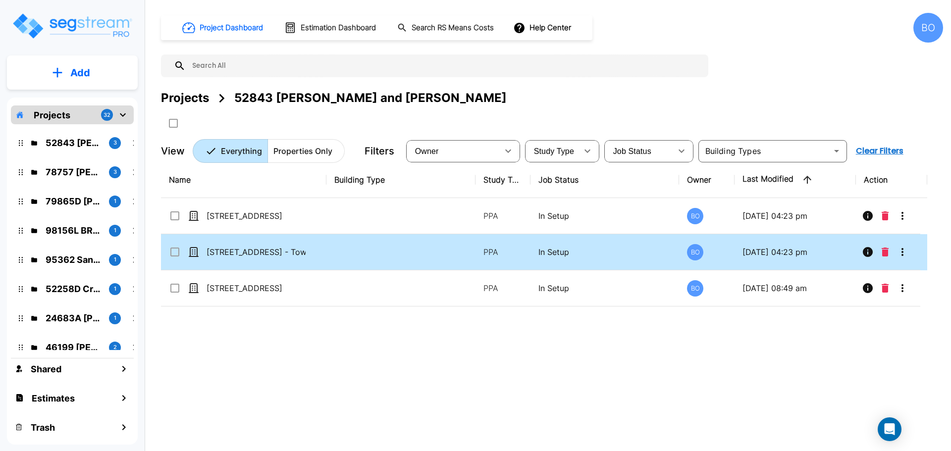
click at [194, 251] on icon at bounding box center [194, 252] width 10 height 10
checkbox input "true"
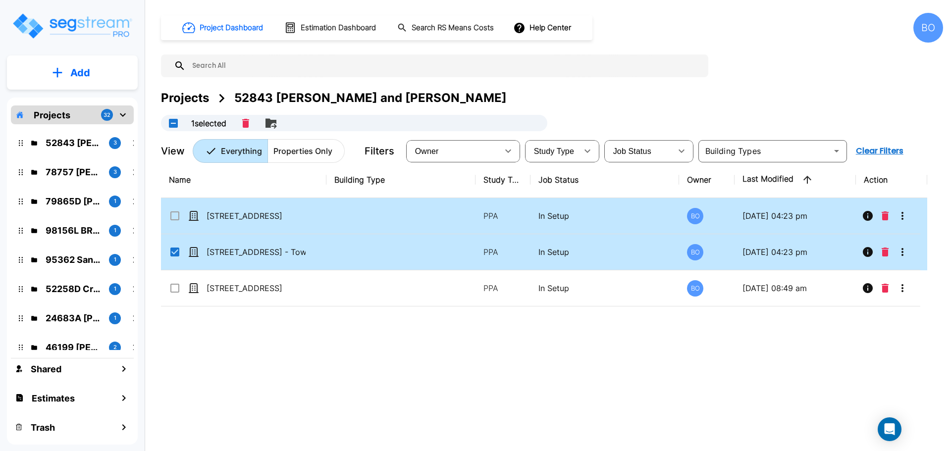
click at [196, 213] on icon at bounding box center [194, 216] width 10 height 10
checkbox input "true"
click at [196, 213] on icon at bounding box center [194, 216] width 10 height 10
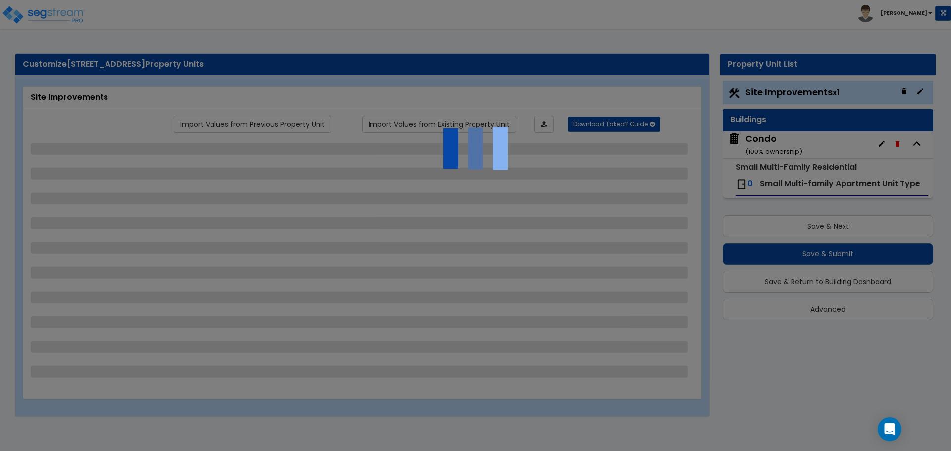
select select "1"
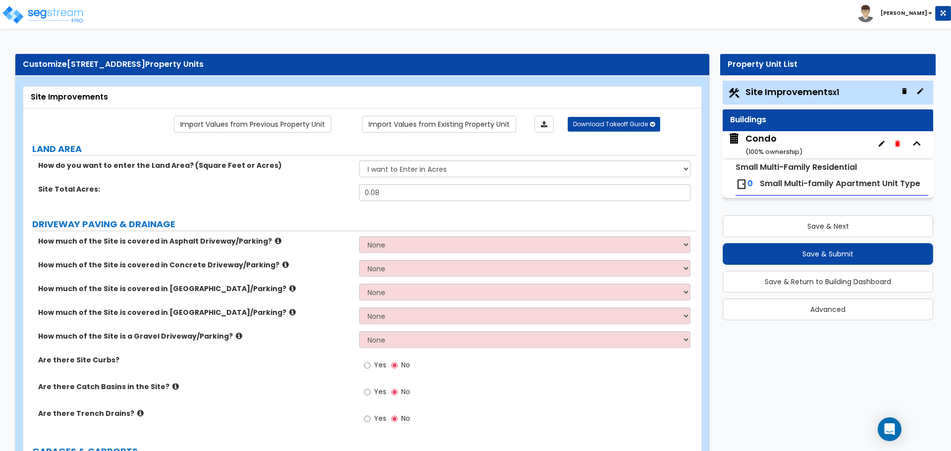
click at [751, 183] on span "0" at bounding box center [750, 183] width 5 height 11
click at [745, 185] on img at bounding box center [742, 184] width 12 height 12
drag, startPoint x: 745, startPoint y: 185, endPoint x: 738, endPoint y: 183, distance: 7.1
click at [745, 184] on img at bounding box center [742, 184] width 12 height 12
click at [738, 183] on img at bounding box center [742, 184] width 12 height 12
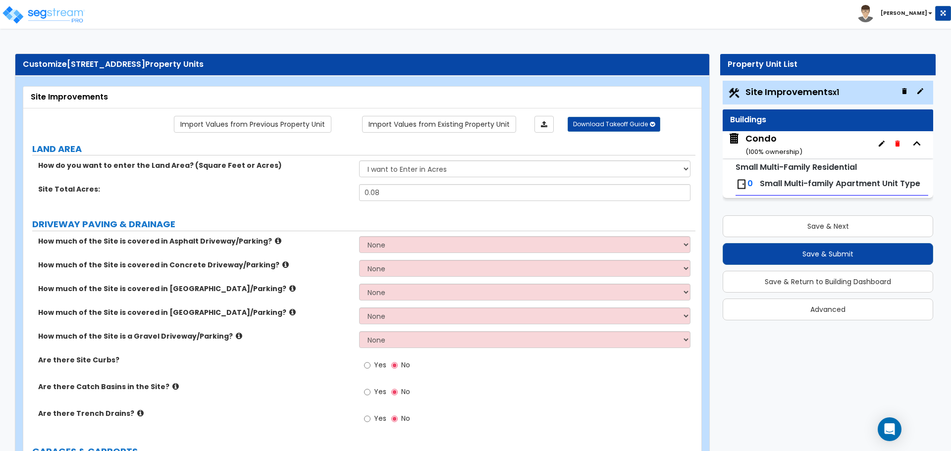
click at [744, 184] on img at bounding box center [742, 184] width 12 height 12
click at [764, 186] on span "Small Multi-family Apartment Unit Type" at bounding box center [840, 183] width 161 height 11
click at [23, 17] on img at bounding box center [43, 15] width 84 height 20
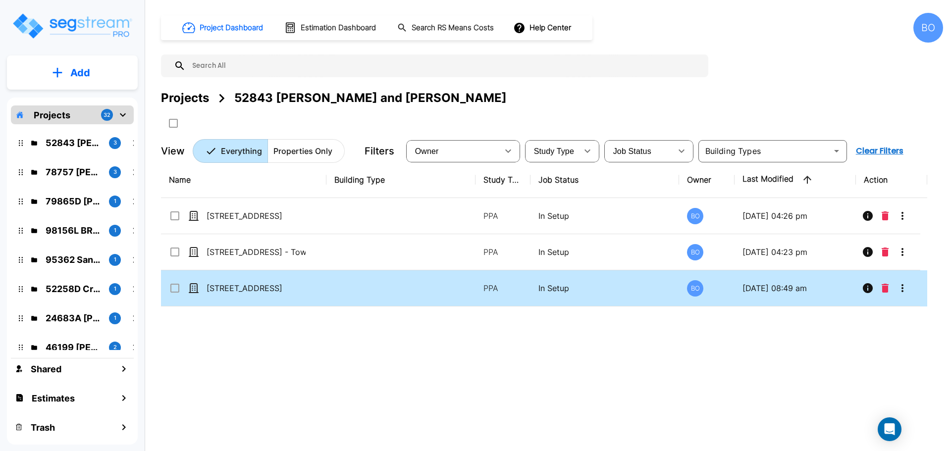
click at [190, 287] on icon at bounding box center [193, 288] width 9 height 9
click at [194, 290] on icon at bounding box center [194, 288] width 10 height 10
checkbox input "false"
click at [194, 290] on icon at bounding box center [194, 288] width 10 height 10
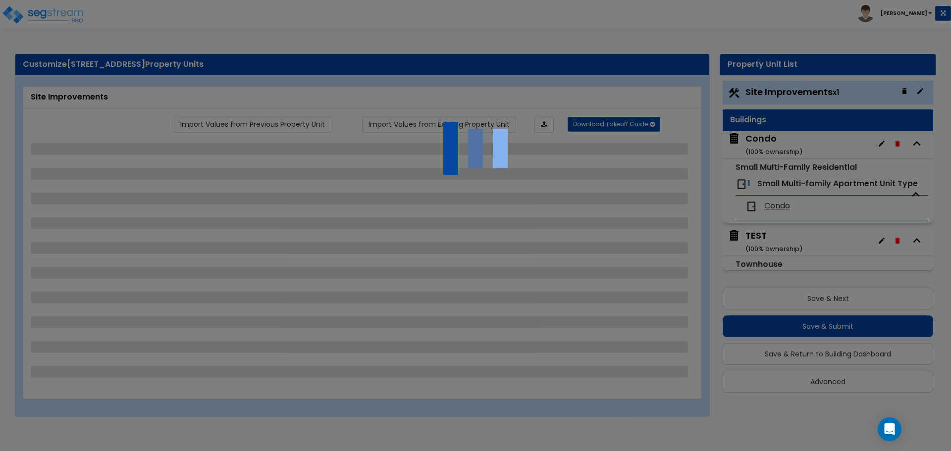
select select "1"
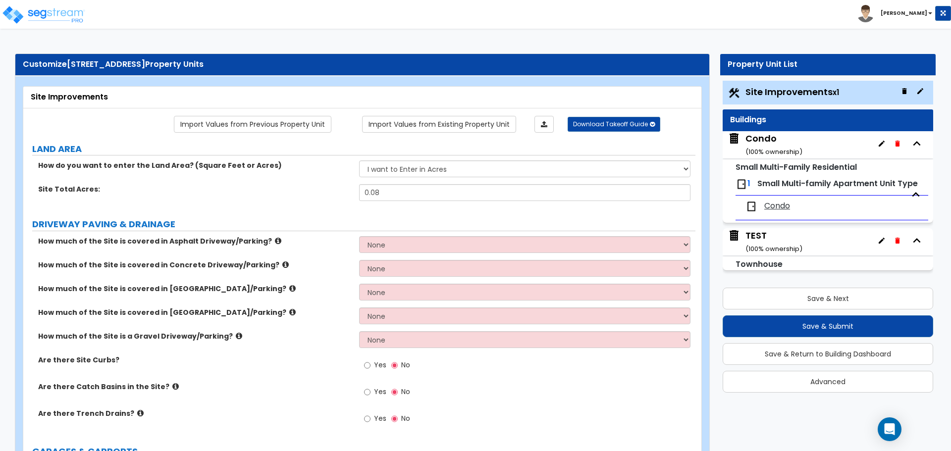
click at [782, 207] on span "Condo" at bounding box center [778, 206] width 26 height 11
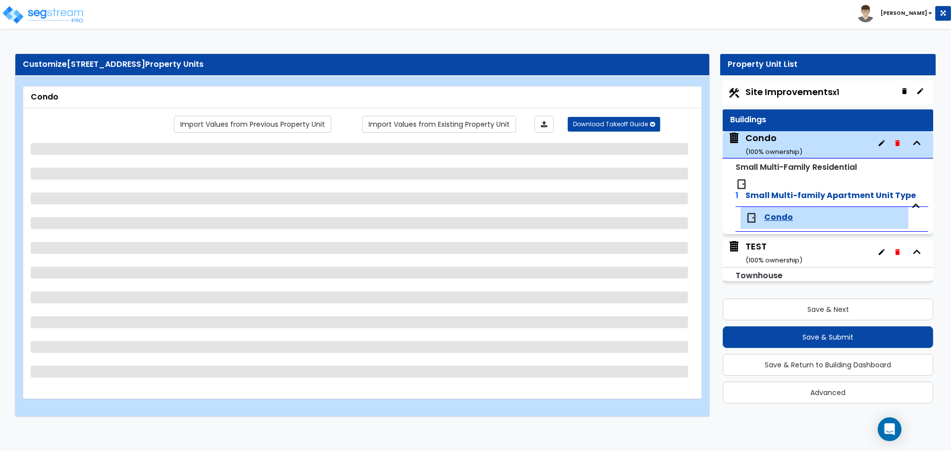
select select "3"
select select "1"
select select "5"
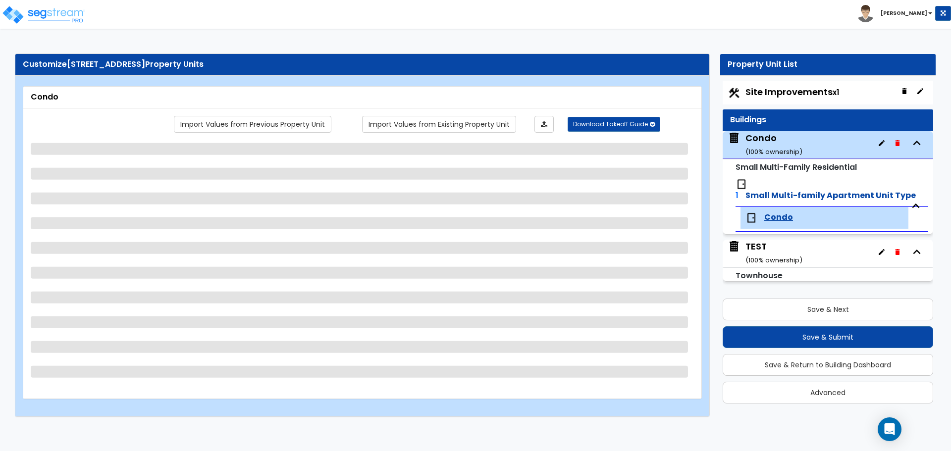
select select "2"
select select "3"
select select "6"
select select "1"
select select "2"
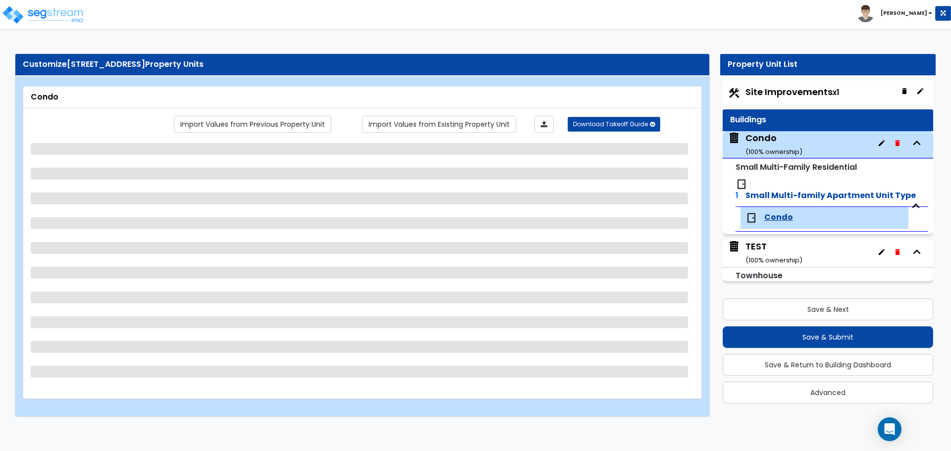
select select "1"
select select "3"
select select "6"
select select "1"
select select "2"
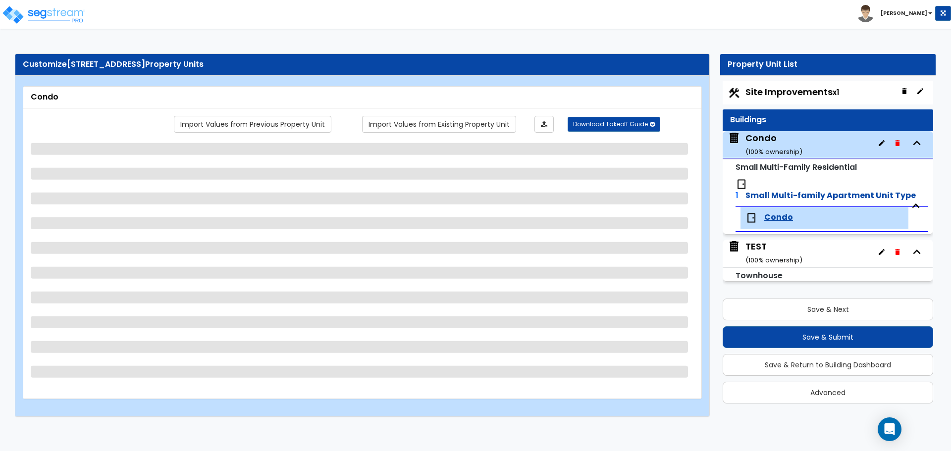
select select "1"
select select "3"
select select "6"
select select "1"
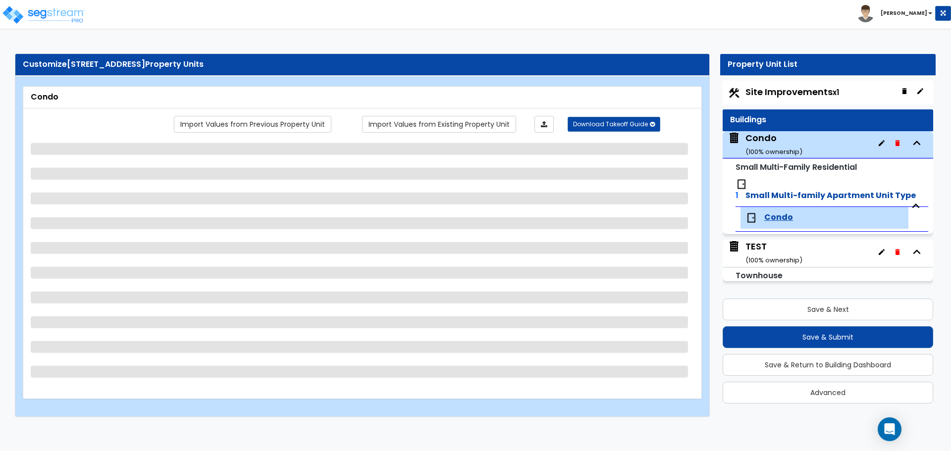
select select "2"
select select "3"
select select "2"
select select "1"
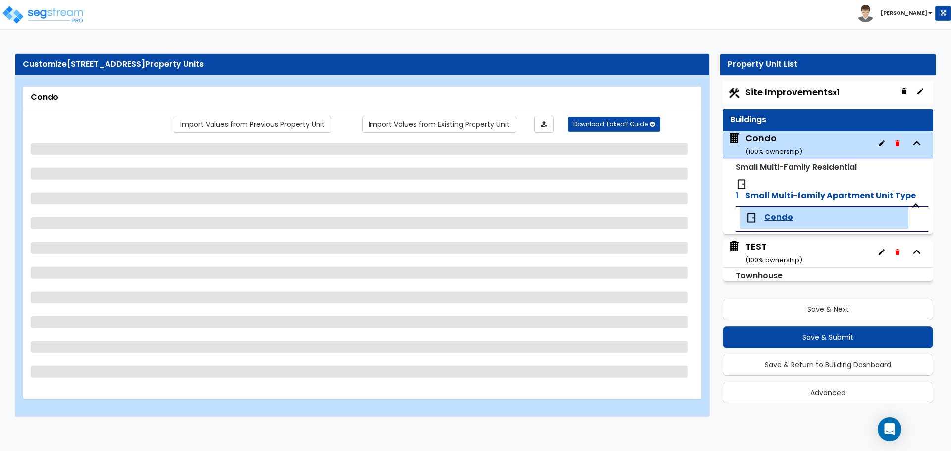
select select "2"
select select "5"
select select "1"
select select "6"
select select "3"
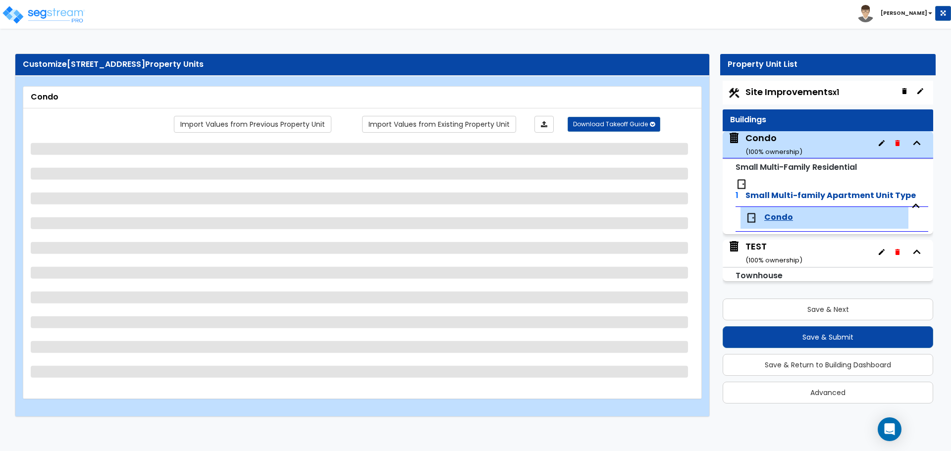
select select "1"
select select "2"
select select "1"
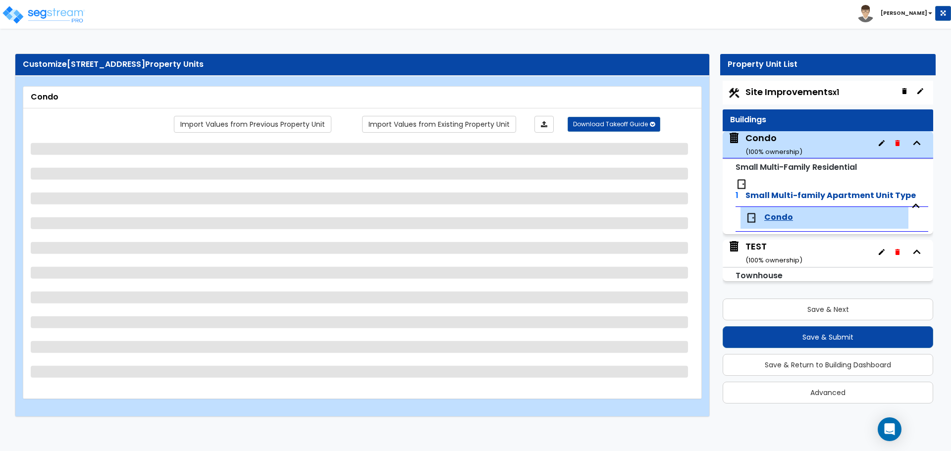
select select "2"
select select "6"
select select "2"
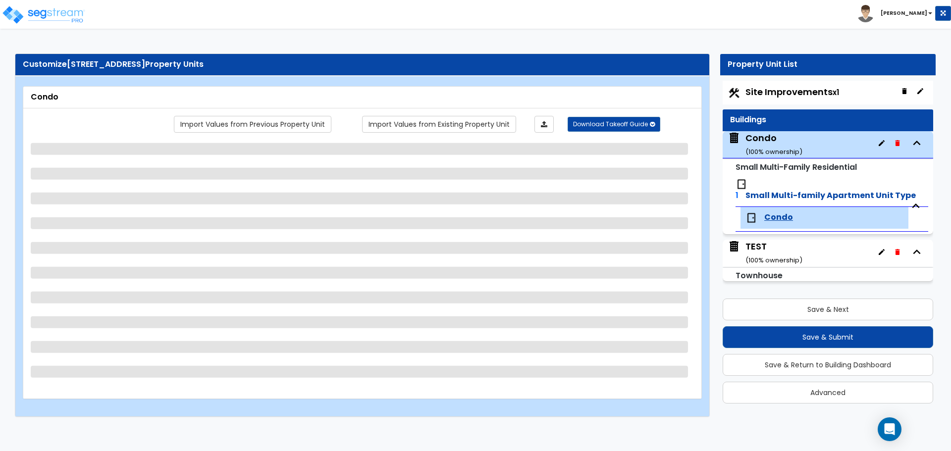
select select "2"
select select "3"
select select "1"
select select "2"
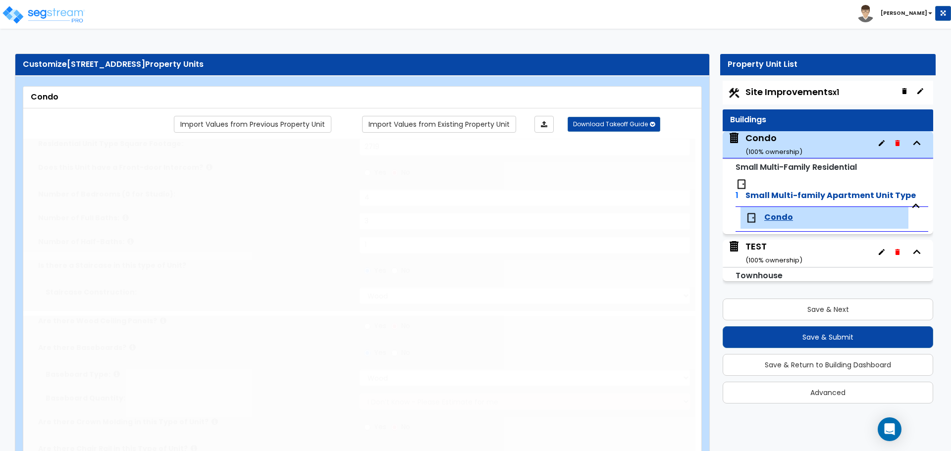
type input "1"
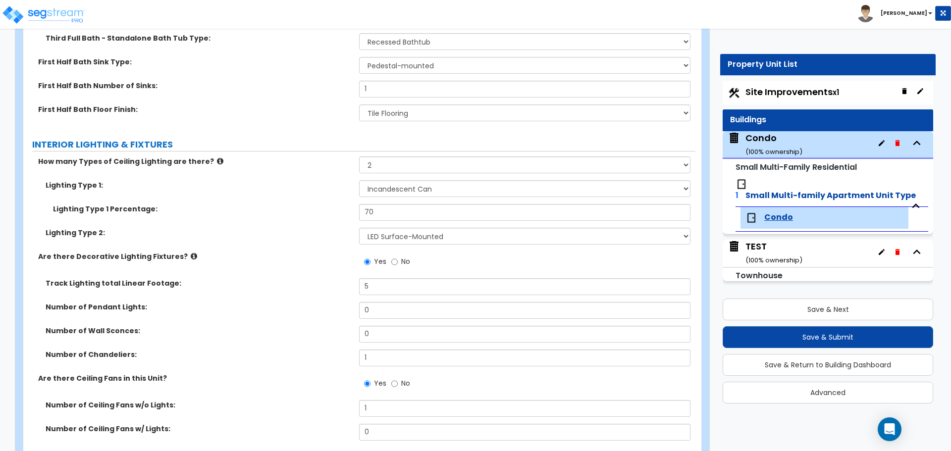
scroll to position [1189, 0]
click at [767, 143] on div "Condo ( 100 % ownership)" at bounding box center [774, 144] width 57 height 25
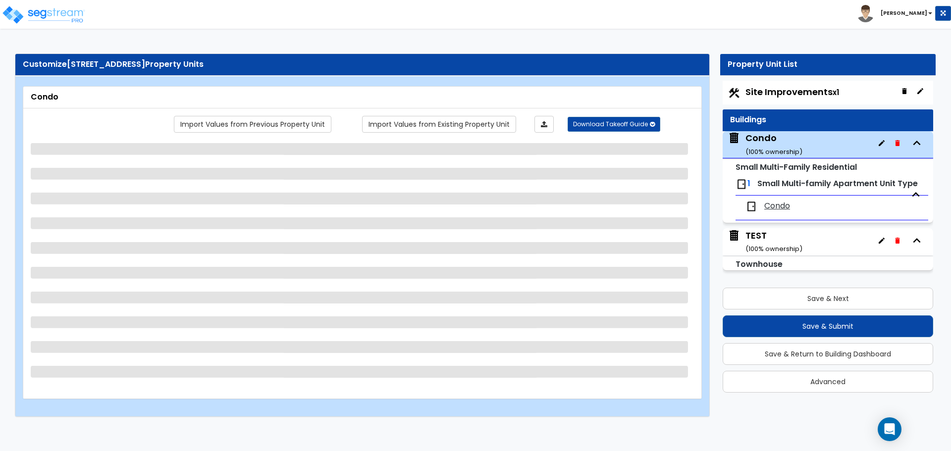
scroll to position [0, 0]
select select "2"
select select "1"
select select "7"
select select "2"
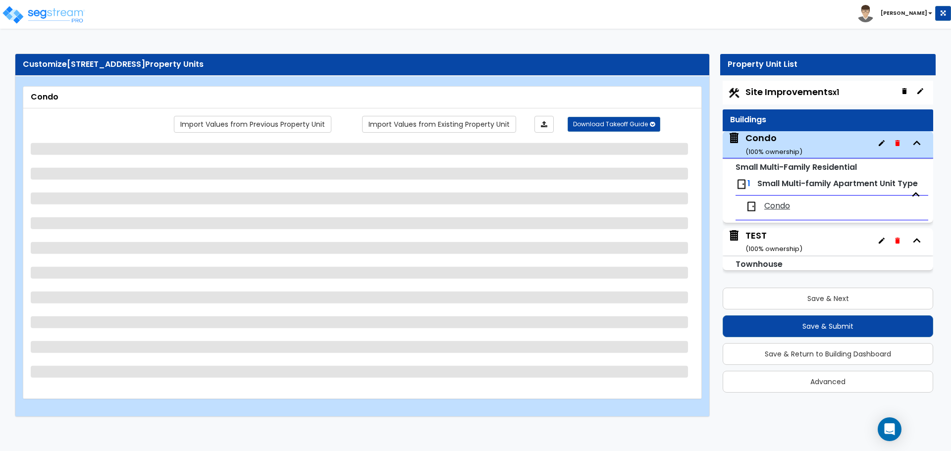
select select "2"
select select "3"
select select "7"
select select "4"
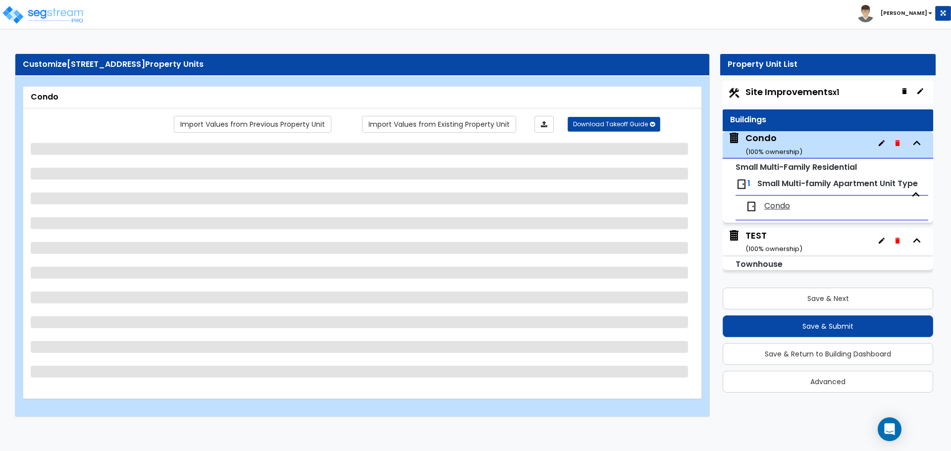
select select "3"
select select "1"
select select "2"
select select "1"
select select "2"
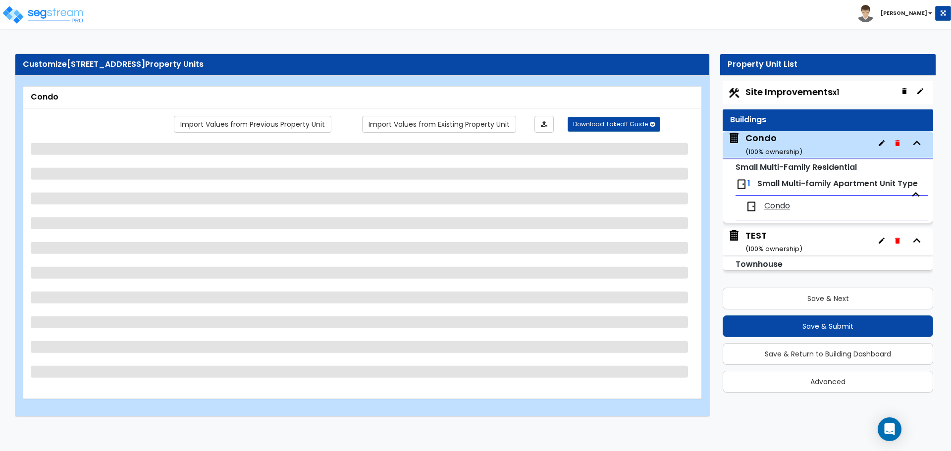
select select "2"
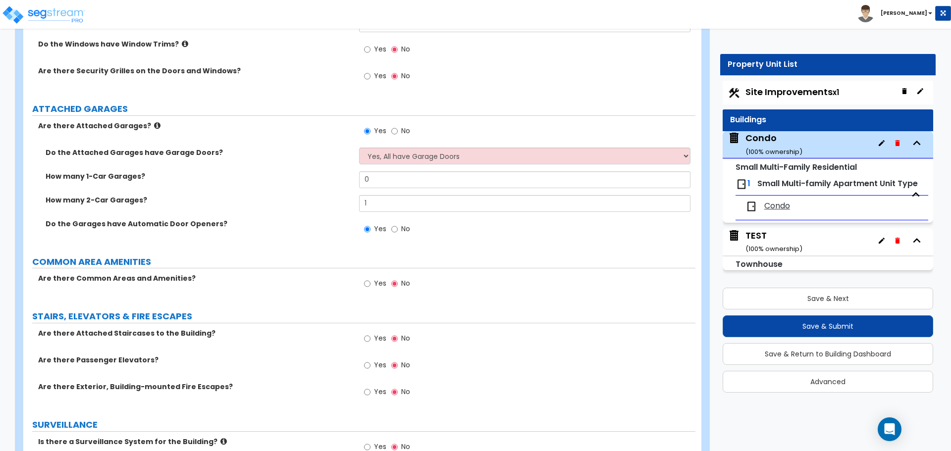
scroll to position [1646, 0]
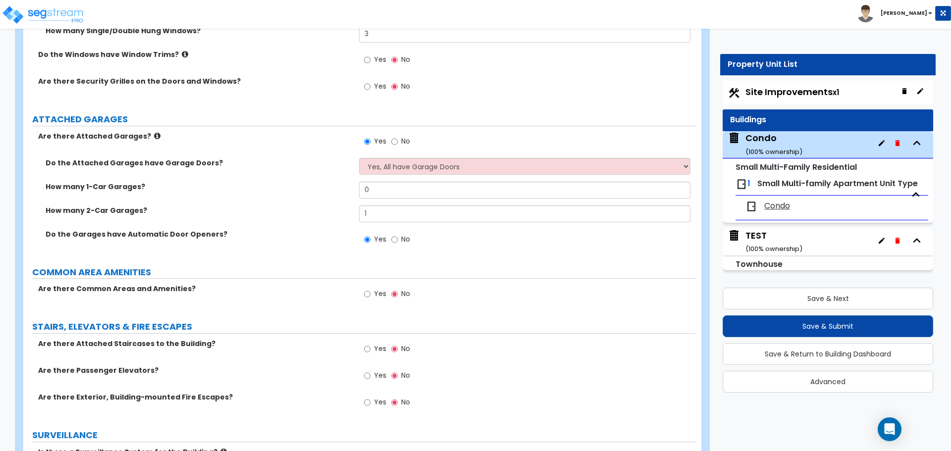
drag, startPoint x: 776, startPoint y: 207, endPoint x: 770, endPoint y: 216, distance: 10.3
click at [776, 207] on span "Condo" at bounding box center [778, 206] width 26 height 11
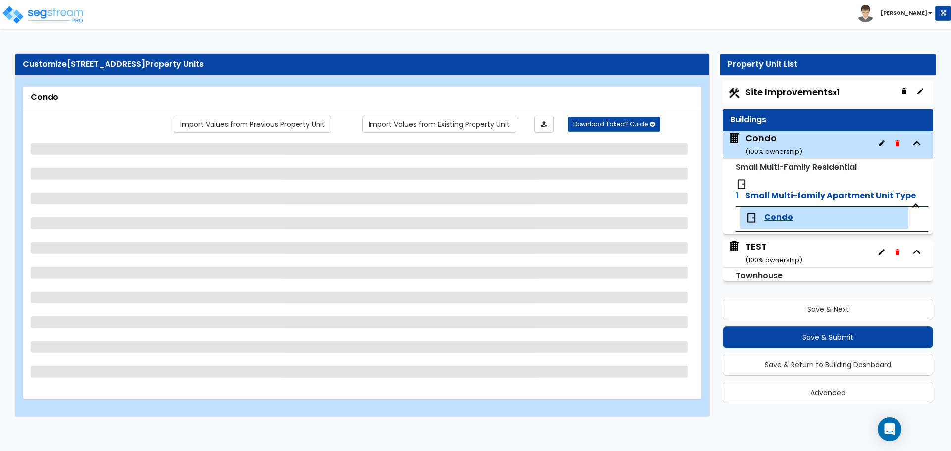
select select "3"
select select "1"
select select "5"
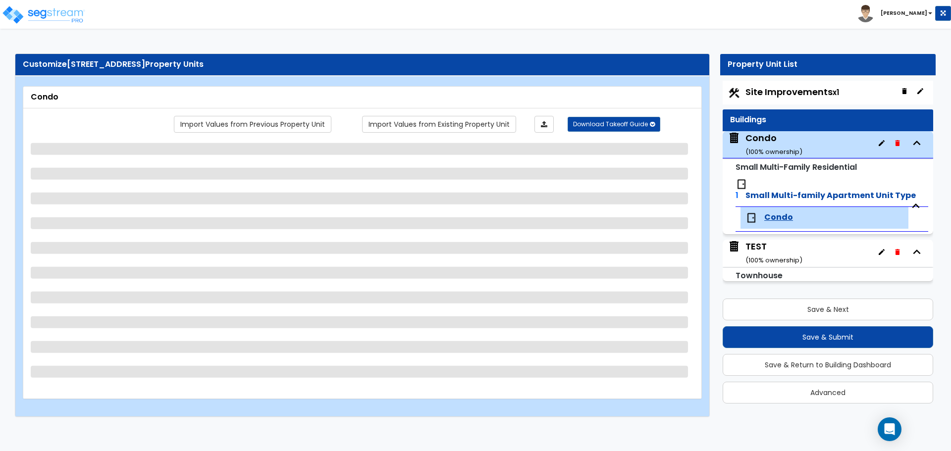
select select "2"
select select "3"
select select "6"
select select "1"
select select "2"
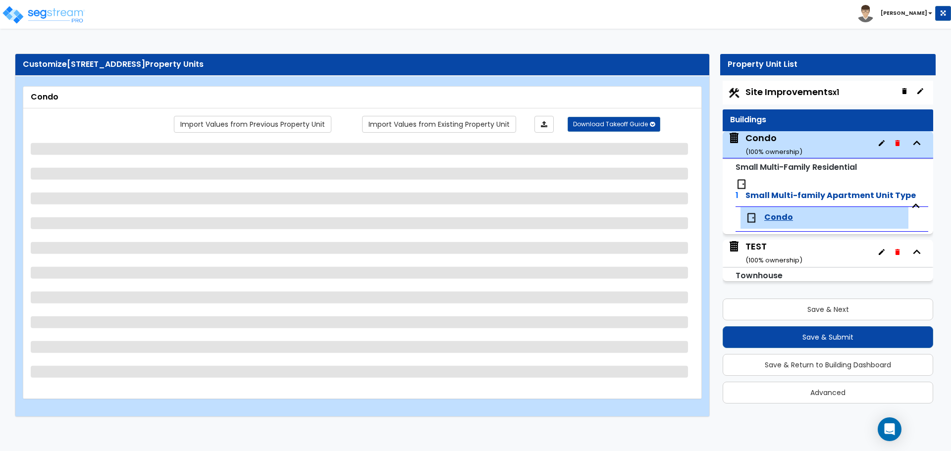
select select "1"
select select "3"
select select "6"
select select "1"
select select "2"
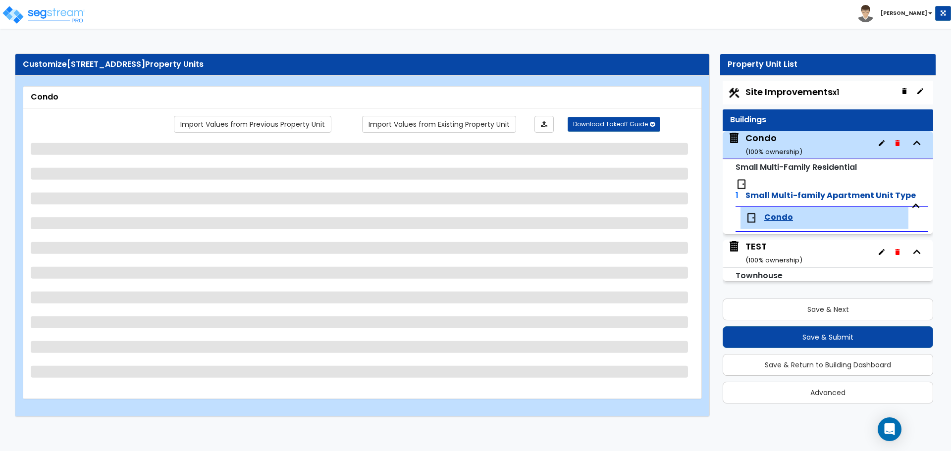
select select "1"
select select "3"
select select "6"
select select "1"
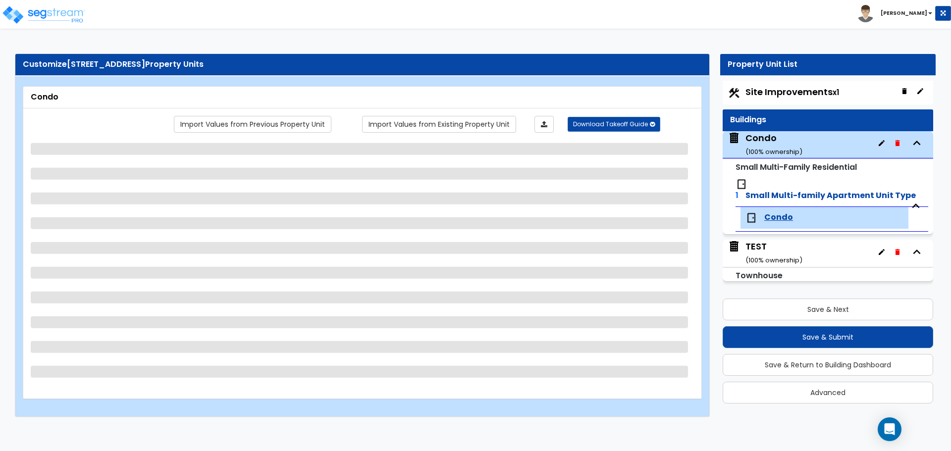
select select "2"
select select "3"
select select "2"
select select "1"
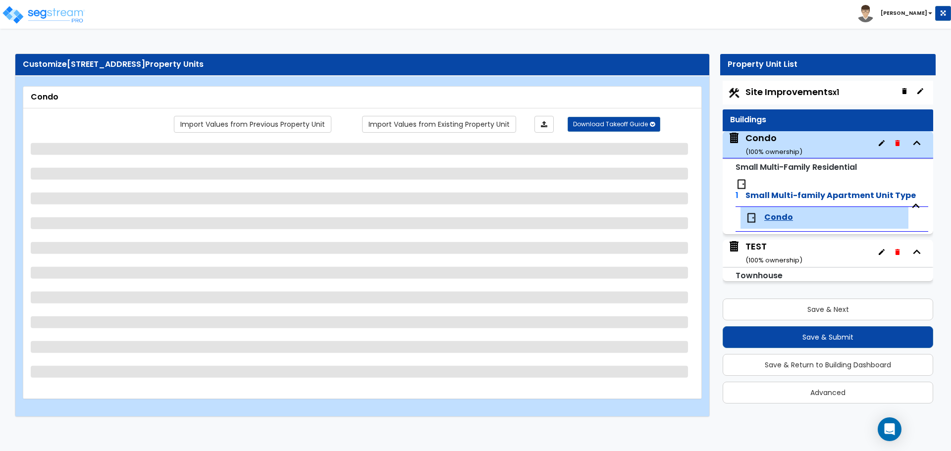
select select "2"
select select "5"
select select "1"
select select "6"
select select "3"
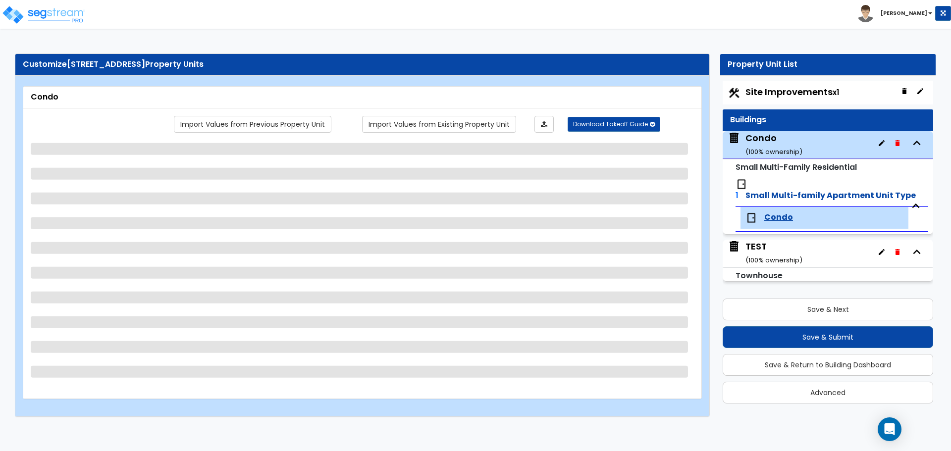
select select "1"
select select "2"
select select "1"
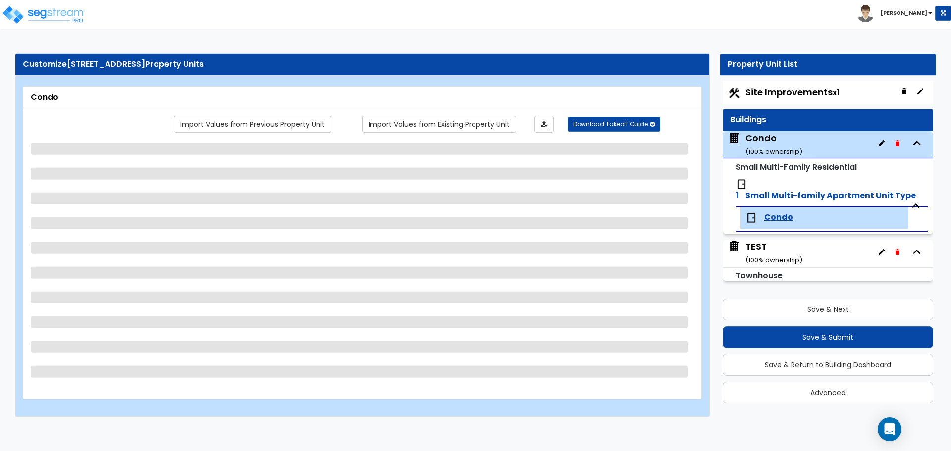
select select "2"
select select "6"
select select "2"
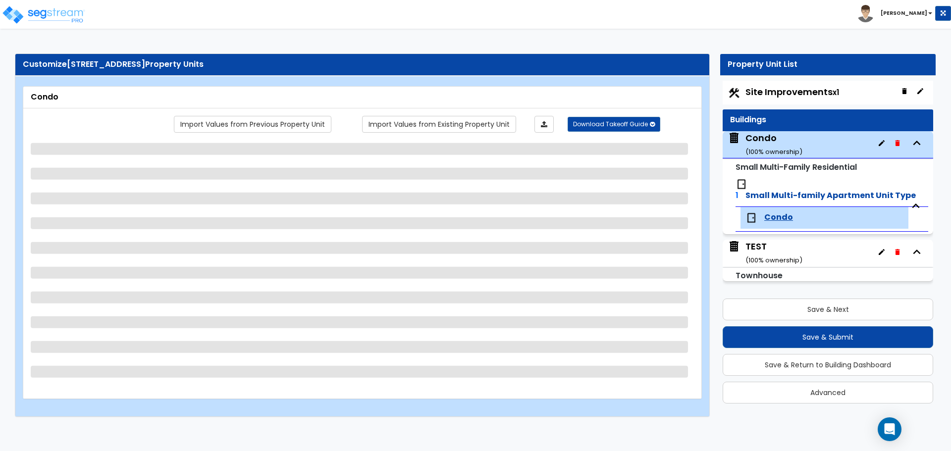
select select "2"
select select "3"
select select "1"
select select "2"
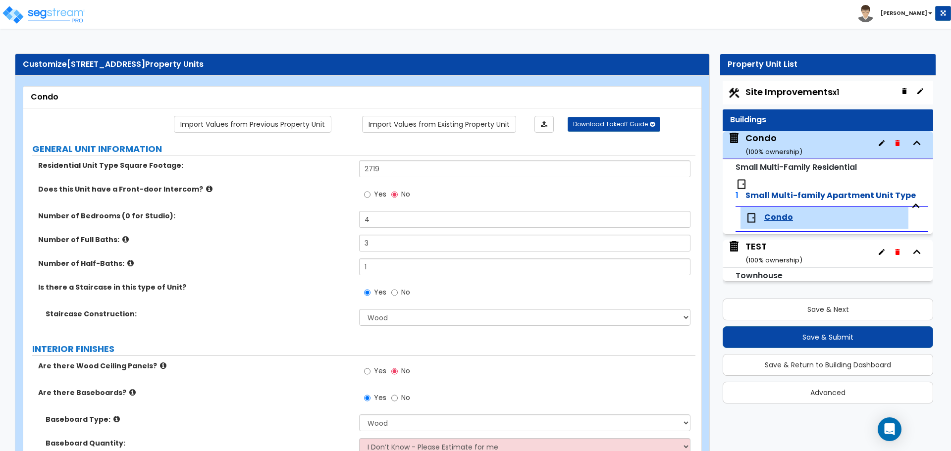
click at [759, 138] on div "Condo ( 100 % ownership)" at bounding box center [774, 144] width 57 height 25
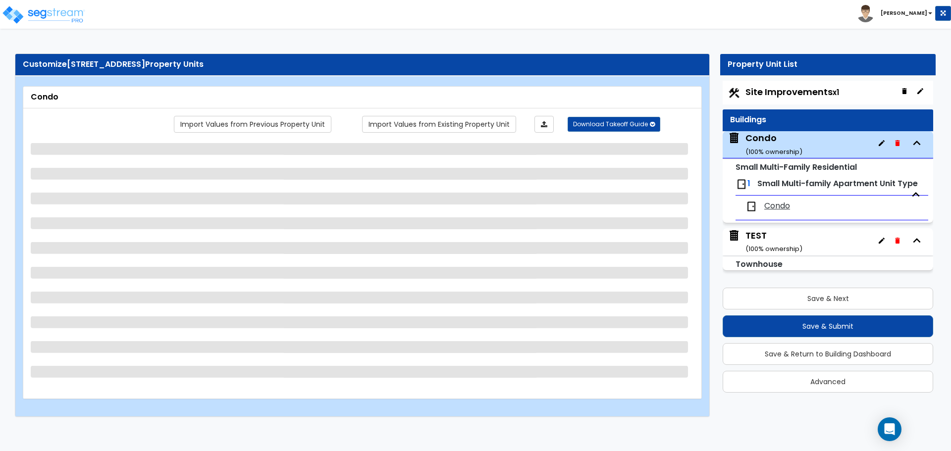
select select "2"
select select "1"
select select "7"
select select "2"
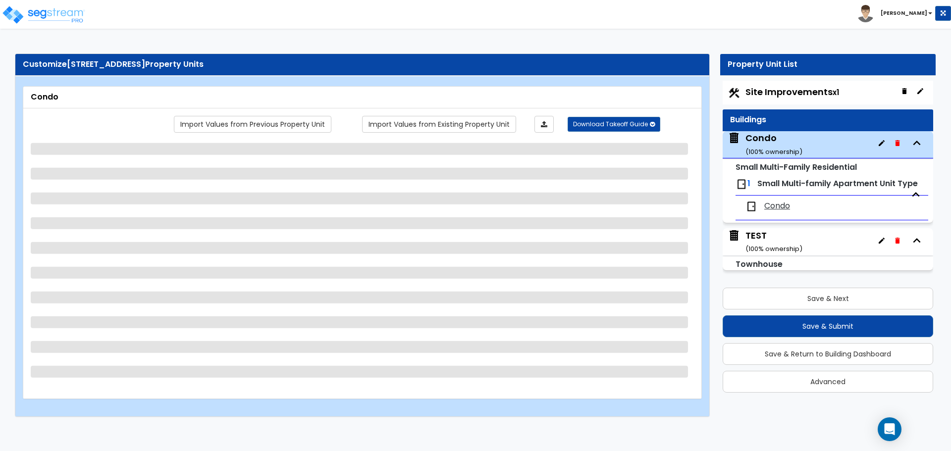
select select "2"
select select "3"
select select "7"
select select "4"
select select "3"
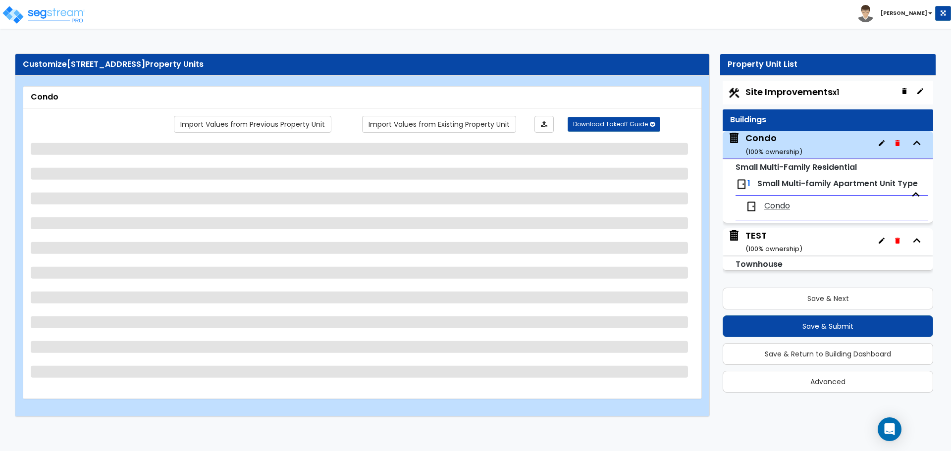
select select "1"
select select "2"
select select "1"
select select "2"
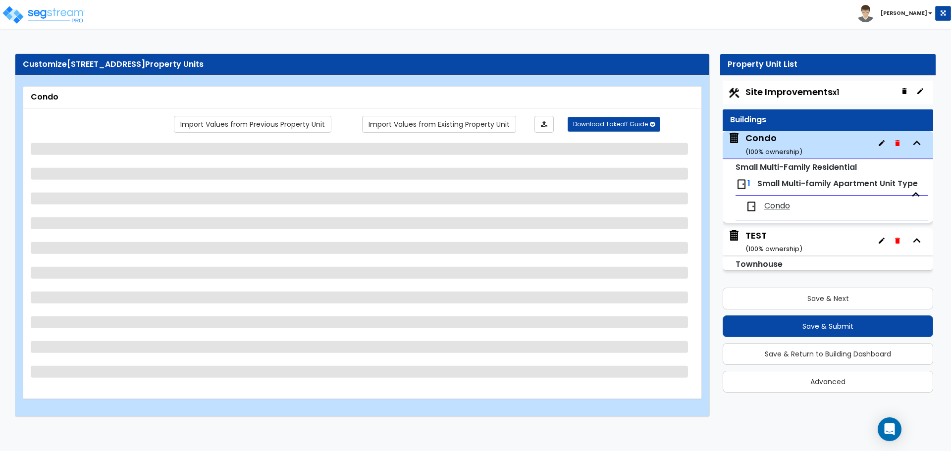
select select "2"
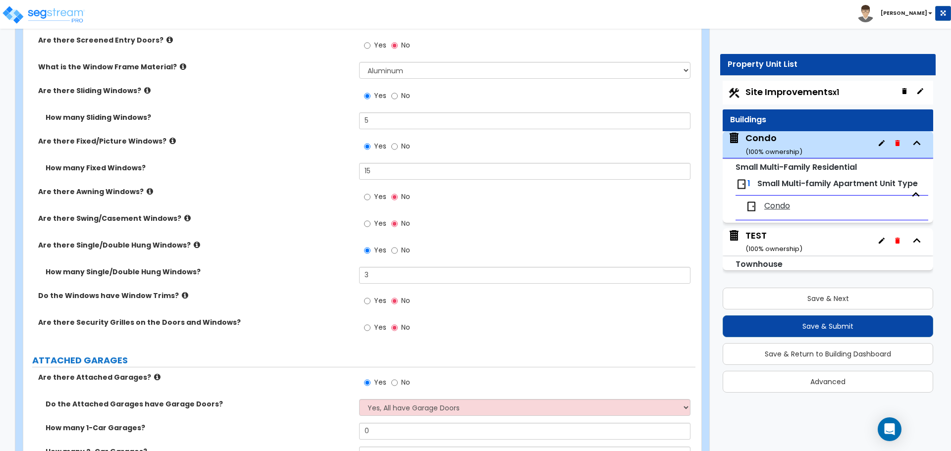
scroll to position [1387, 0]
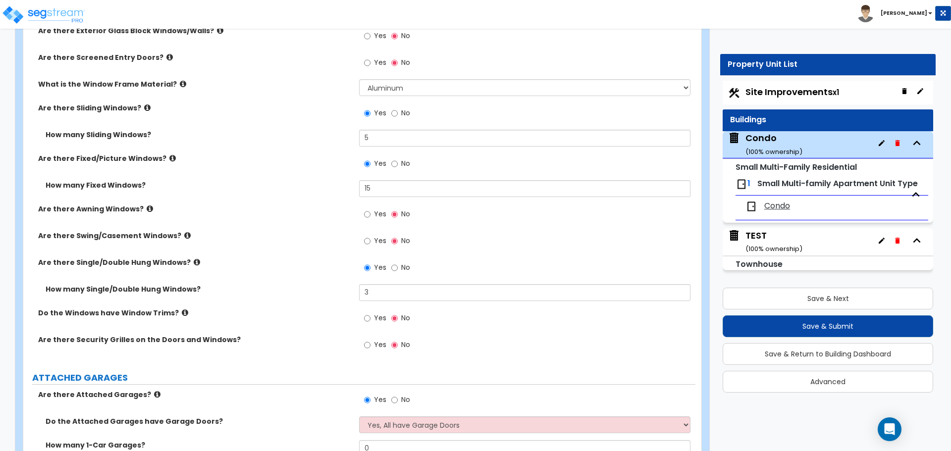
drag, startPoint x: 777, startPoint y: 185, endPoint x: 777, endPoint y: 191, distance: 5.5
click at [777, 185] on span "Small Multi-family Apartment Unit Type" at bounding box center [838, 183] width 161 height 11
click at [780, 207] on span "Condo" at bounding box center [778, 206] width 26 height 11
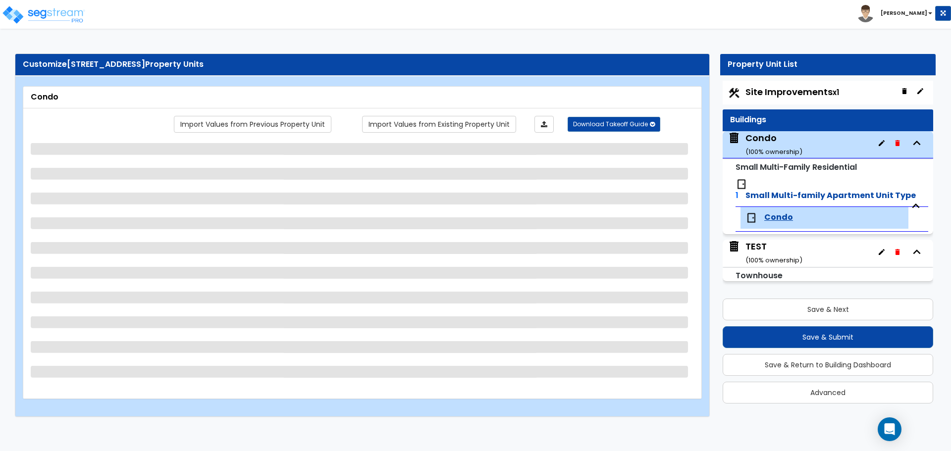
scroll to position [0, 0]
select select "1"
select select "5"
select select "2"
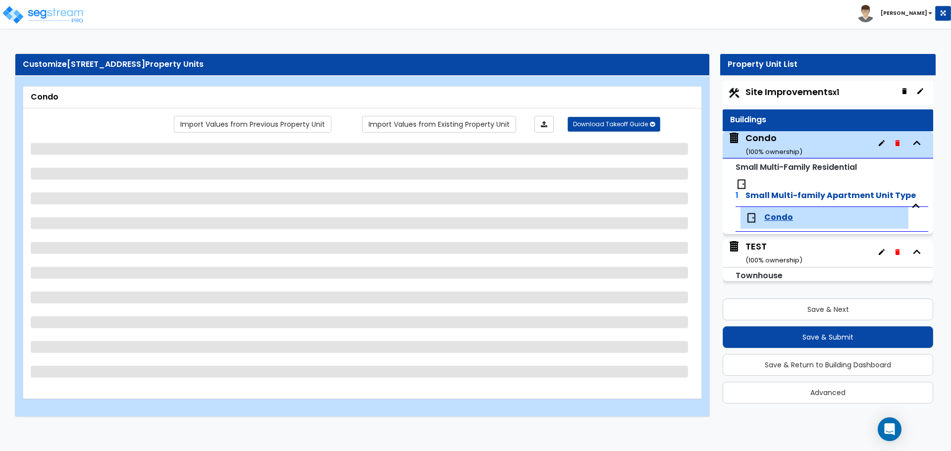
select select "3"
select select "6"
select select "1"
select select "2"
select select "1"
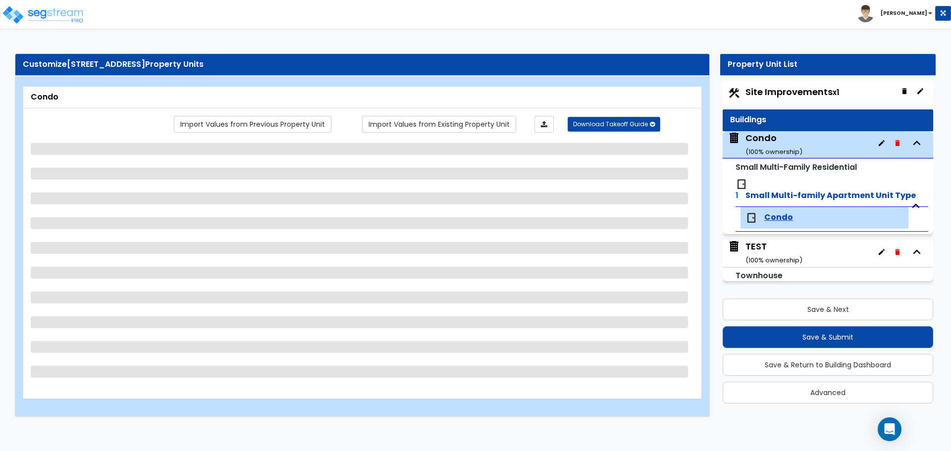
select select "3"
select select "6"
select select "1"
select select "2"
select select "1"
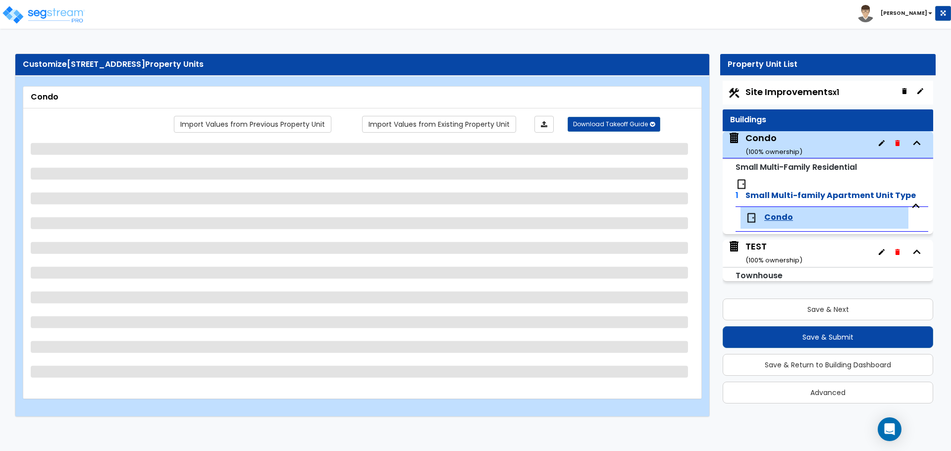
select select "3"
select select "6"
select select "1"
select select "2"
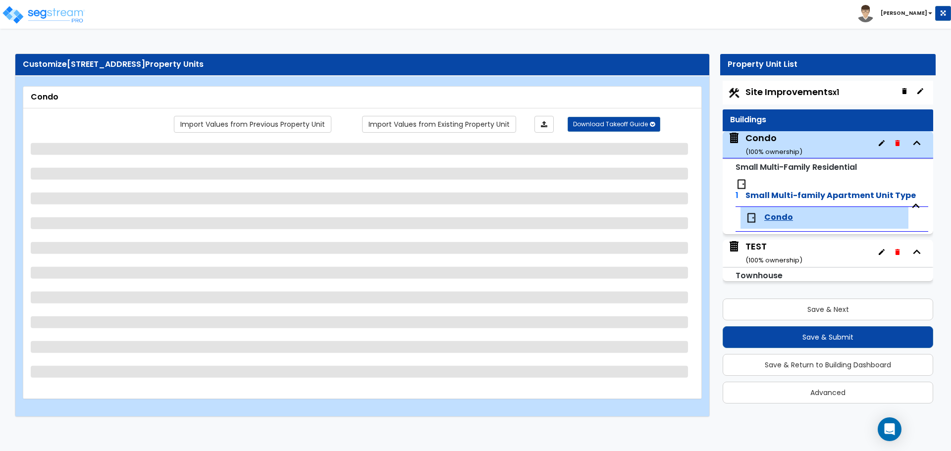
select select "3"
select select "2"
select select "1"
select select "6"
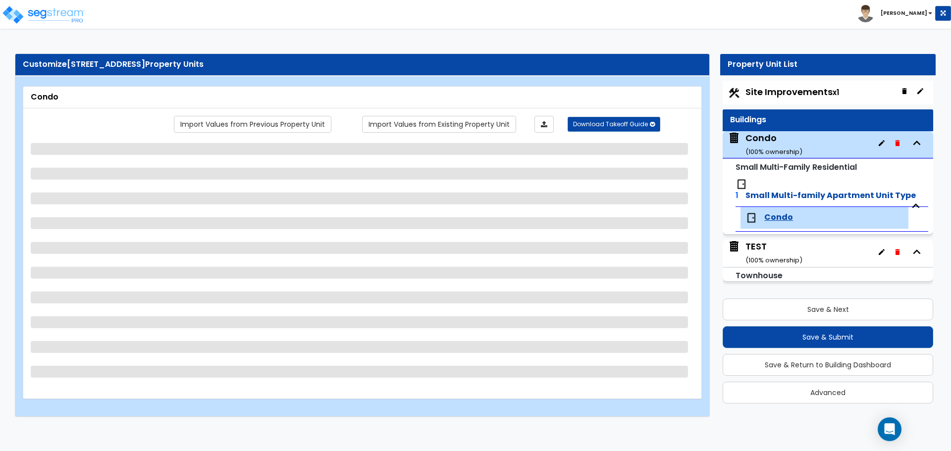
select select "1"
select select "2"
select select "1"
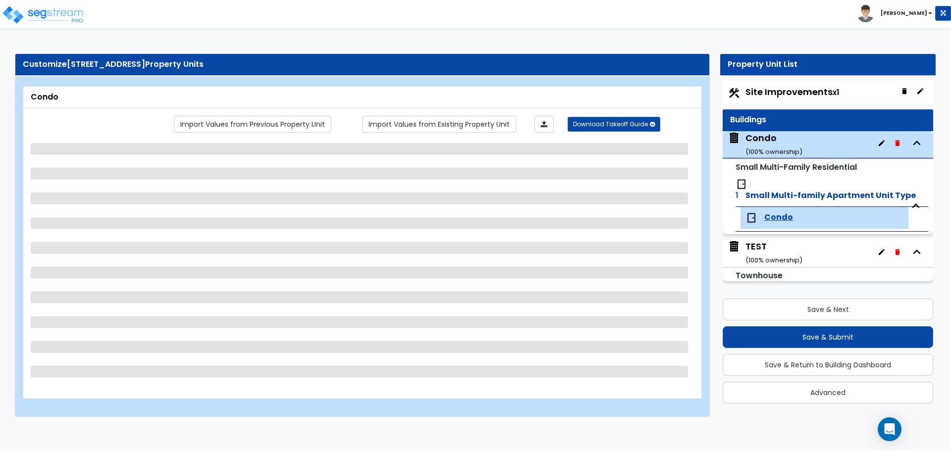
select select "2"
select select "6"
select select "2"
select select "3"
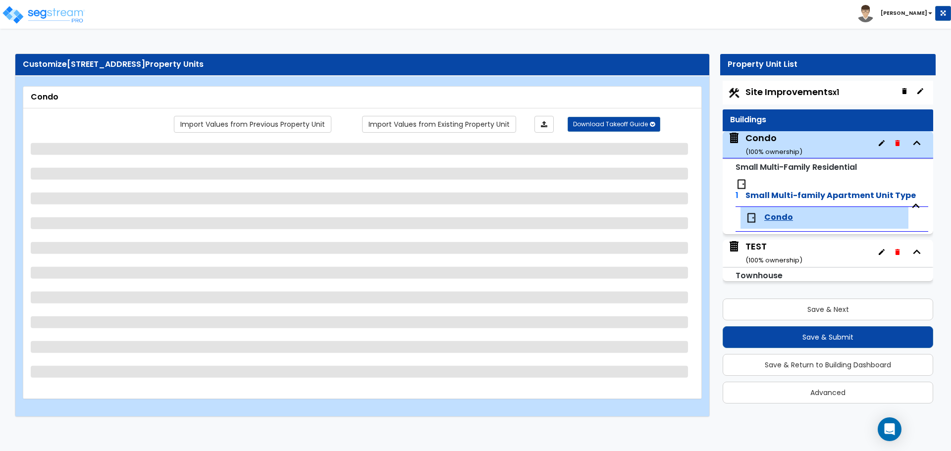
select select "1"
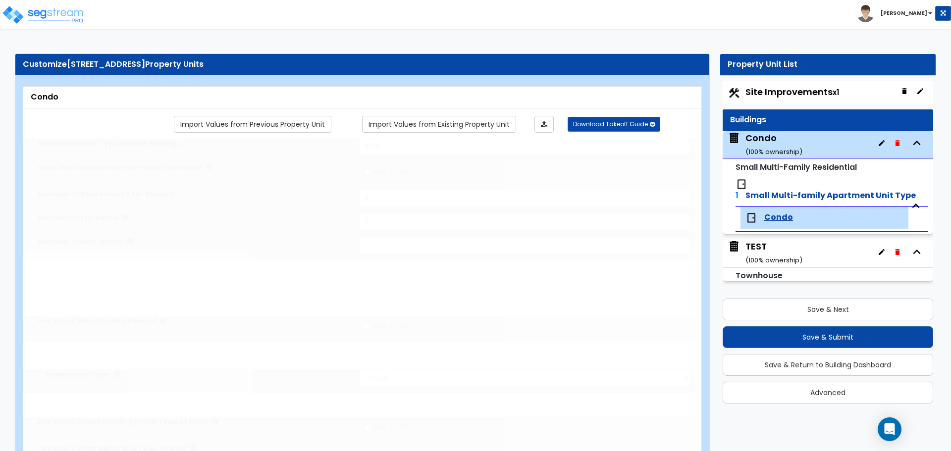
radio input "true"
select select "3"
radio input "true"
type input "56"
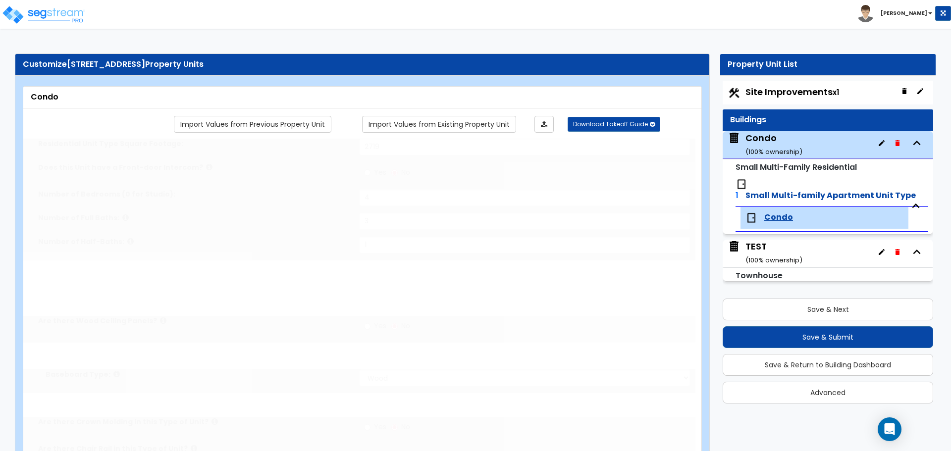
select select "5"
select select "2"
select select "5"
type input "70"
select select "1"
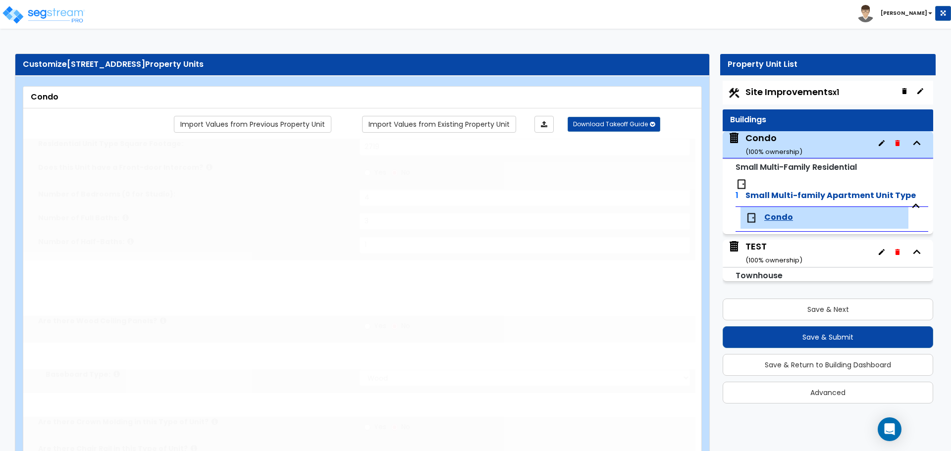
radio input "true"
type input "18"
select select "3"
radio input "true"
type input "5"
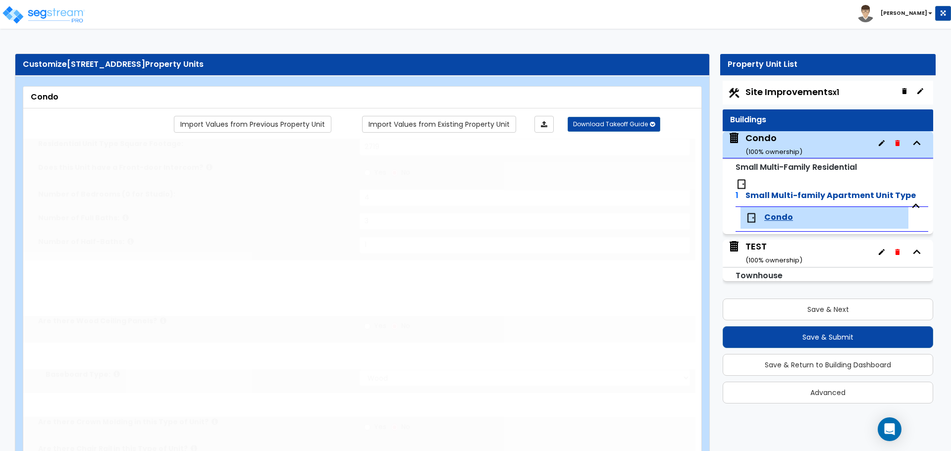
radio input "true"
type input "3"
select select "2"
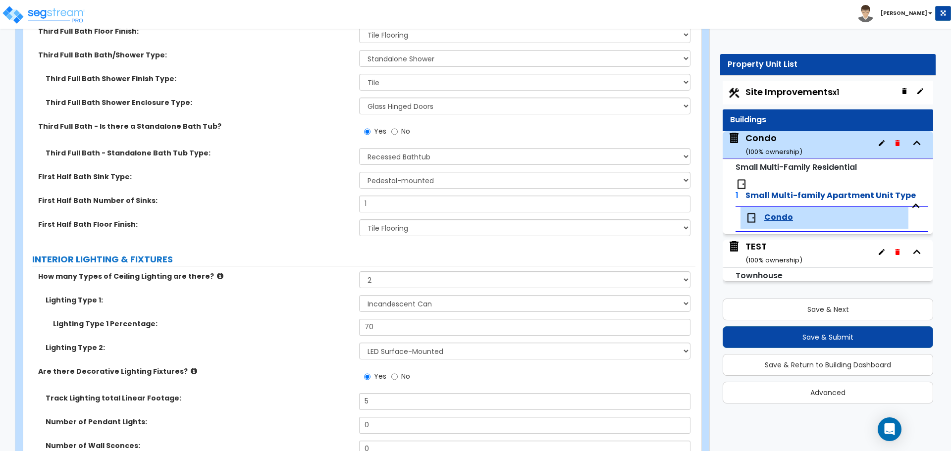
scroll to position [1090, 0]
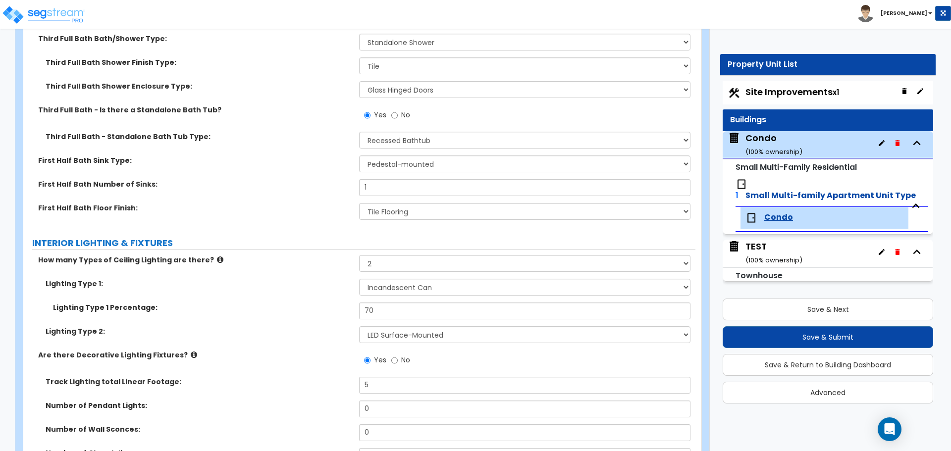
click at [755, 140] on div "Condo ( 100 % ownership)" at bounding box center [774, 144] width 57 height 25
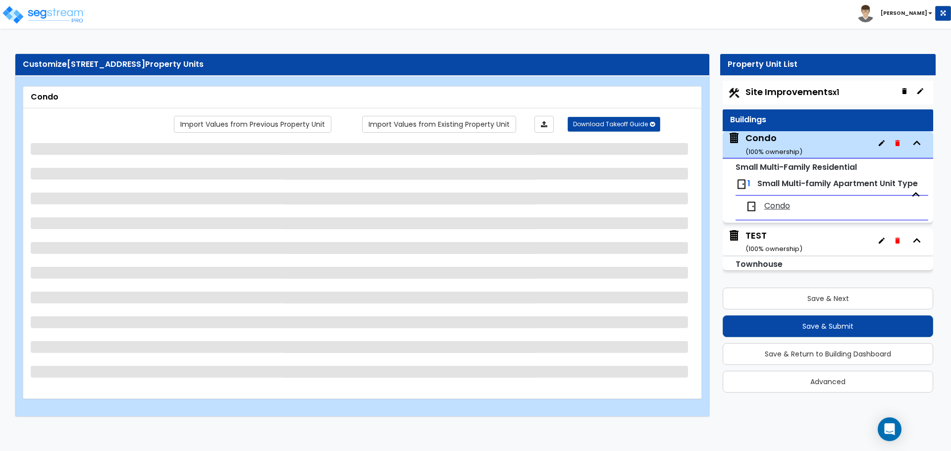
select select "2"
select select "1"
select select "7"
select select "2"
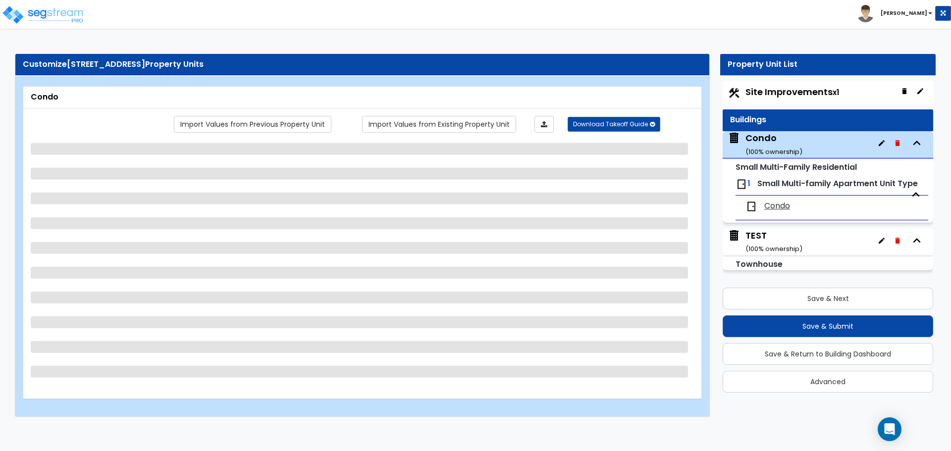
select select "2"
select select "3"
select select "7"
select select "4"
select select "3"
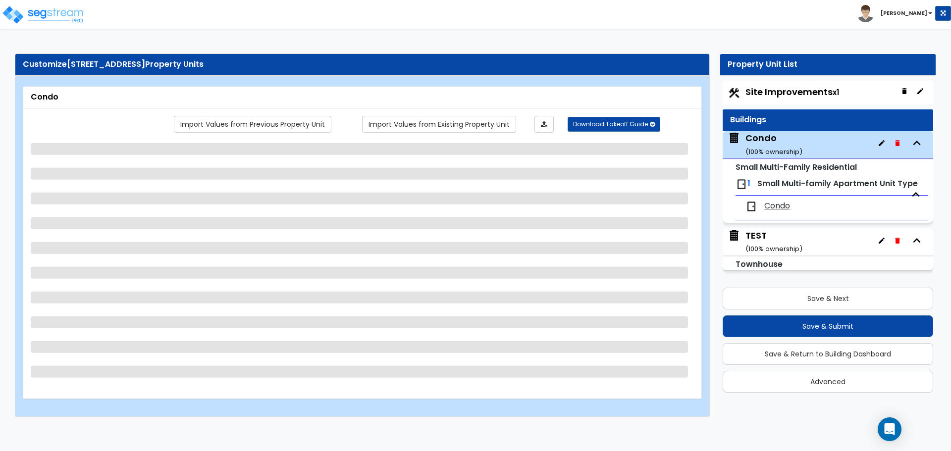
select select "1"
select select "2"
select select "1"
select select "2"
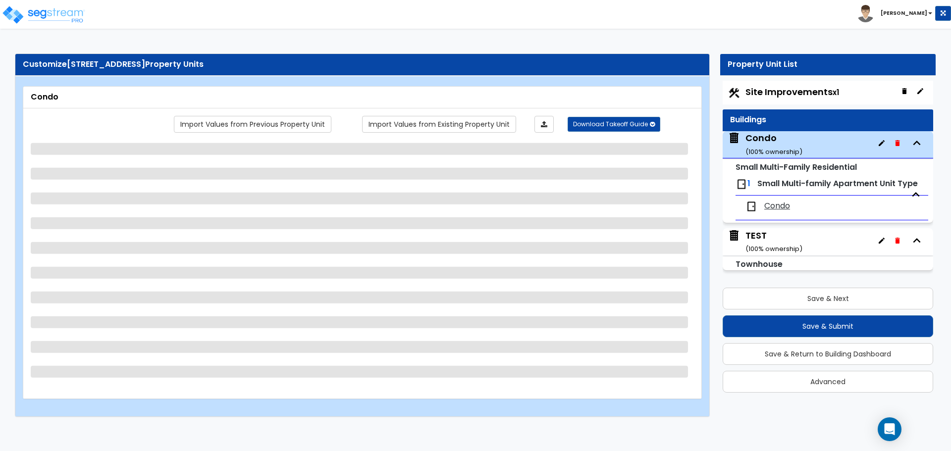
select select "2"
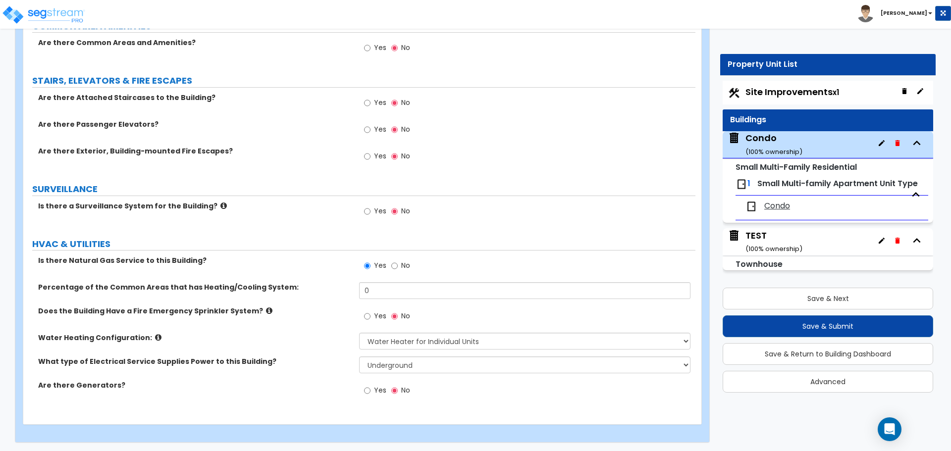
scroll to position [1894, 0]
click at [773, 205] on span "Condo" at bounding box center [778, 206] width 26 height 11
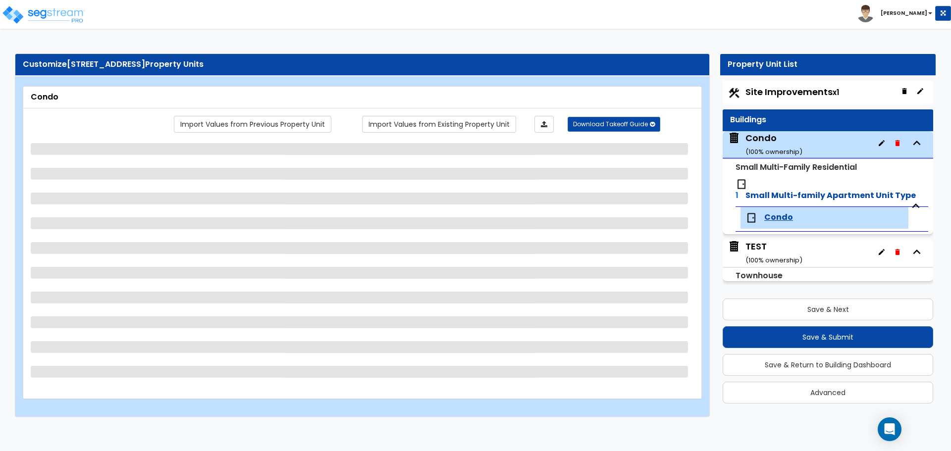
select select "1"
select select "5"
select select "2"
select select "3"
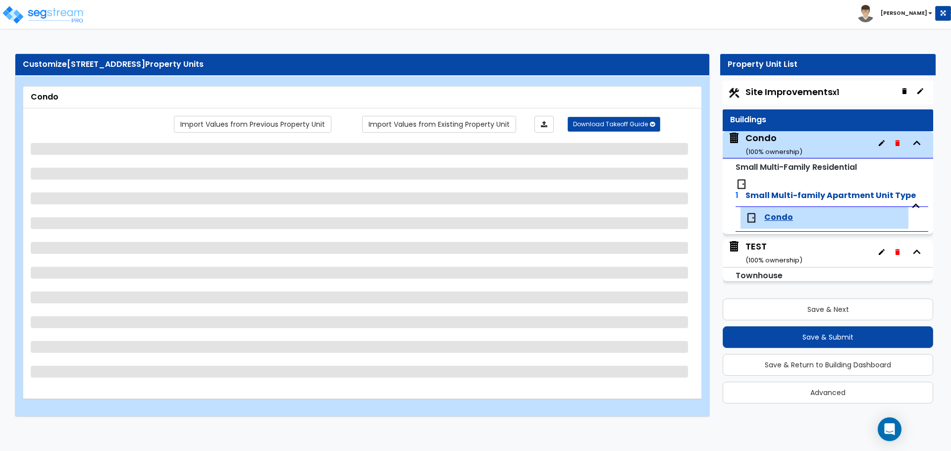
select select "6"
select select "1"
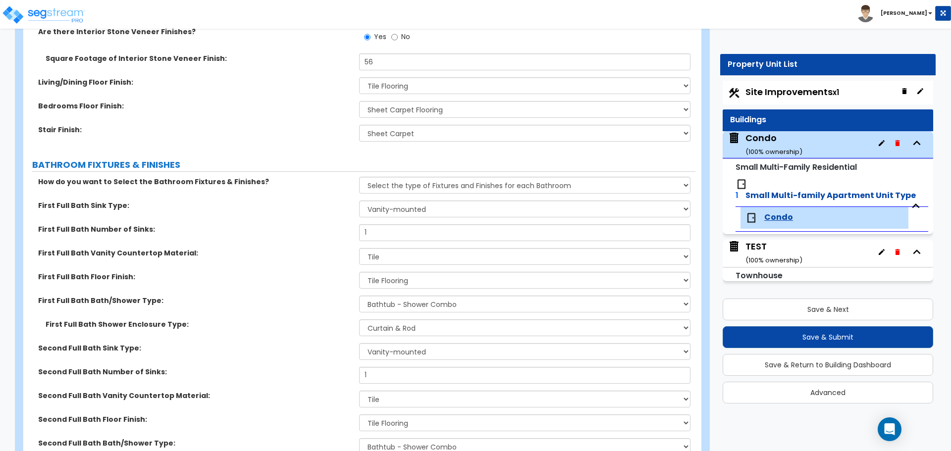
scroll to position [545, 0]
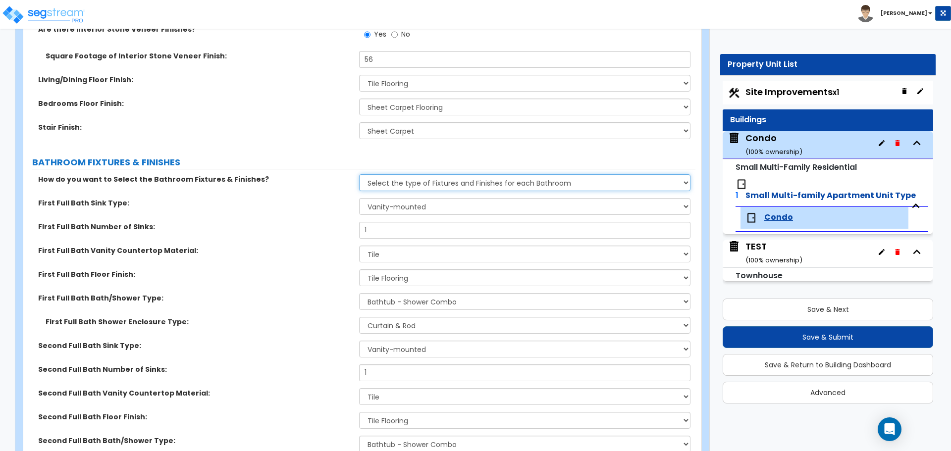
click at [382, 188] on select "Please Choose One Select the type of Fixtures and Finishes only for one Bath an…" at bounding box center [524, 182] width 331 height 17
click at [359, 174] on select "Please Choose One Select the type of Fixtures and Finishes only for one Bath an…" at bounding box center [524, 182] width 331 height 17
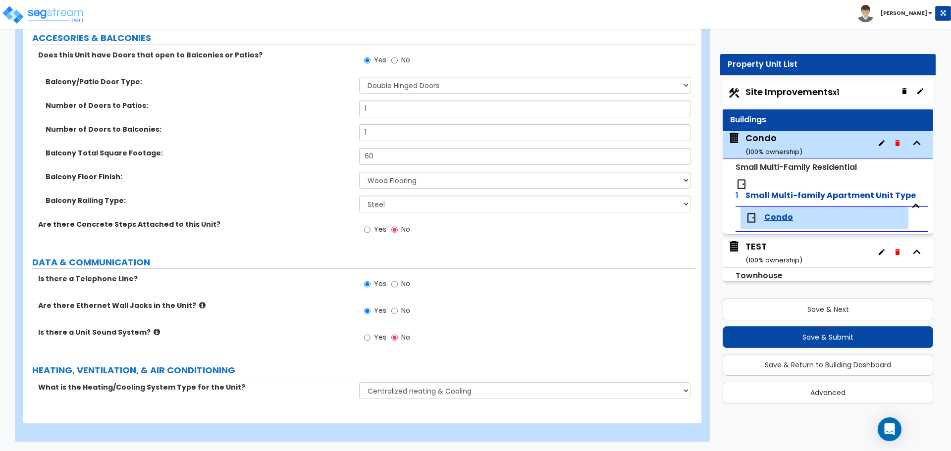
scroll to position [3025, 0]
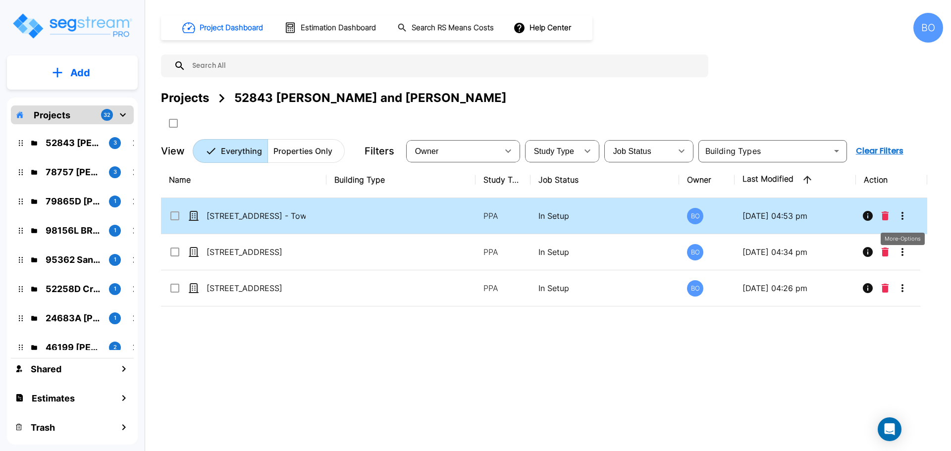
click at [905, 216] on icon "More-Options" at bounding box center [903, 216] width 12 height 12
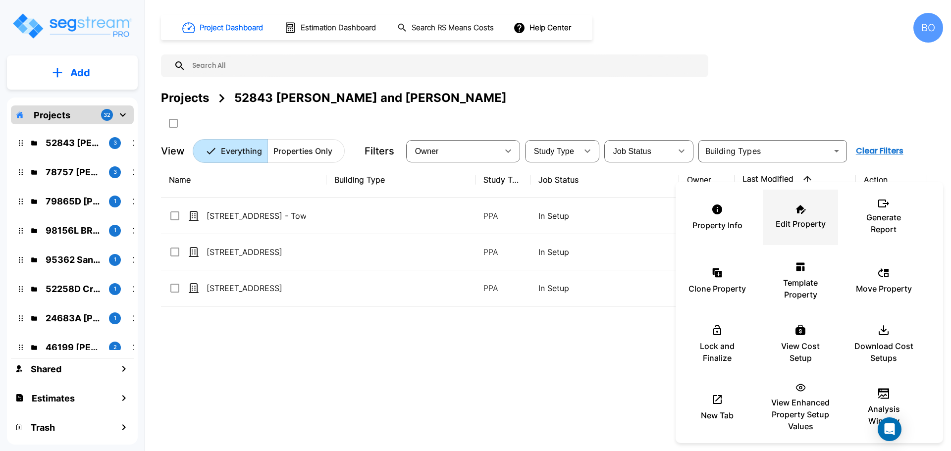
click at [810, 227] on p "Edit Property" at bounding box center [801, 224] width 50 height 12
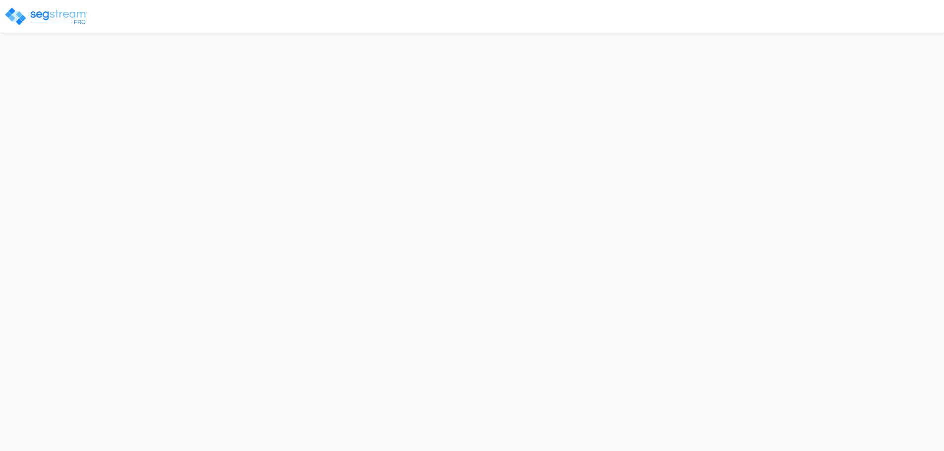
select select "UT"
select select "2024"
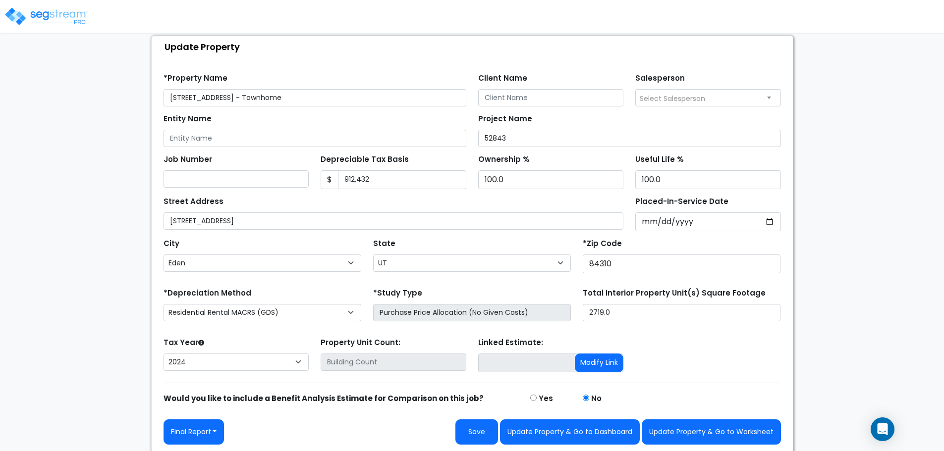
scroll to position [58, 0]
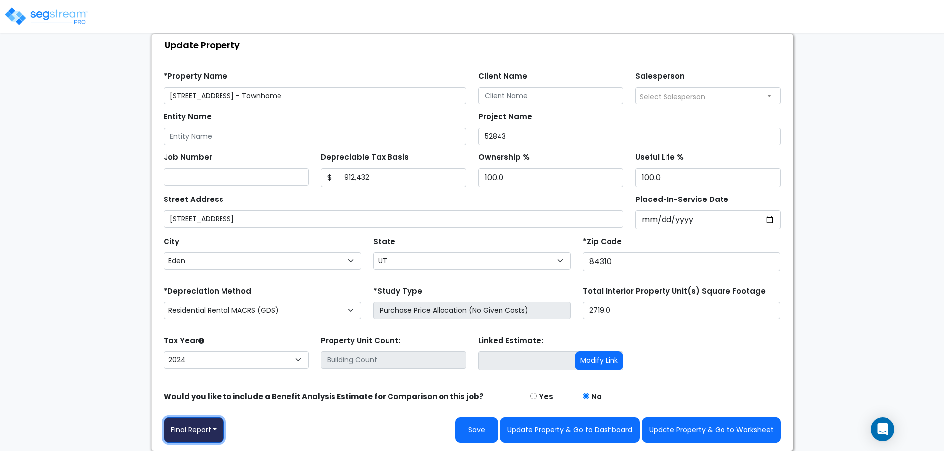
click at [219, 430] on button "Final Report" at bounding box center [194, 430] width 61 height 25
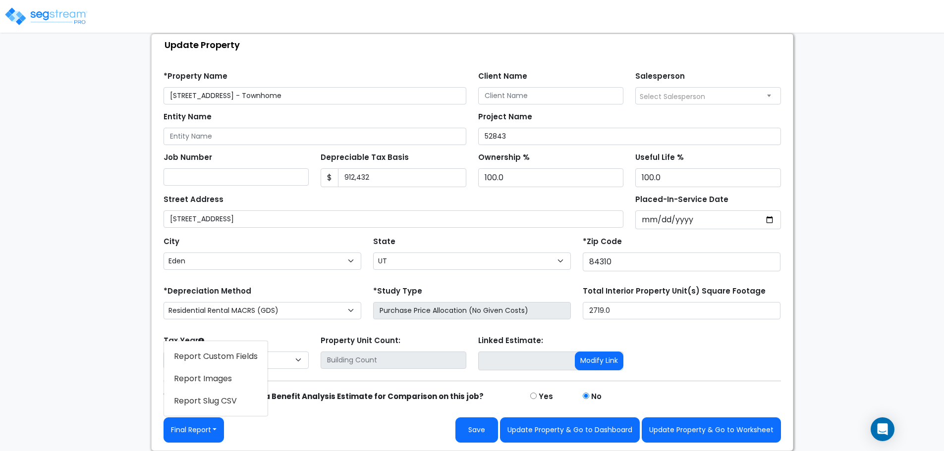
click at [218, 377] on link "Report Images" at bounding box center [216, 379] width 104 height 23
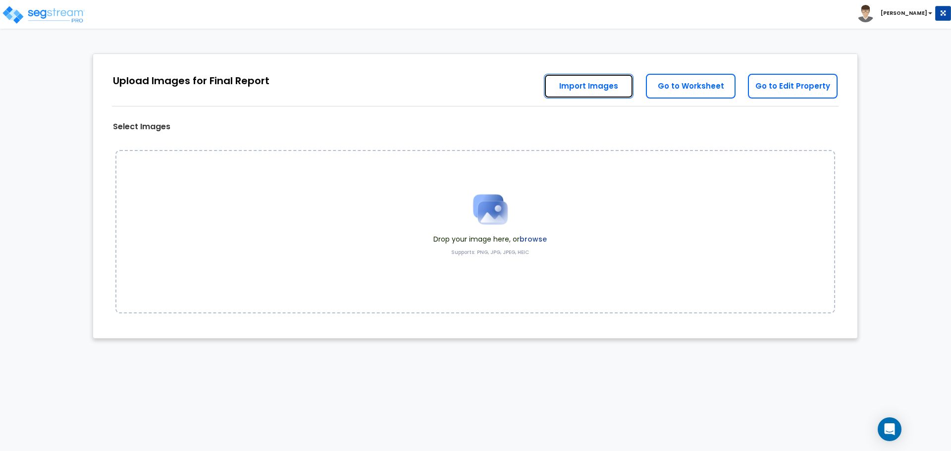
click at [608, 86] on link "Import Images" at bounding box center [589, 86] width 90 height 25
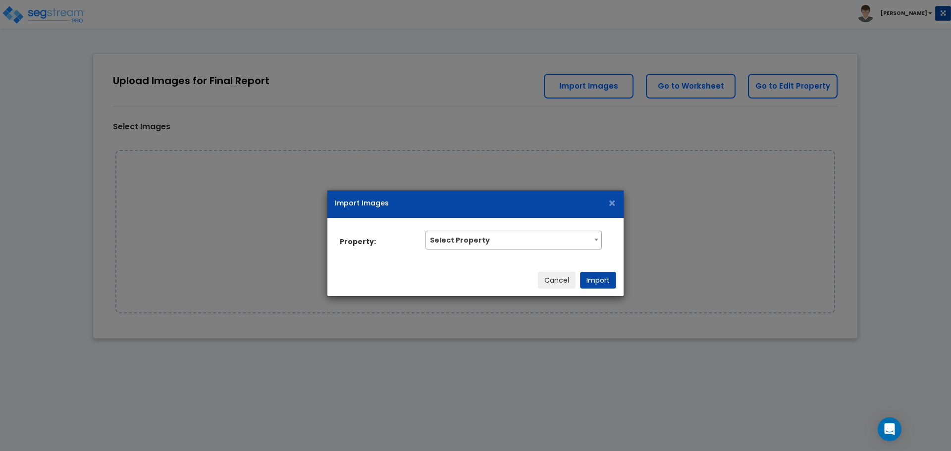
click at [518, 245] on span "Select Property" at bounding box center [513, 239] width 175 height 16
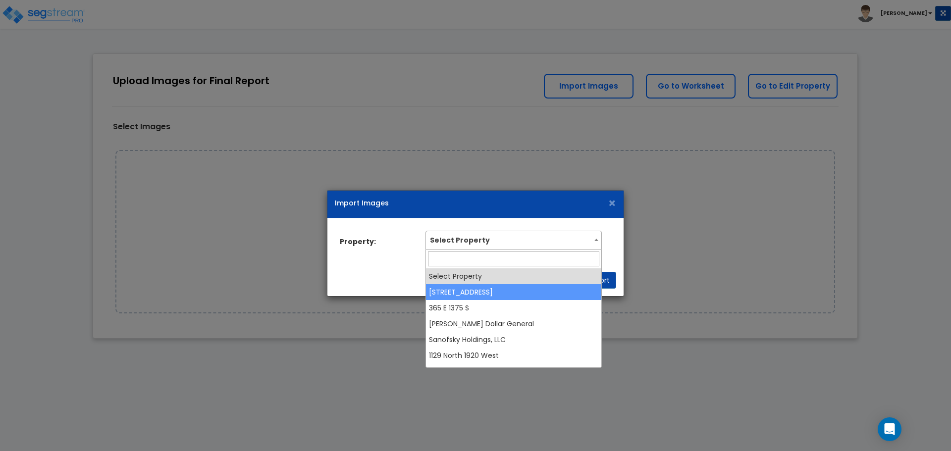
select select "37317"
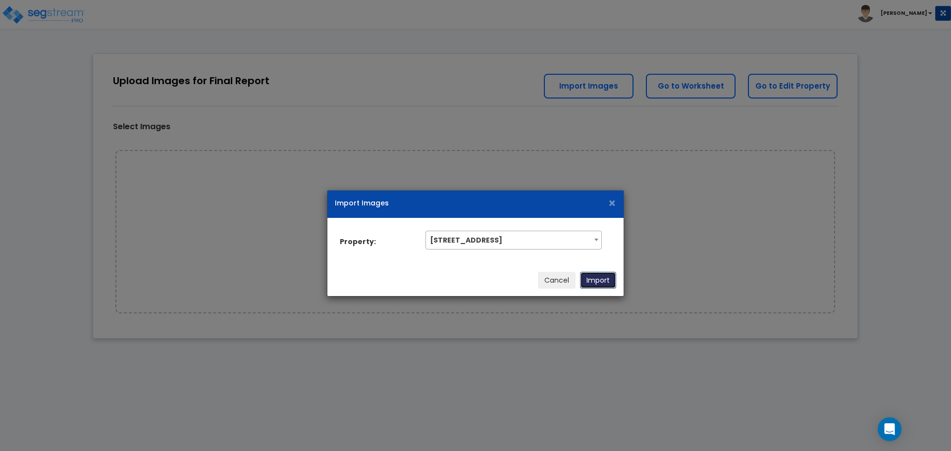
click at [594, 282] on button "Import" at bounding box center [598, 280] width 36 height 17
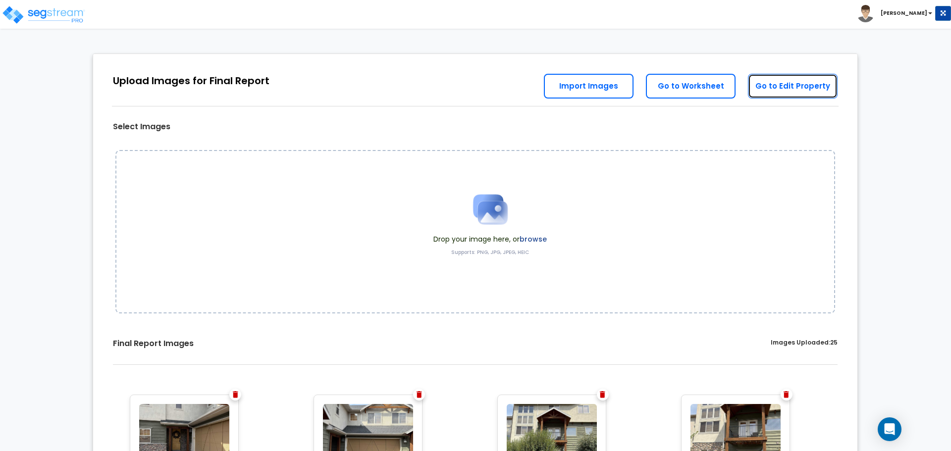
click at [769, 85] on link "Go to Edit Property" at bounding box center [793, 86] width 90 height 25
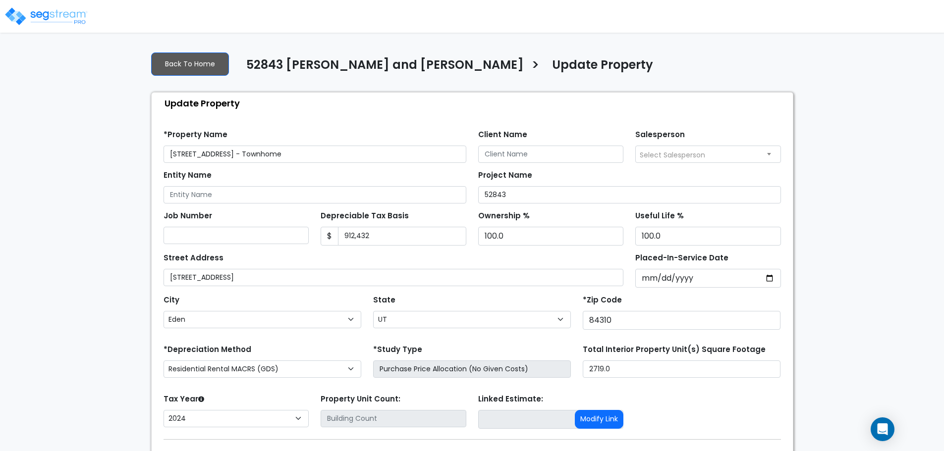
select select "UT"
select select "2024"
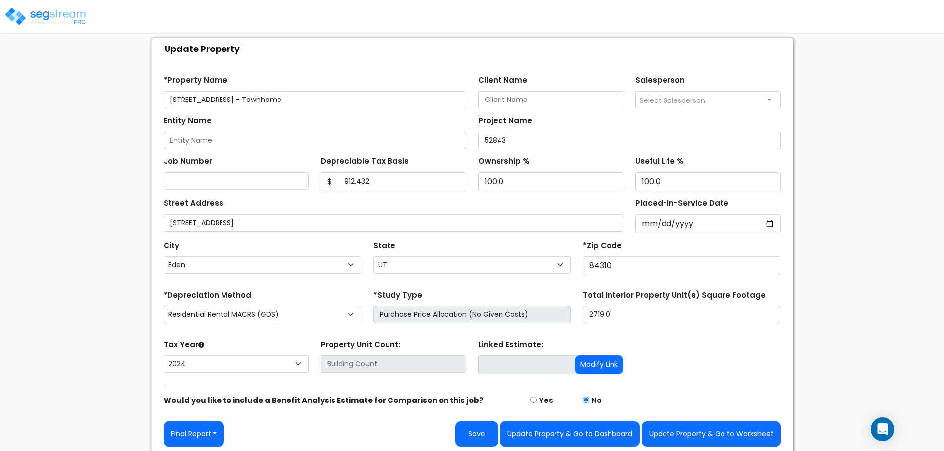
scroll to position [58, 0]
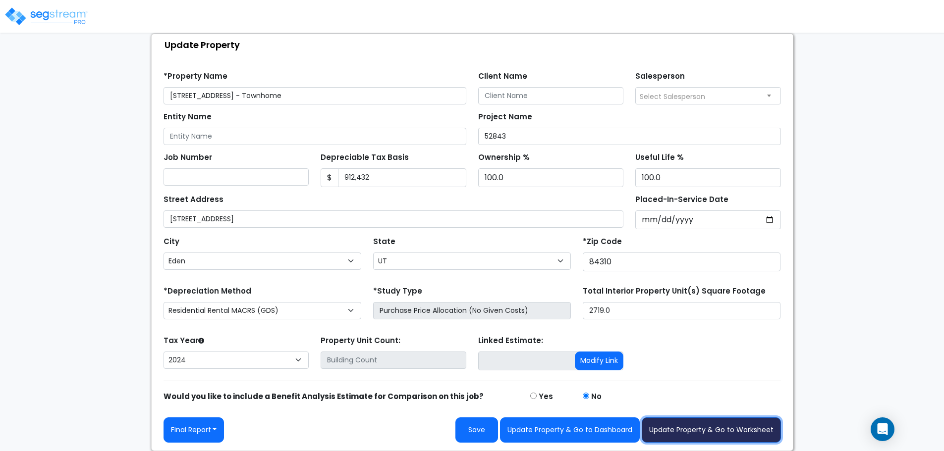
click at [694, 432] on button "Update Property & Go to Worksheet" at bounding box center [711, 430] width 139 height 25
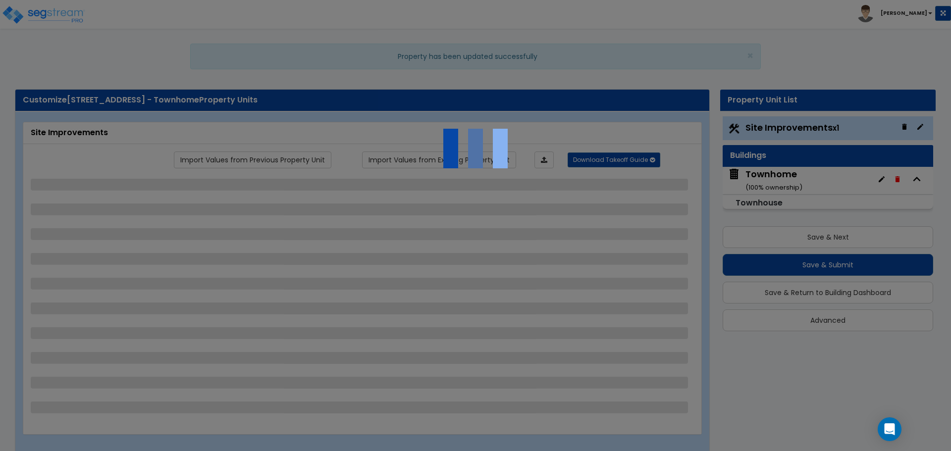
select select "1"
